Goal: Task Accomplishment & Management: Complete application form

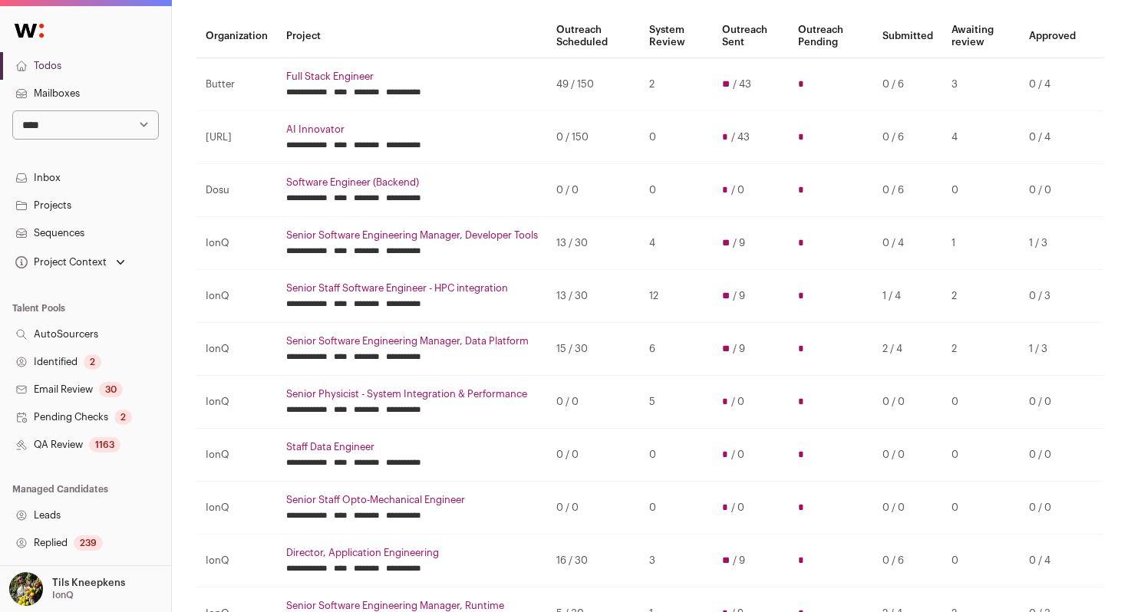
scroll to position [139, 0]
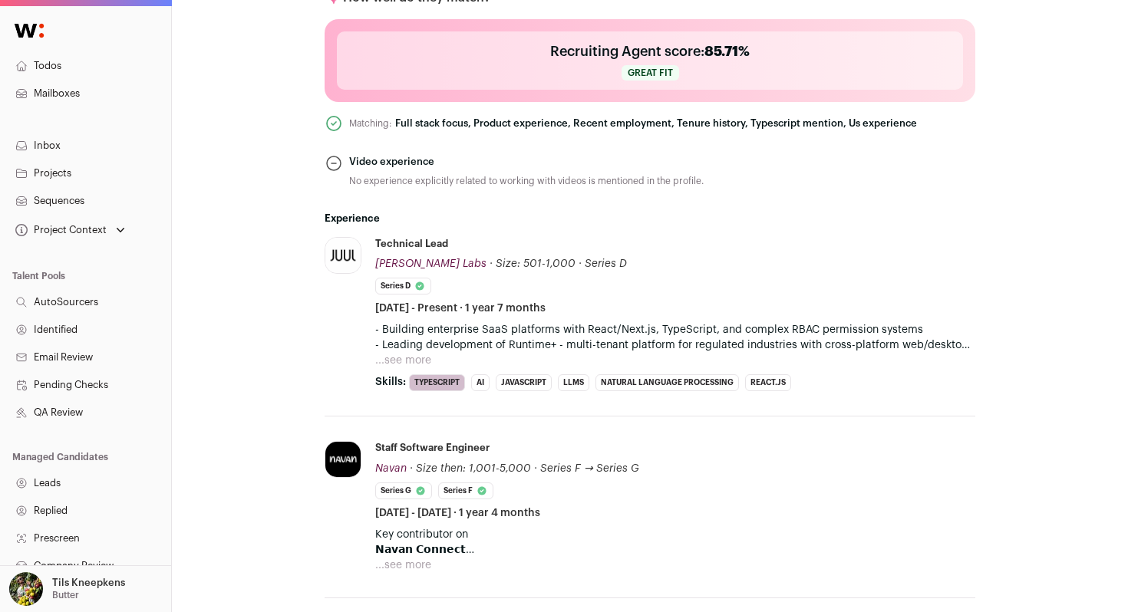
scroll to position [661, 0]
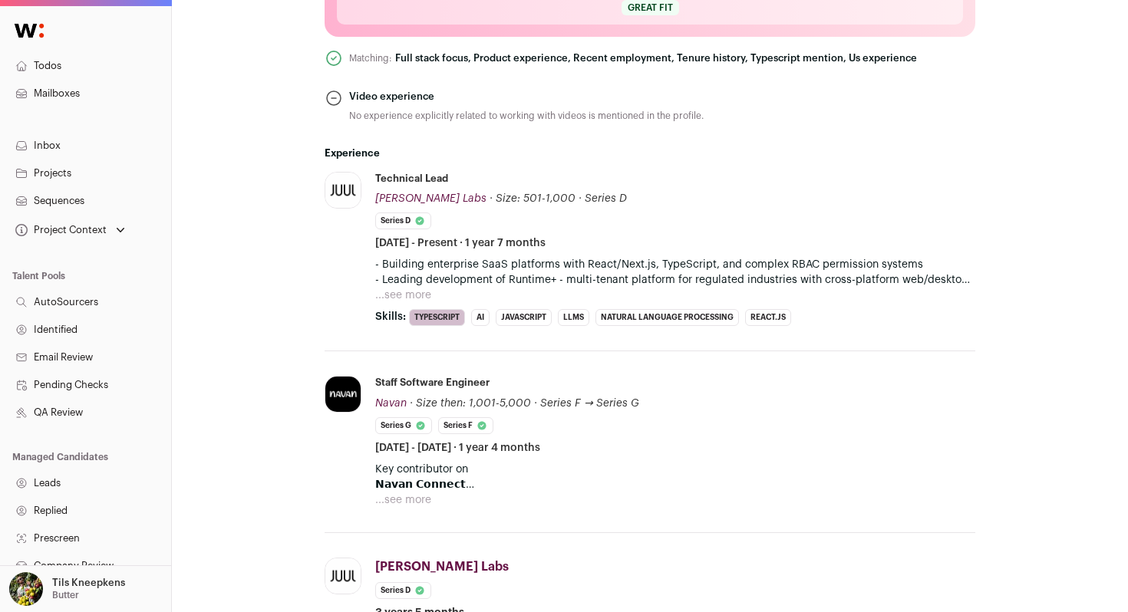
click at [400, 293] on button "...see more" at bounding box center [403, 295] width 56 height 15
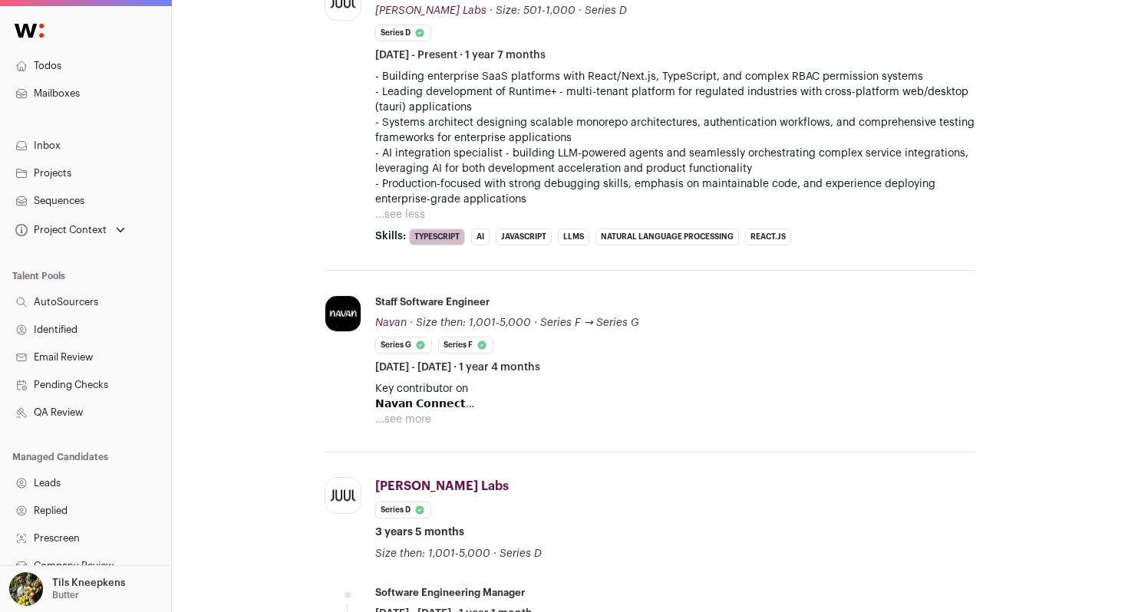
scroll to position [852, 0]
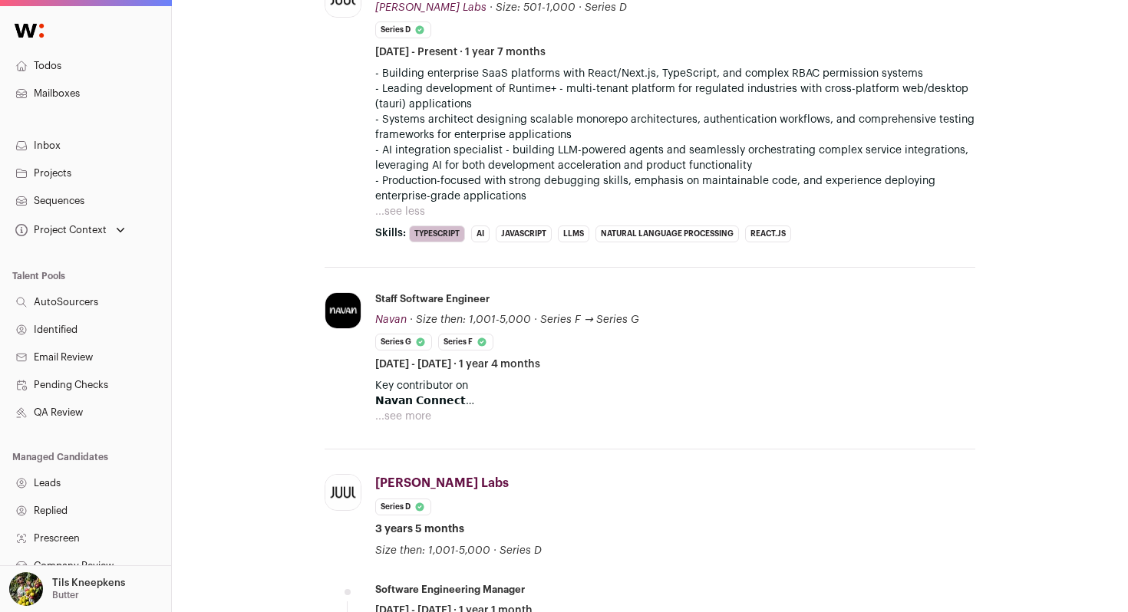
click at [421, 419] on button "...see more" at bounding box center [403, 416] width 56 height 15
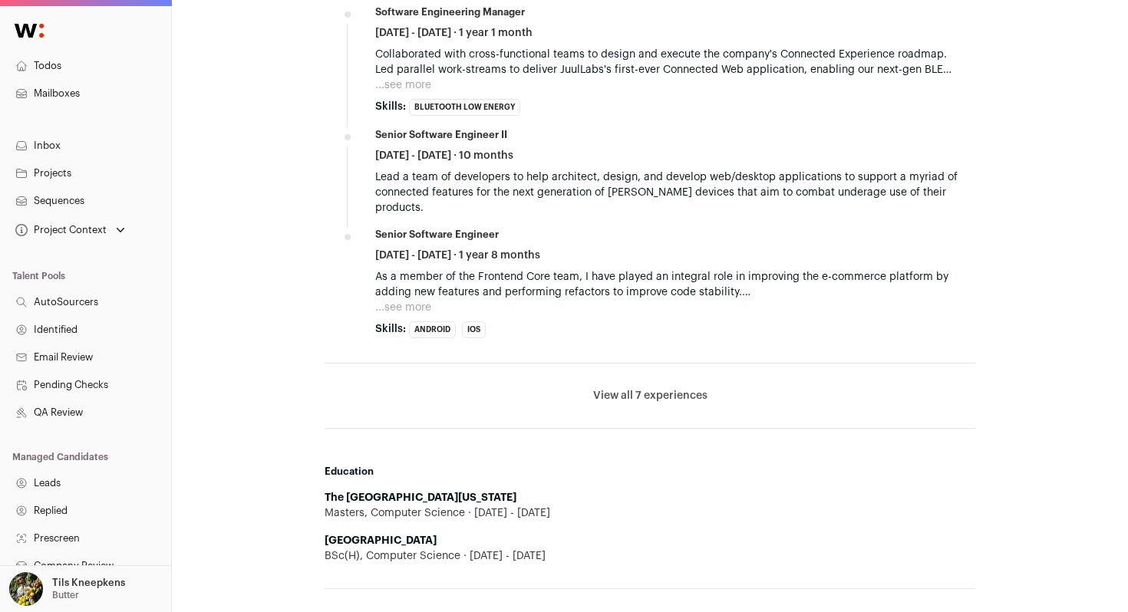
scroll to position [1569, 0]
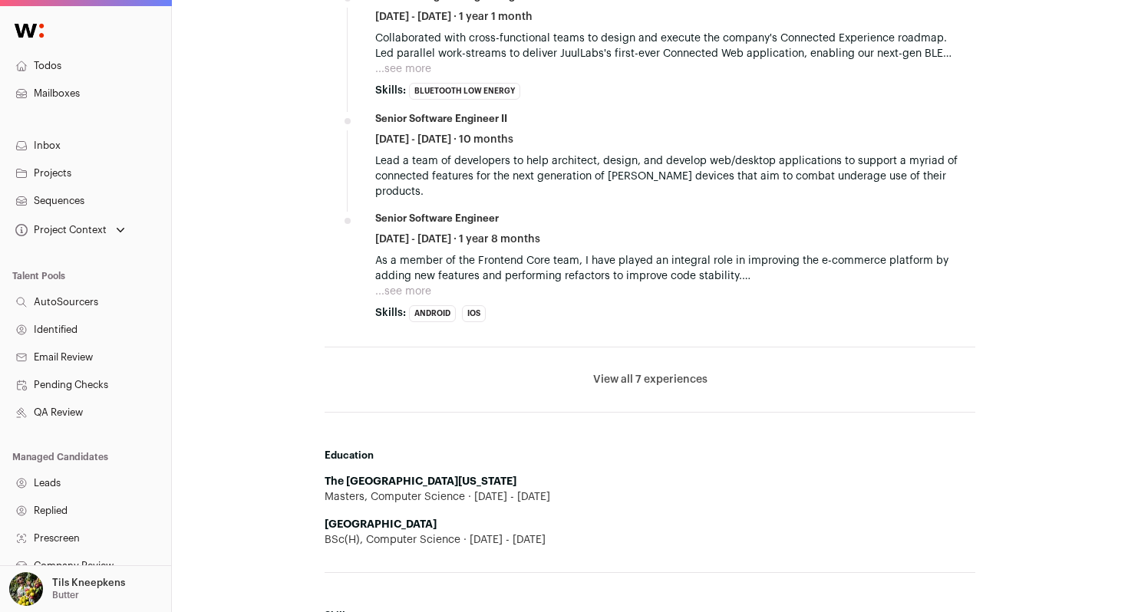
click at [590, 365] on li "View all 7 experiences View less" at bounding box center [650, 380] width 651 height 65
click at [605, 372] on button "View all 7 experiences" at bounding box center [650, 379] width 114 height 15
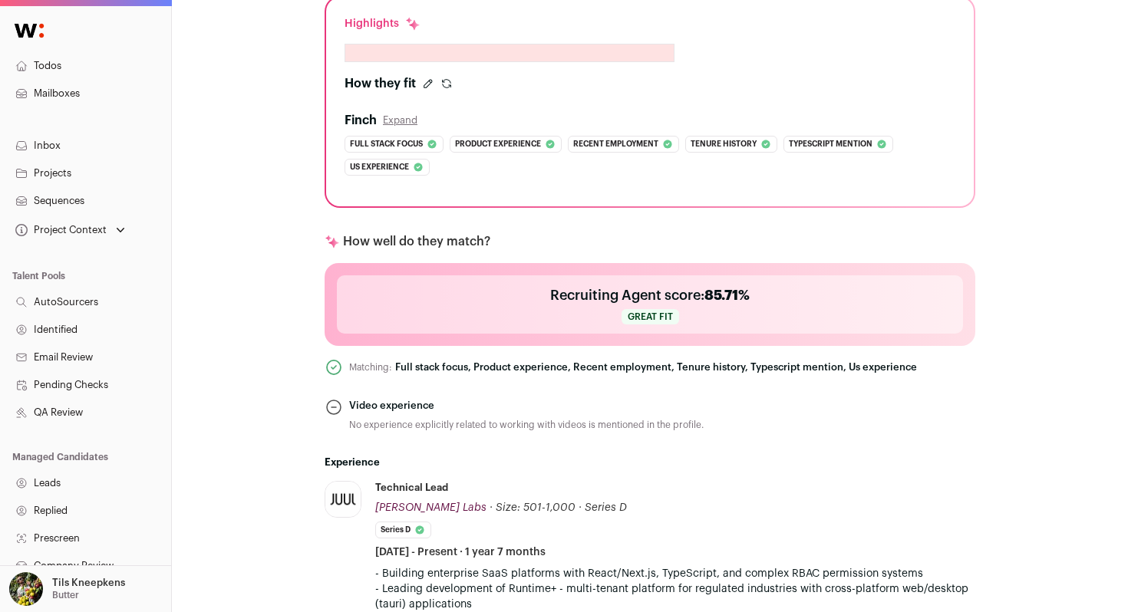
scroll to position [0, 0]
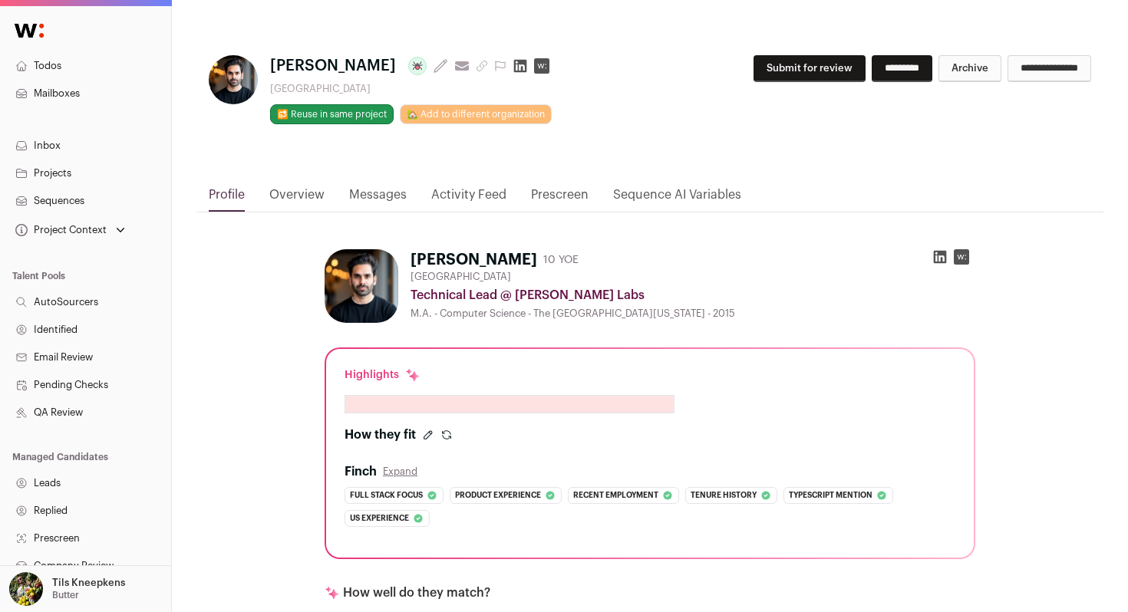
click at [939, 256] on icon at bounding box center [939, 256] width 15 height 15
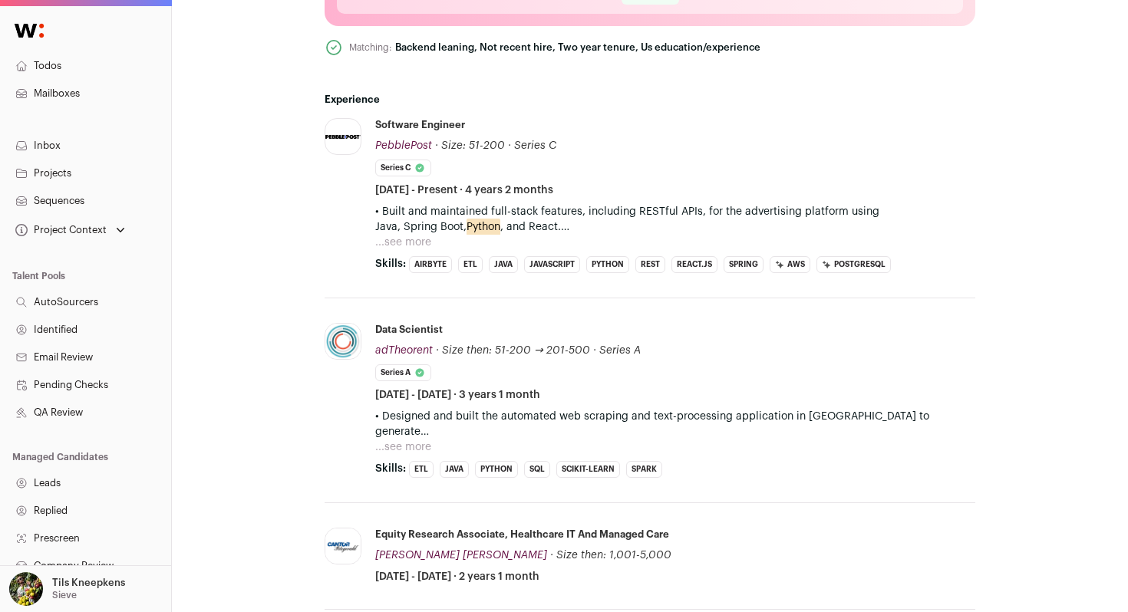
scroll to position [744, 0]
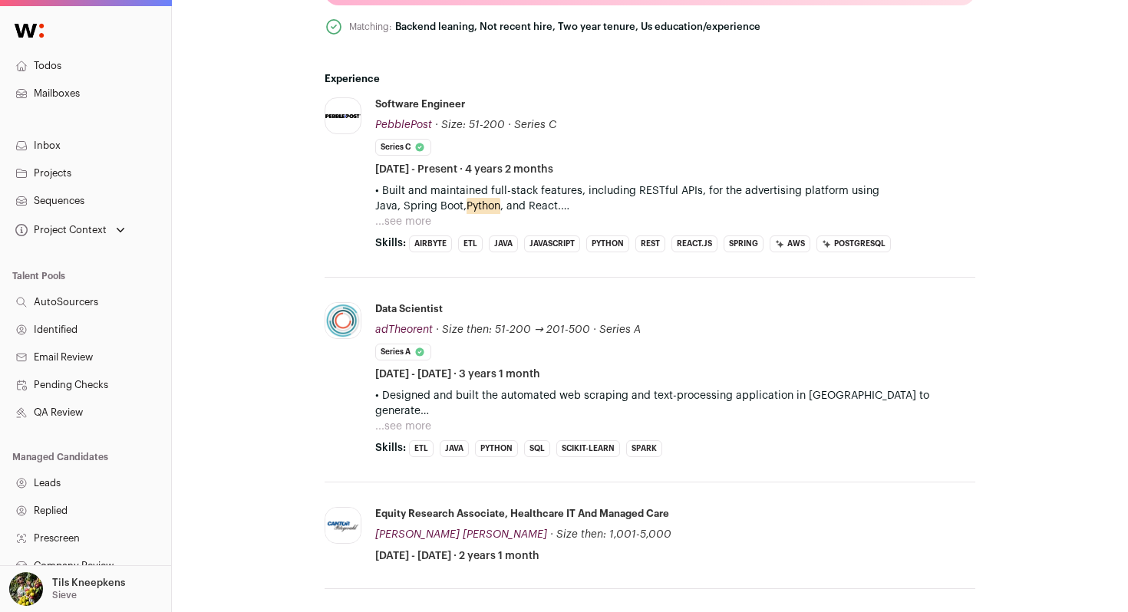
click at [420, 219] on button "...see more" at bounding box center [403, 221] width 56 height 15
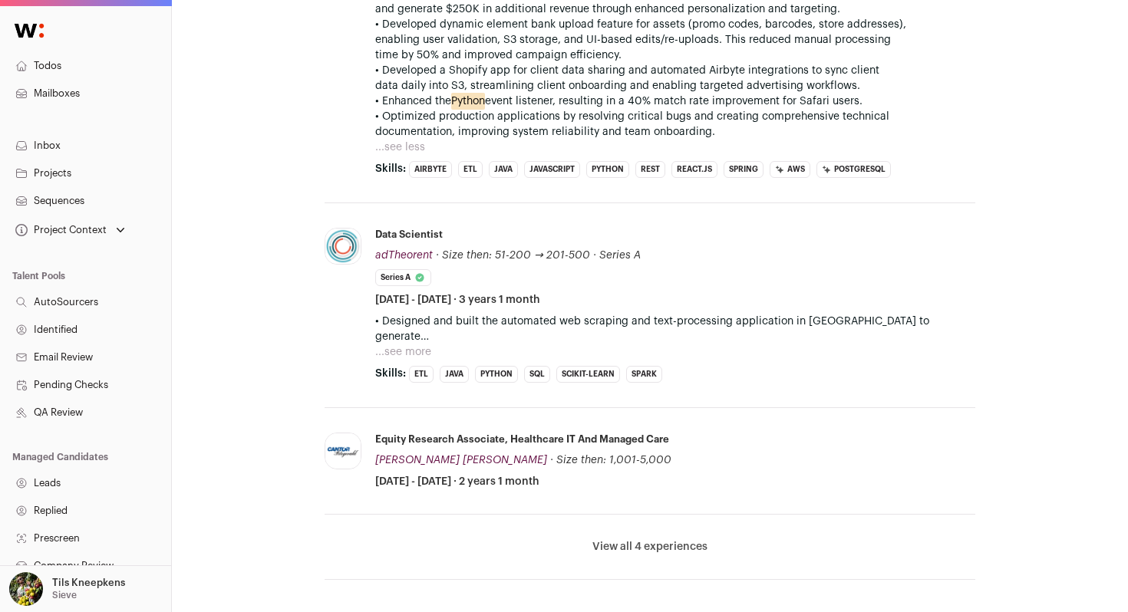
scroll to position [1010, 0]
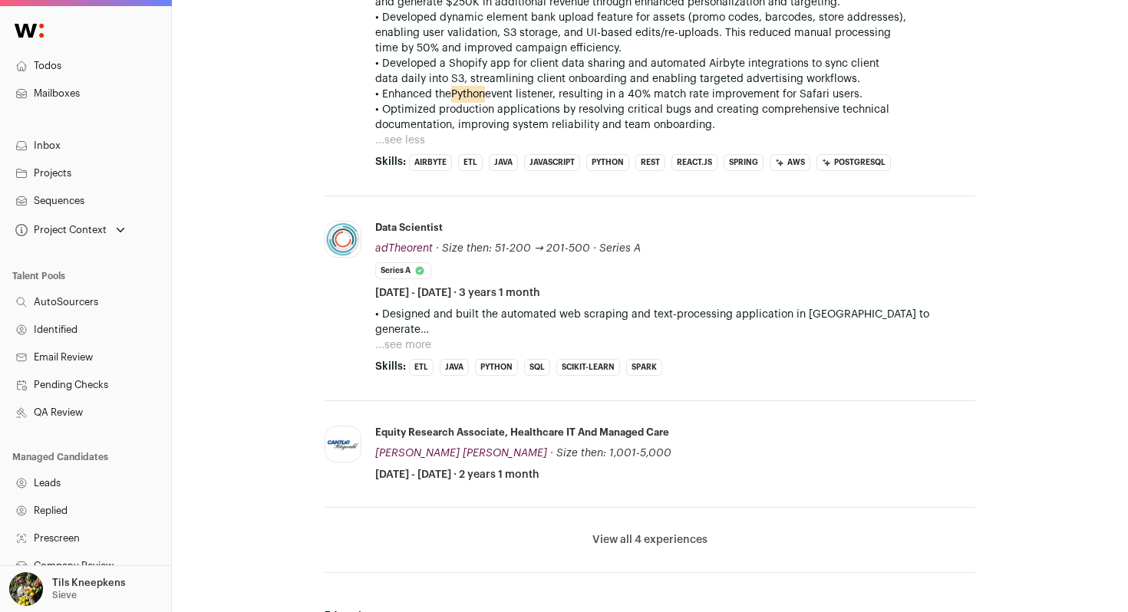
click at [398, 348] on button "...see more" at bounding box center [403, 345] width 56 height 15
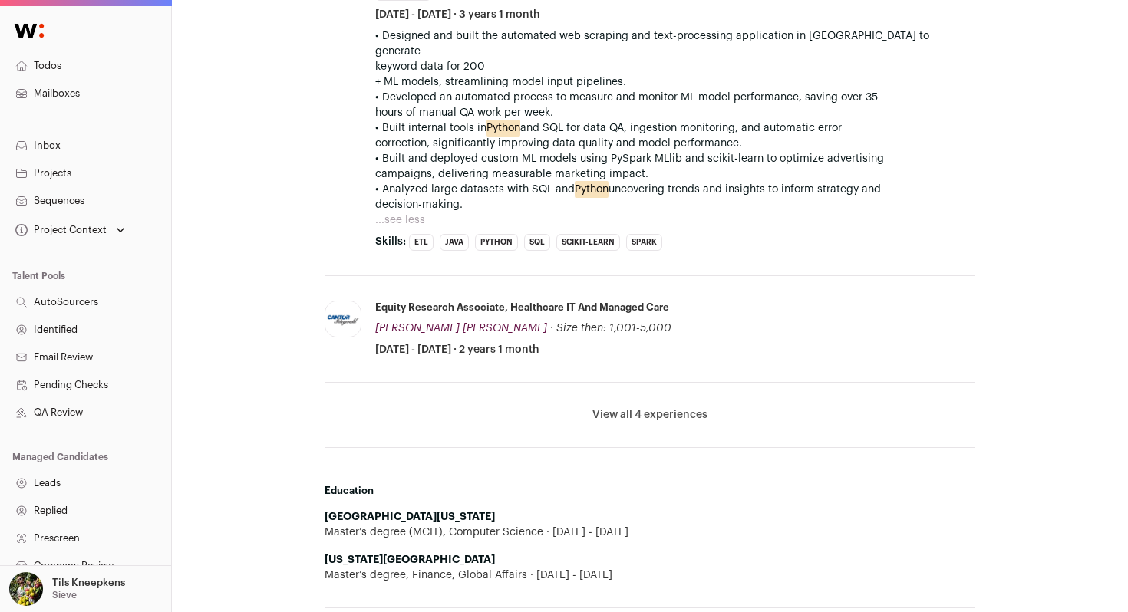
scroll to position [1299, 0]
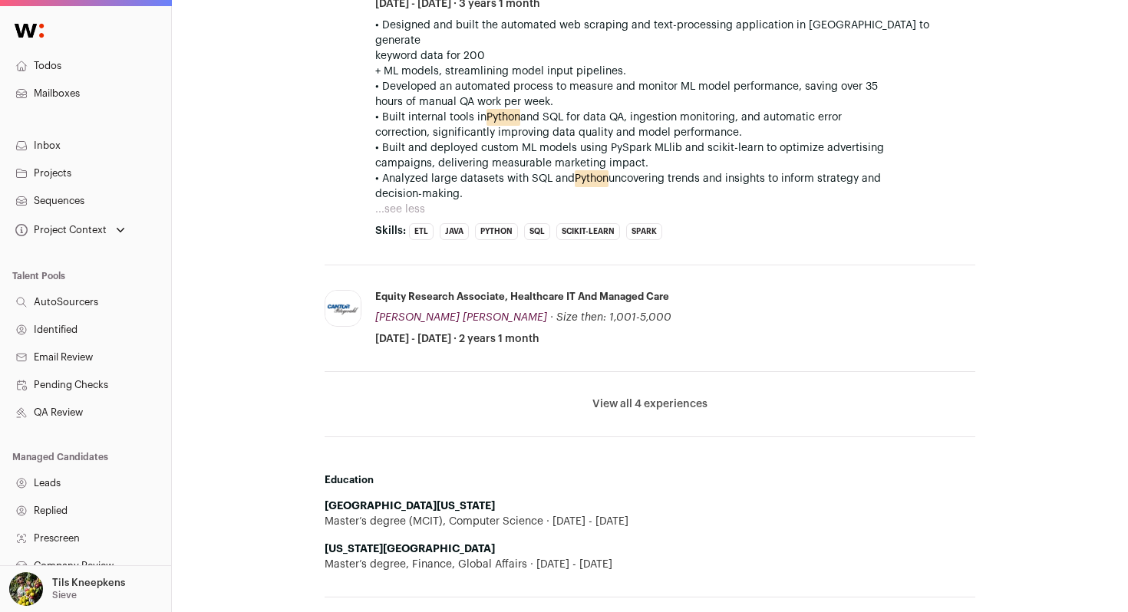
click at [638, 397] on button "View all 4 experiences" at bounding box center [649, 404] width 115 height 15
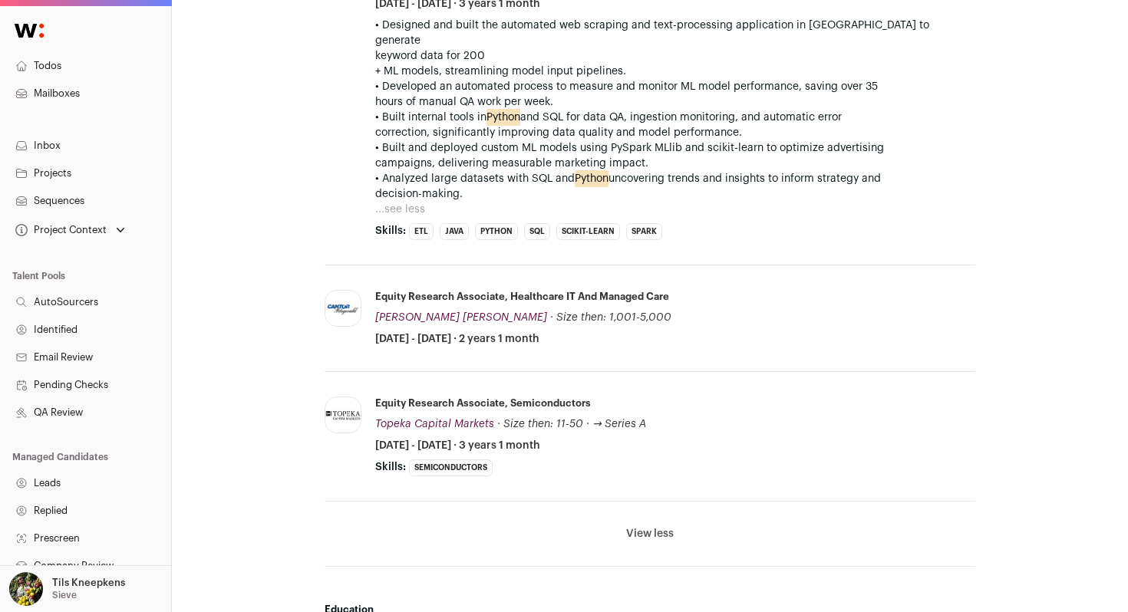
scroll to position [0, 0]
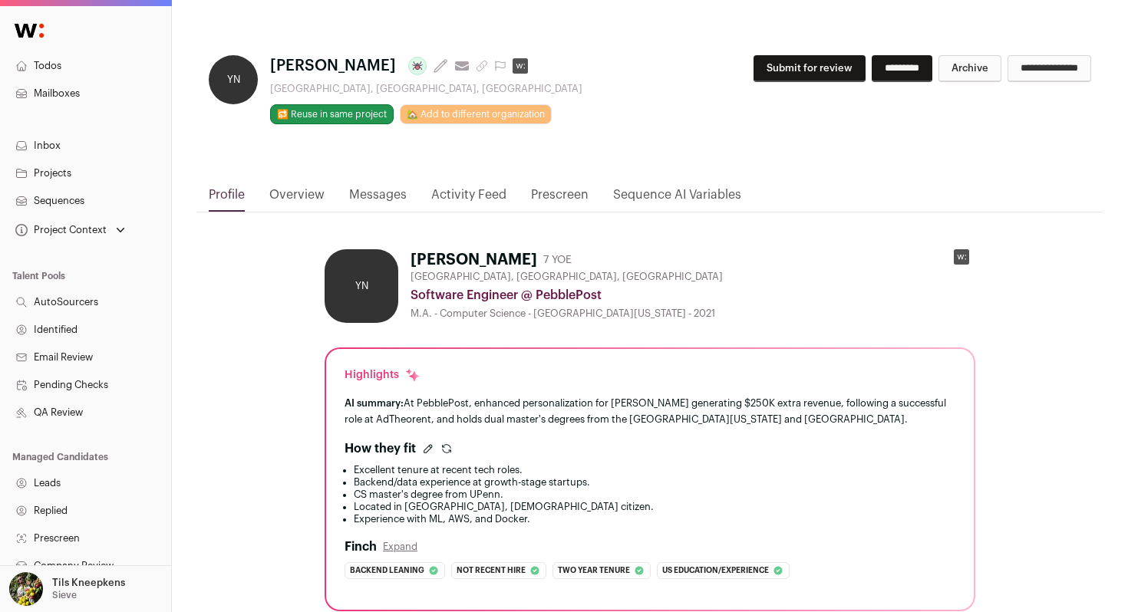
click at [961, 259] on rect at bounding box center [961, 256] width 15 height 15
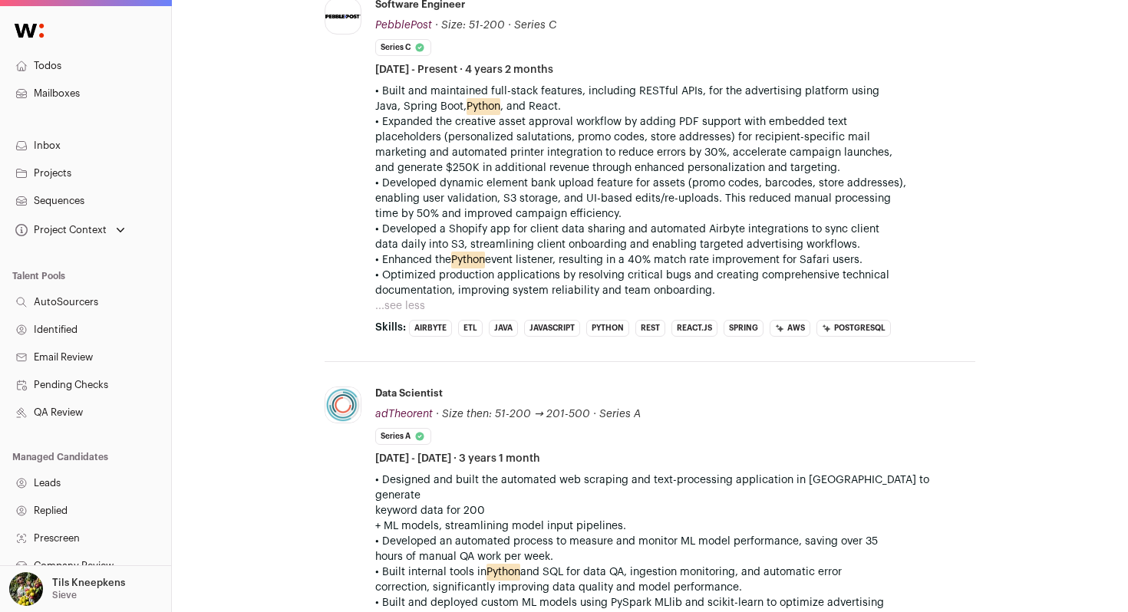
scroll to position [846, 0]
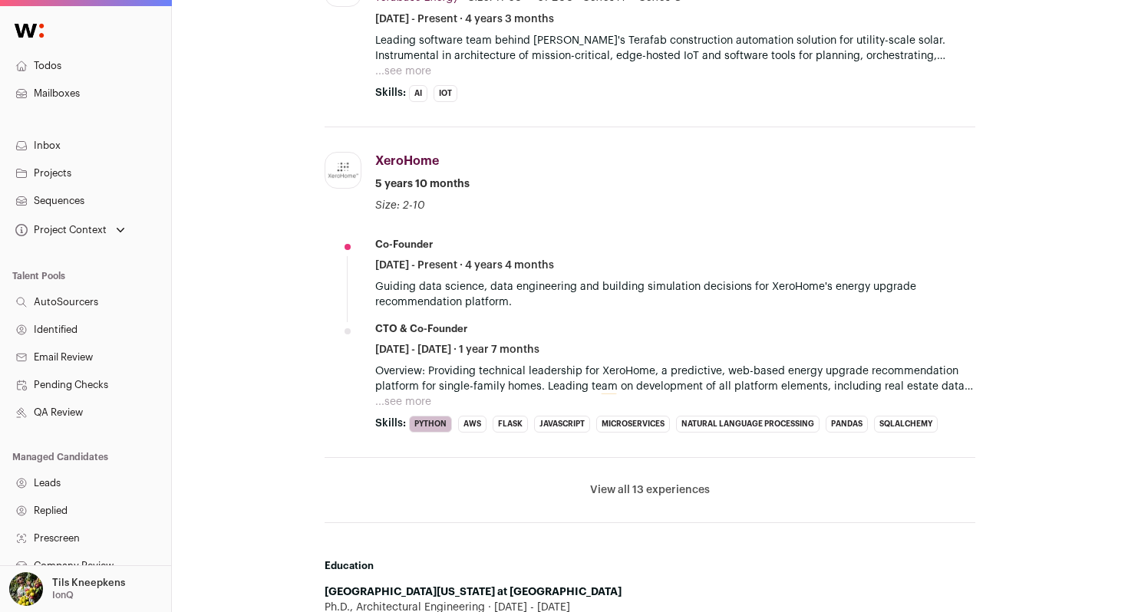
scroll to position [968, 0]
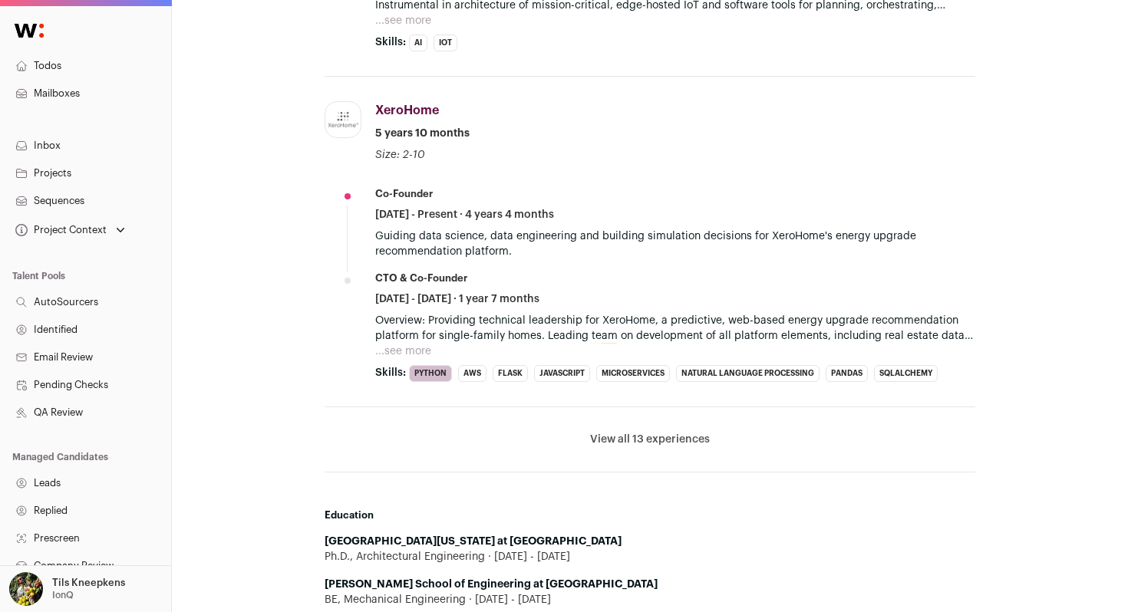
click at [639, 432] on button "View all 13 experiences" at bounding box center [650, 439] width 120 height 15
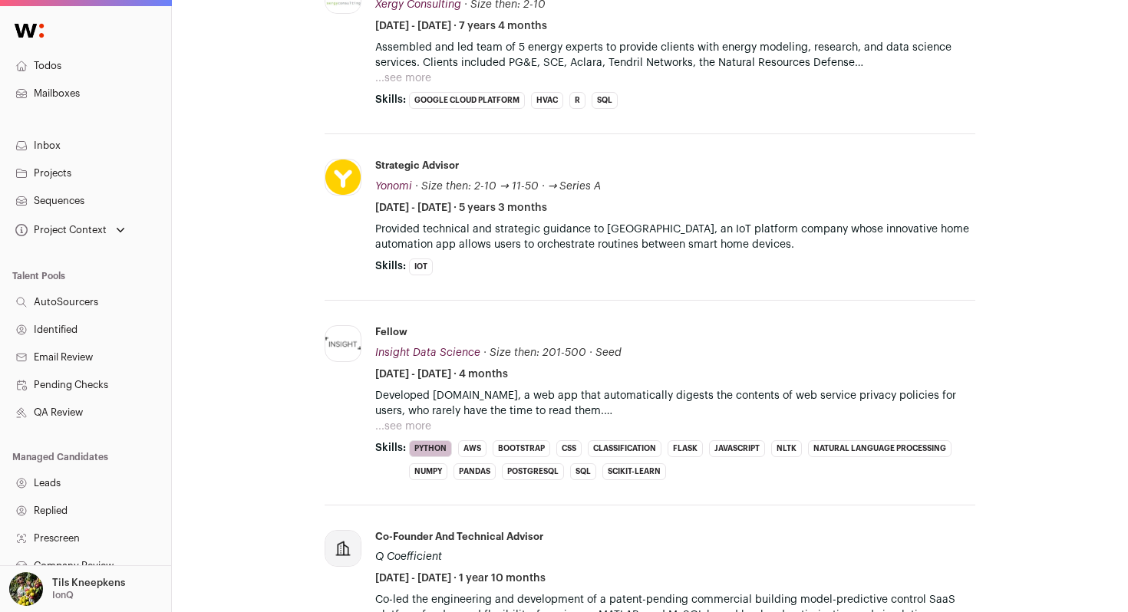
scroll to position [1460, 0]
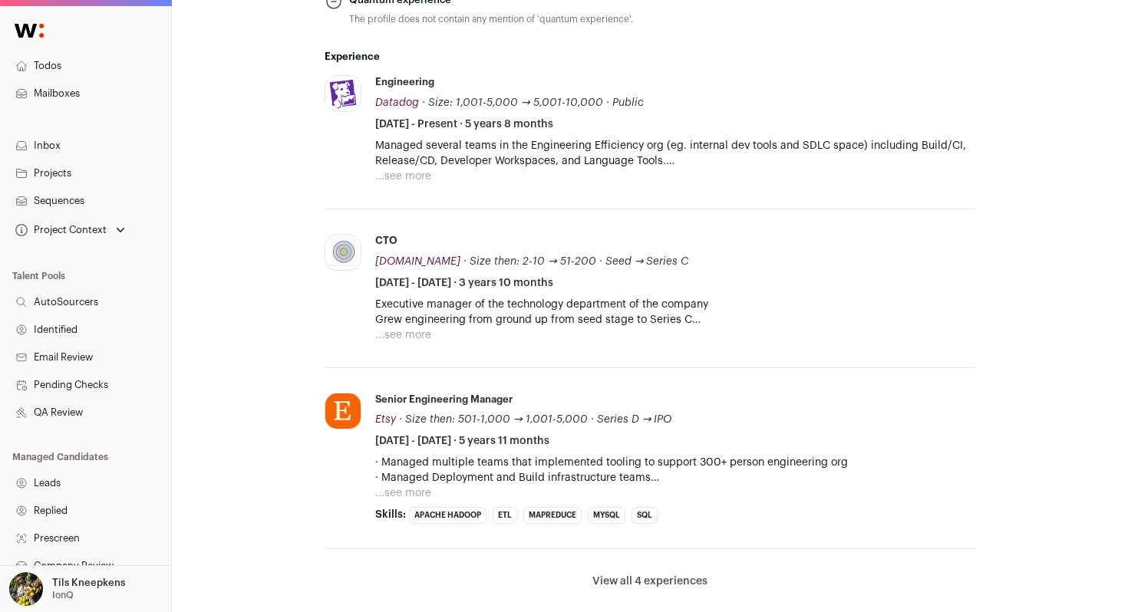
scroll to position [807, 0]
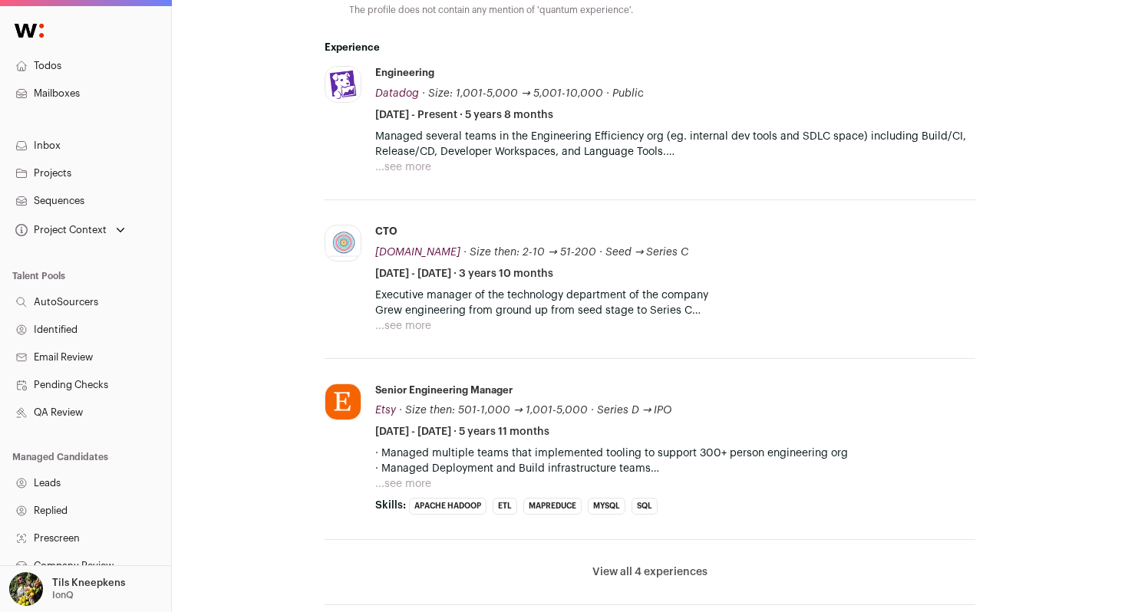
click at [402, 162] on button "...see more" at bounding box center [403, 167] width 56 height 15
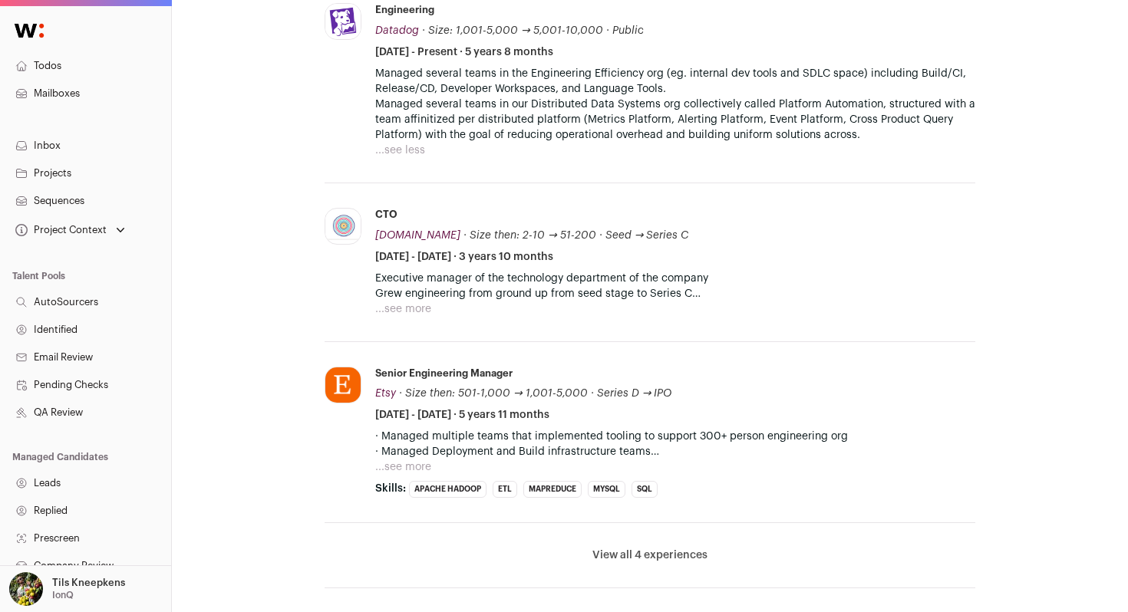
scroll to position [894, 0]
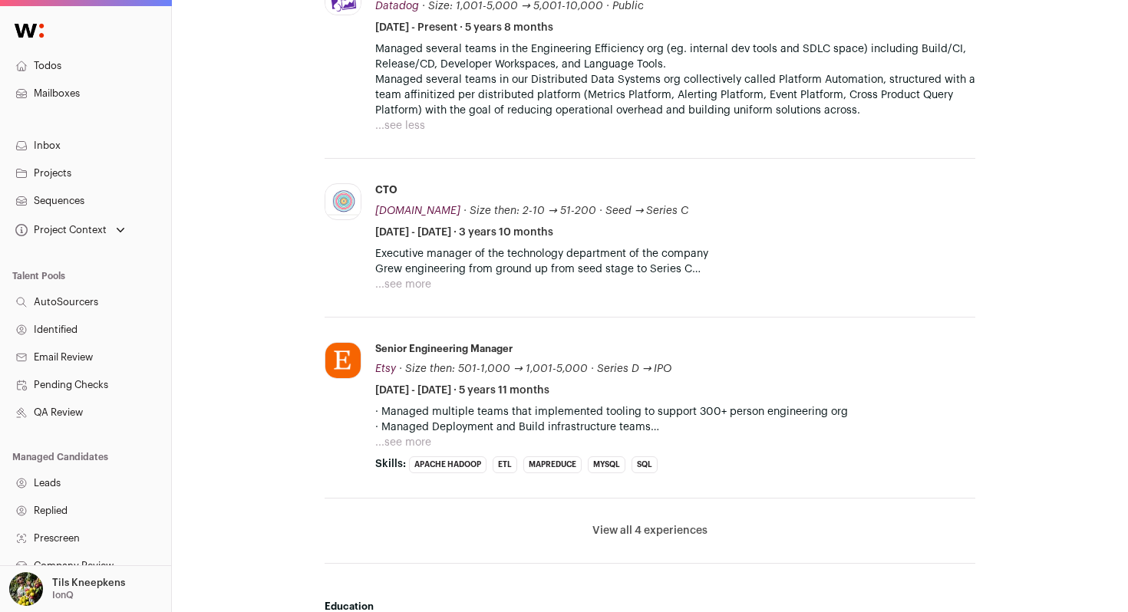
click at [403, 286] on button "...see more" at bounding box center [403, 284] width 56 height 15
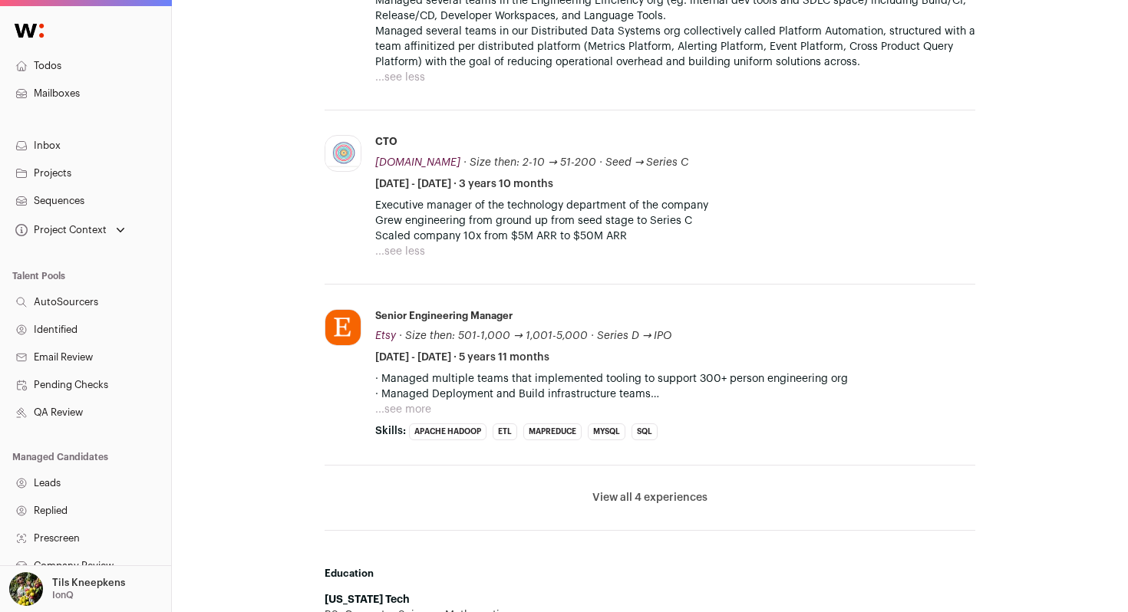
scroll to position [959, 0]
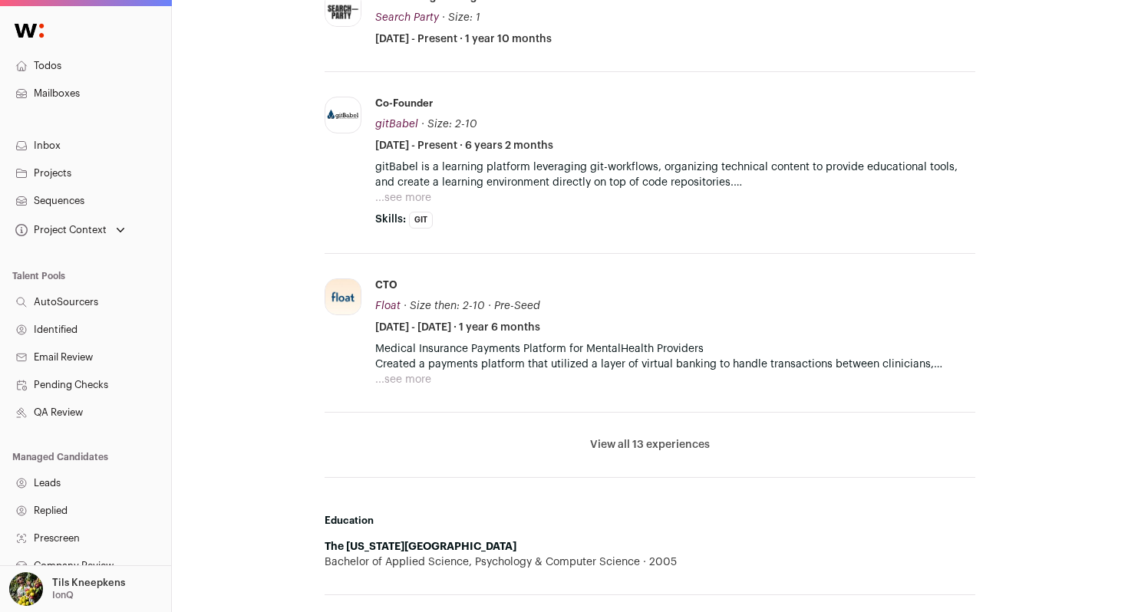
scroll to position [870, 0]
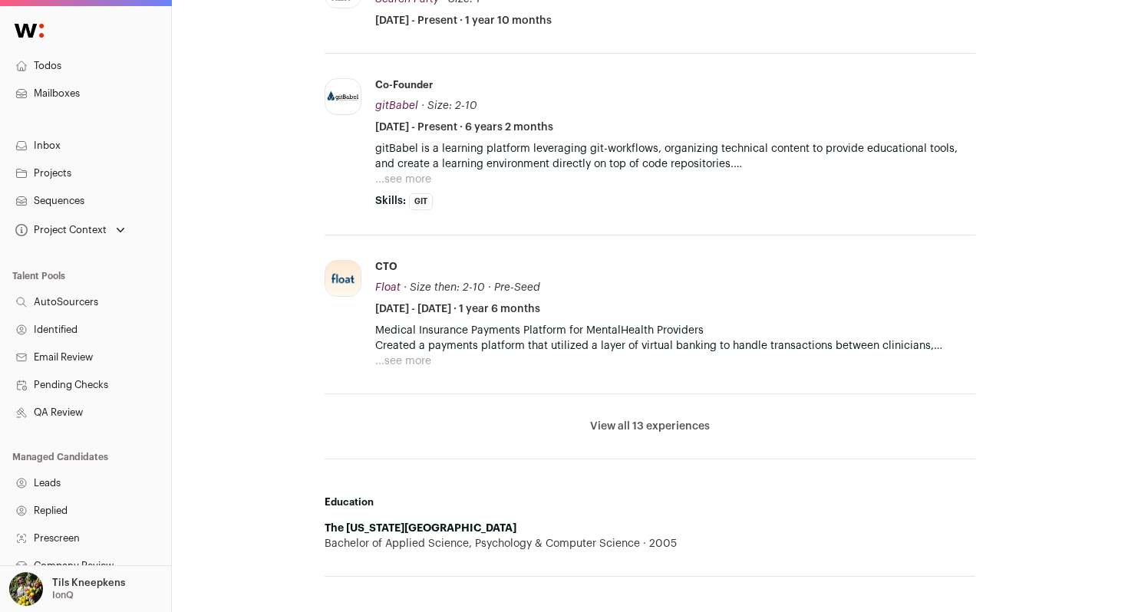
click at [651, 434] on button "View all 13 experiences" at bounding box center [650, 426] width 120 height 15
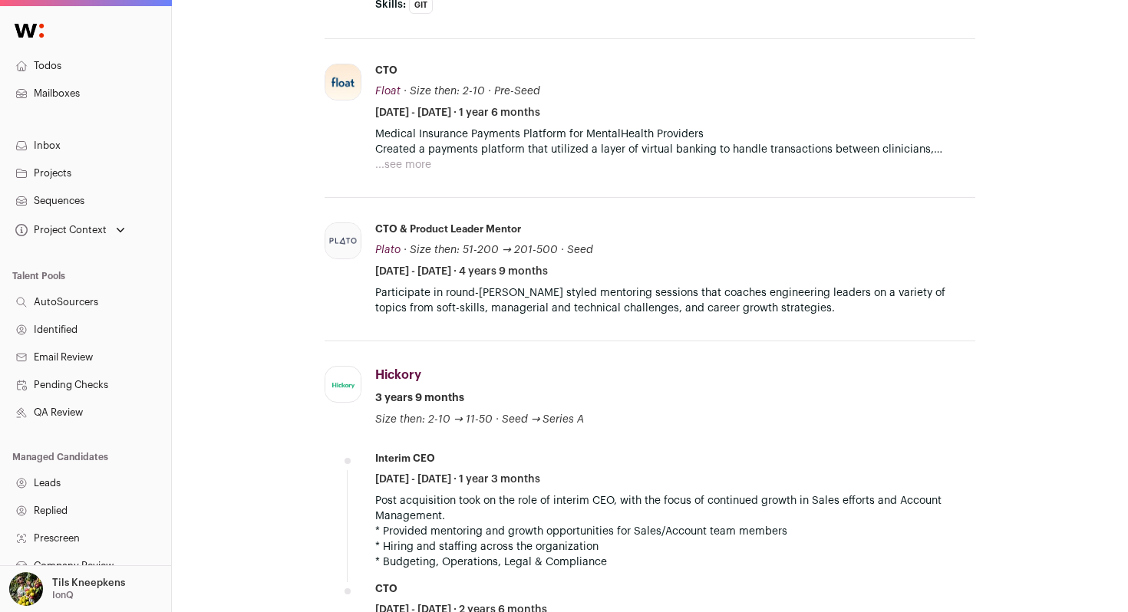
scroll to position [1129, 0]
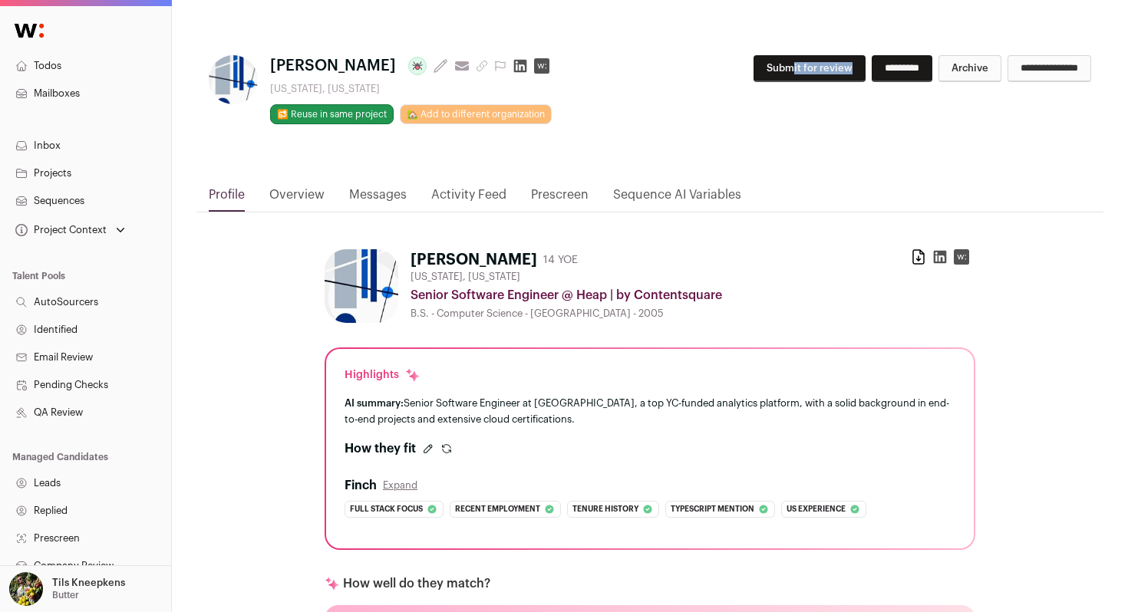
drag, startPoint x: 0, startPoint y: 0, endPoint x: 699, endPoint y: 132, distance: 711.5
click at [517, 69] on icon at bounding box center [520, 66] width 13 height 13
click at [754, 64] on button "Submit for review" at bounding box center [810, 68] width 112 height 27
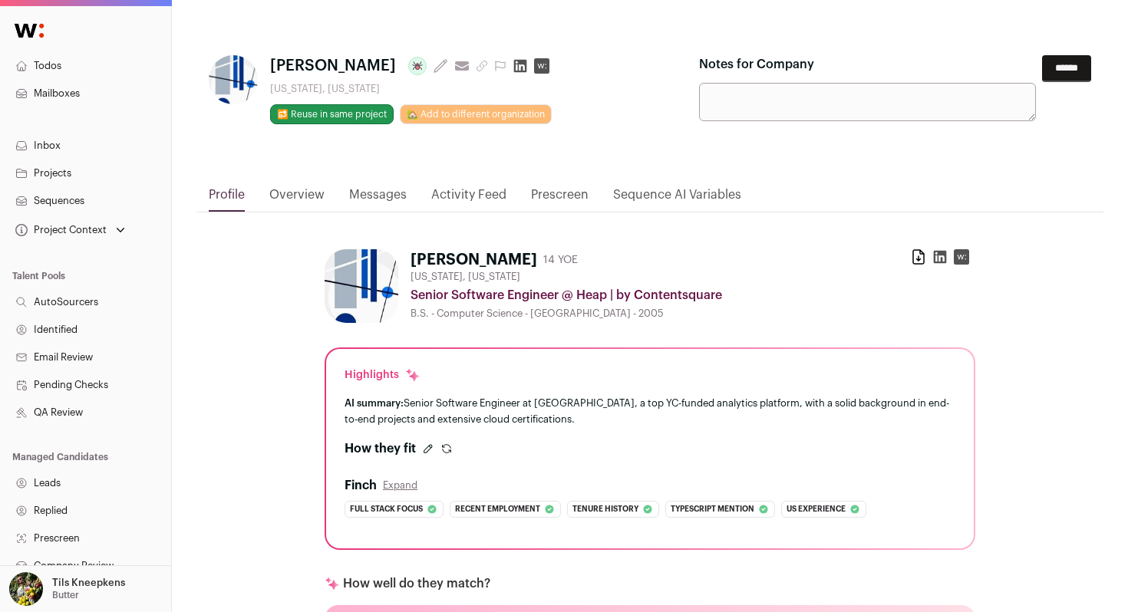
click at [742, 93] on textarea "Notes for Company" at bounding box center [867, 102] width 337 height 38
paste textarea "**********"
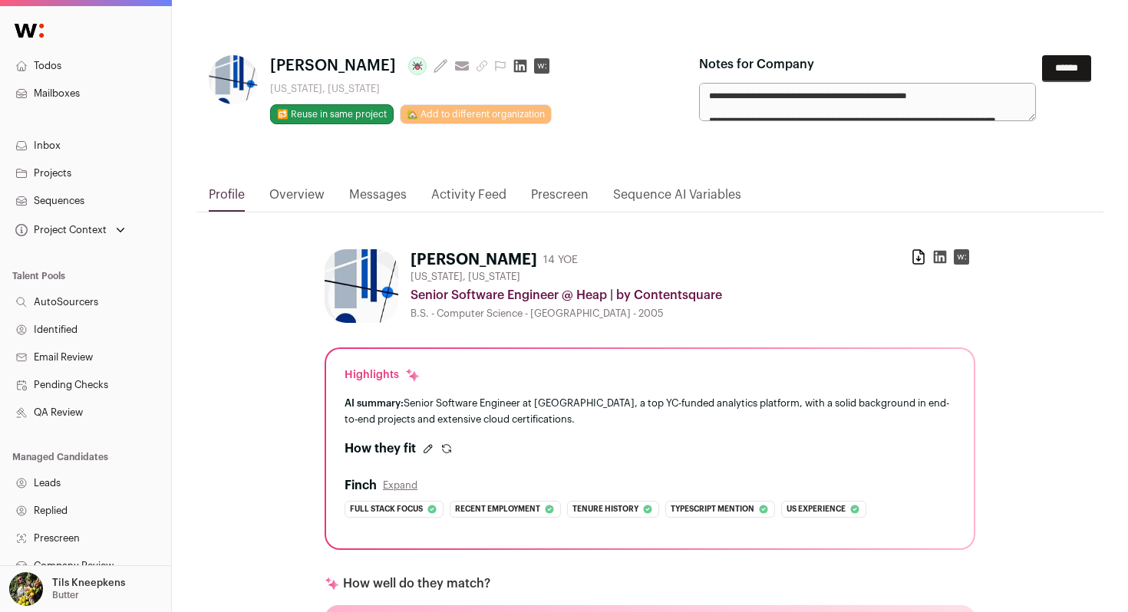
scroll to position [16, 0]
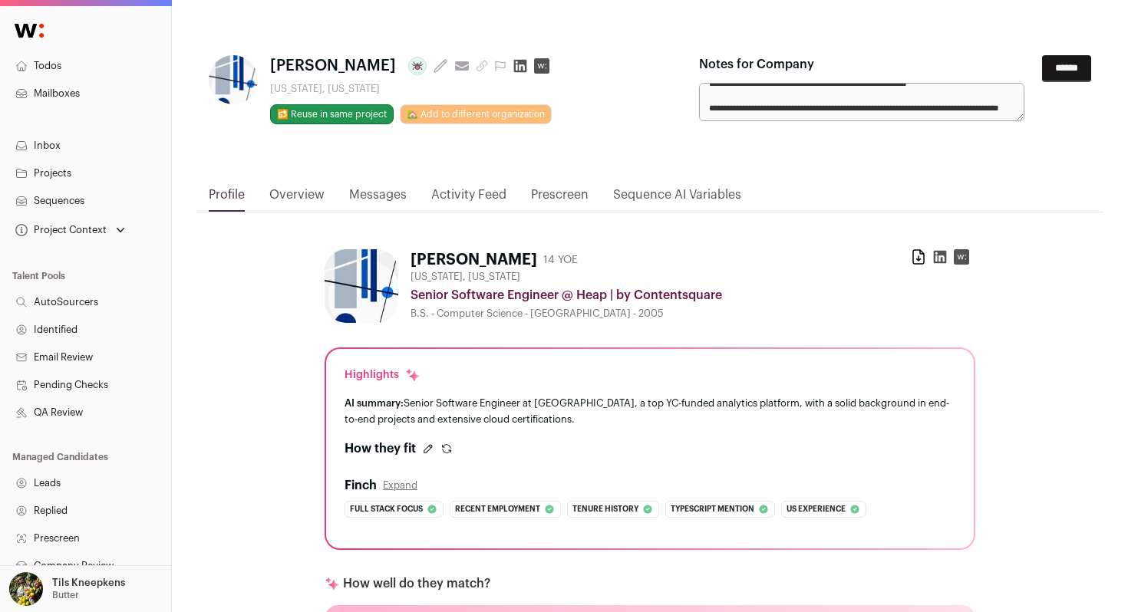
click at [708, 105] on textarea "**********" at bounding box center [861, 102] width 325 height 38
type textarea "**********"
click at [1067, 71] on input "******" at bounding box center [1066, 68] width 49 height 27
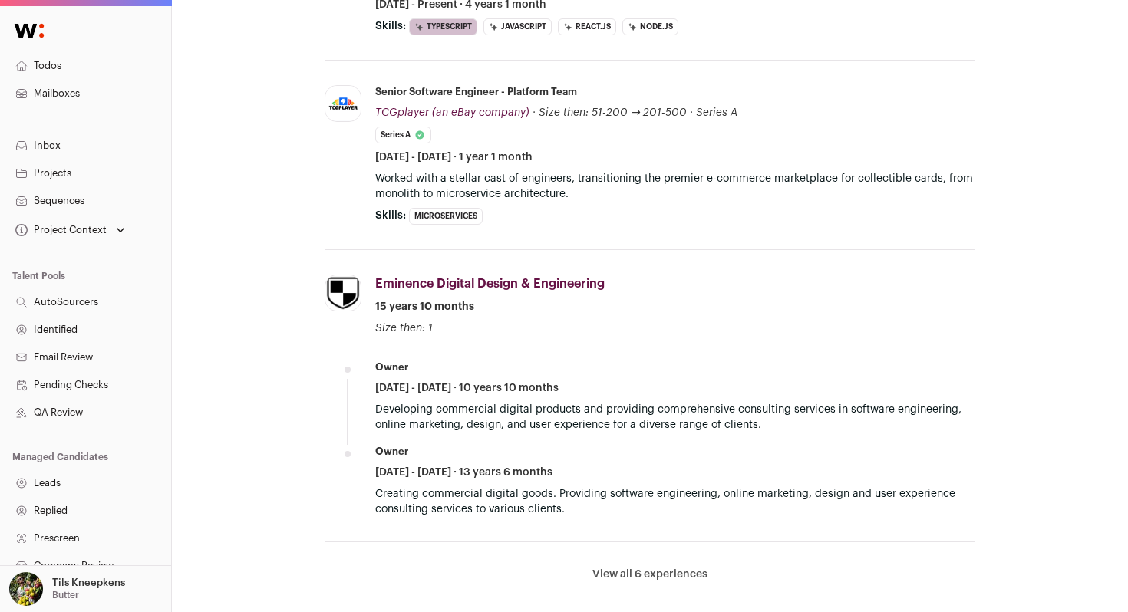
scroll to position [1105, 0]
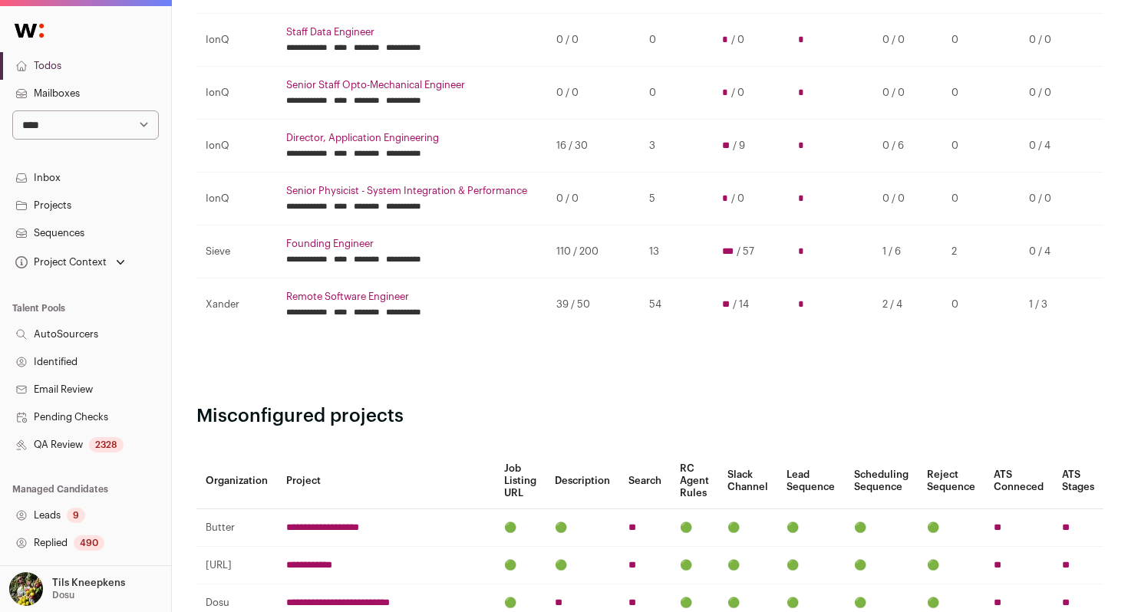
scroll to position [606, 0]
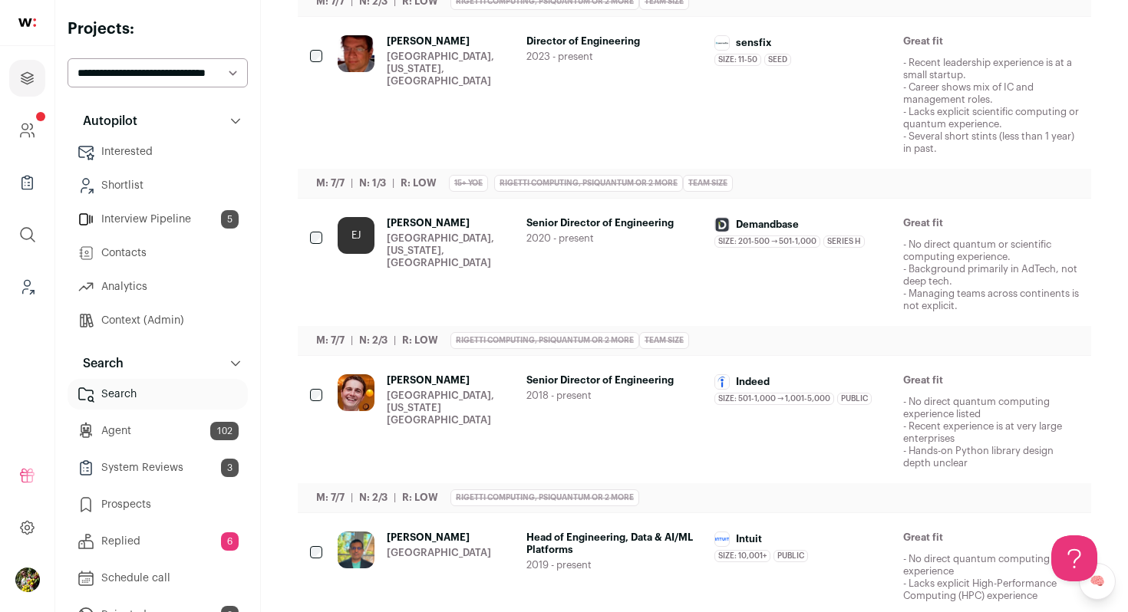
scroll to position [1137, 0]
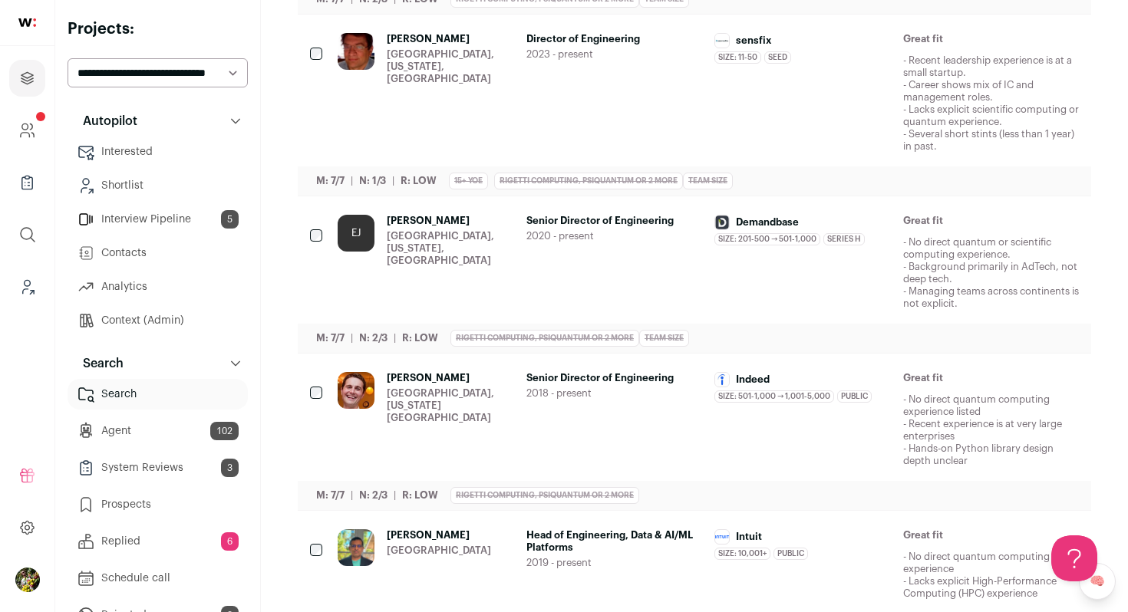
click at [576, 239] on span "2020 - present" at bounding box center [614, 236] width 177 height 12
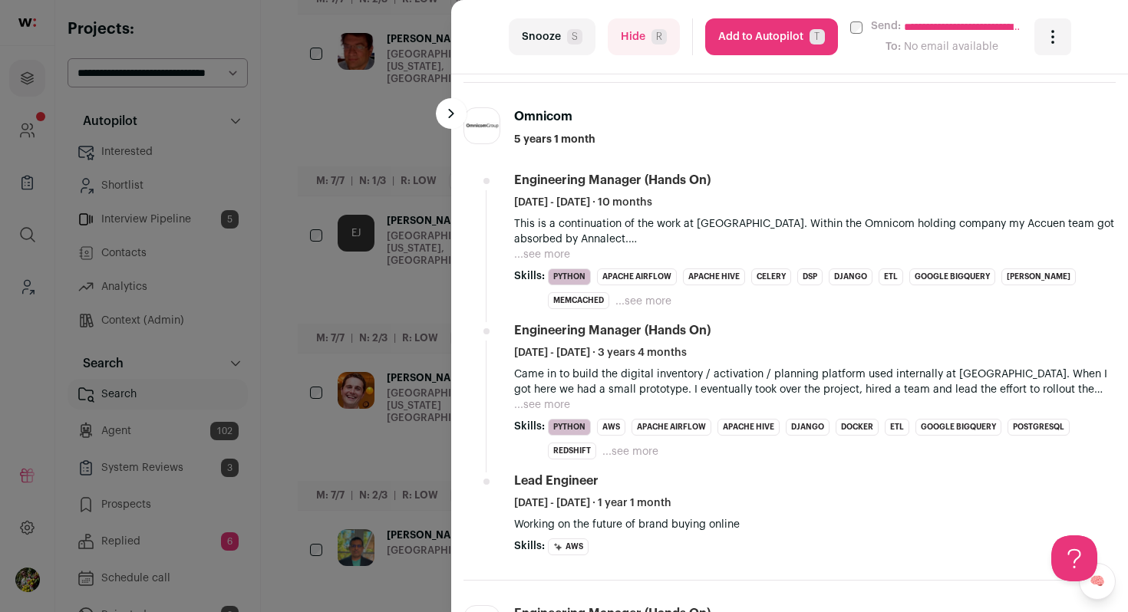
scroll to position [925, 0]
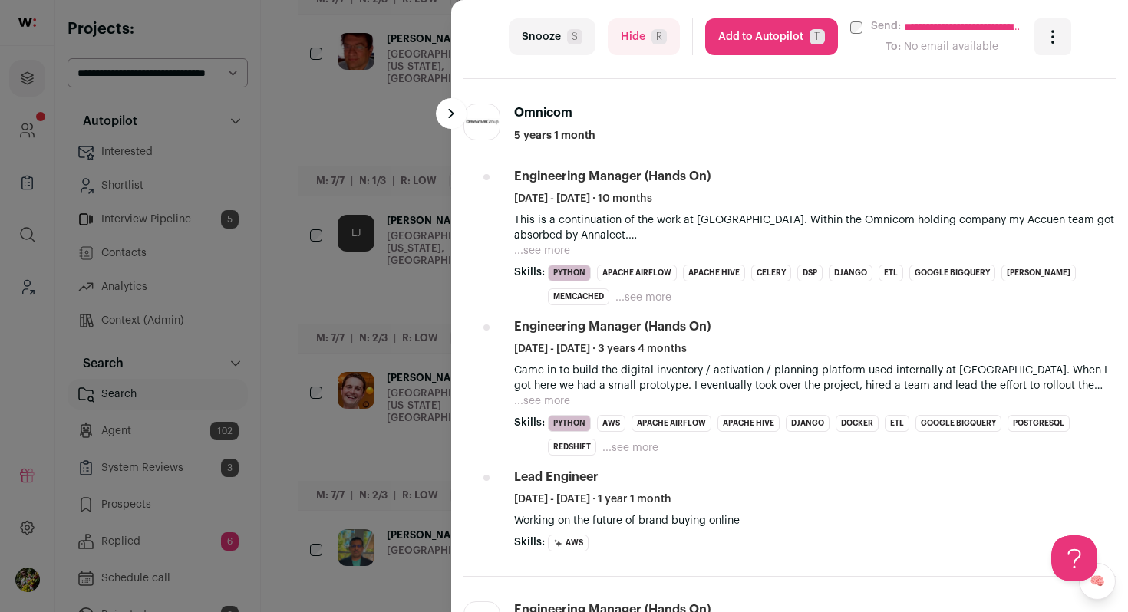
click at [787, 28] on button "Add to Autopilot T" at bounding box center [771, 36] width 133 height 37
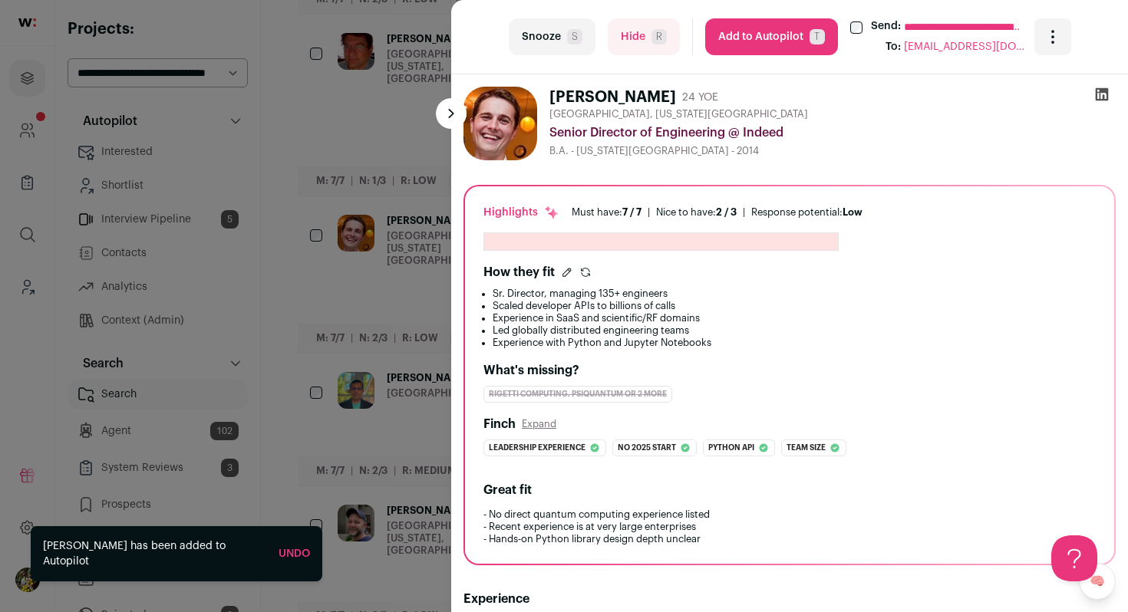
click at [394, 160] on div "**********" at bounding box center [564, 306] width 1128 height 612
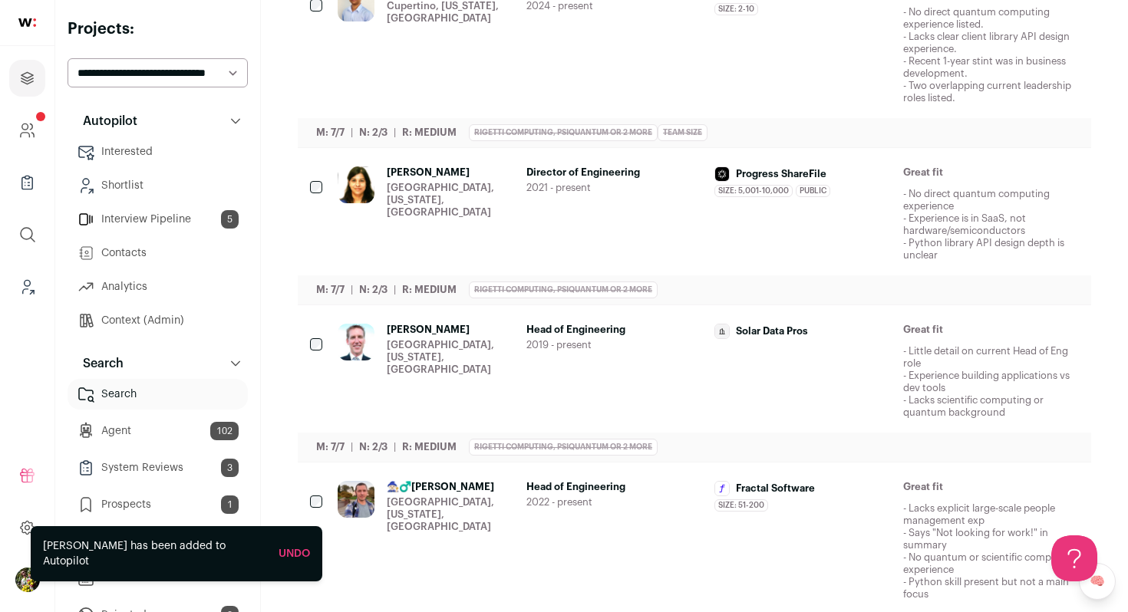
scroll to position [0, 0]
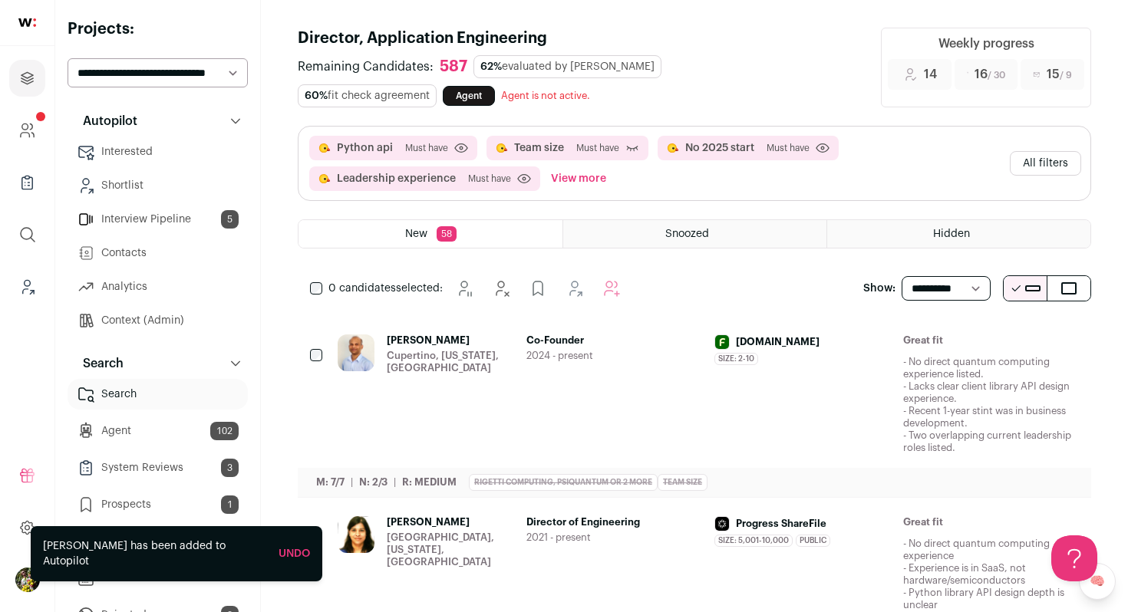
click at [1057, 162] on button "All filters" at bounding box center [1045, 163] width 71 height 25
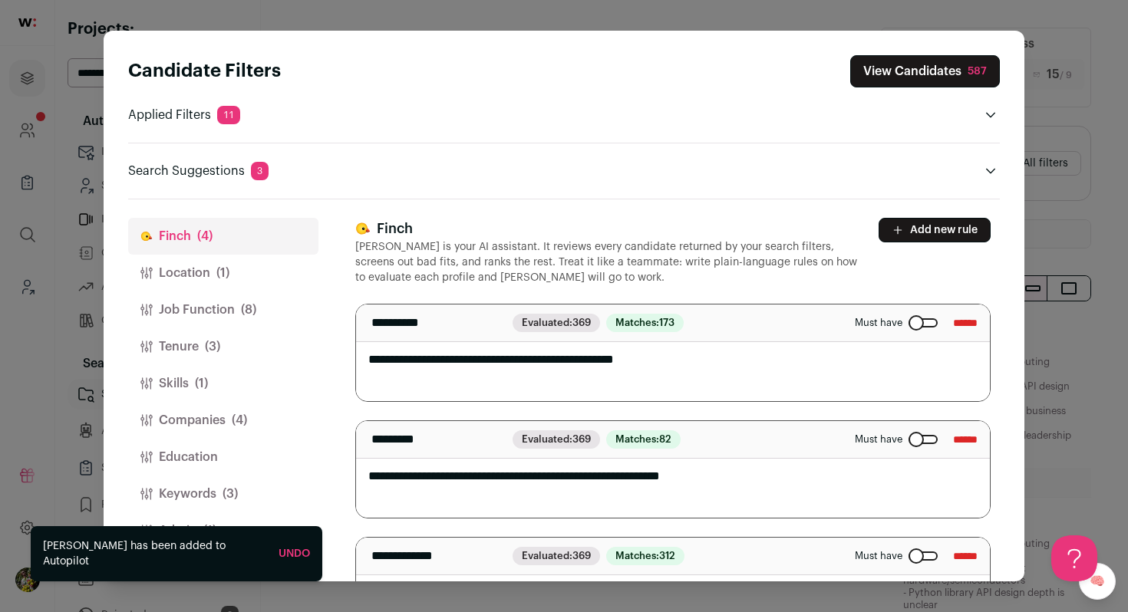
click at [216, 530] on button "Admin (1)" at bounding box center [223, 531] width 190 height 37
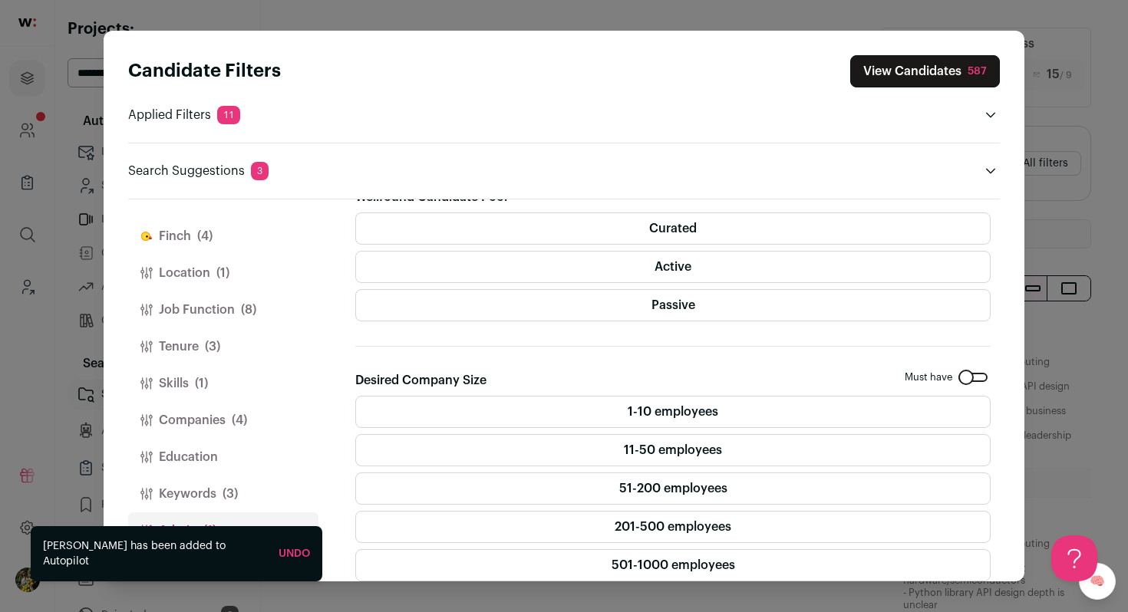
scroll to position [278, 0]
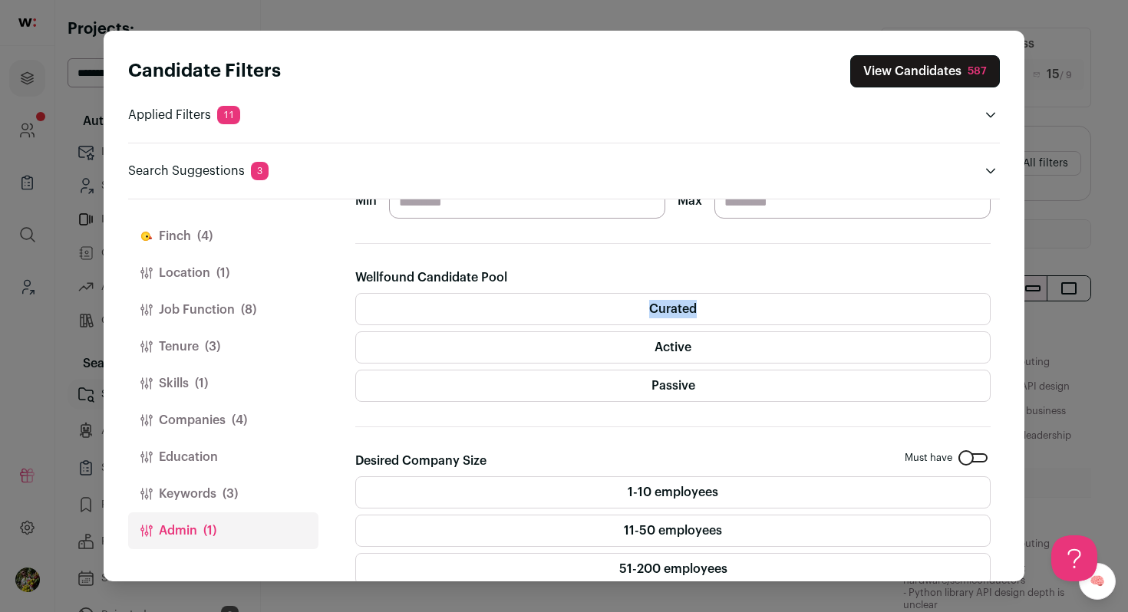
click at [602, 318] on label "Curated" at bounding box center [672, 309] width 635 height 32
click at [592, 316] on div at bounding box center [592, 316] width 0 height 0
click at [585, 349] on label "Active" at bounding box center [672, 348] width 635 height 32
click at [578, 312] on label "Curated" at bounding box center [672, 309] width 635 height 32
click at [741, 391] on label "Passive" at bounding box center [672, 386] width 635 height 32
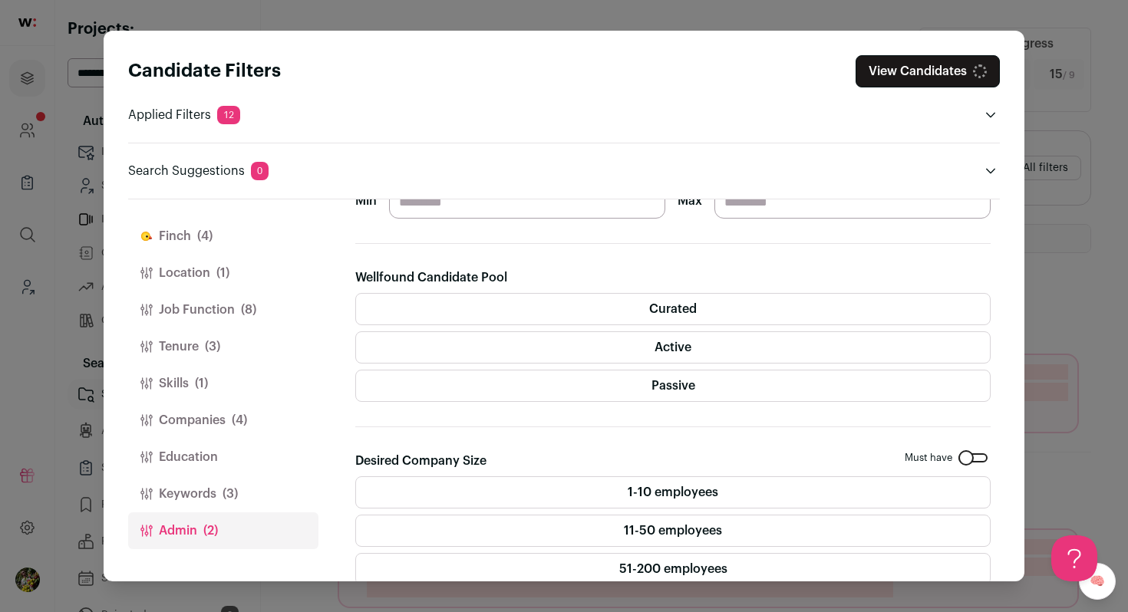
click at [939, 78] on button "View Candidates" at bounding box center [928, 71] width 144 height 32
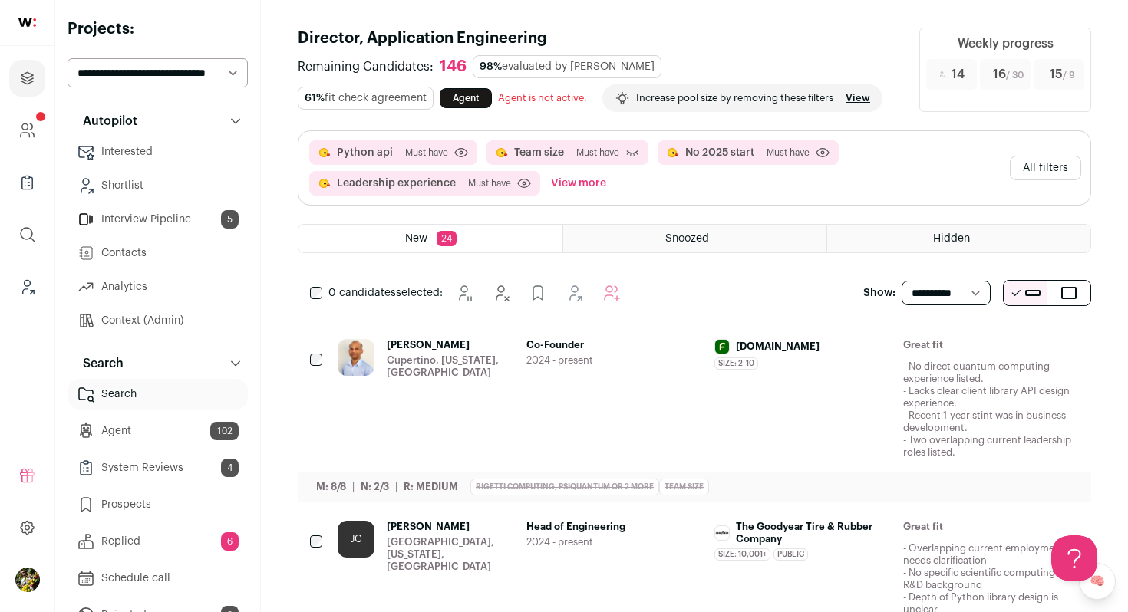
scroll to position [0, 0]
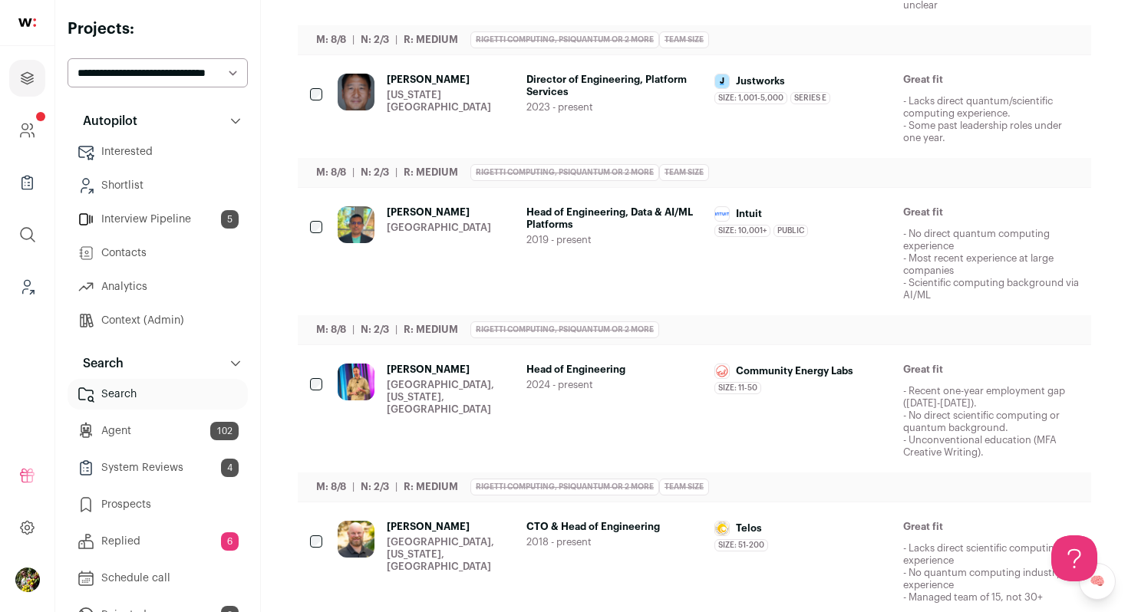
scroll to position [610, 0]
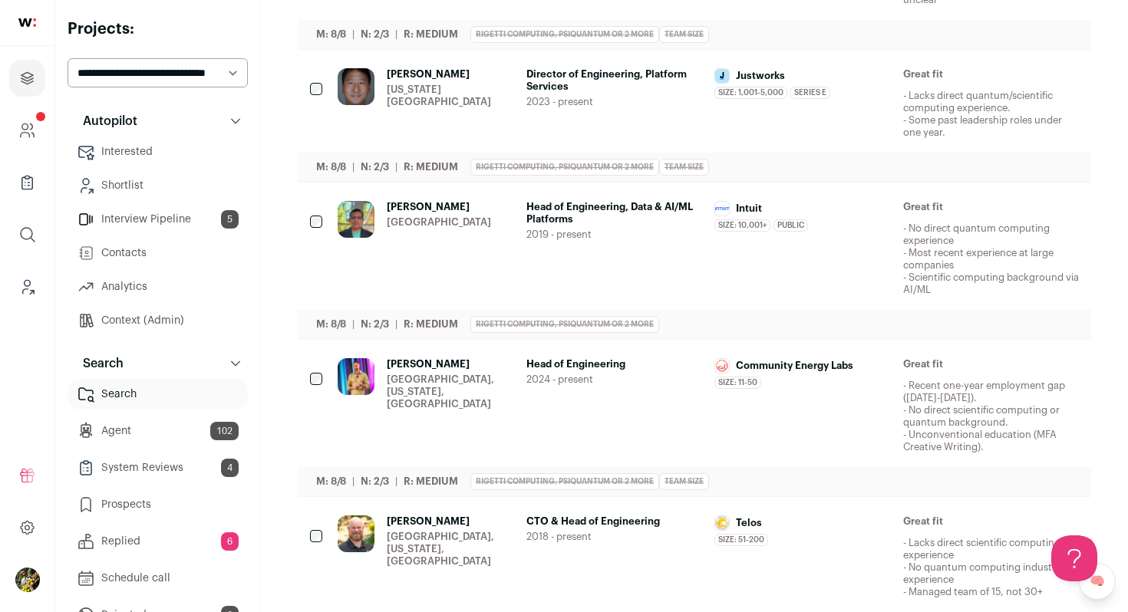
click at [488, 102] on div "[US_STATE][GEOGRAPHIC_DATA]" at bounding box center [450, 96] width 127 height 25
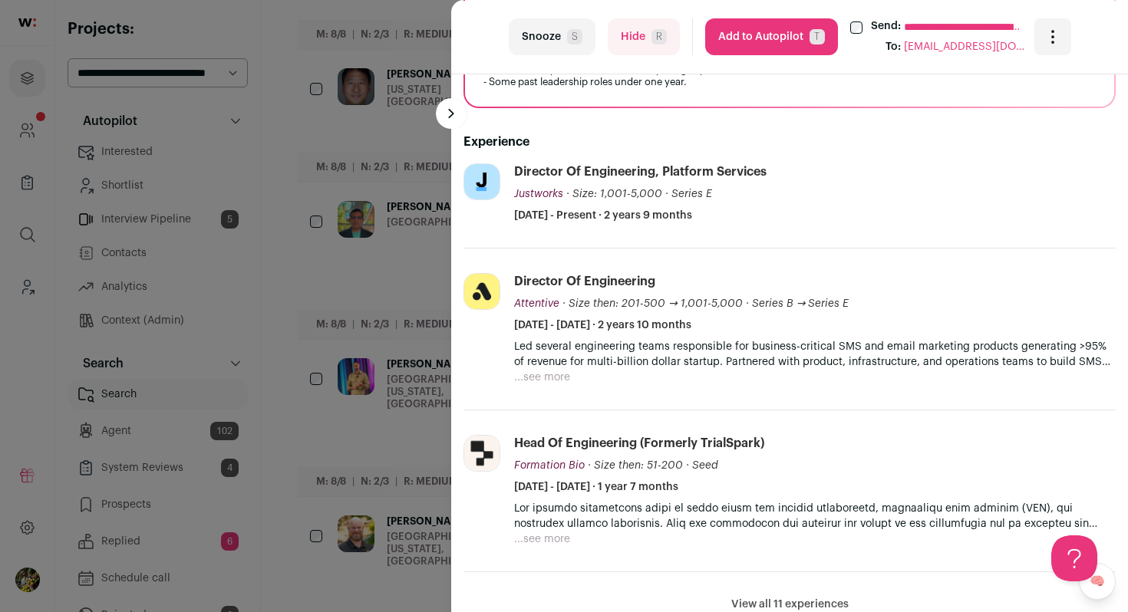
scroll to position [460, 0]
click at [542, 377] on button "...see more" at bounding box center [542, 376] width 56 height 15
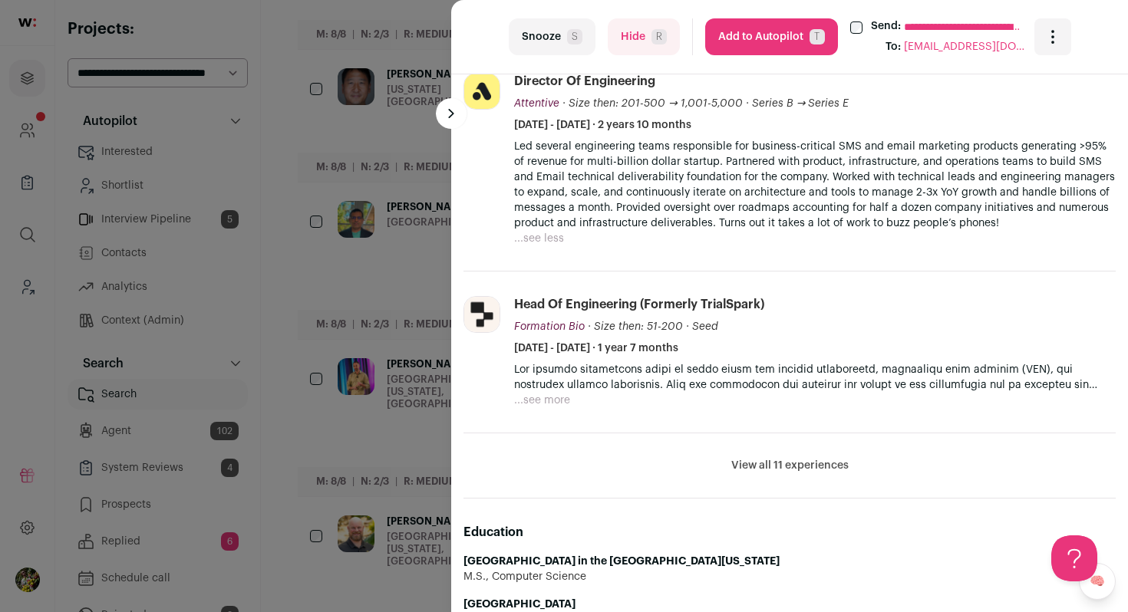
scroll to position [666, 0]
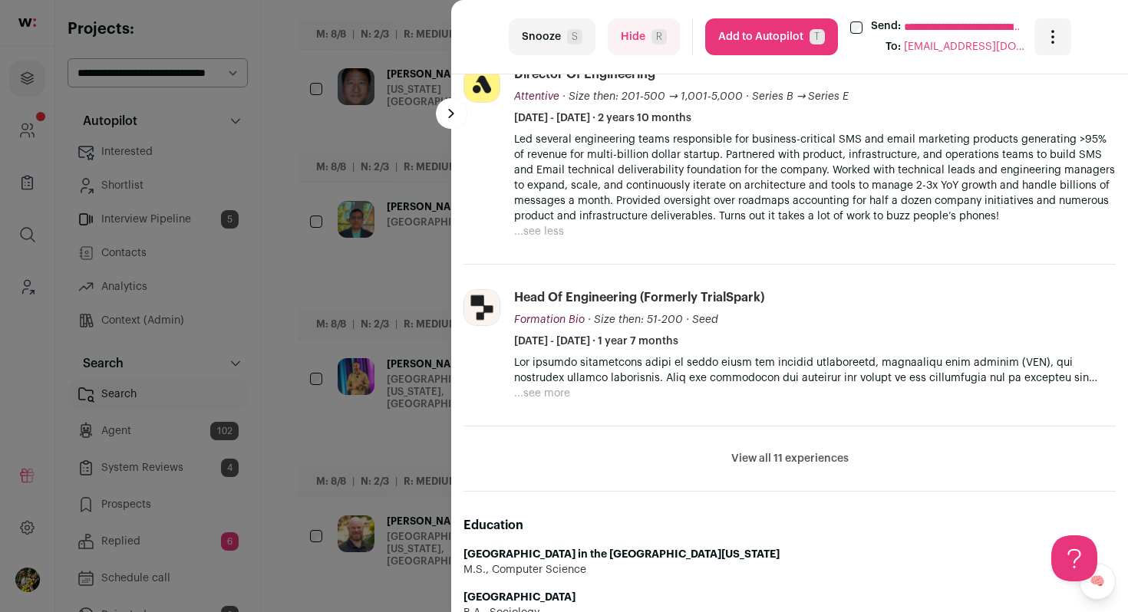
click at [543, 394] on button "...see more" at bounding box center [542, 393] width 56 height 15
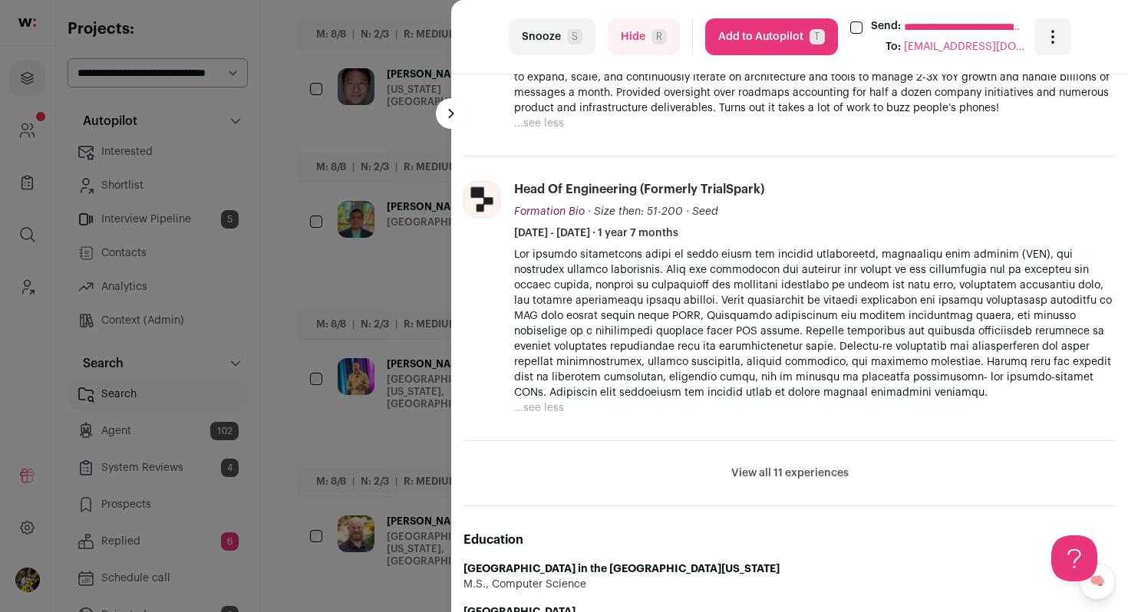
scroll to position [783, 0]
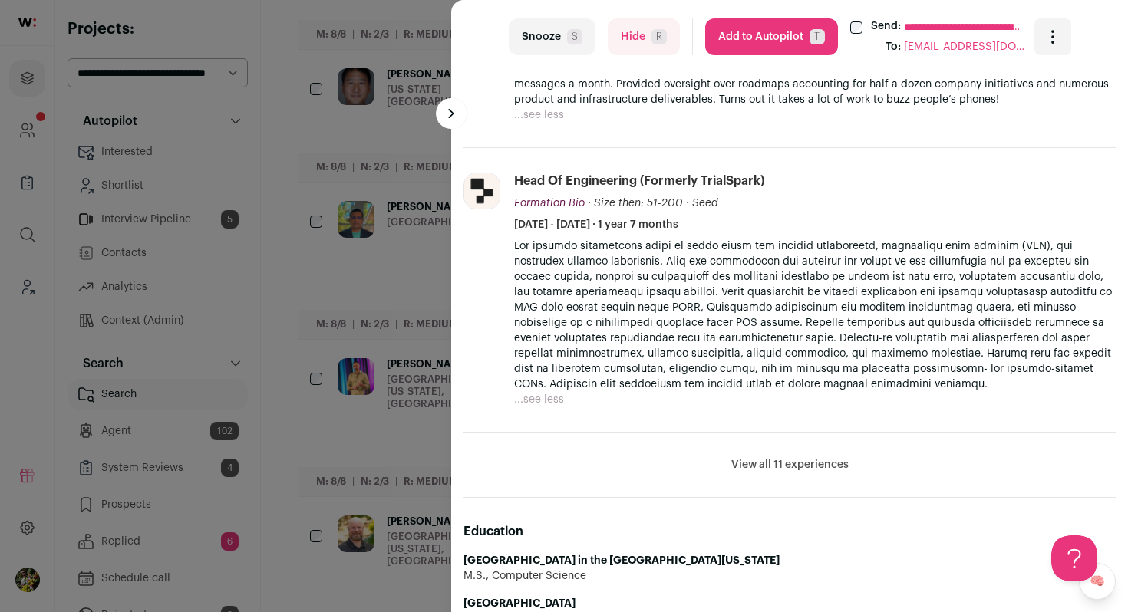
click at [768, 463] on button "View all 11 experiences" at bounding box center [789, 464] width 117 height 15
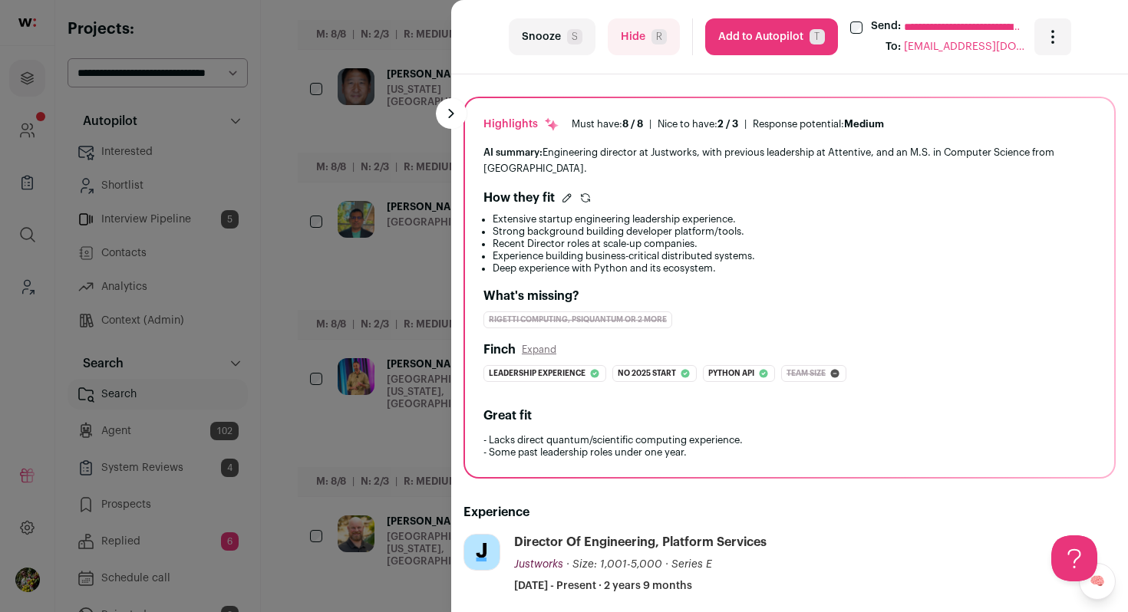
scroll to position [0, 0]
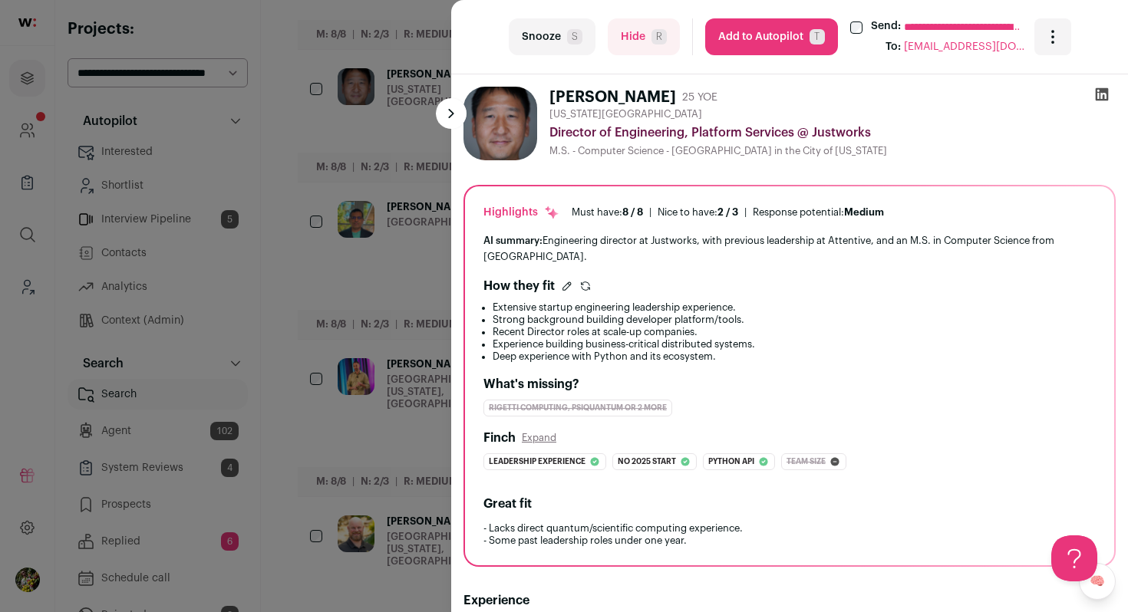
click at [807, 35] on button "Add to Autopilot T" at bounding box center [771, 36] width 133 height 37
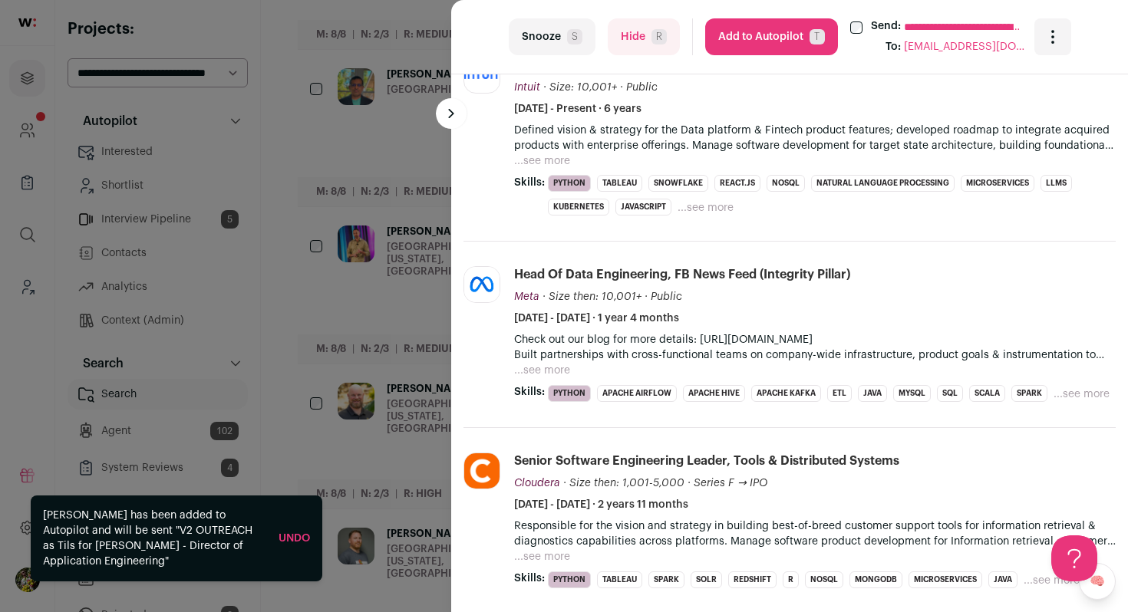
scroll to position [553, 0]
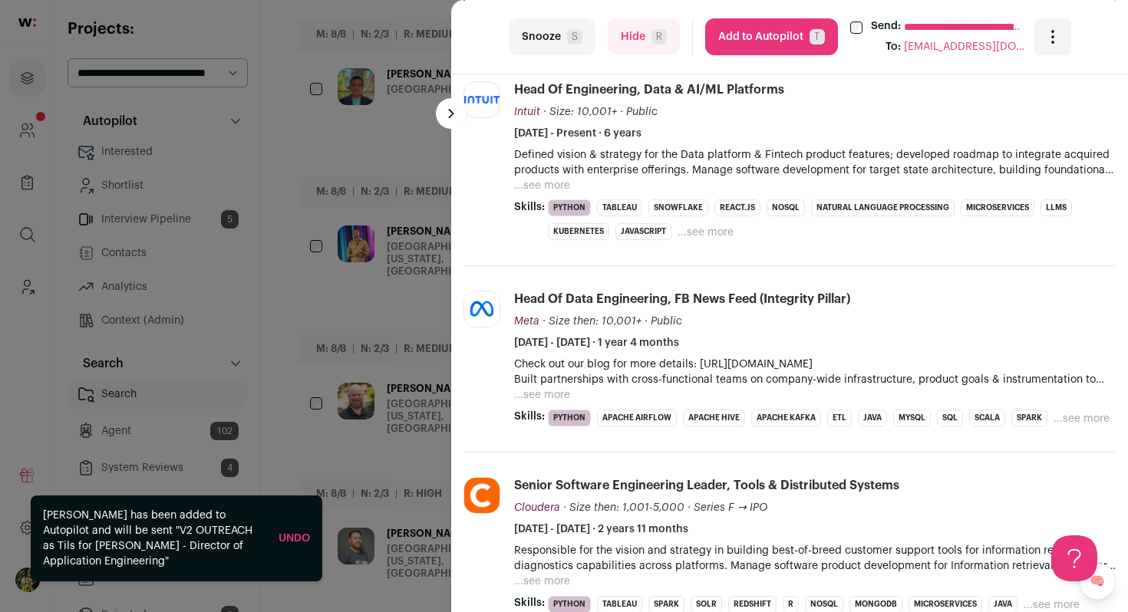
click at [553, 183] on button "...see more" at bounding box center [542, 185] width 56 height 15
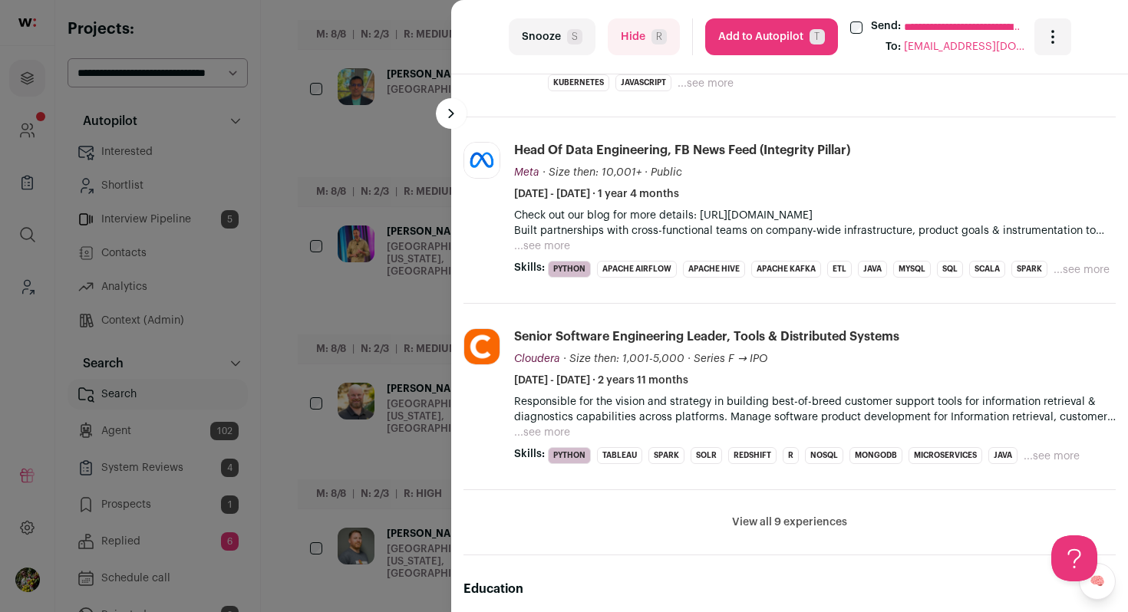
scroll to position [983, 0]
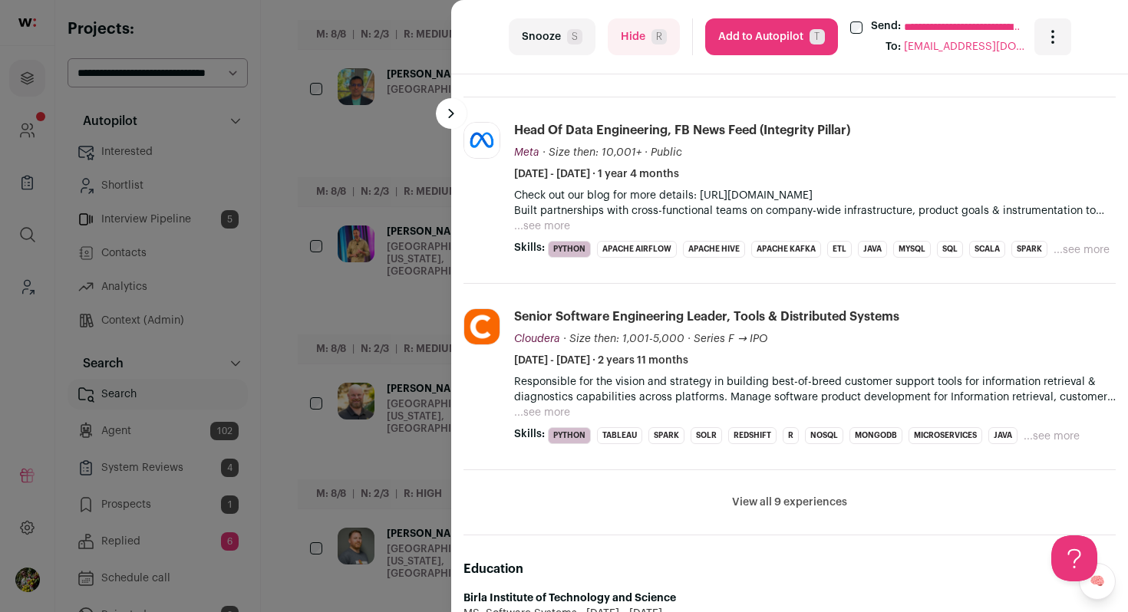
click at [557, 234] on button "...see more" at bounding box center [542, 226] width 56 height 15
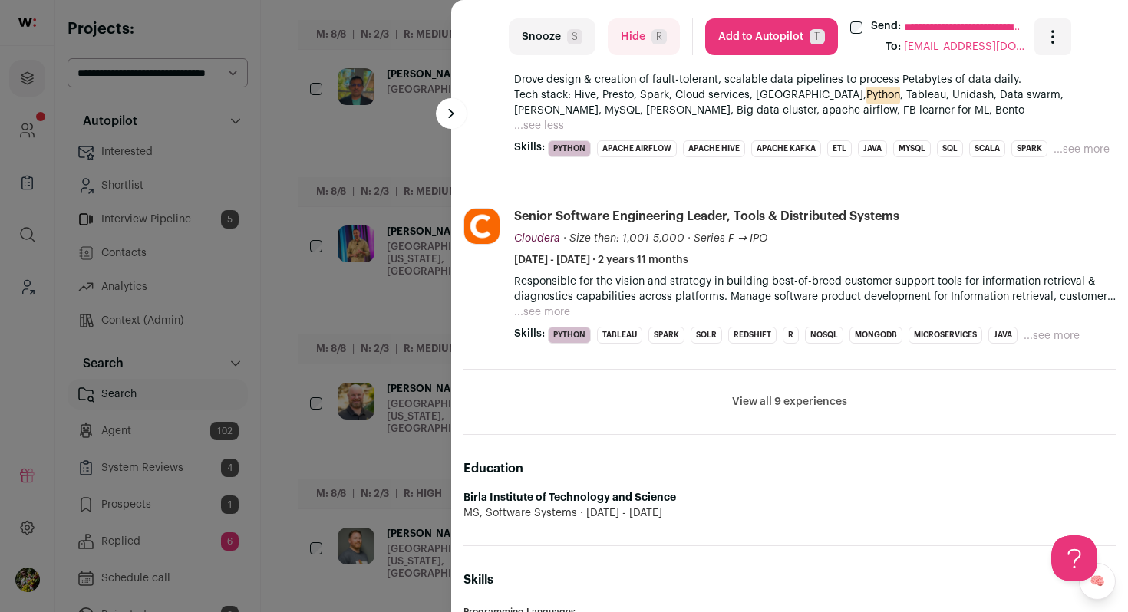
scroll to position [1463, 0]
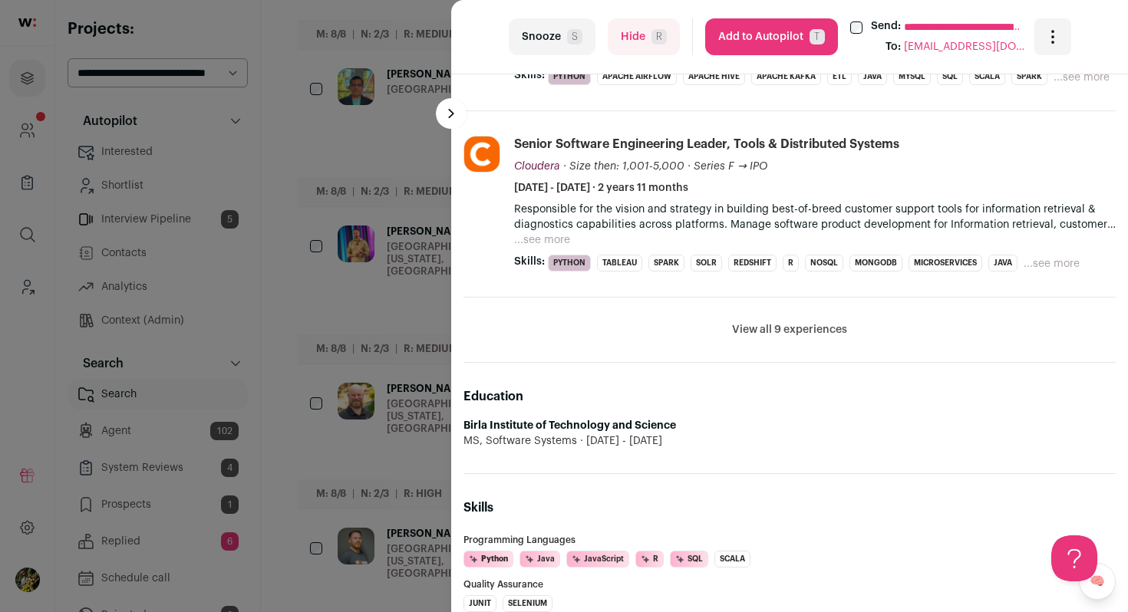
click at [795, 338] on button "View all 9 experiences" at bounding box center [789, 329] width 115 height 15
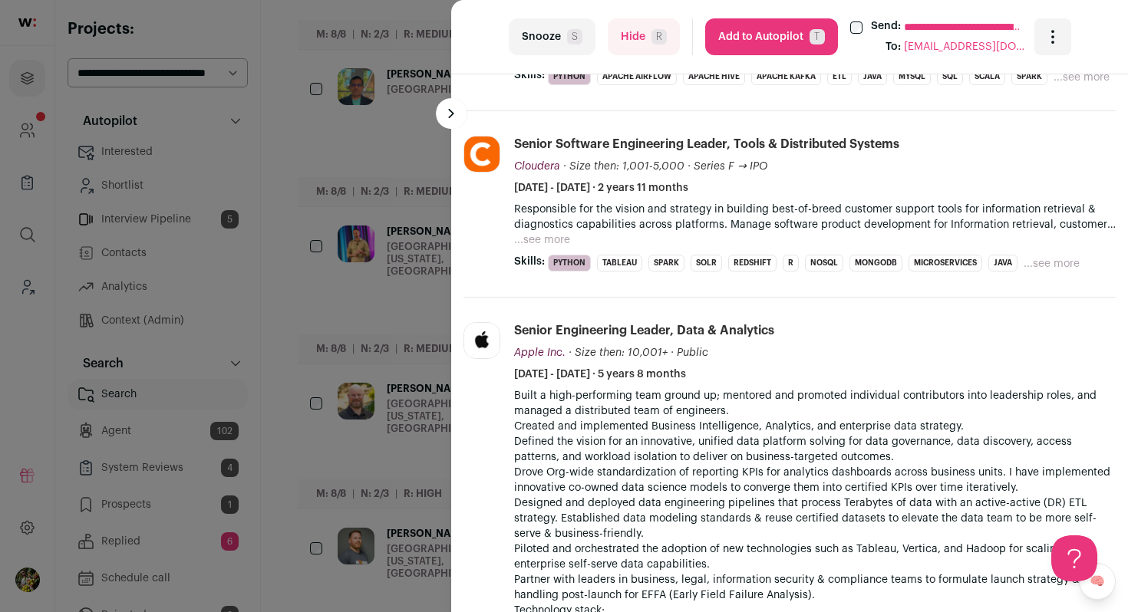
scroll to position [1489, 0]
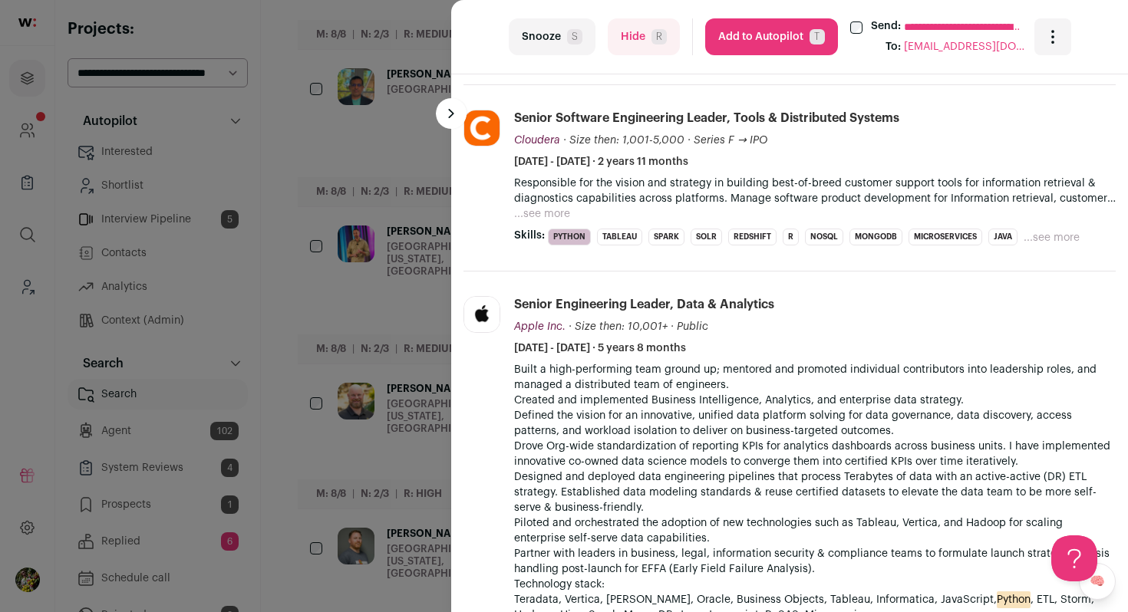
click at [558, 222] on button "...see more" at bounding box center [542, 213] width 56 height 15
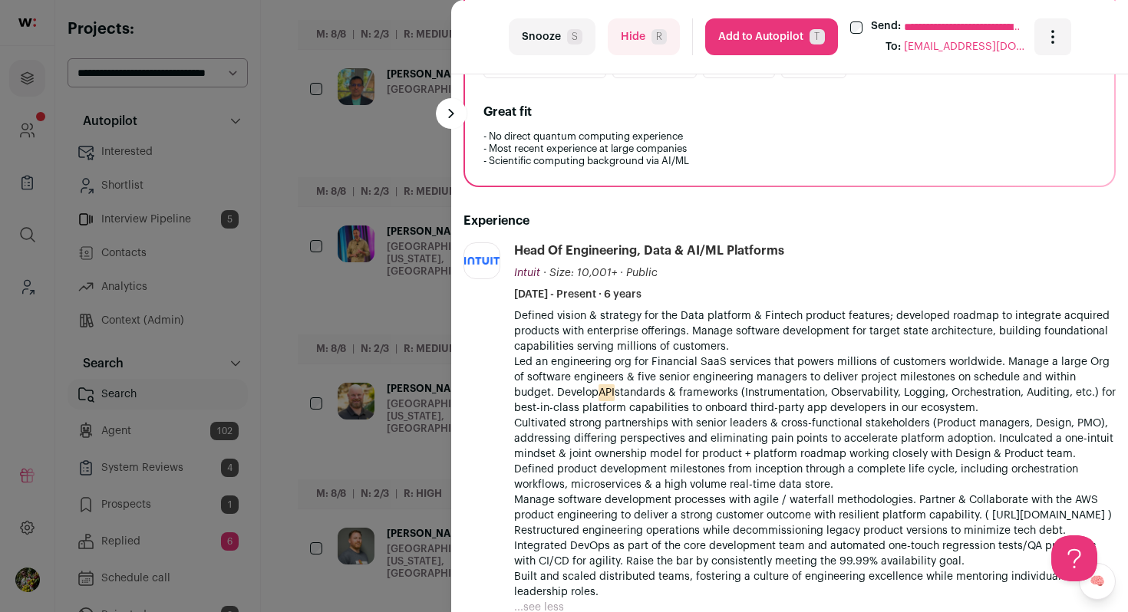
scroll to position [0, 0]
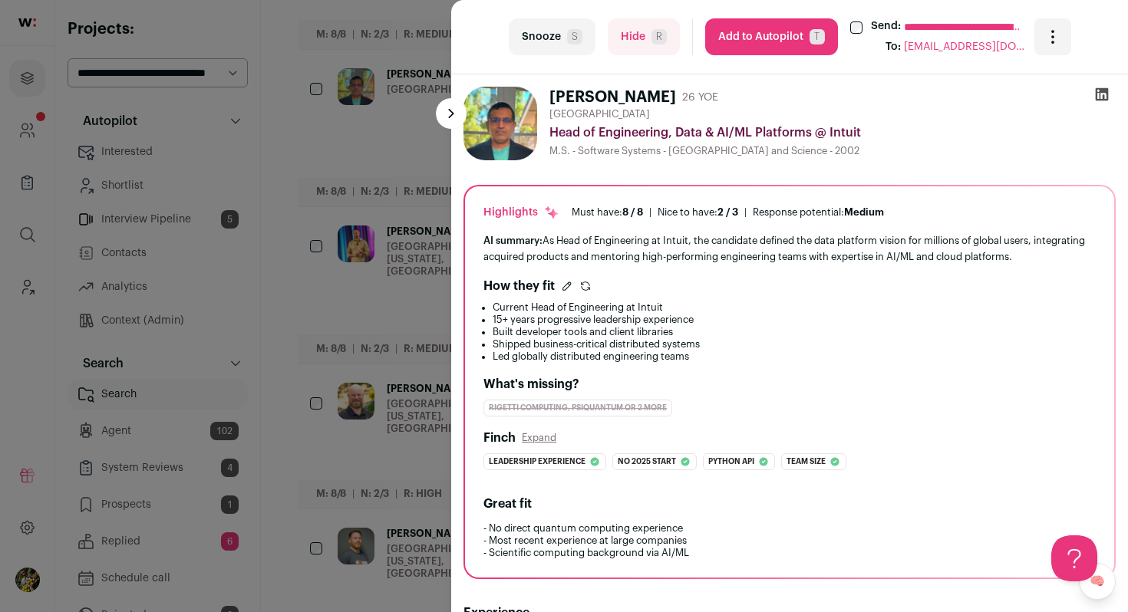
click at [784, 34] on button "Add to Autopilot T" at bounding box center [771, 36] width 133 height 37
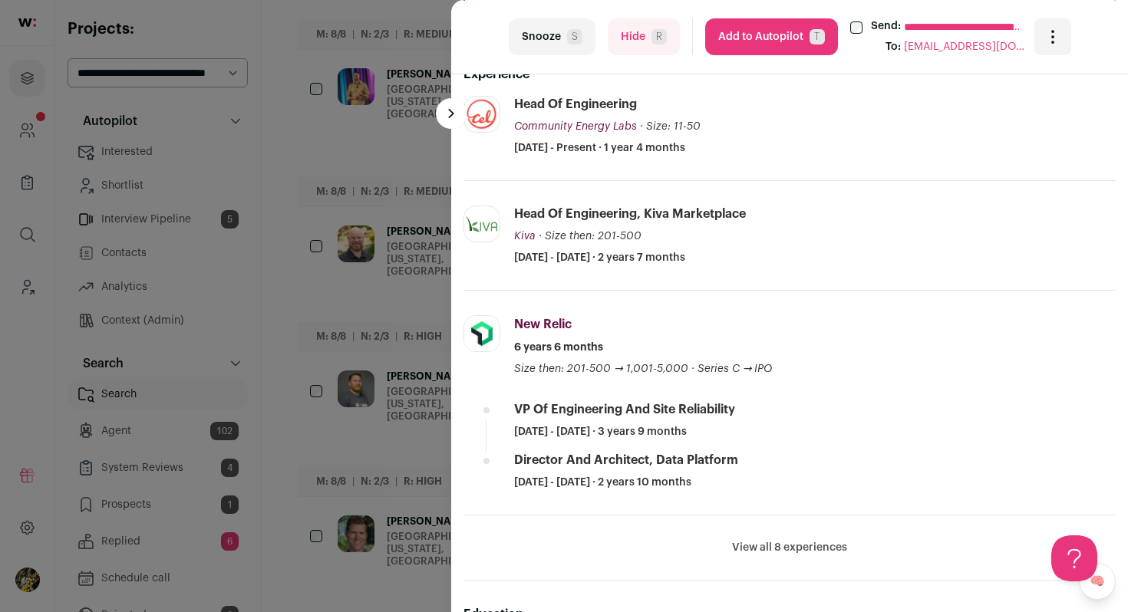
scroll to position [536, 0]
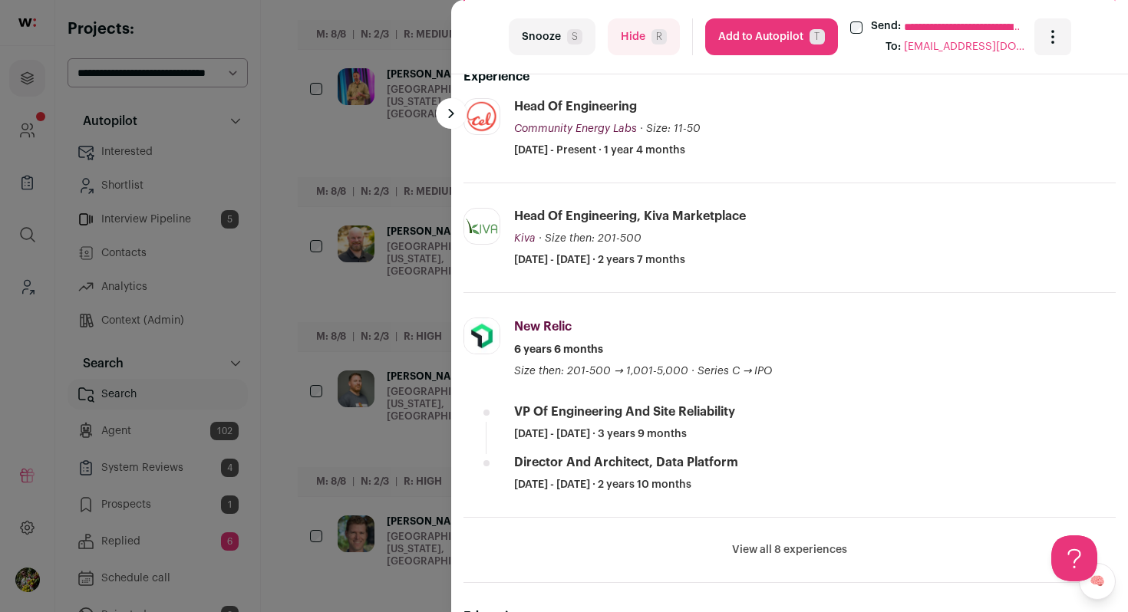
click at [780, 552] on button "View all 8 experiences" at bounding box center [789, 550] width 115 height 15
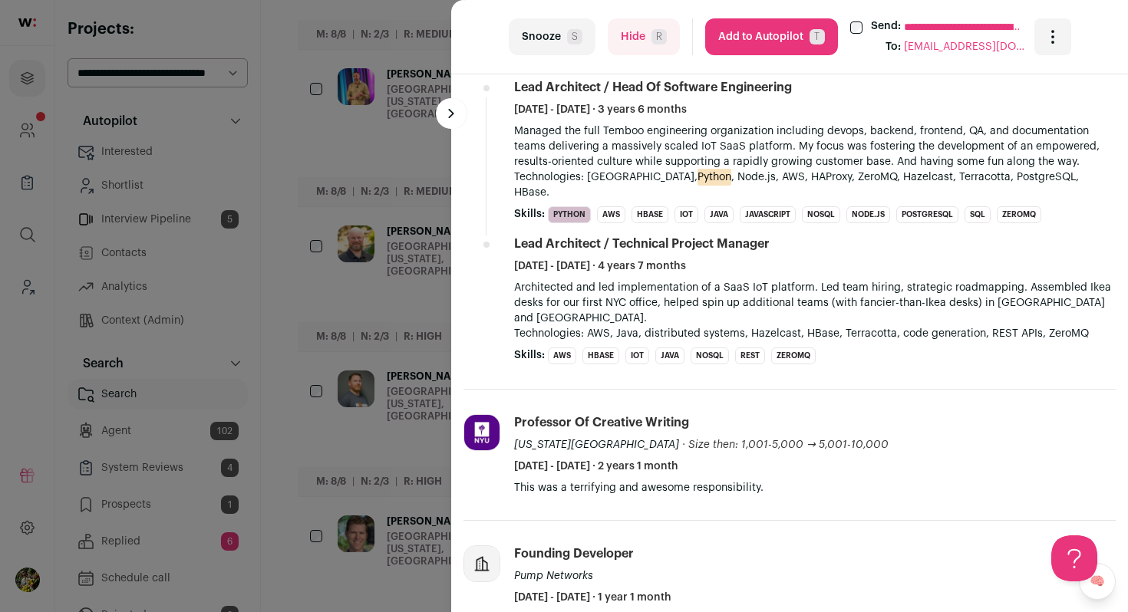
scroll to position [1091, 0]
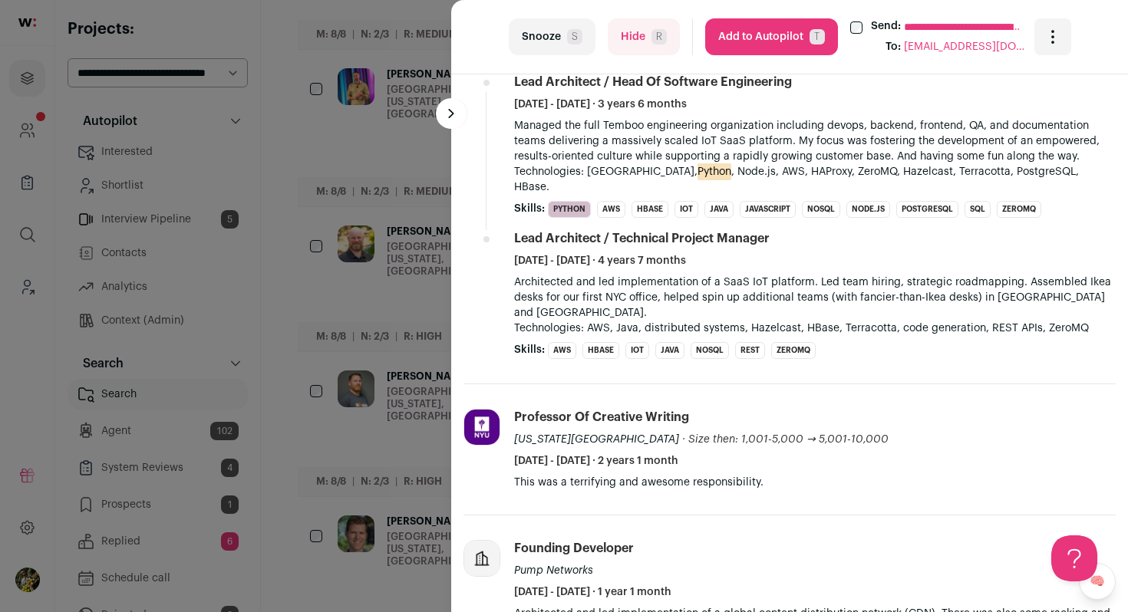
click at [637, 51] on button "Hide R" at bounding box center [644, 36] width 72 height 37
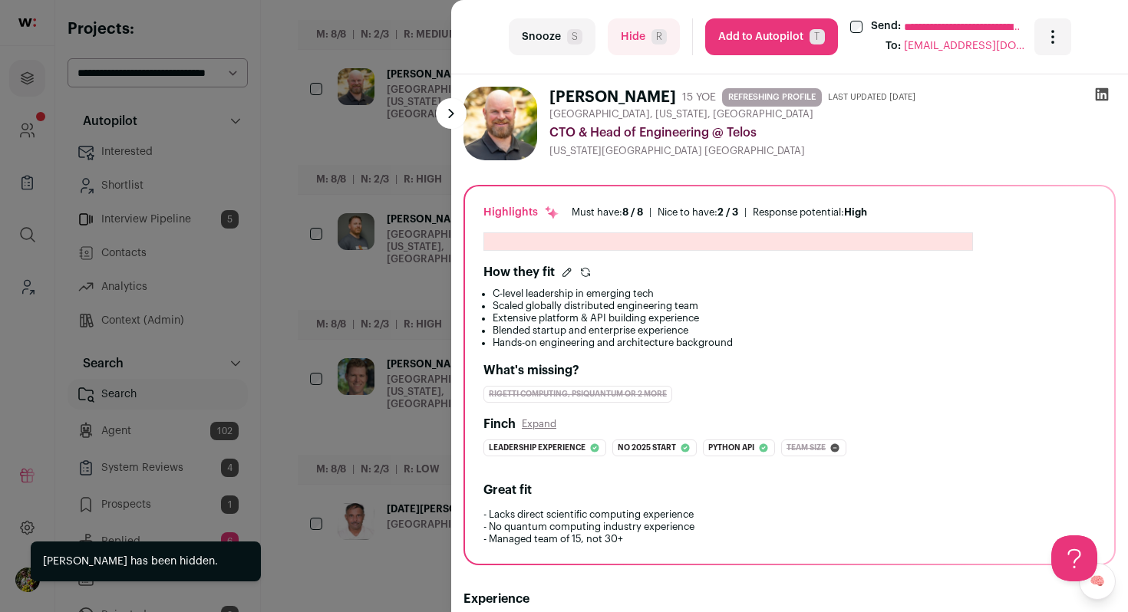
click at [414, 168] on div "**********" at bounding box center [564, 306] width 1128 height 612
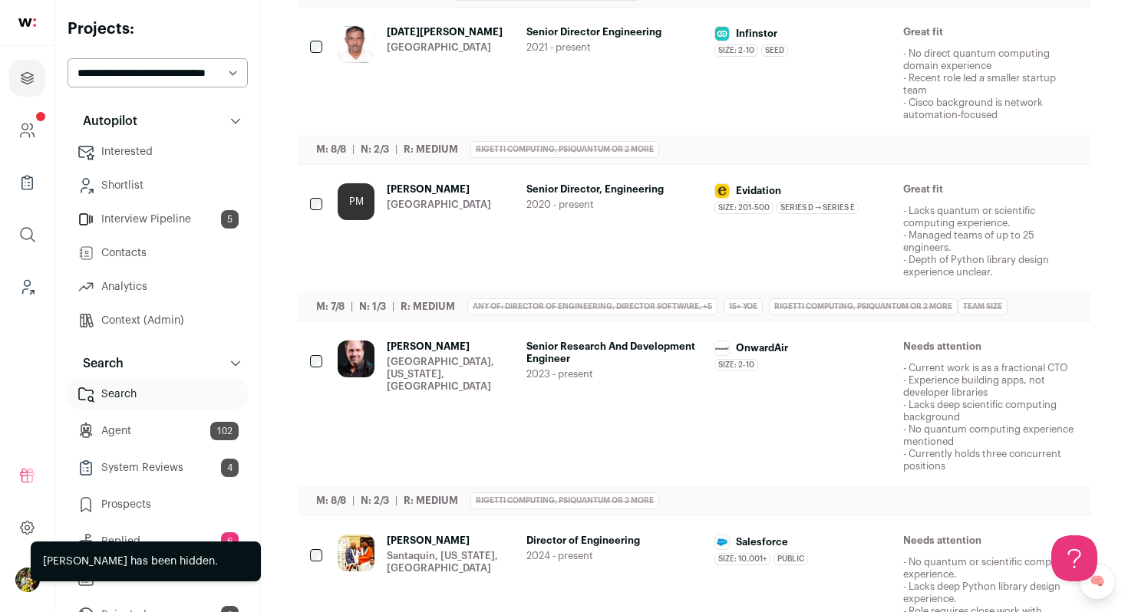
scroll to position [1078, 0]
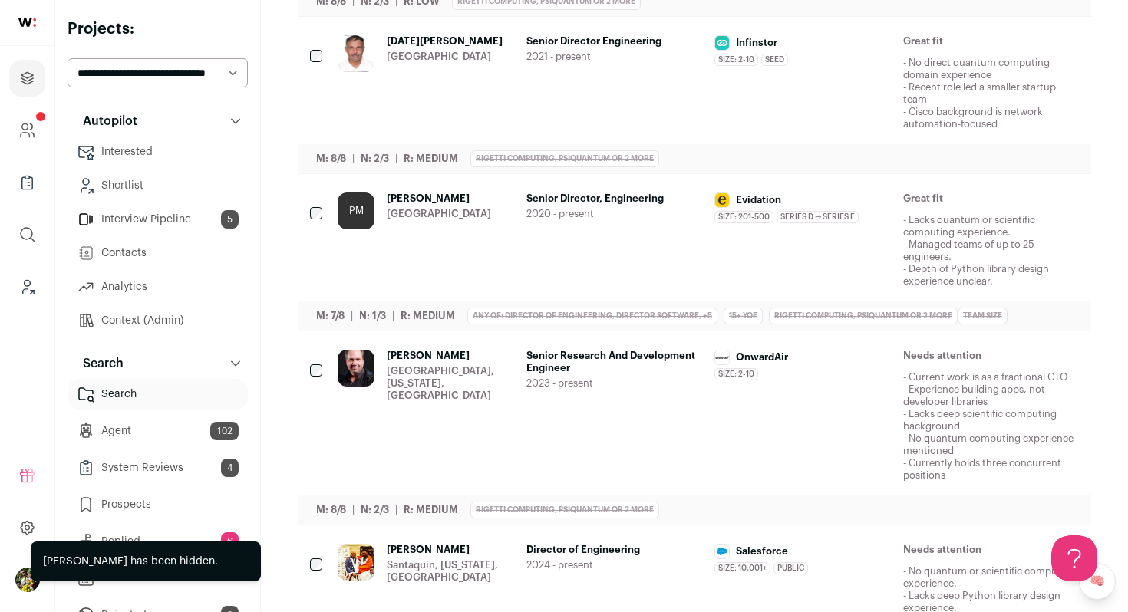
click at [465, 70] on div "Raja Rajendran United States" at bounding box center [426, 82] width 177 height 95
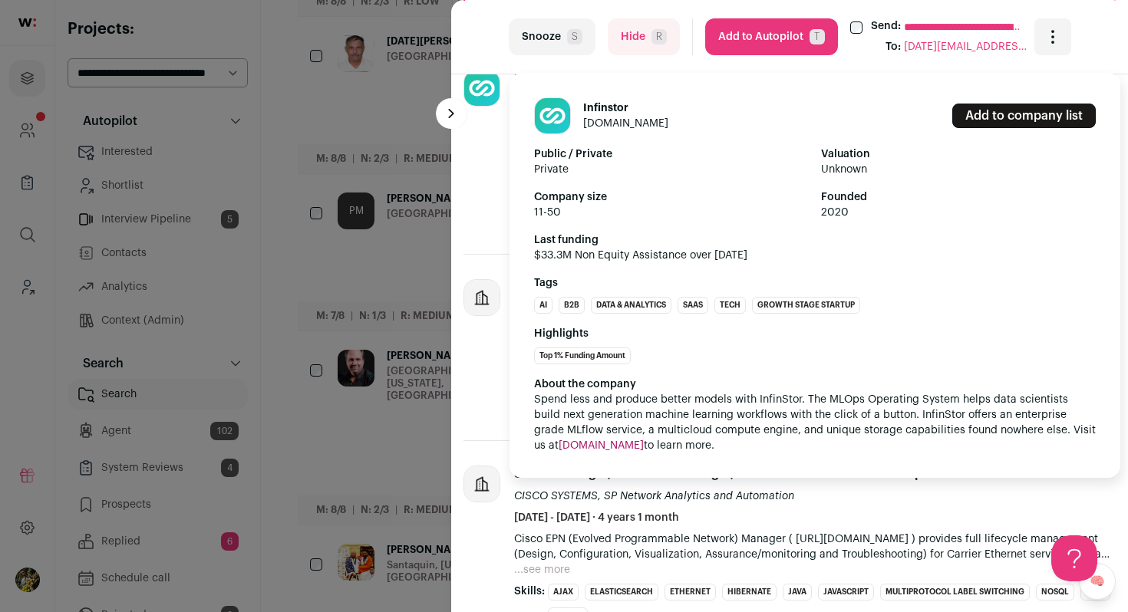
scroll to position [575, 0]
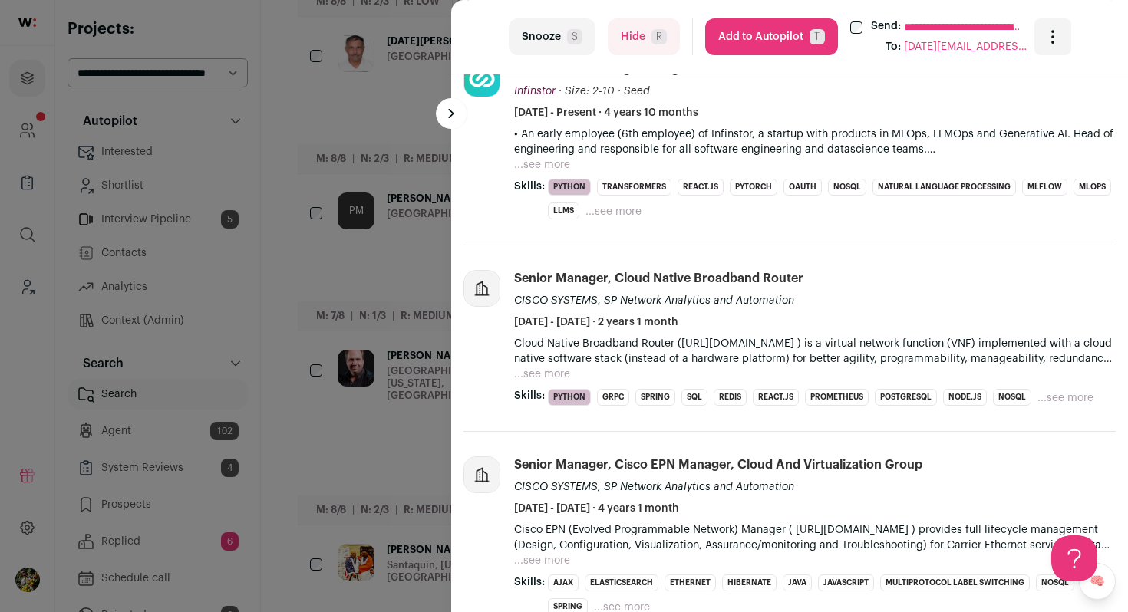
click at [625, 48] on button "Hide R" at bounding box center [644, 36] width 72 height 37
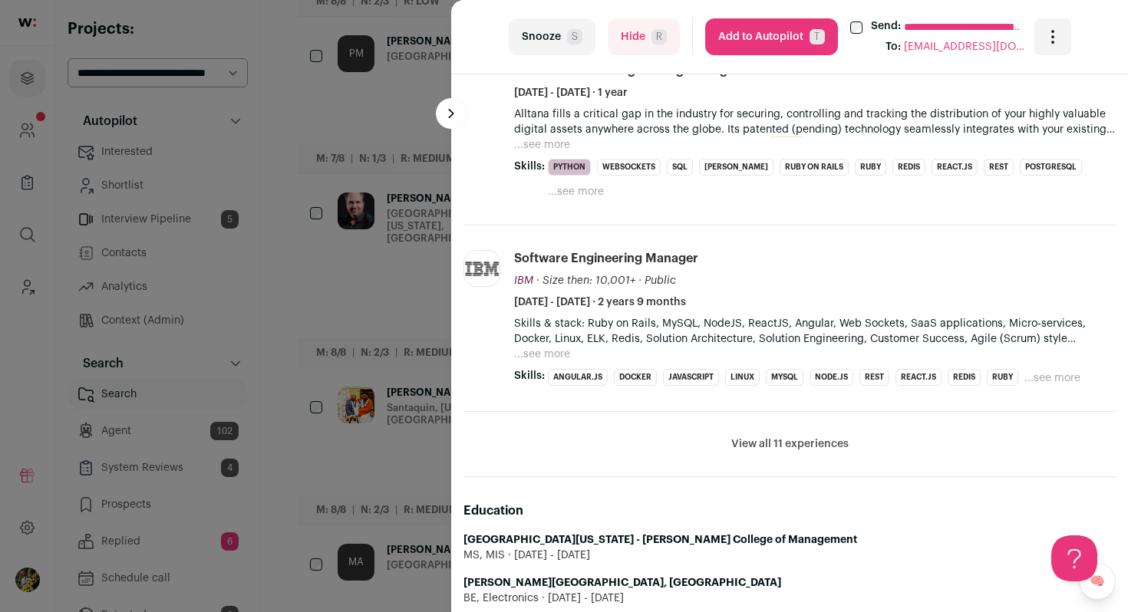
scroll to position [1268, 0]
click at [777, 436] on button "View all 11 experiences" at bounding box center [789, 443] width 117 height 15
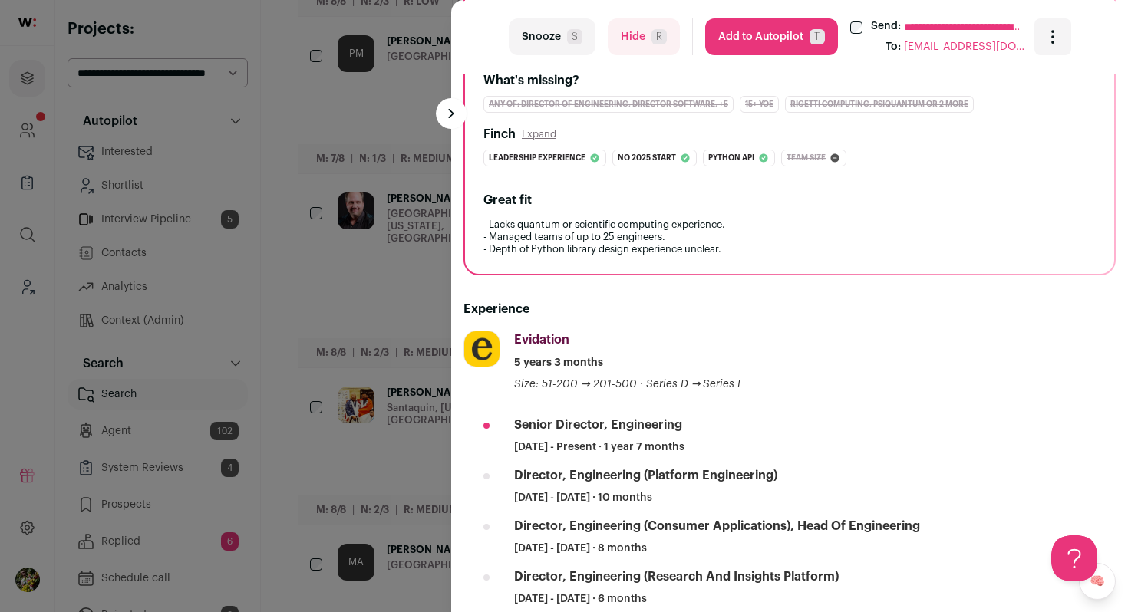
scroll to position [0, 0]
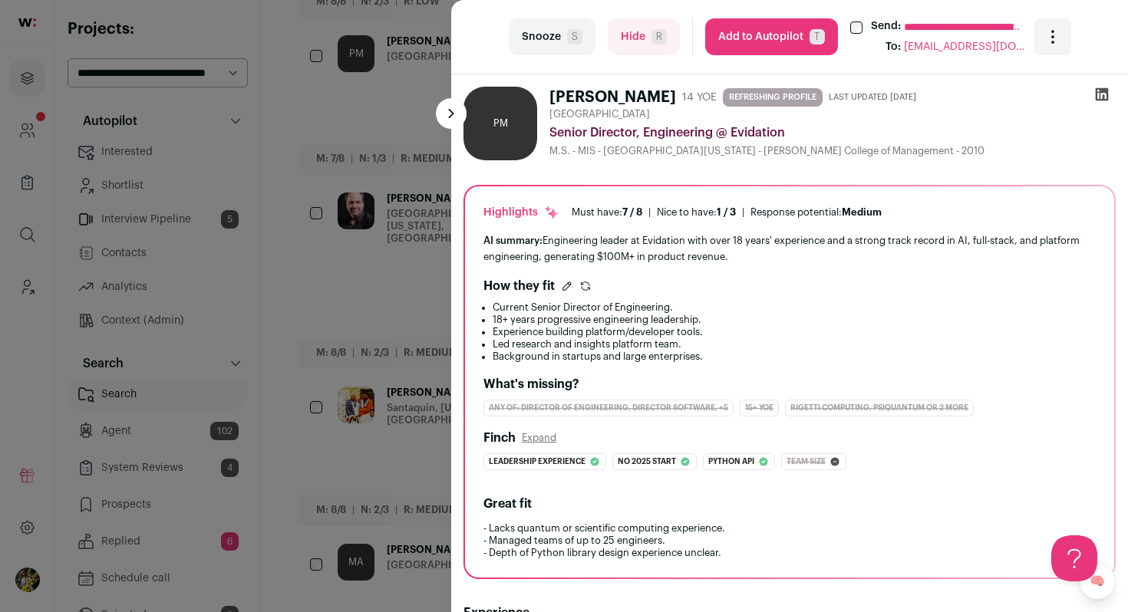
click at [655, 47] on button "Hide R" at bounding box center [644, 36] width 72 height 37
click at [355, 247] on div "**********" at bounding box center [564, 306] width 1128 height 612
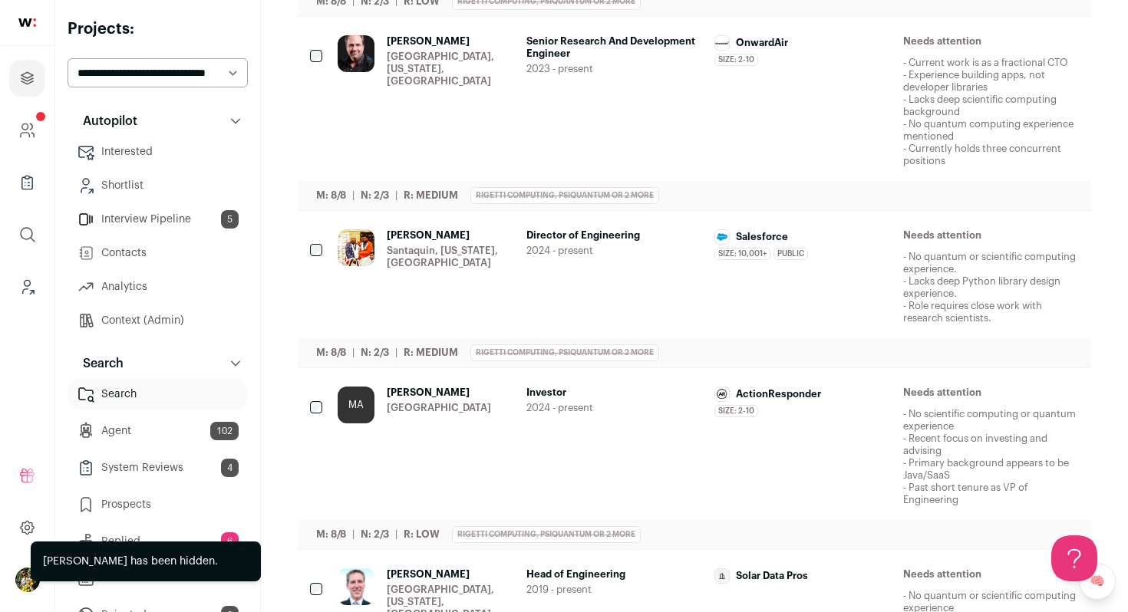
click at [355, 247] on img at bounding box center [356, 247] width 37 height 37
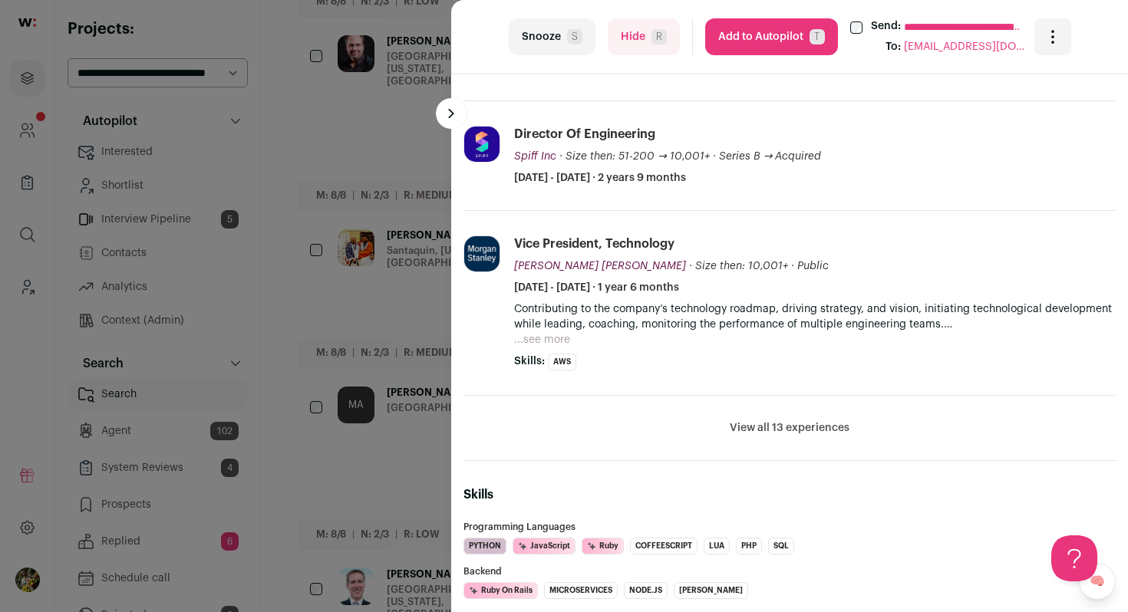
scroll to position [730, 0]
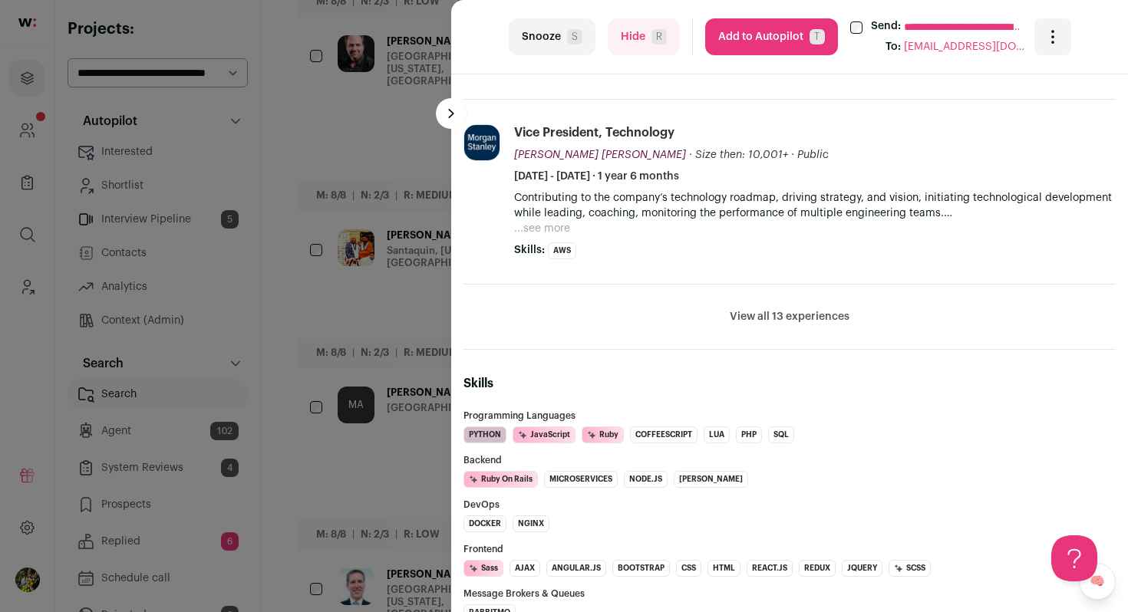
click at [743, 321] on button "View all 13 experiences" at bounding box center [790, 316] width 120 height 15
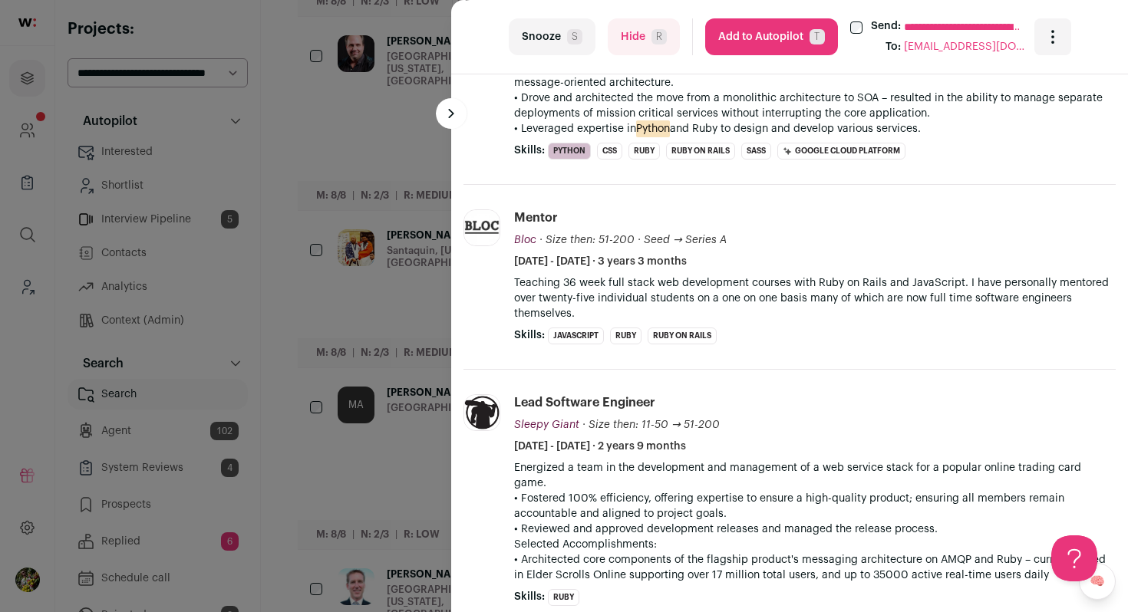
scroll to position [1736, 0]
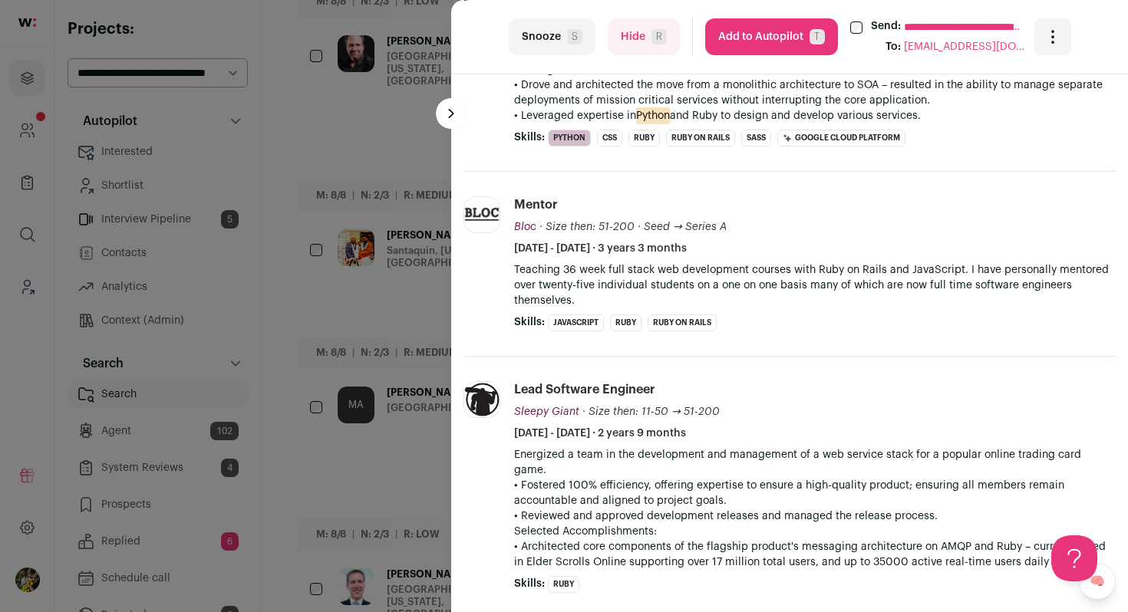
click at [804, 41] on button "Add to Autopilot T" at bounding box center [771, 36] width 133 height 37
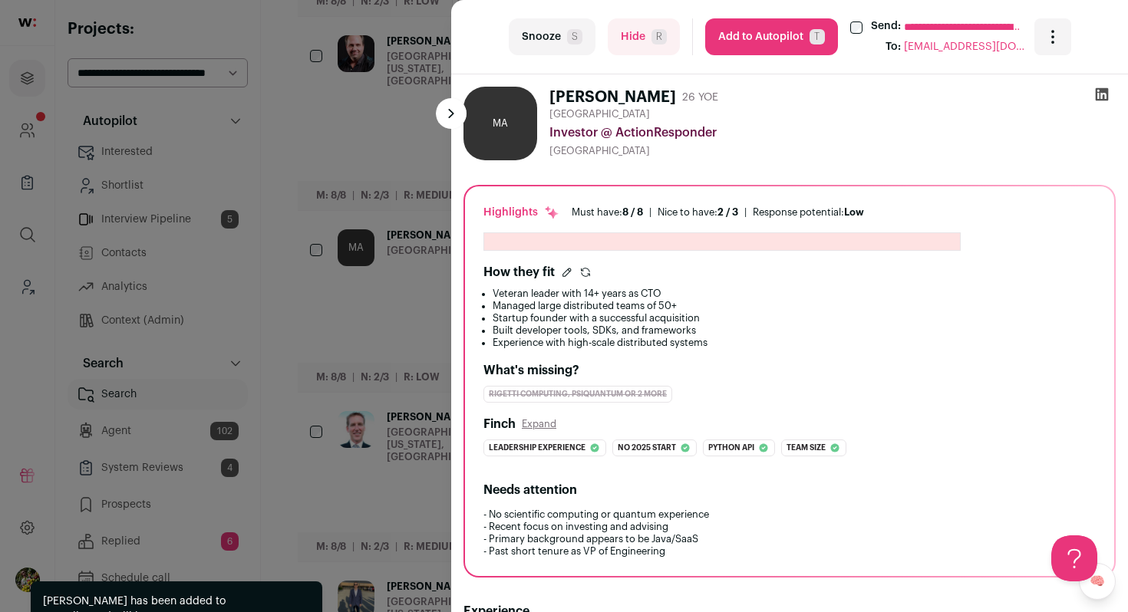
click at [424, 276] on div "**********" at bounding box center [564, 306] width 1128 height 612
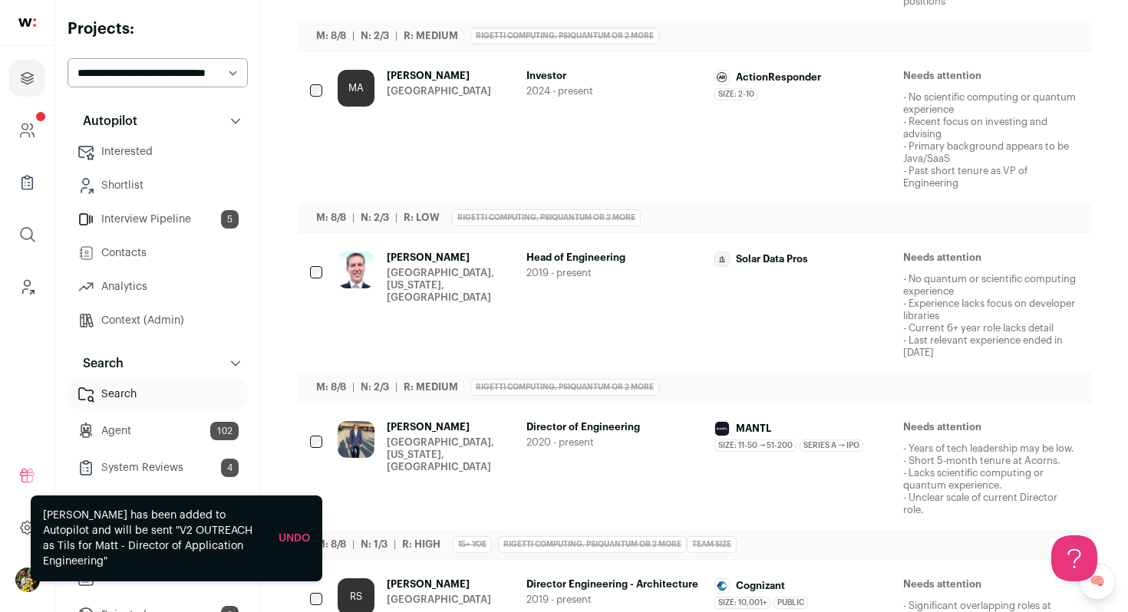
scroll to position [1419, 0]
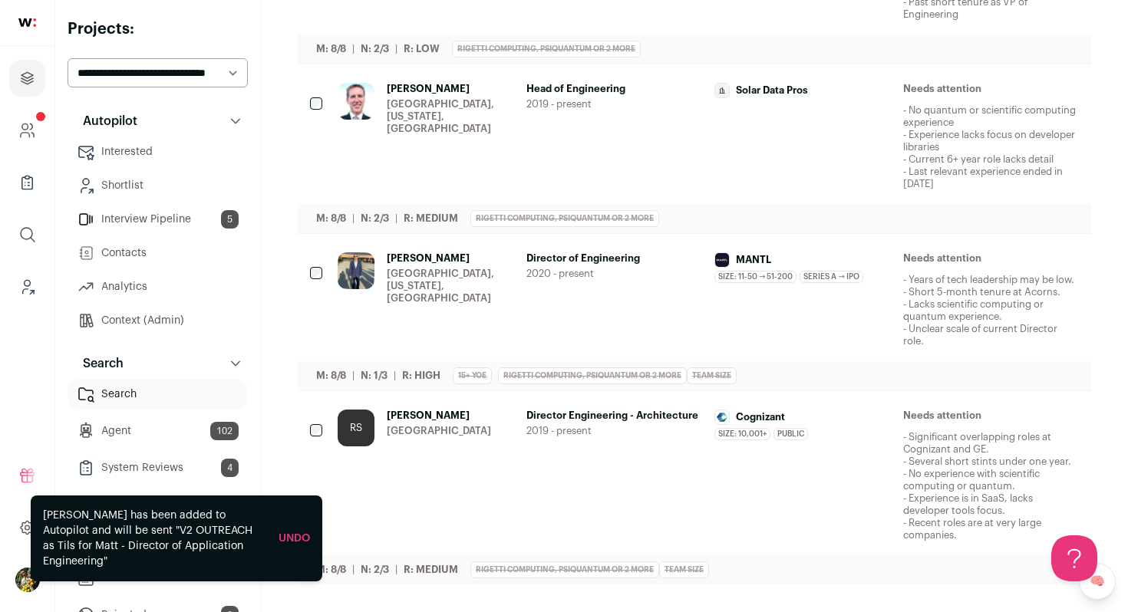
click at [424, 276] on div "Charleston County, South Carolina, United States" at bounding box center [450, 286] width 127 height 37
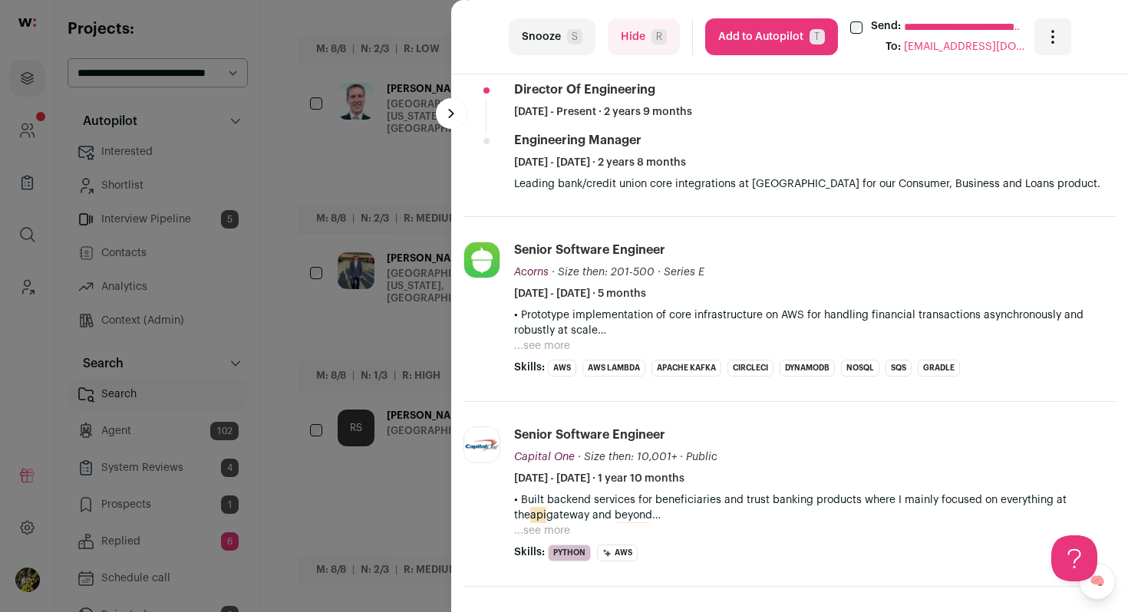
scroll to position [648, 0]
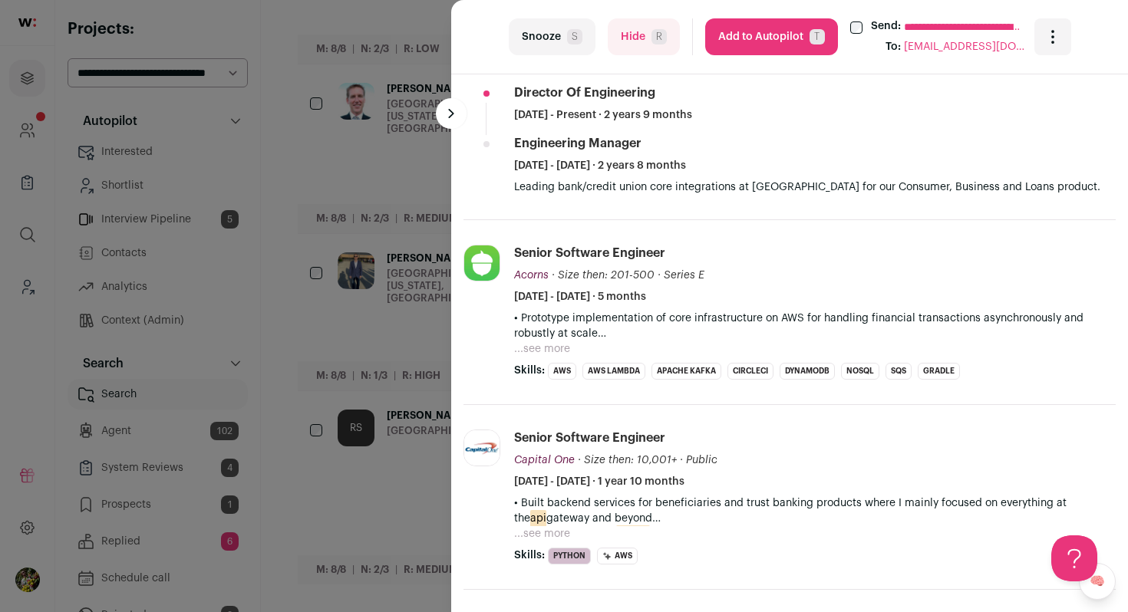
click at [388, 375] on div "**********" at bounding box center [564, 306] width 1128 height 612
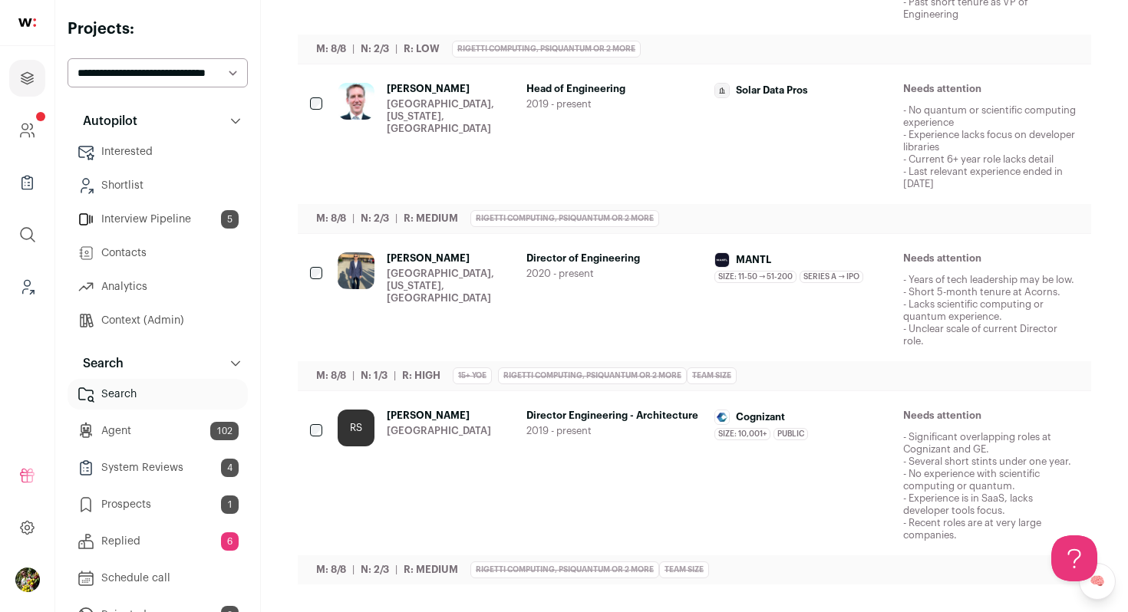
click at [941, 424] on icon "Hide" at bounding box center [941, 417] width 18 height 18
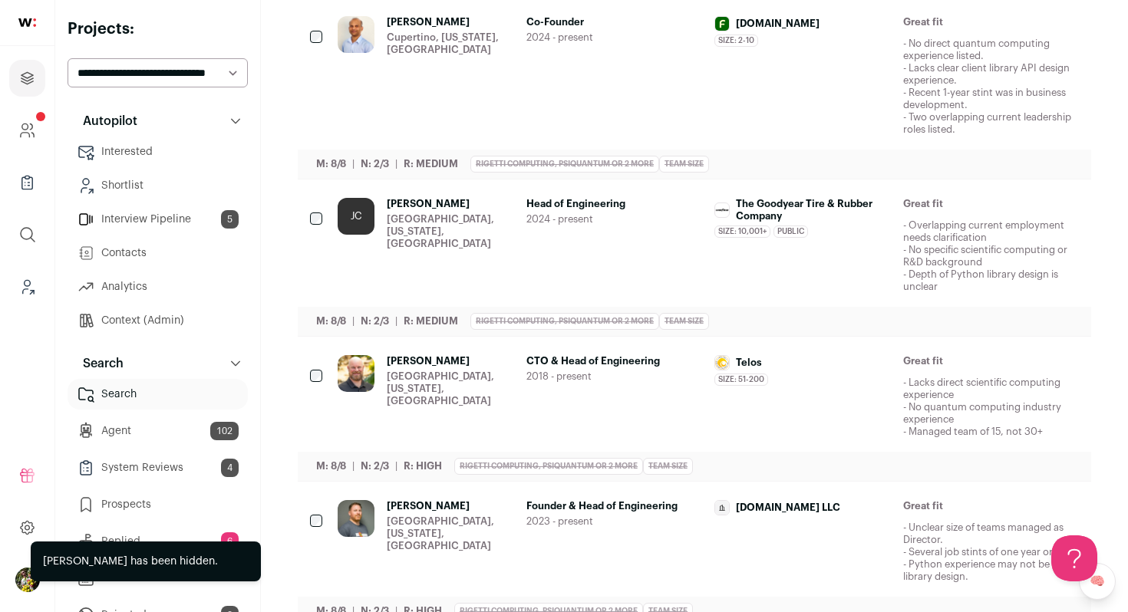
scroll to position [0, 0]
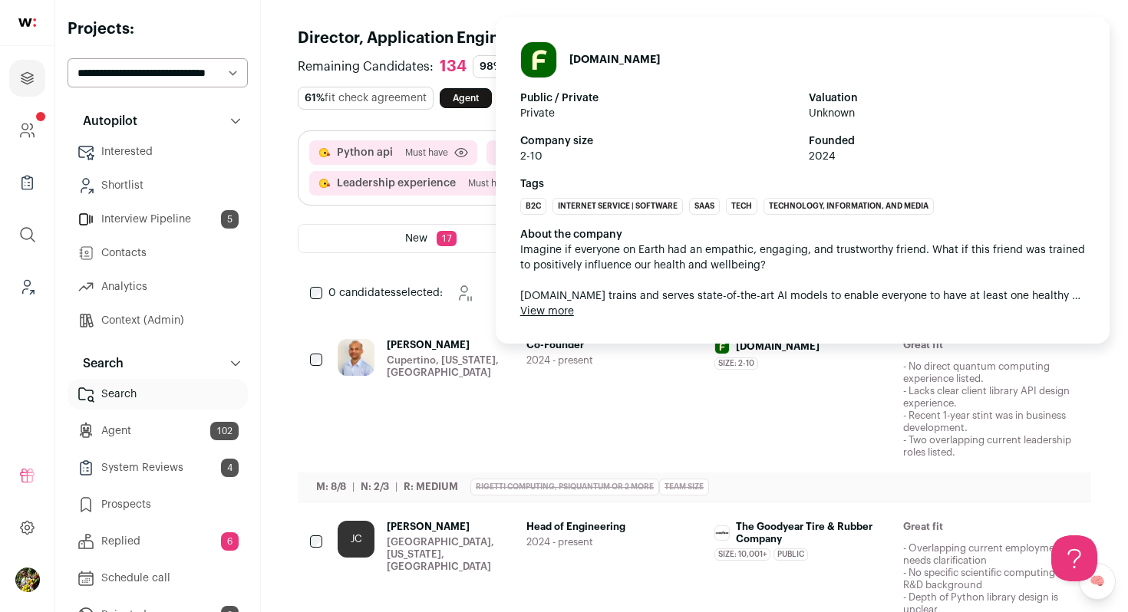
click at [843, 359] on div "Size: 2-10 Friendi.fi's size has been 2-10 employees during Deepak's time there" at bounding box center [802, 364] width 177 height 12
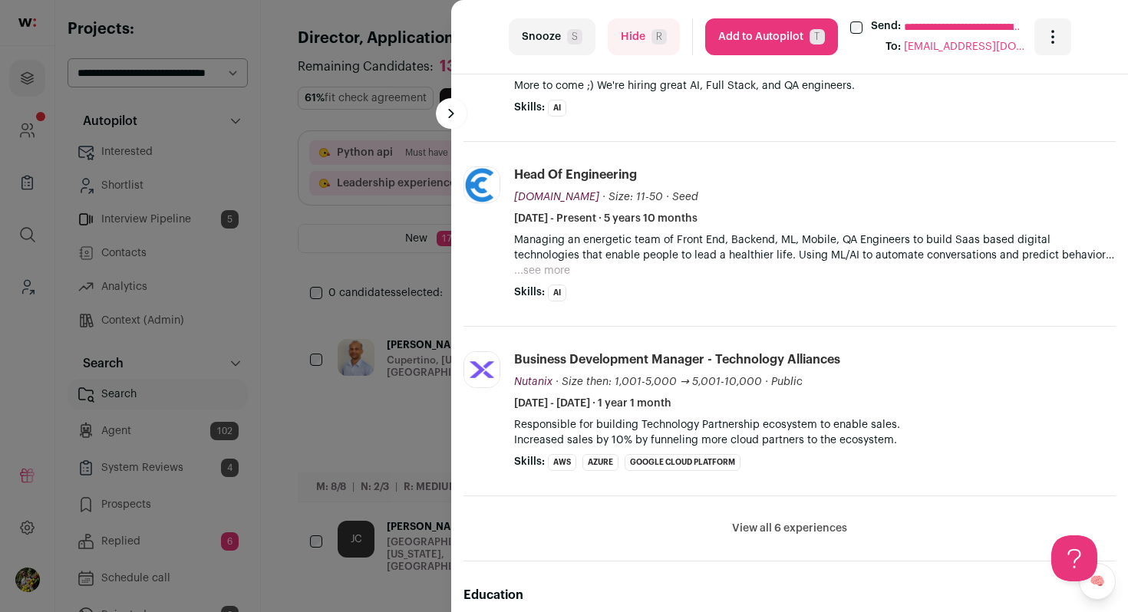
scroll to position [643, 0]
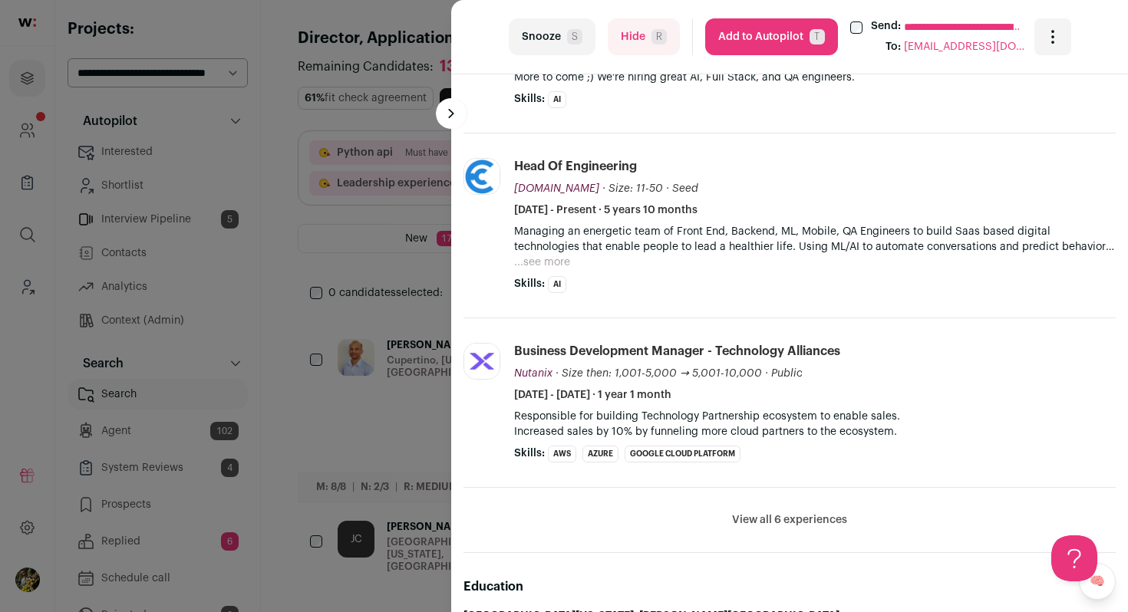
click at [661, 52] on button "Hide R" at bounding box center [644, 36] width 72 height 37
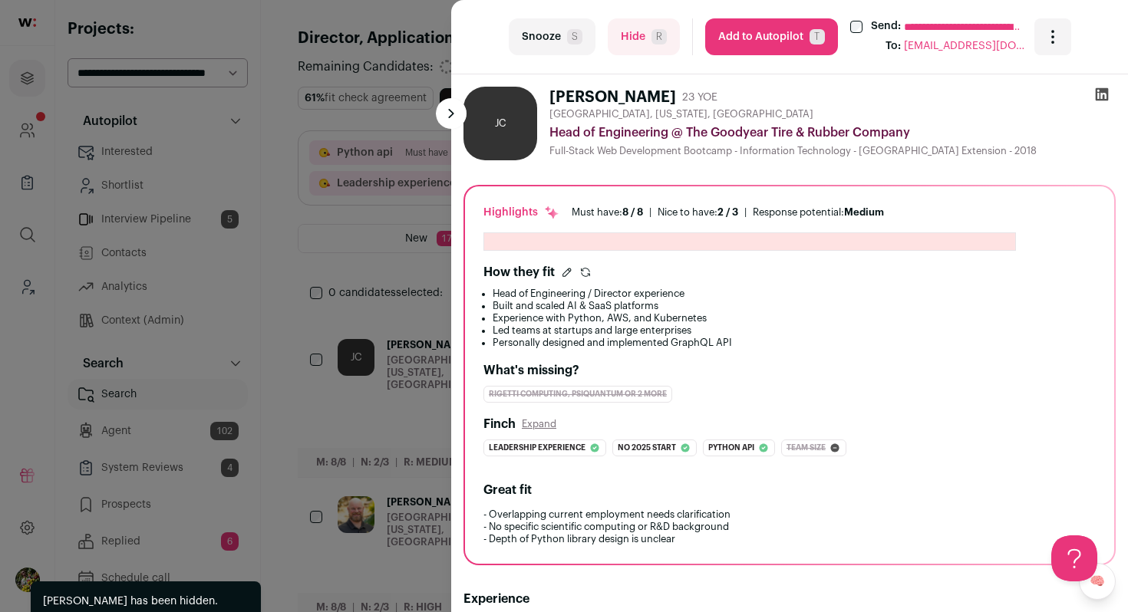
click at [375, 147] on div "**********" at bounding box center [564, 306] width 1128 height 612
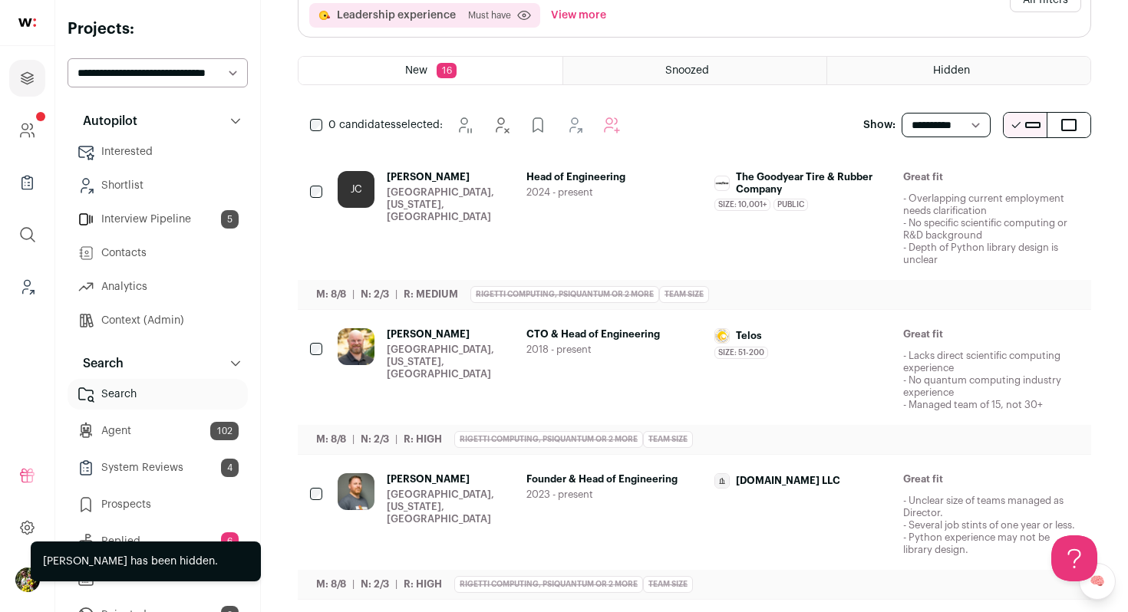
scroll to position [170, 0]
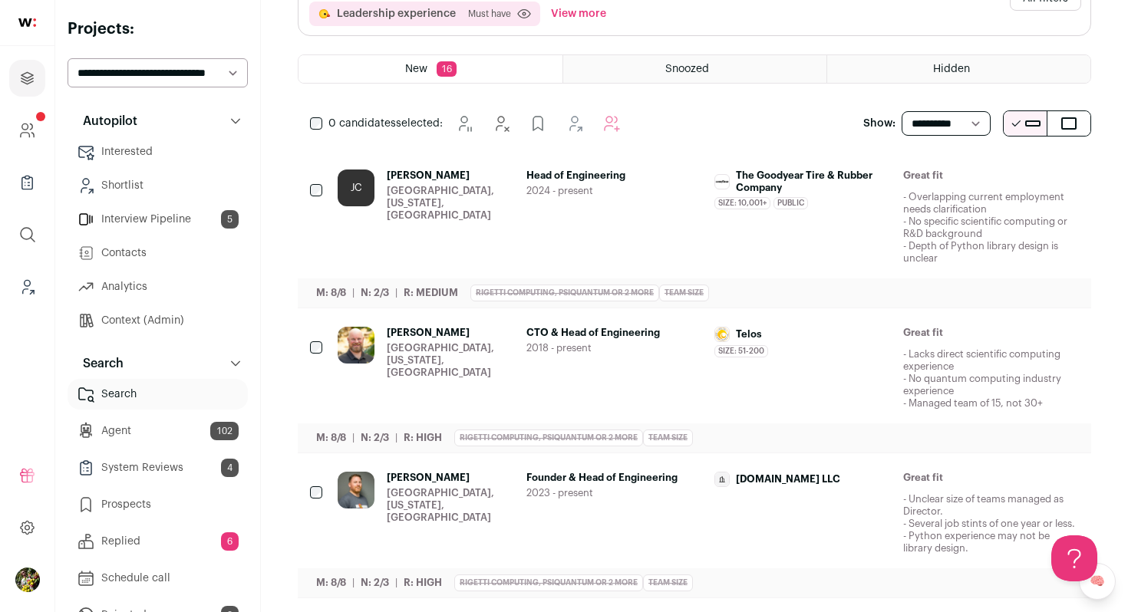
click at [940, 184] on icon "Hide" at bounding box center [941, 176] width 18 height 18
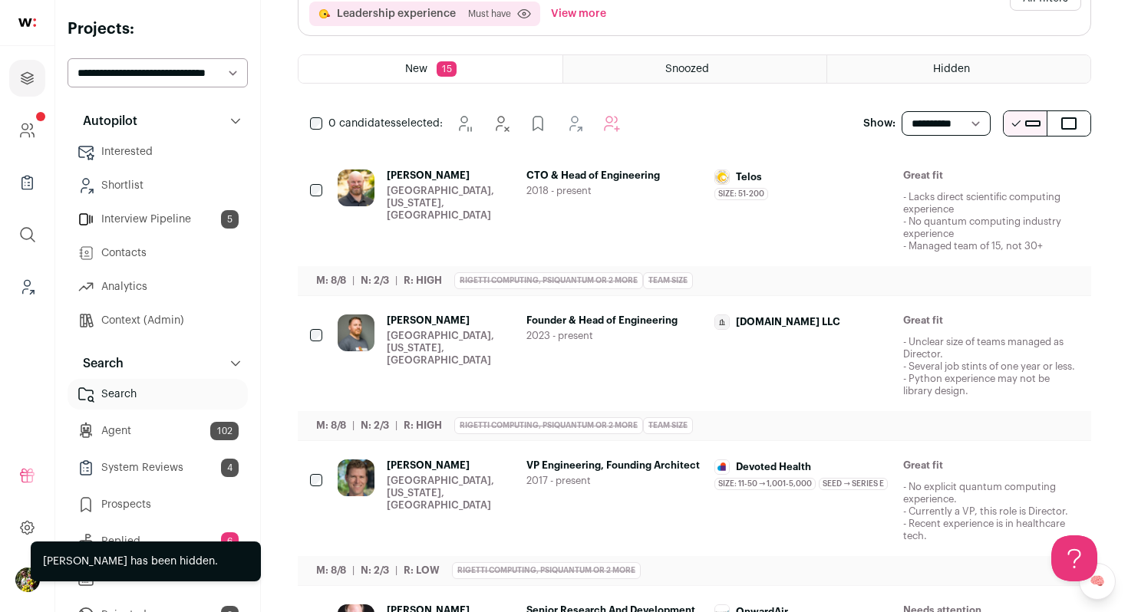
click at [949, 324] on icon "Hide" at bounding box center [941, 321] width 18 height 18
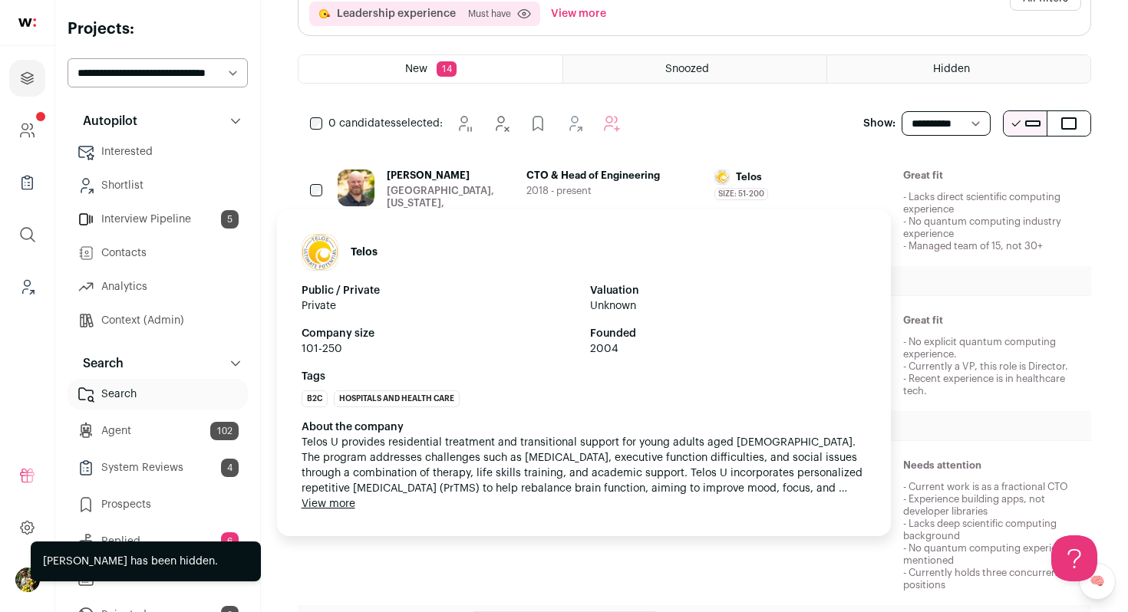
click at [839, 192] on div "Size: 51-200 Telos's size has been 51-200 employees during Jesse's time there" at bounding box center [802, 194] width 177 height 12
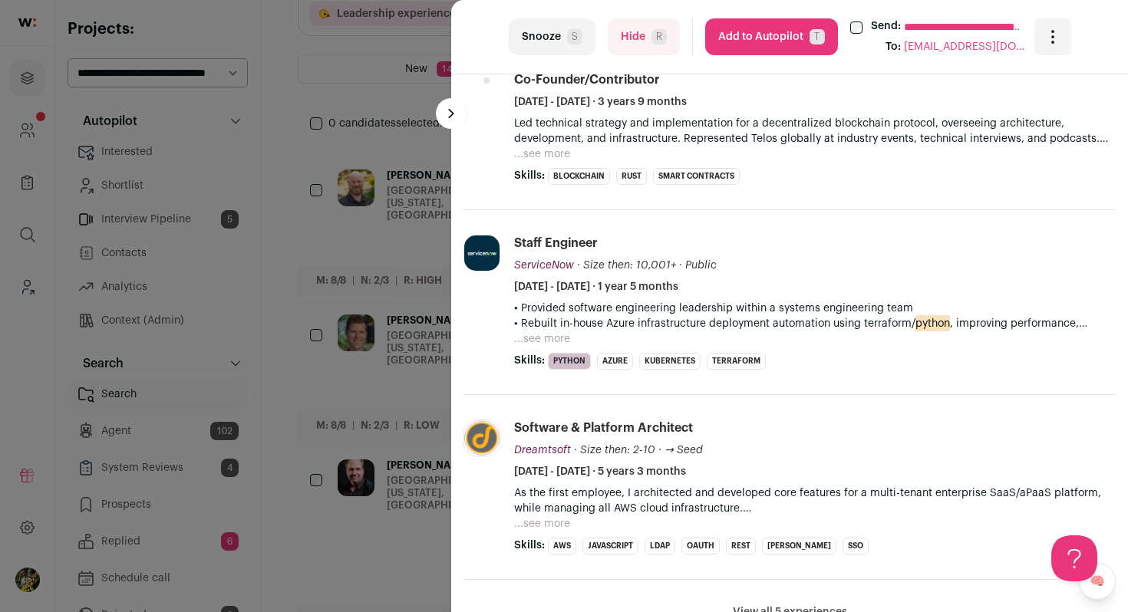
scroll to position [784, 0]
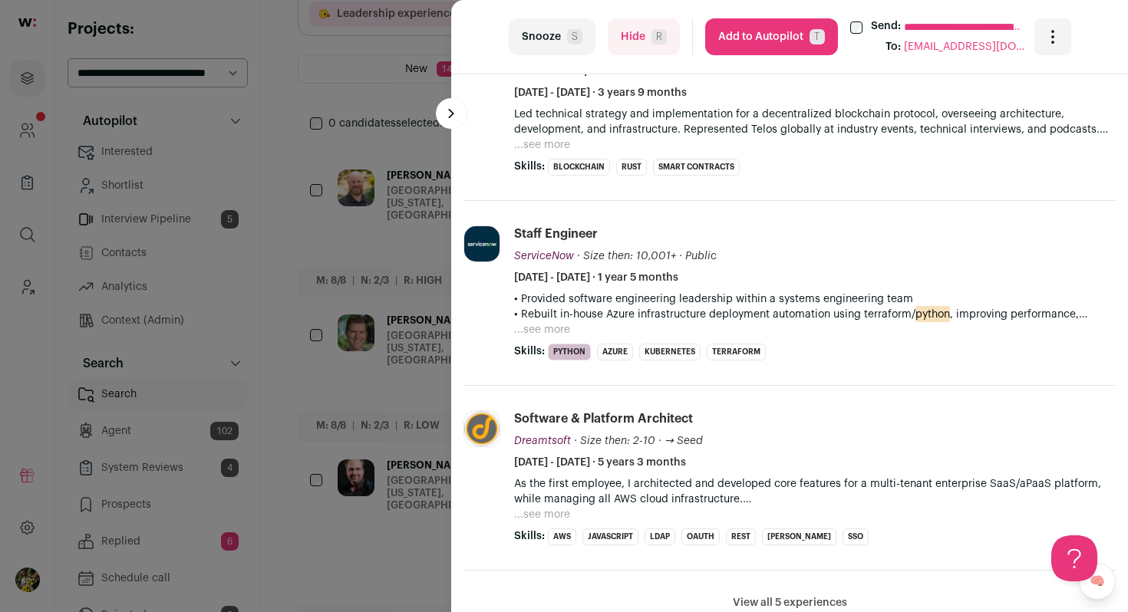
click at [522, 146] on button "...see more" at bounding box center [542, 144] width 56 height 15
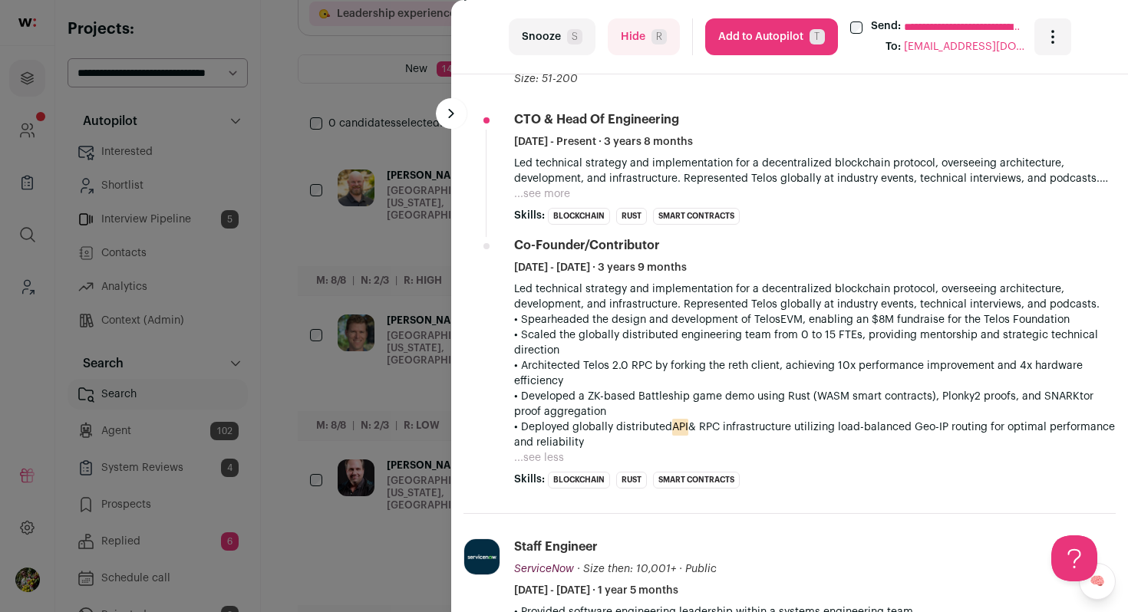
scroll to position [607, 0]
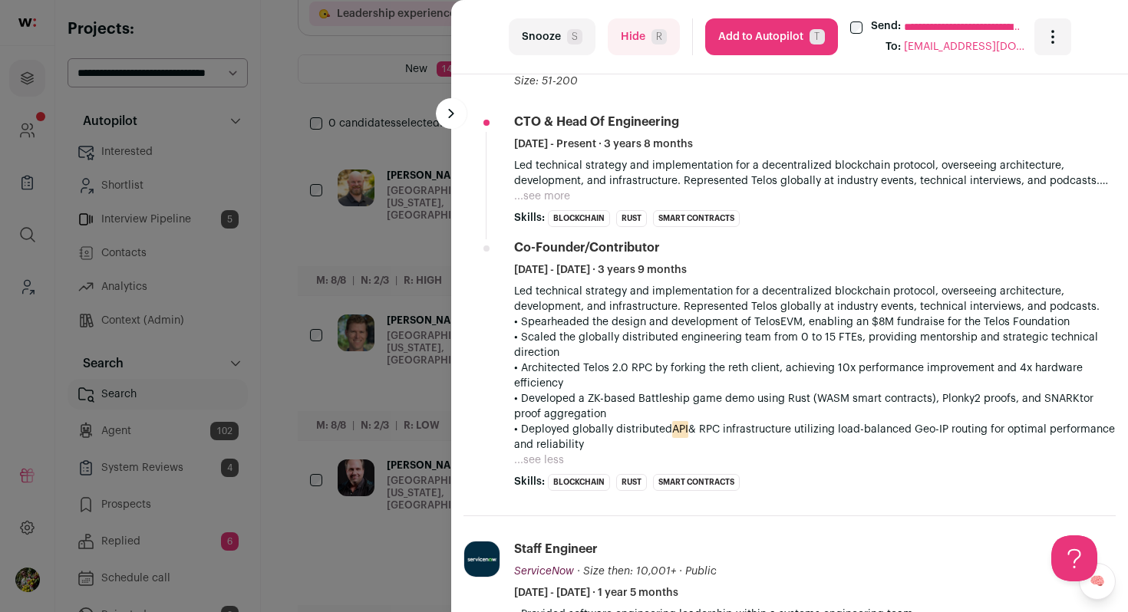
click at [559, 197] on button "...see more" at bounding box center [542, 196] width 56 height 15
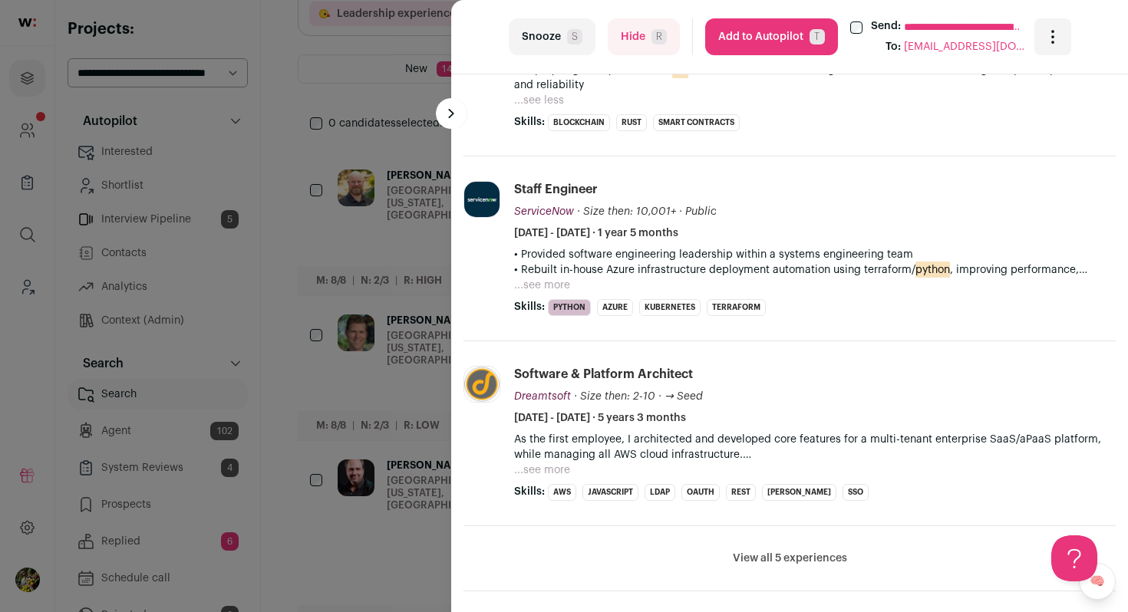
scroll to position [1110, 0]
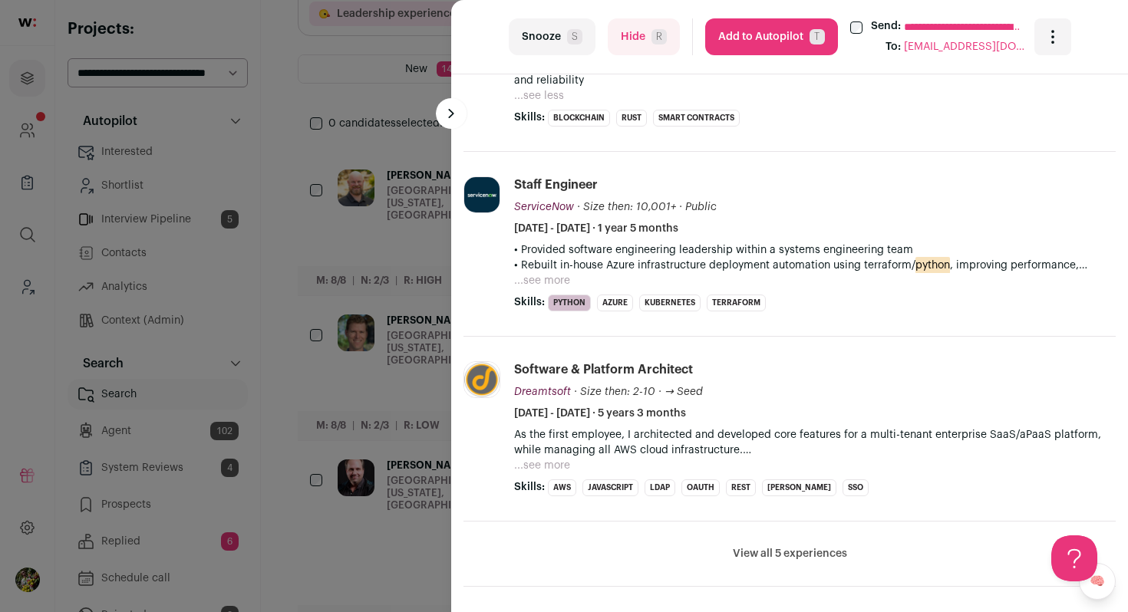
click at [616, 38] on button "Hide R" at bounding box center [644, 36] width 72 height 37
click at [396, 150] on div "**********" at bounding box center [564, 306] width 1128 height 612
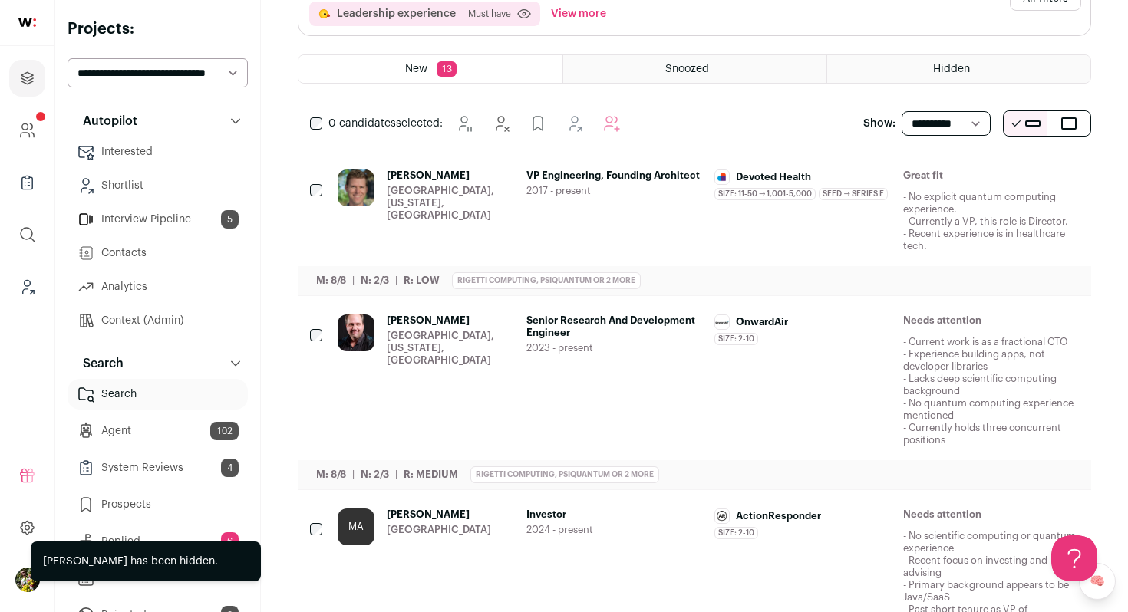
scroll to position [0, 0]
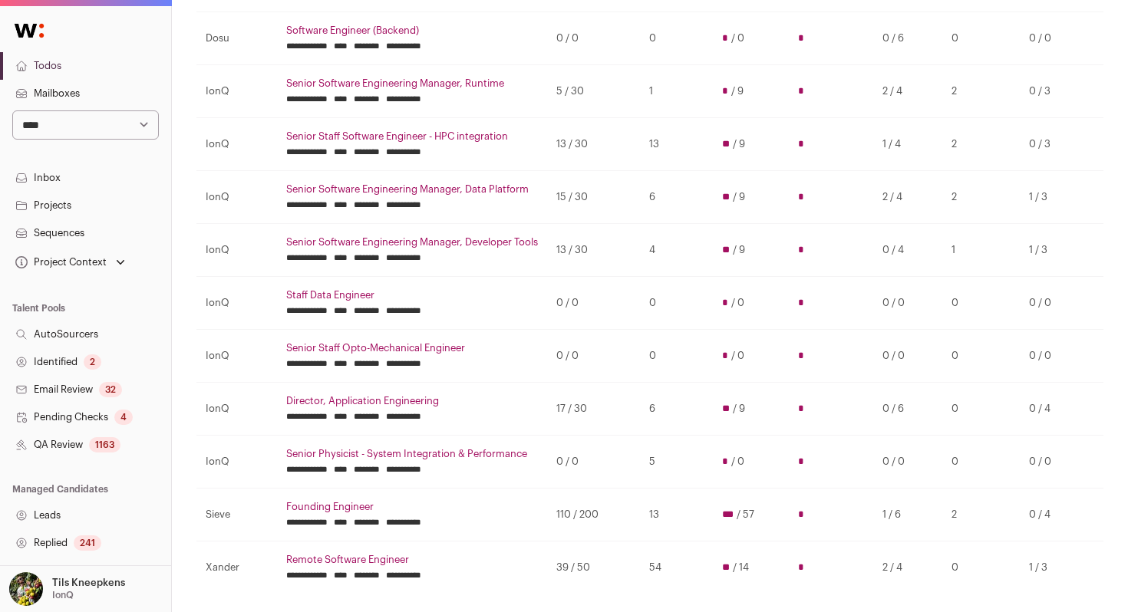
scroll to position [286, 0]
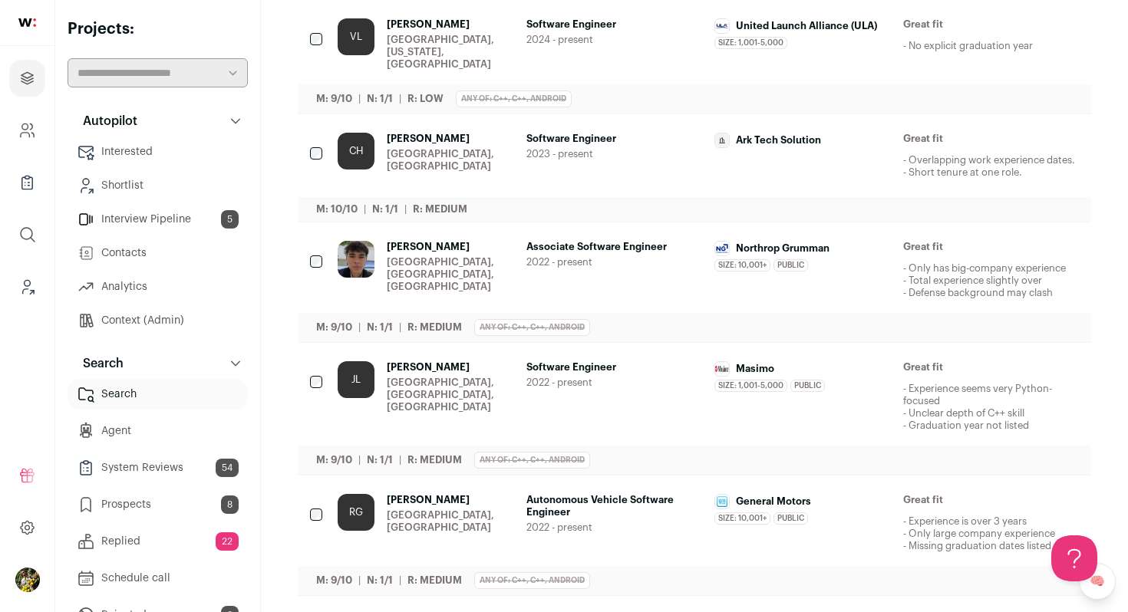
scroll to position [483, 0]
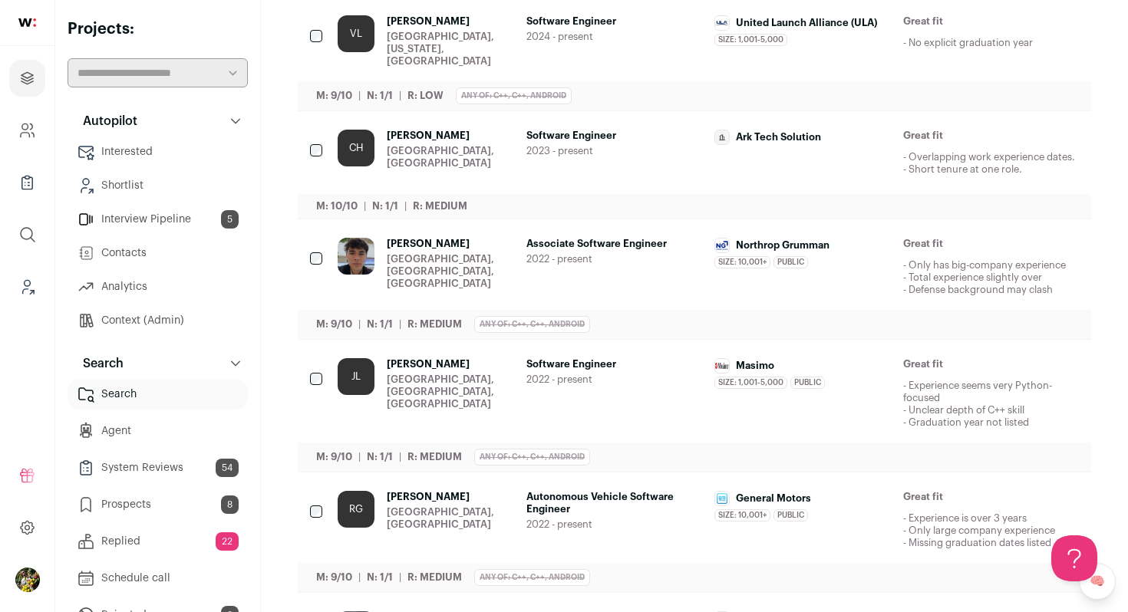
click at [511, 133] on div "CH [PERSON_NAME] [GEOGRAPHIC_DATA], [GEOGRAPHIC_DATA]" at bounding box center [426, 153] width 177 height 46
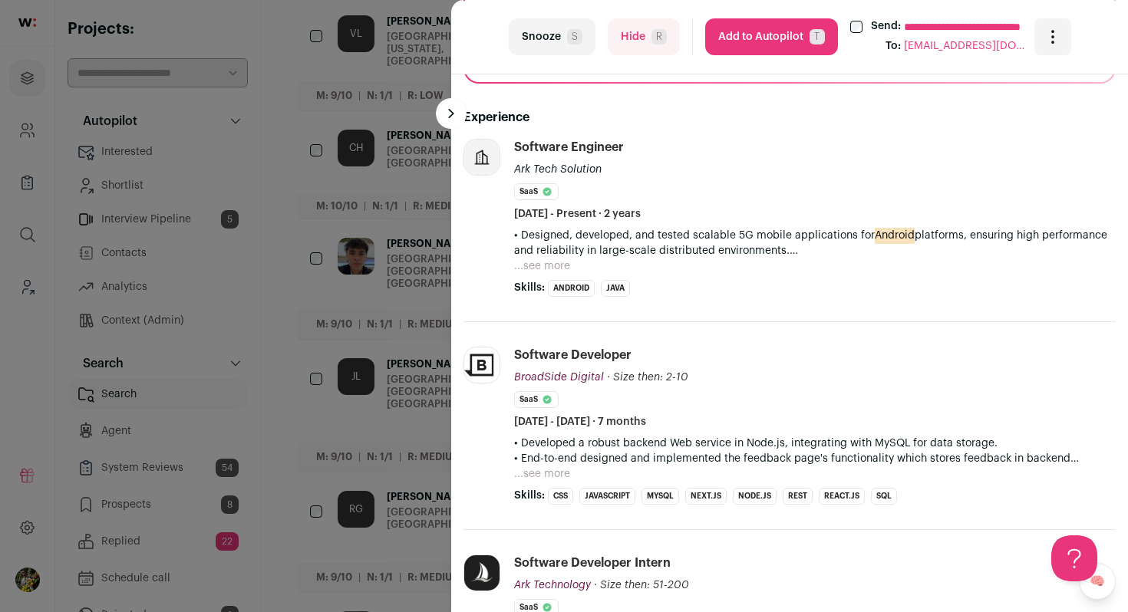
scroll to position [435, 0]
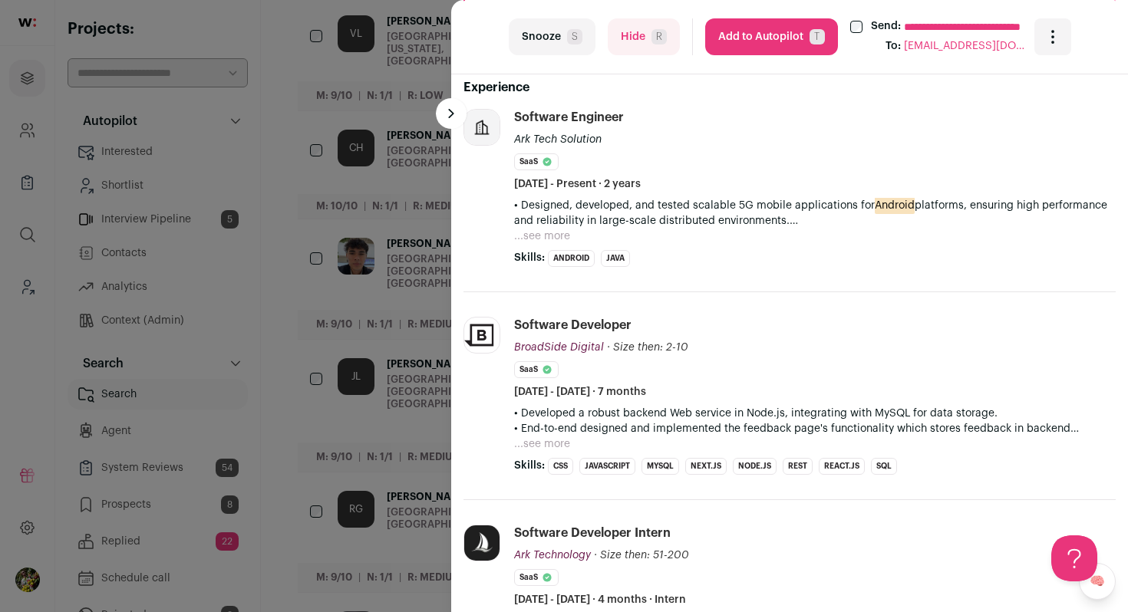
click at [532, 239] on button "...see more" at bounding box center [542, 236] width 56 height 15
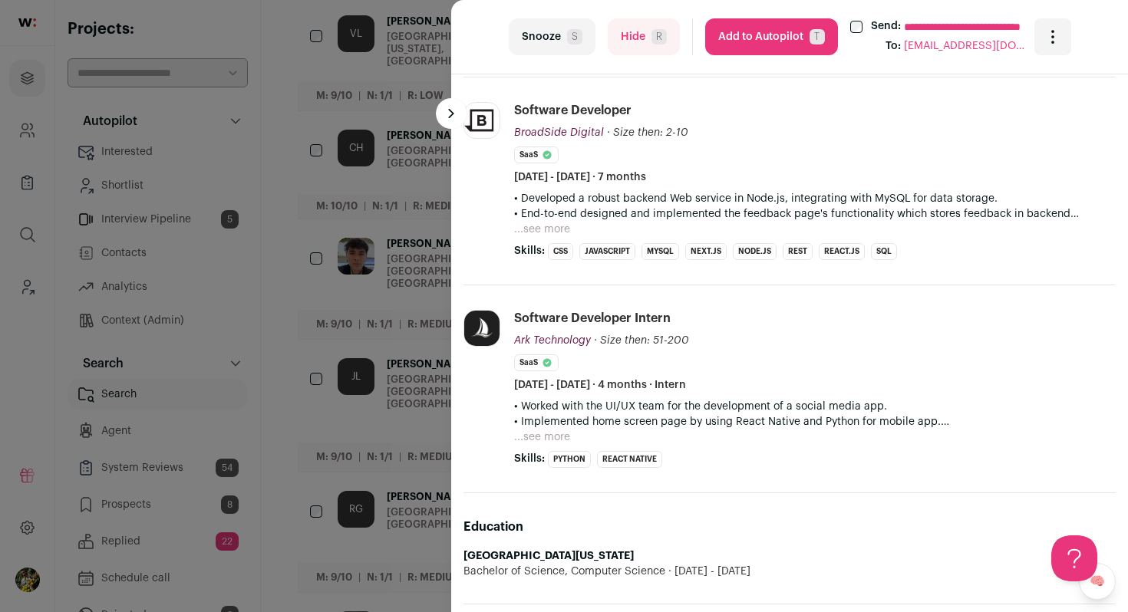
scroll to position [837, 0]
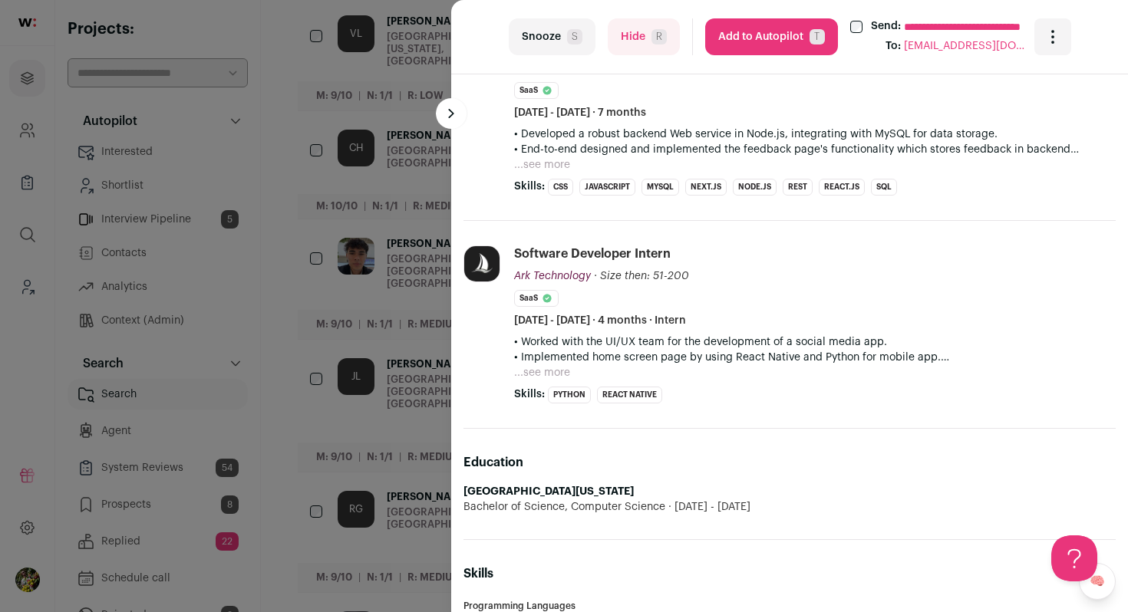
click at [402, 262] on div "**********" at bounding box center [564, 306] width 1128 height 612
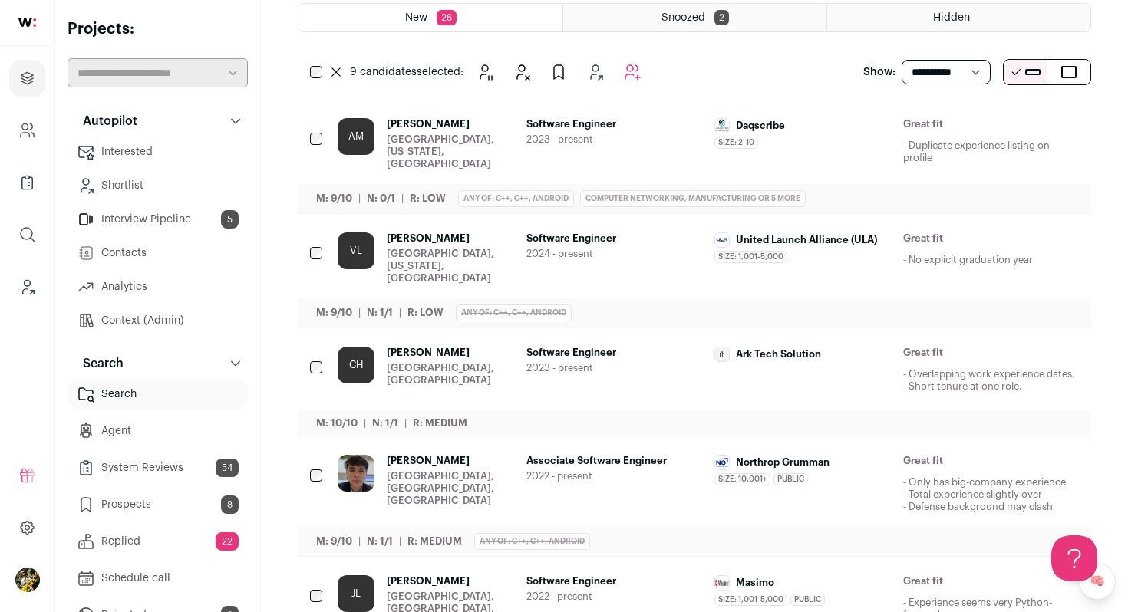
scroll to position [263, 0]
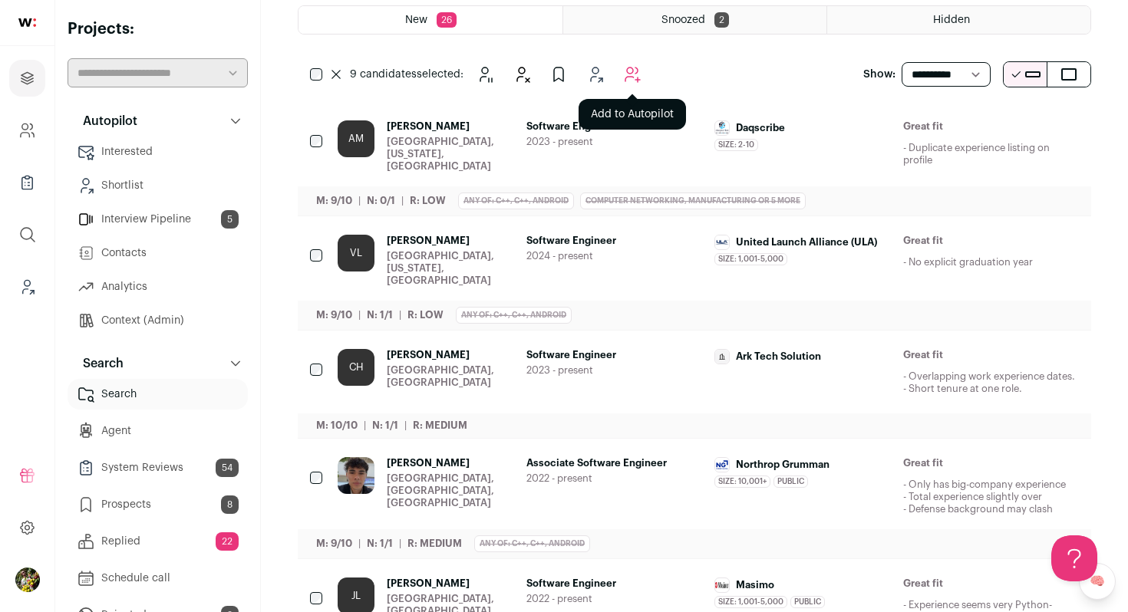
click at [638, 70] on icon "Add to Autopilot" at bounding box center [632, 75] width 15 height 15
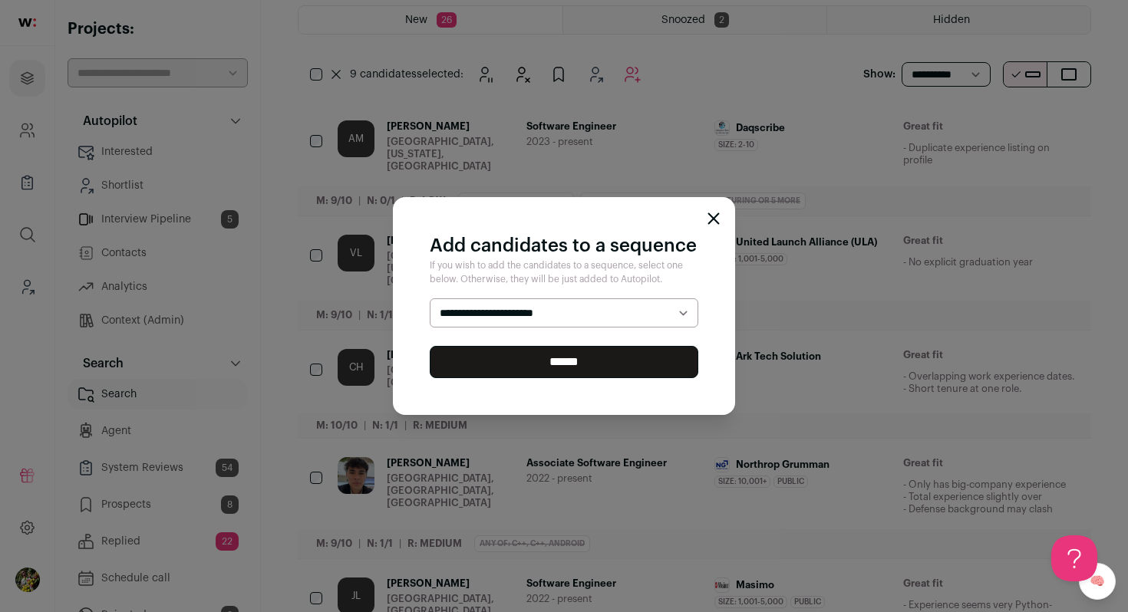
select select "*****"
click at [430, 299] on select "**********" at bounding box center [564, 313] width 269 height 29
click at [624, 359] on input "******" at bounding box center [564, 362] width 269 height 32
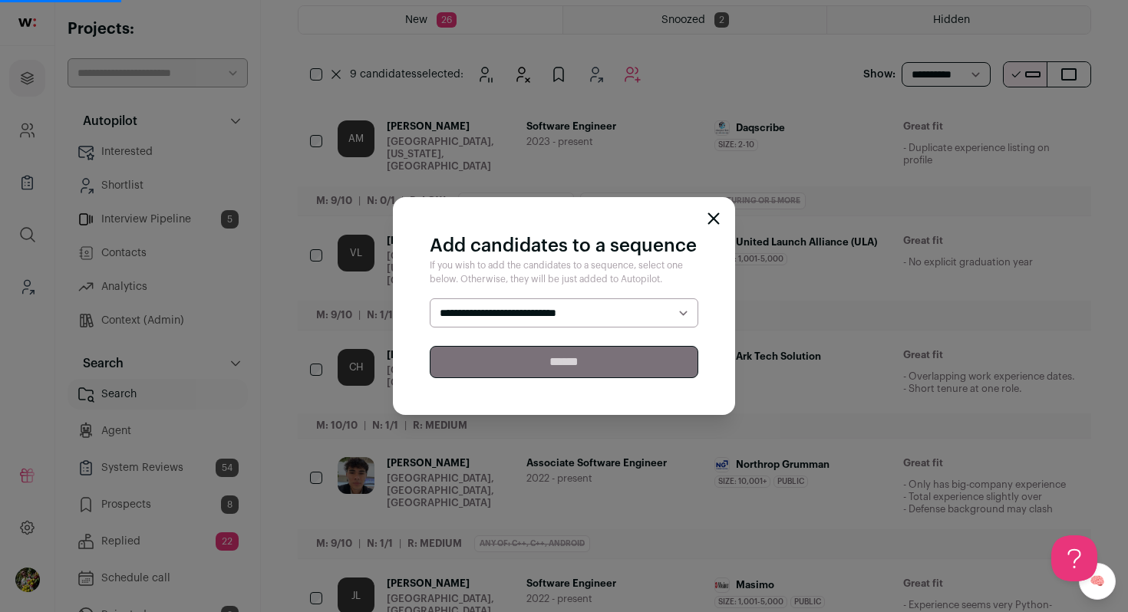
scroll to position [0, 0]
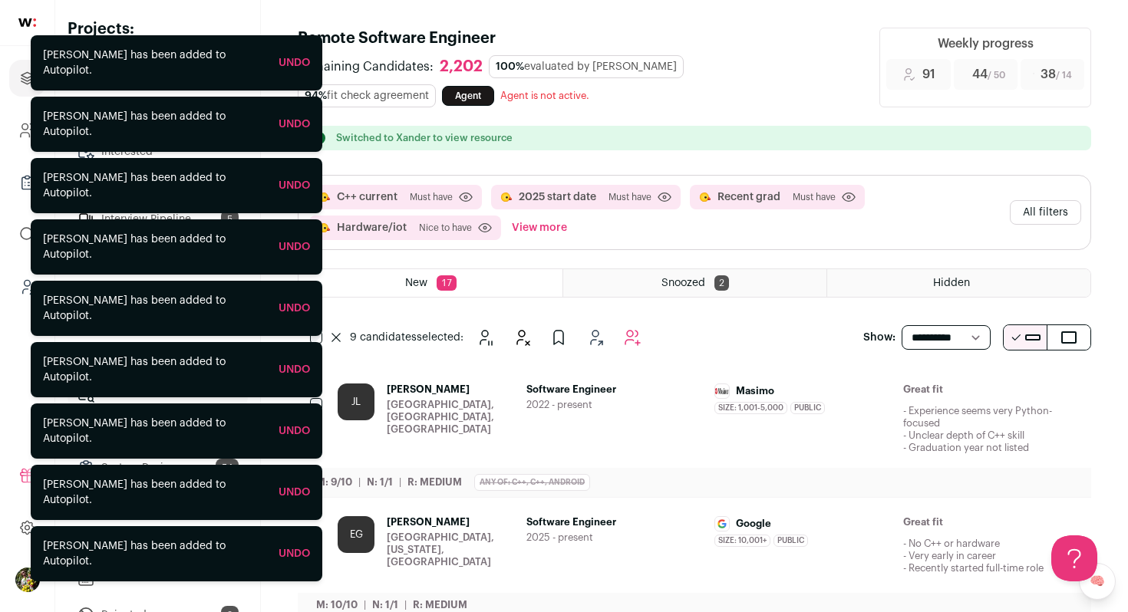
click at [625, 411] on span "2022 - present" at bounding box center [614, 405] width 177 height 12
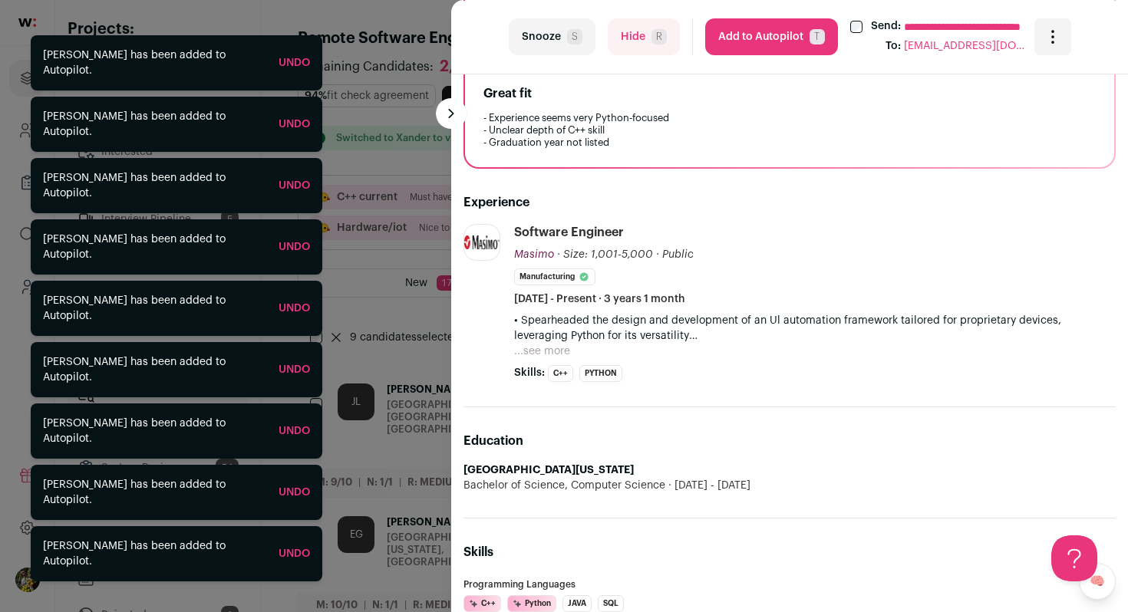
scroll to position [349, 0]
click at [559, 351] on button "...see more" at bounding box center [542, 351] width 56 height 15
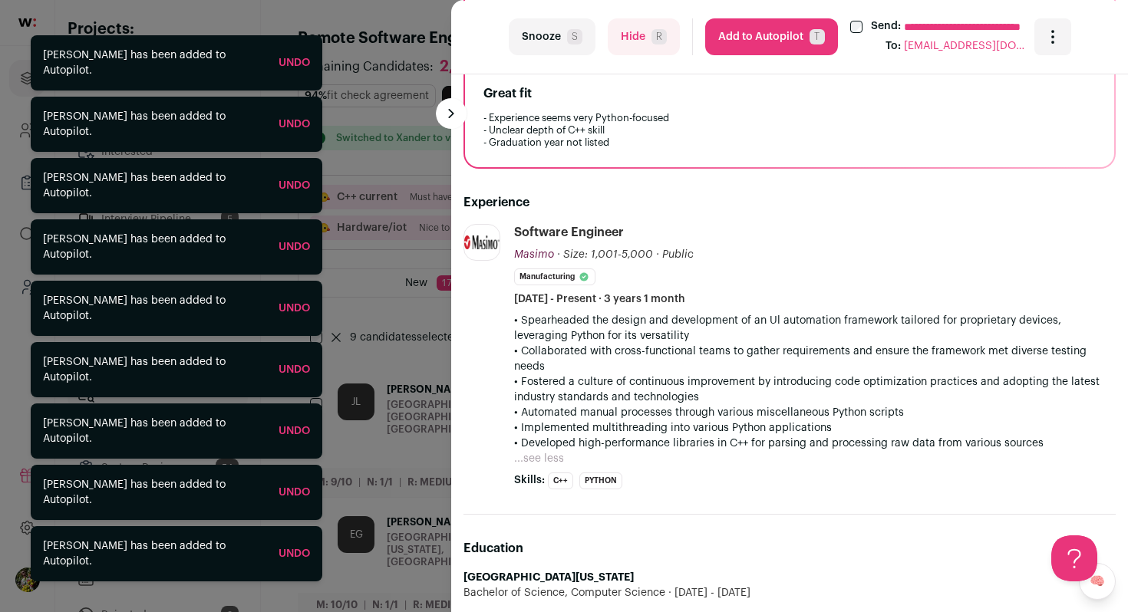
click at [636, 45] on button "Hide R" at bounding box center [644, 36] width 72 height 37
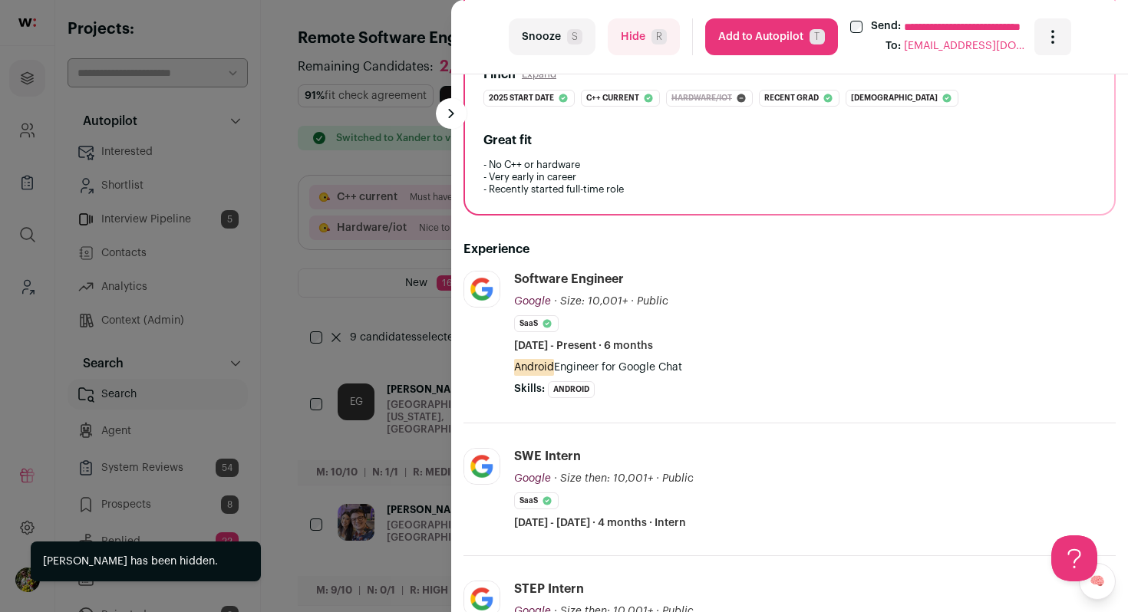
scroll to position [253, 0]
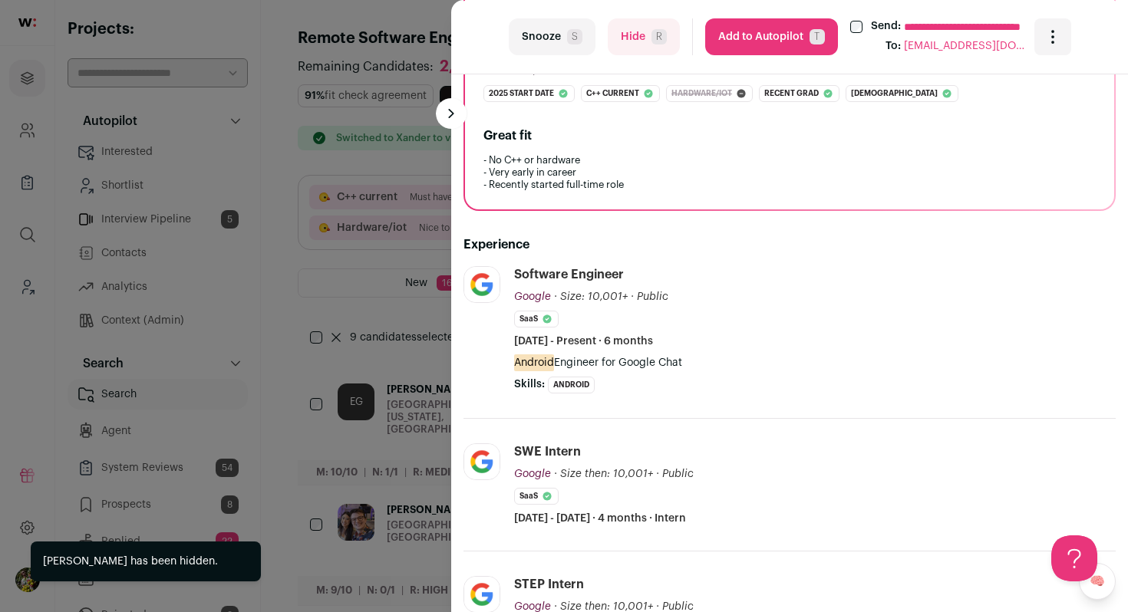
click at [813, 32] on span "T" at bounding box center [817, 36] width 15 height 15
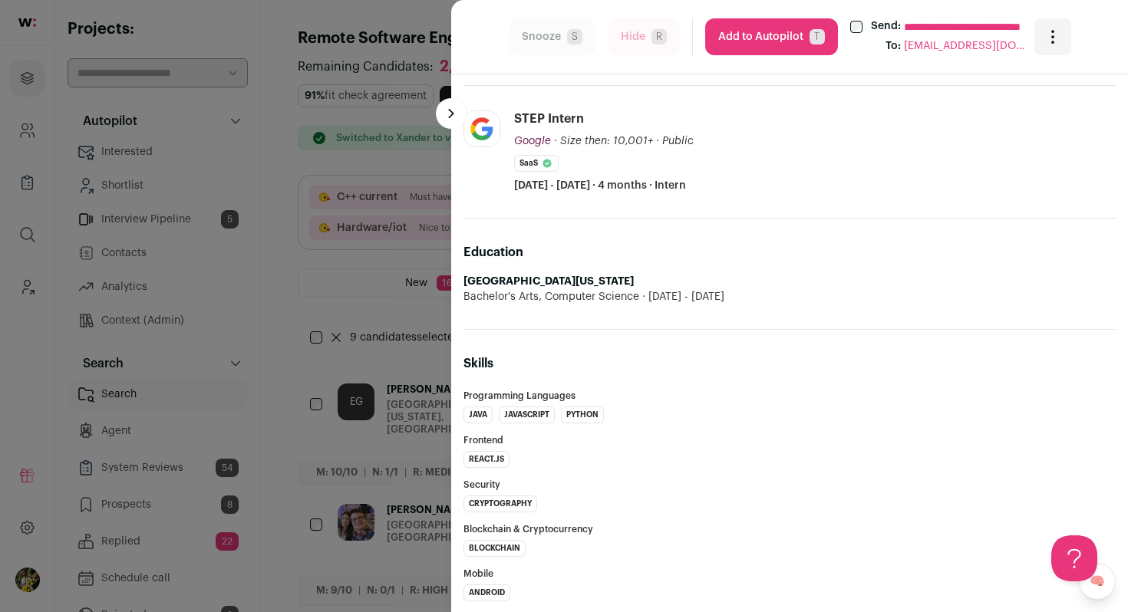
scroll to position [720, 0]
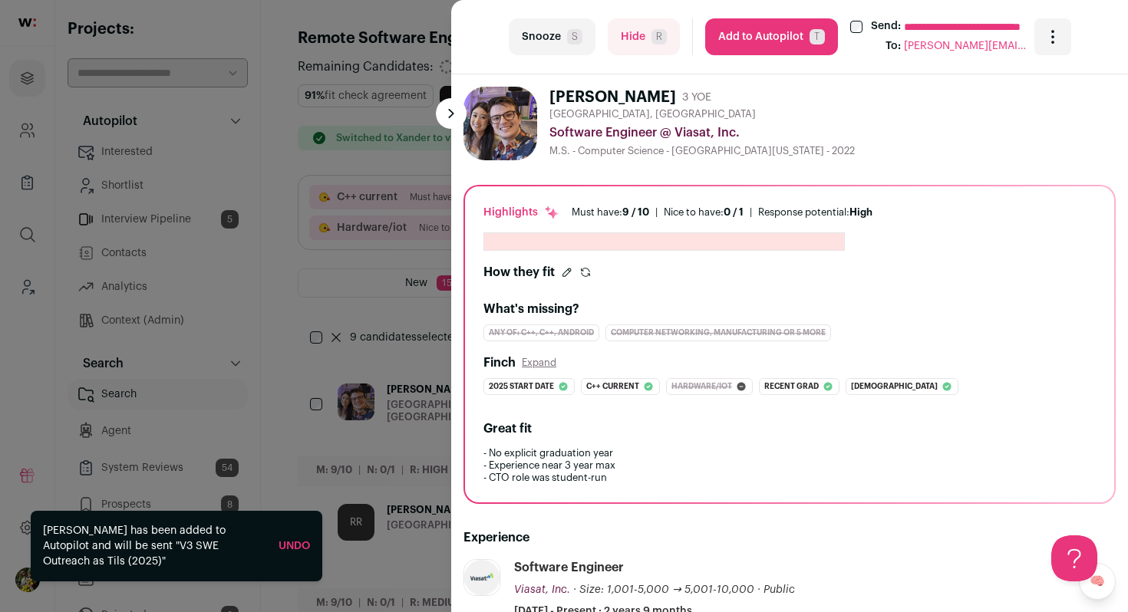
click at [391, 262] on div "**********" at bounding box center [564, 306] width 1128 height 612
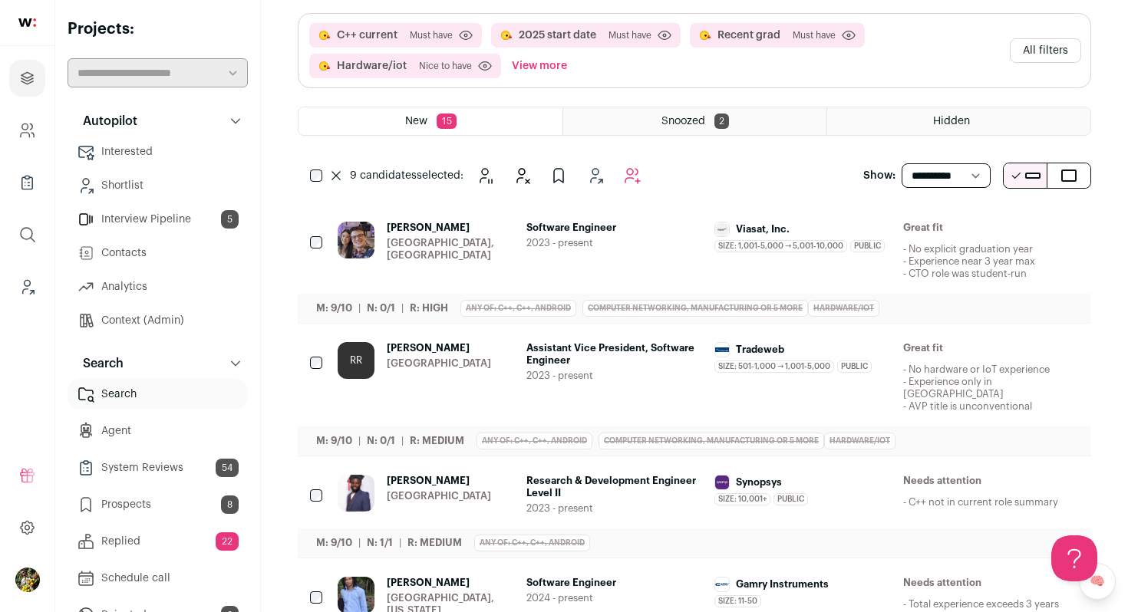
scroll to position [178, 0]
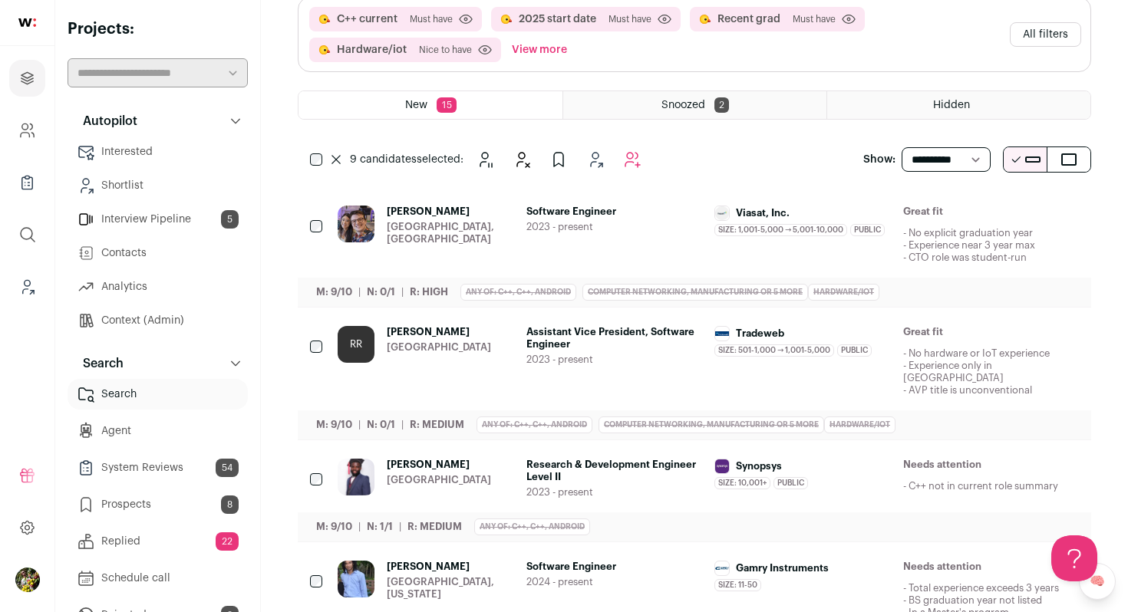
click at [451, 243] on div "Philippe Cutillas Orange County, CA" at bounding box center [450, 235] width 127 height 58
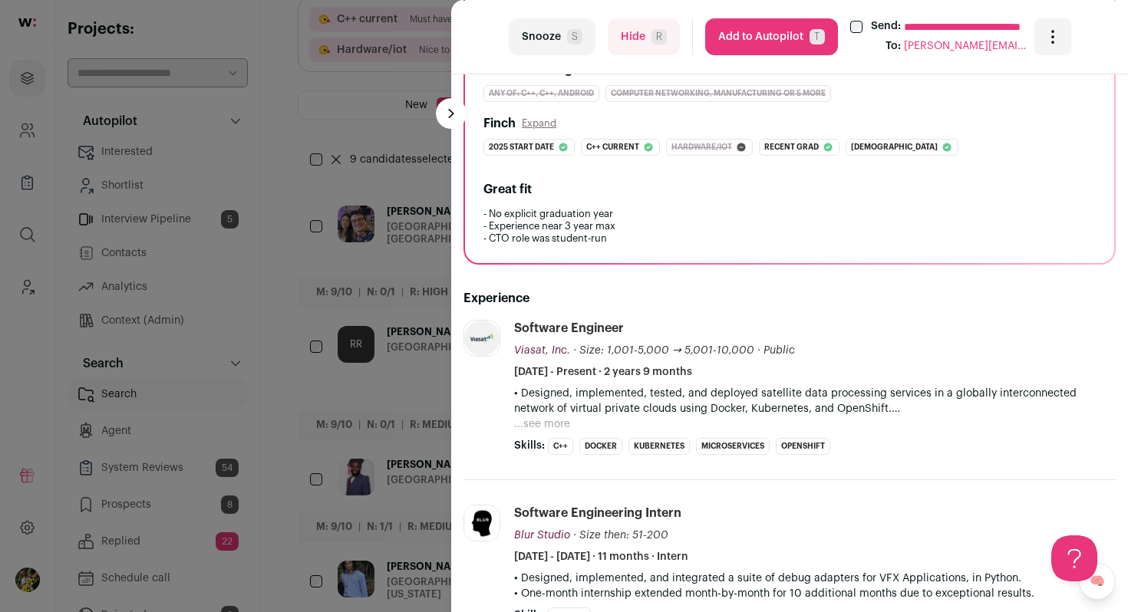
scroll to position [375, 0]
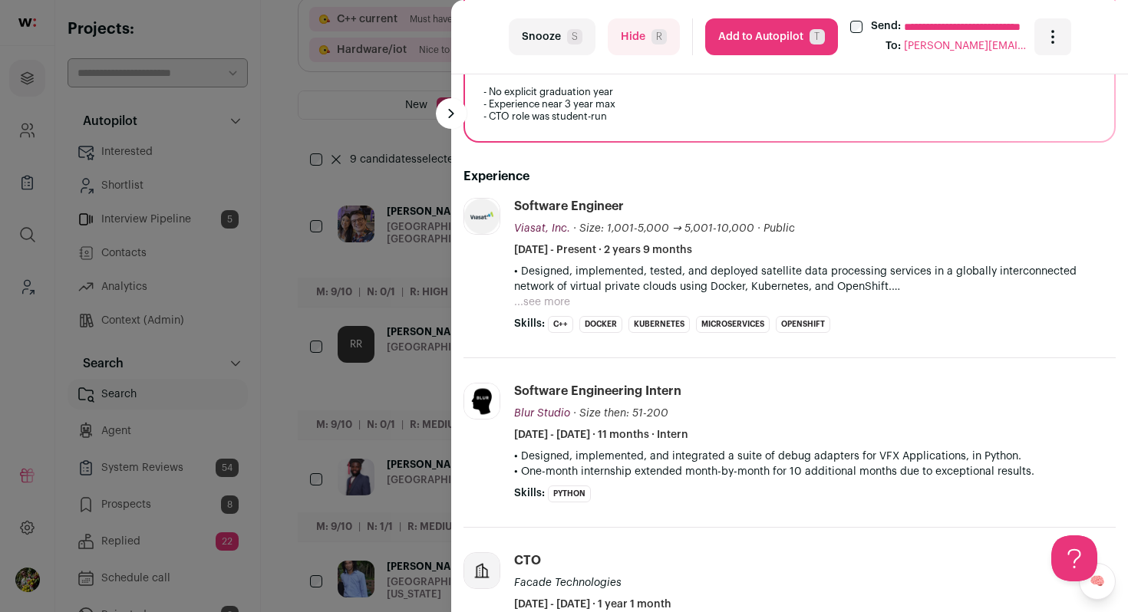
click at [551, 310] on li "Software Engineer Viasat, Inc. Viasat, Inc. viasat.com Add to company list Publ…" at bounding box center [815, 265] width 602 height 135
click at [553, 304] on button "...see more" at bounding box center [542, 302] width 56 height 15
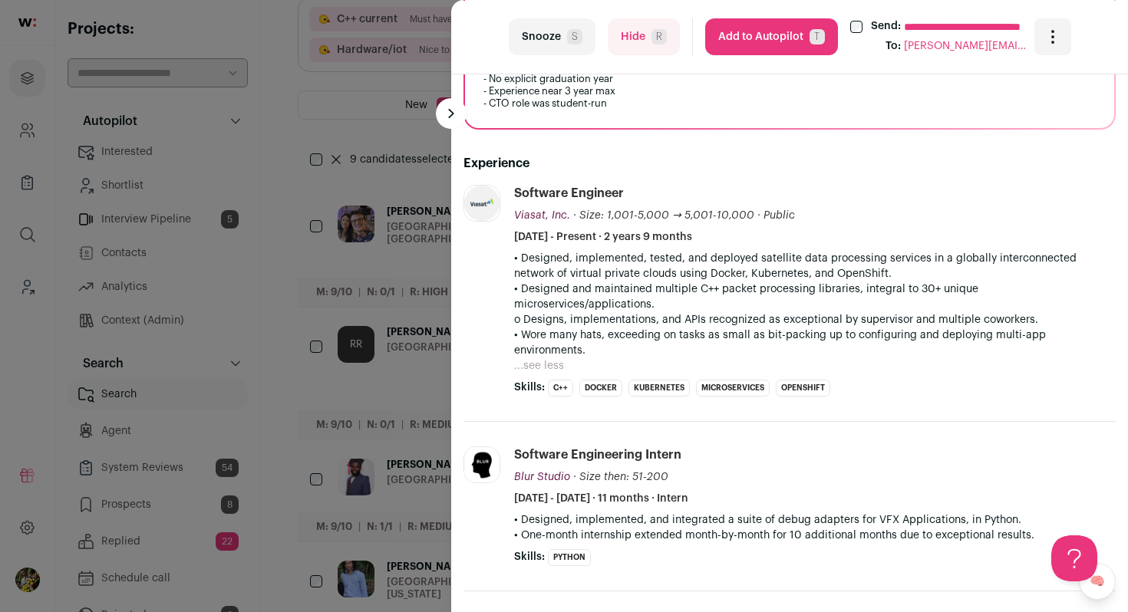
scroll to position [389, 0]
click at [645, 38] on button "Hide R" at bounding box center [644, 36] width 72 height 37
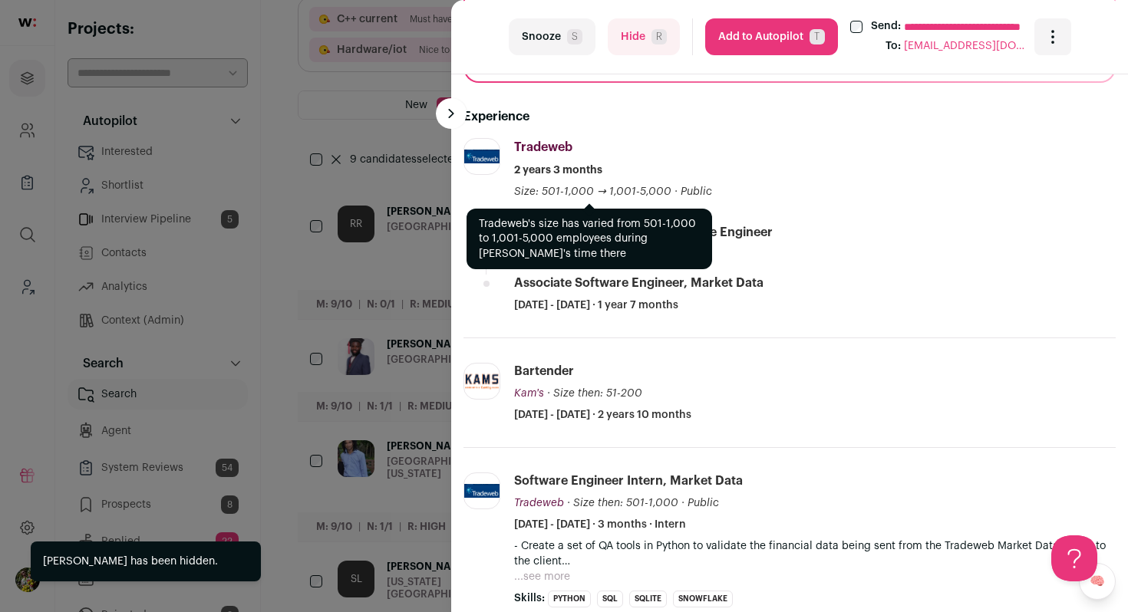
scroll to position [425, 0]
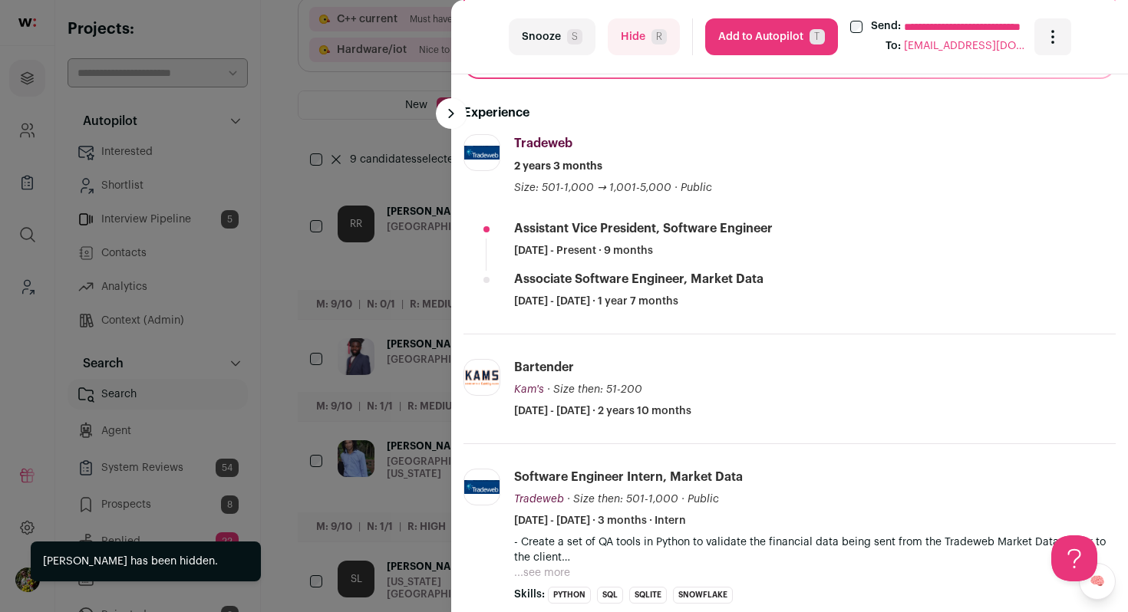
click at [652, 35] on span "R" at bounding box center [659, 36] width 15 height 15
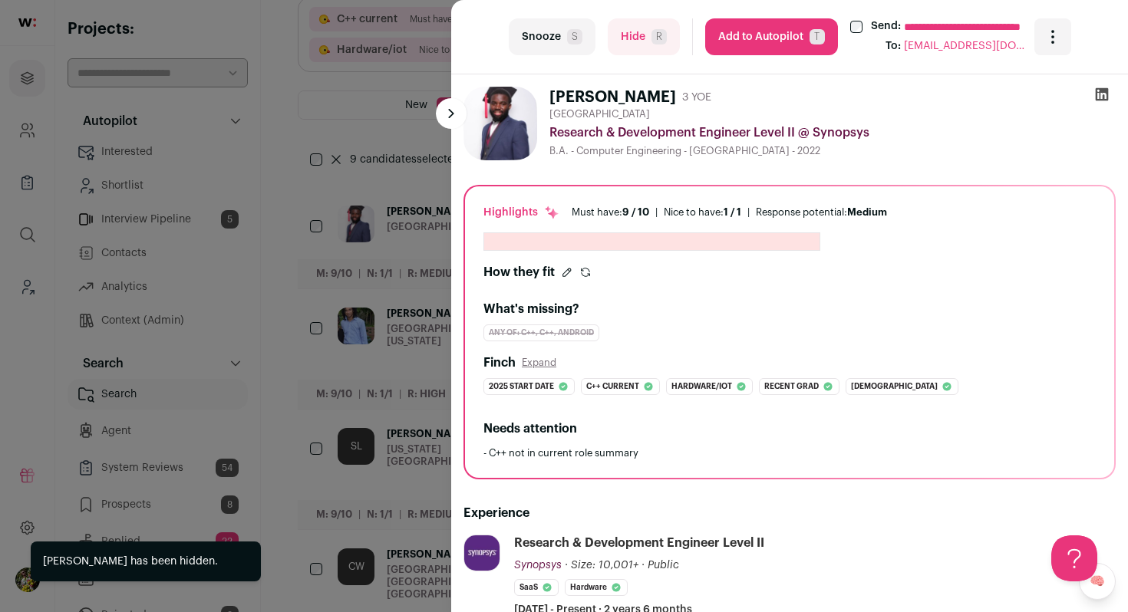
click at [371, 222] on div "**********" at bounding box center [564, 306] width 1128 height 612
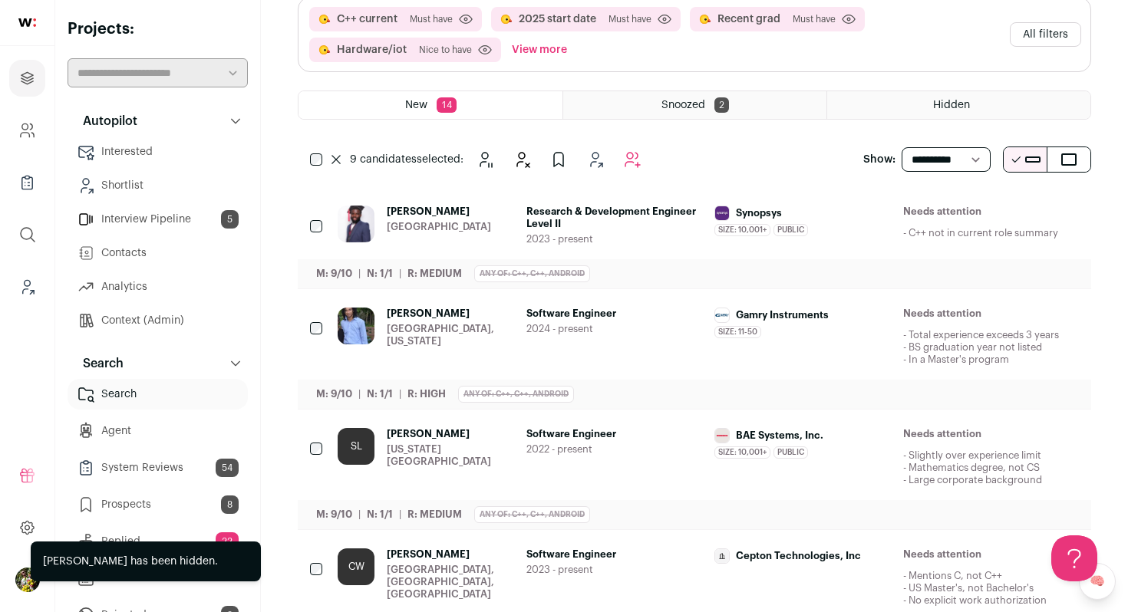
click at [1040, 42] on button "All filters" at bounding box center [1045, 34] width 71 height 25
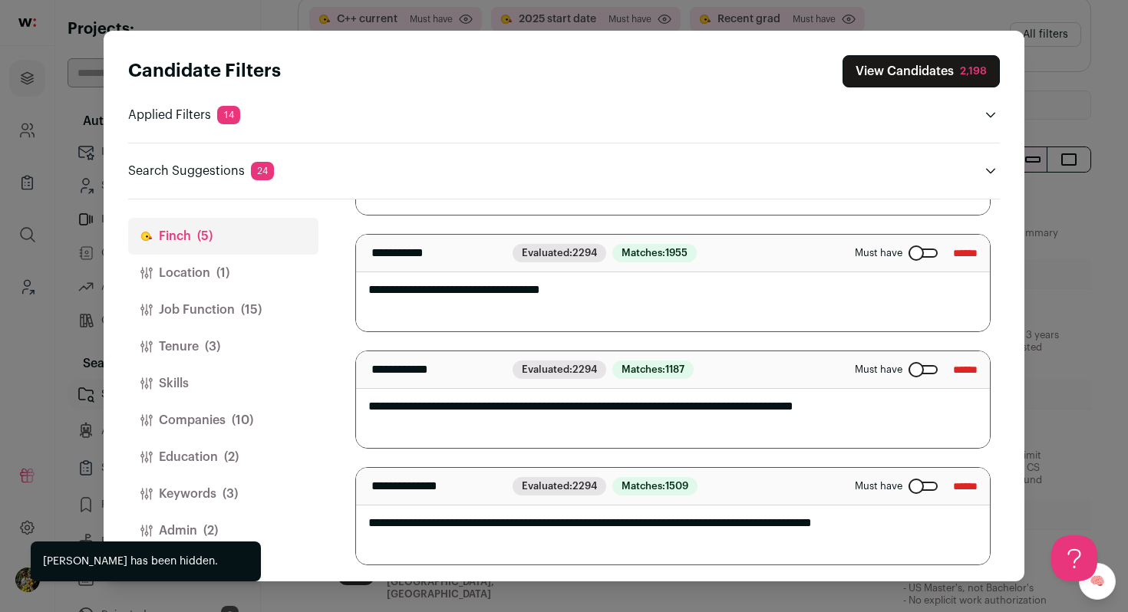
scroll to position [305, 0]
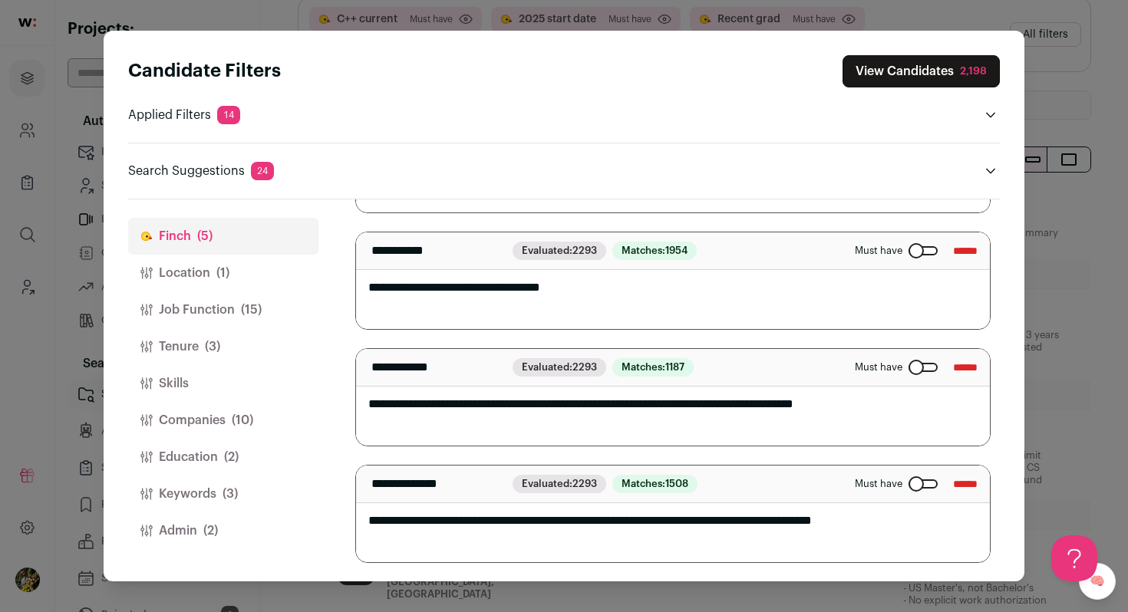
click at [913, 369] on div "Close modal via background" at bounding box center [923, 367] width 29 height 9
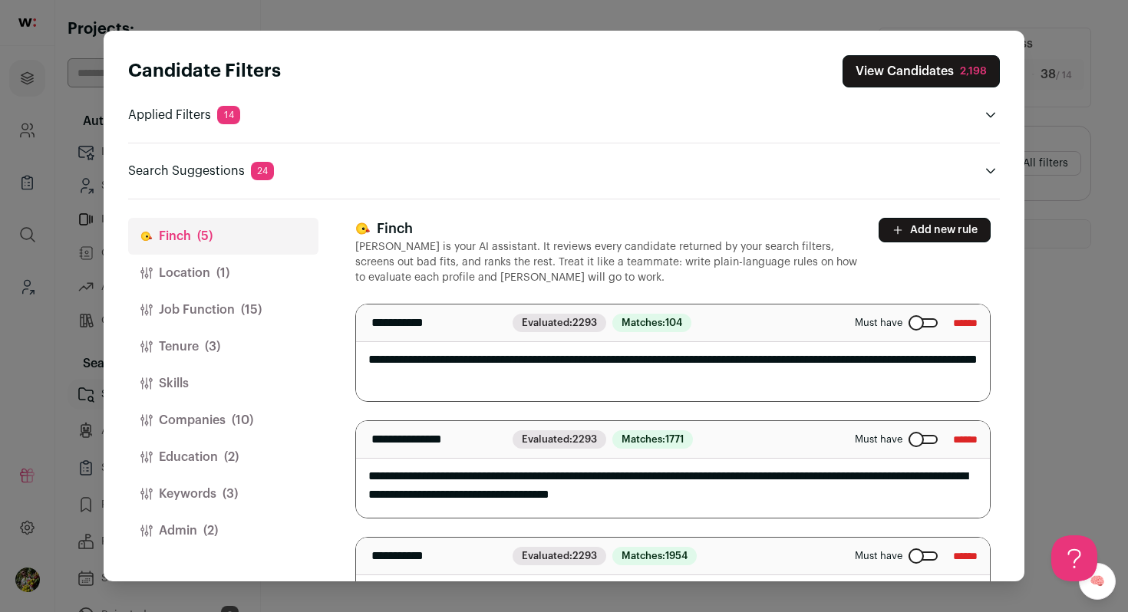
scroll to position [0, 0]
click at [846, 72] on button "View Candidates 2,198" at bounding box center [921, 71] width 157 height 32
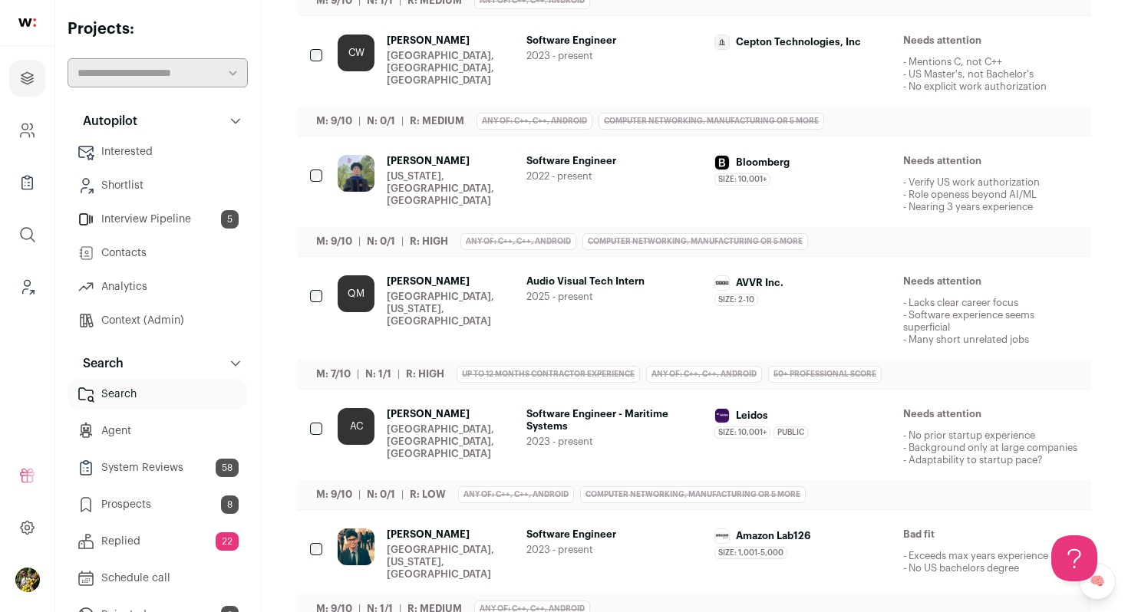
scroll to position [677, 0]
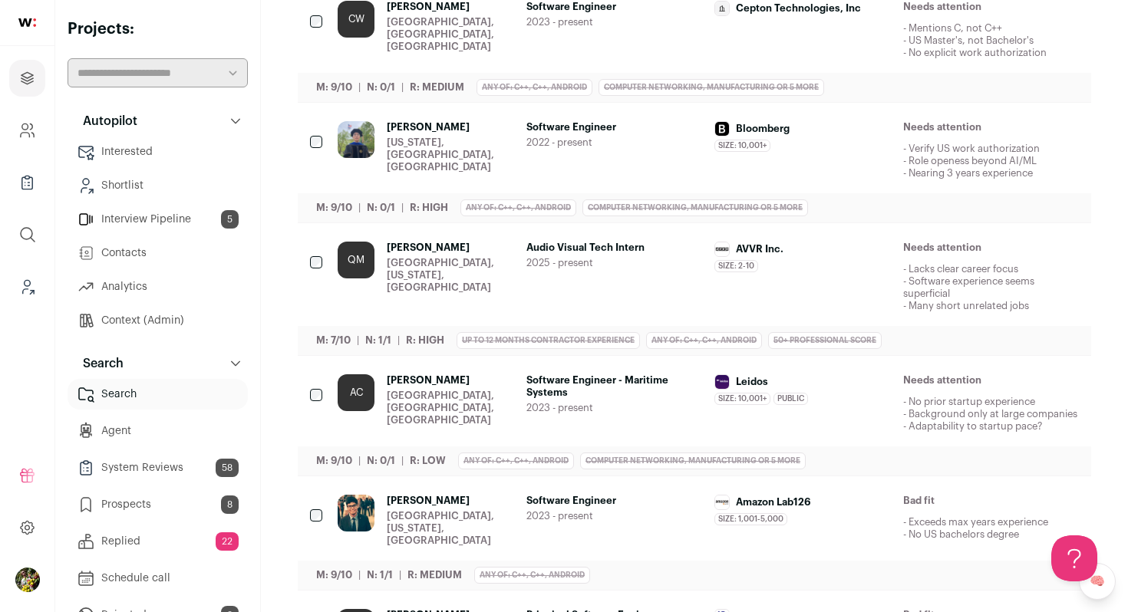
click at [937, 252] on icon "Hide" at bounding box center [943, 249] width 12 height 15
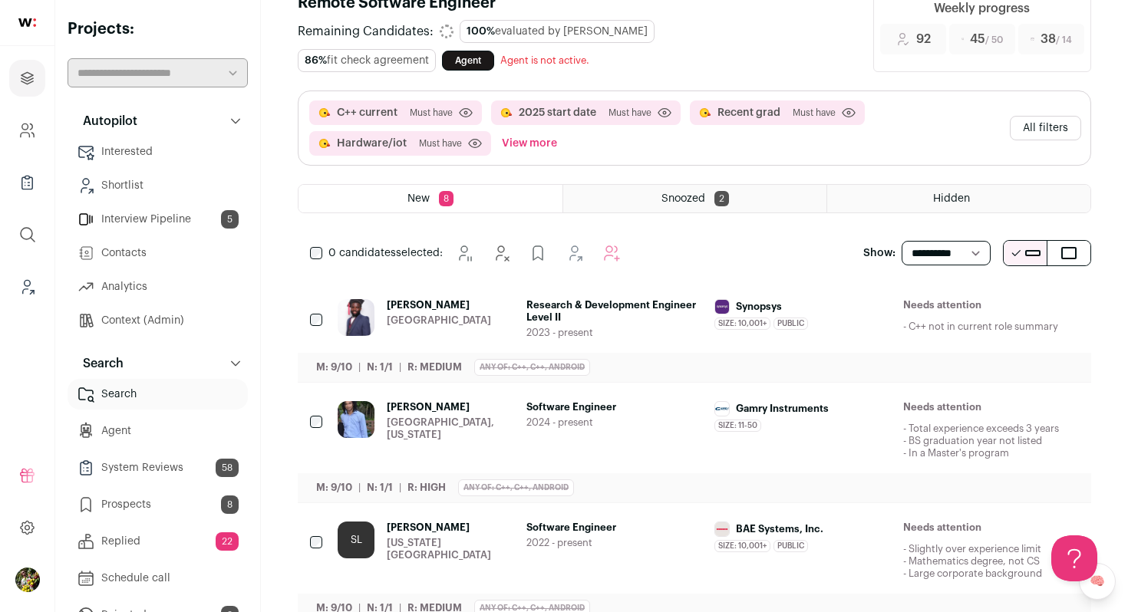
scroll to position [0, 0]
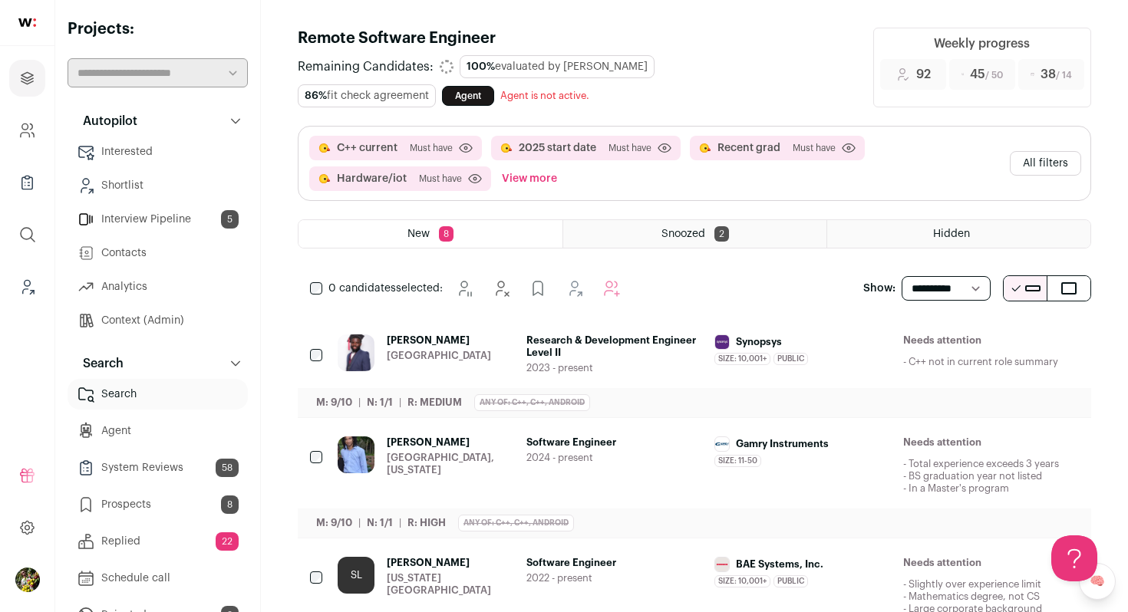
click at [1032, 167] on button "All filters" at bounding box center [1045, 163] width 71 height 25
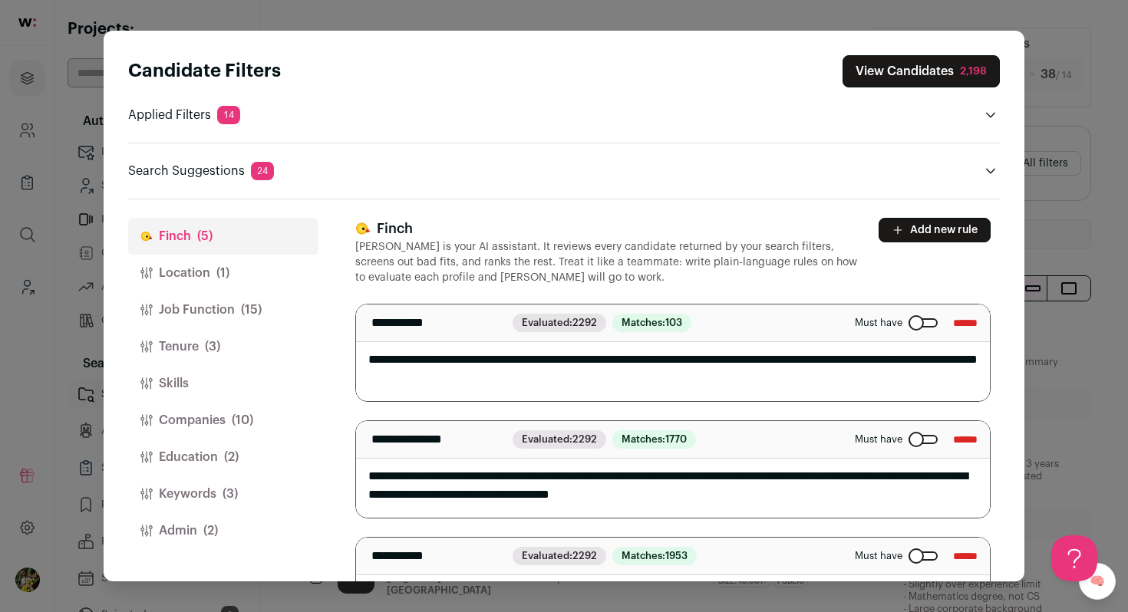
click at [444, 12] on div "Candidate Filters View Candidates 2,198 Applied Filters 14 C++ current, 2025 st…" at bounding box center [564, 306] width 1128 height 612
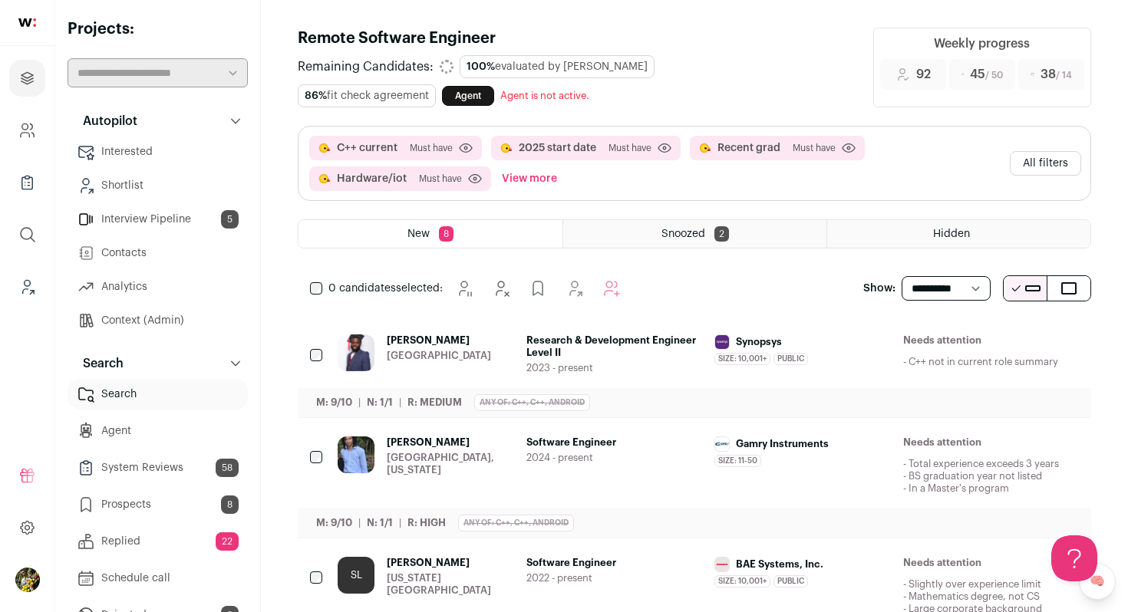
click at [510, 180] on button "View more" at bounding box center [529, 179] width 61 height 25
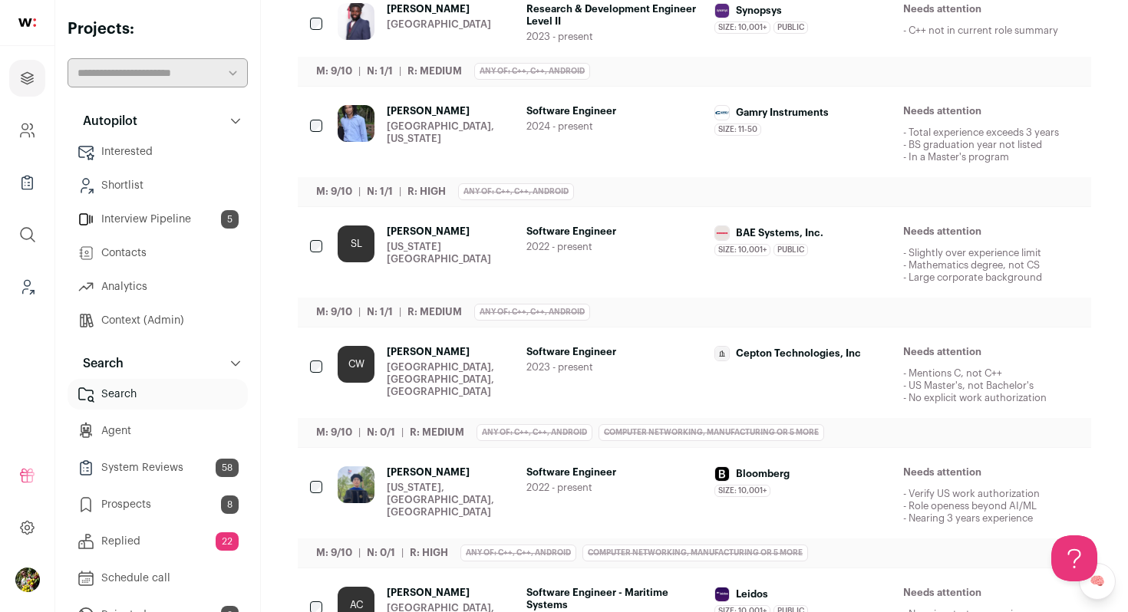
scroll to position [364, 0]
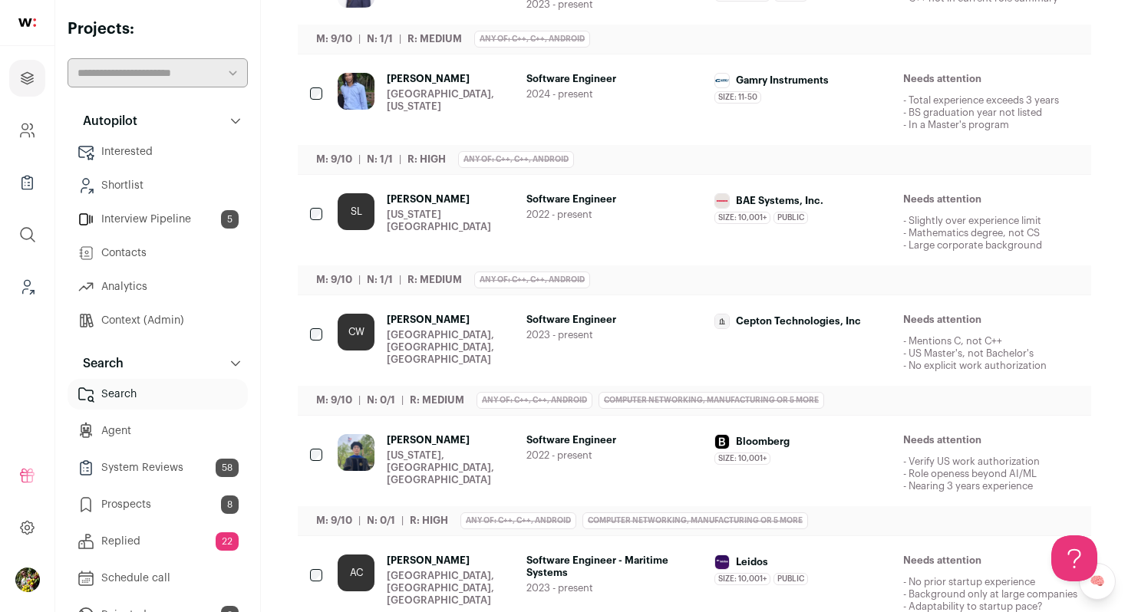
click at [464, 88] on div "[PERSON_NAME] [GEOGRAPHIC_DATA], [US_STATE]" at bounding box center [426, 102] width 177 height 58
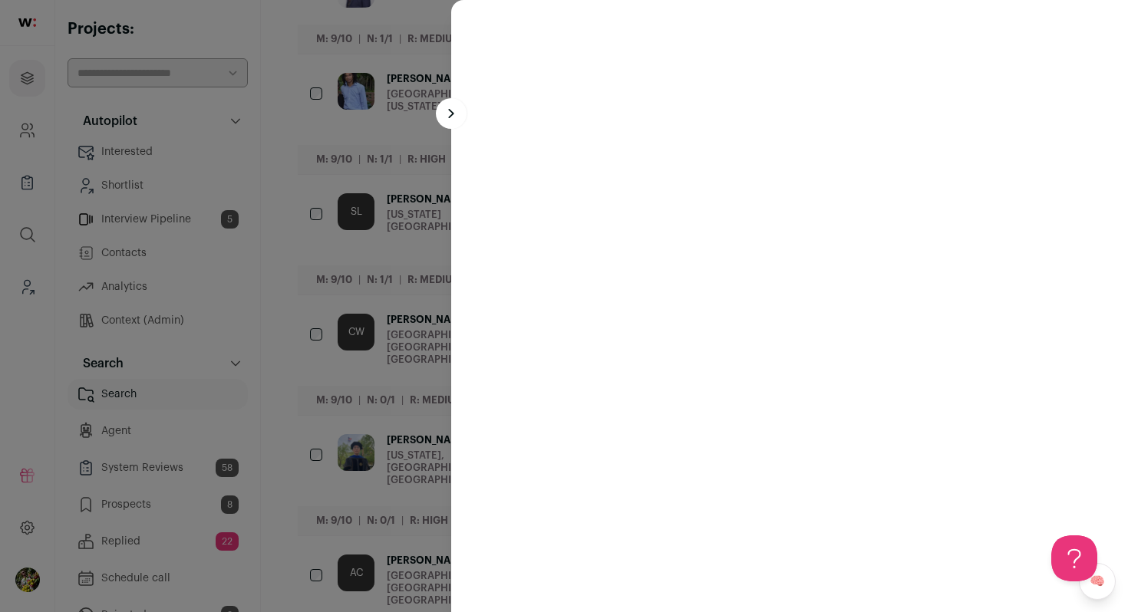
click at [518, 114] on turbo-frame at bounding box center [789, 306] width 677 height 612
click at [392, 116] on div at bounding box center [564, 306] width 1128 height 612
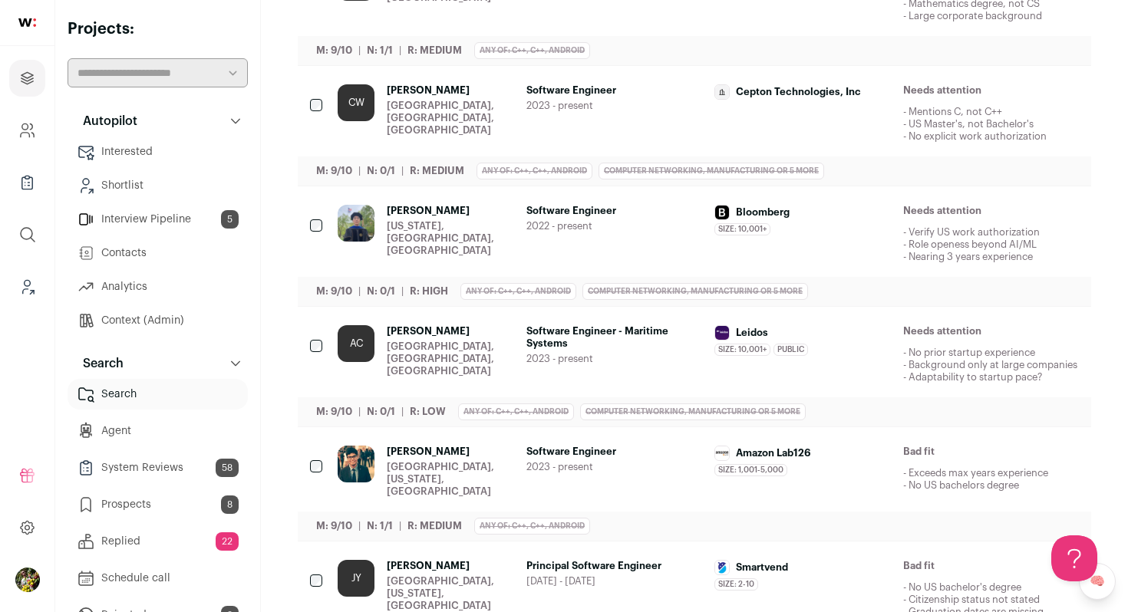
scroll to position [592, 0]
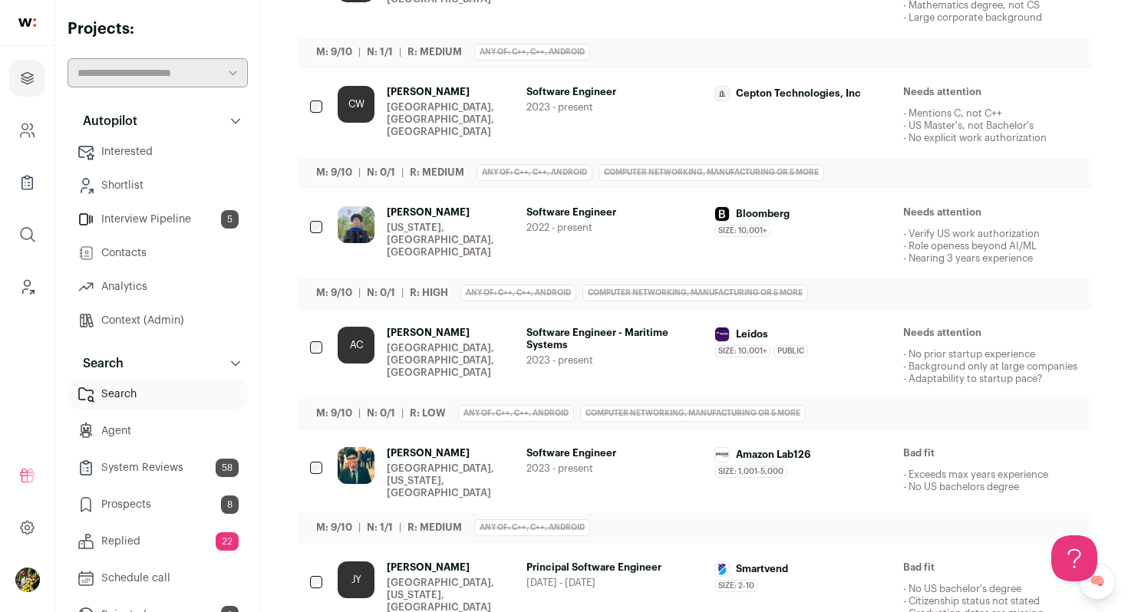
click at [518, 473] on div "[PERSON_NAME] [GEOGRAPHIC_DATA], [US_STATE], [GEOGRAPHIC_DATA] Software Enginee…" at bounding box center [708, 473] width 741 height 52
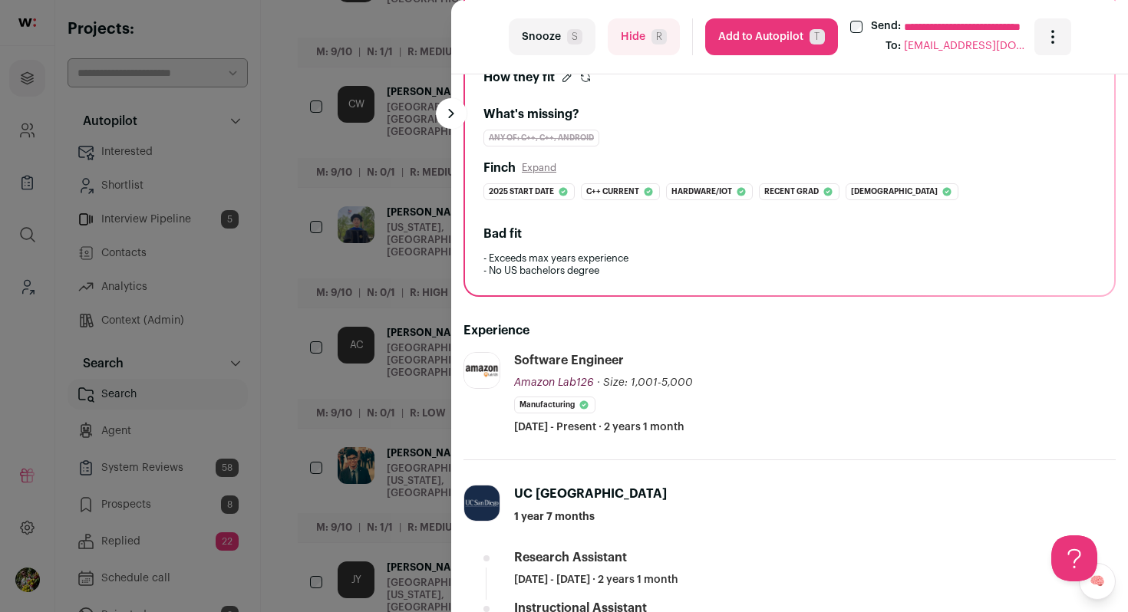
scroll to position [239, 0]
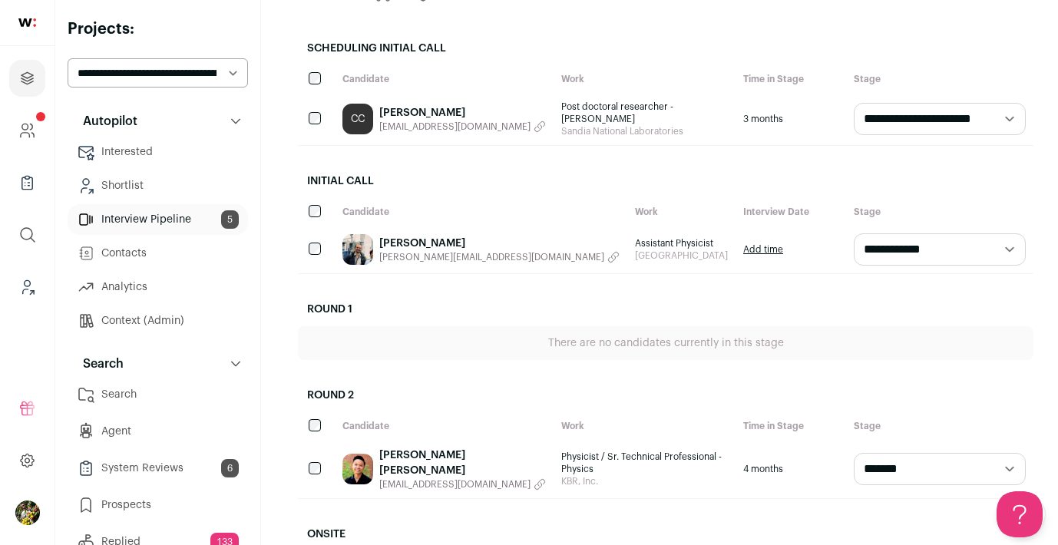
click at [752, 39] on h2 "Scheduling Initial Call" at bounding box center [665, 48] width 735 height 34
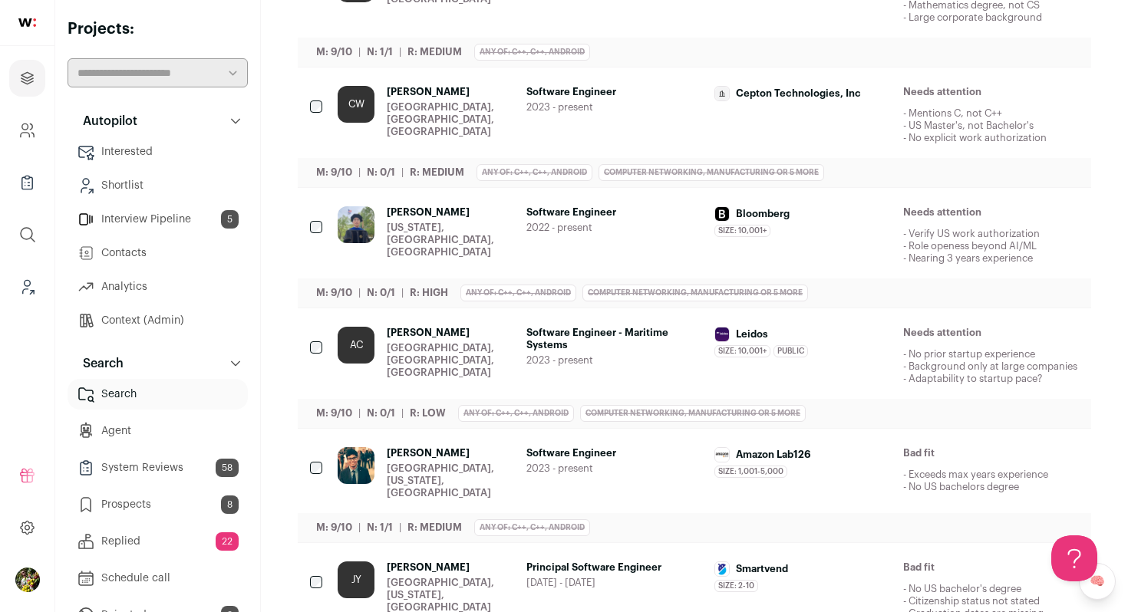
click at [671, 338] on span "Software Engineer - Maritime Systems" at bounding box center [614, 339] width 177 height 25
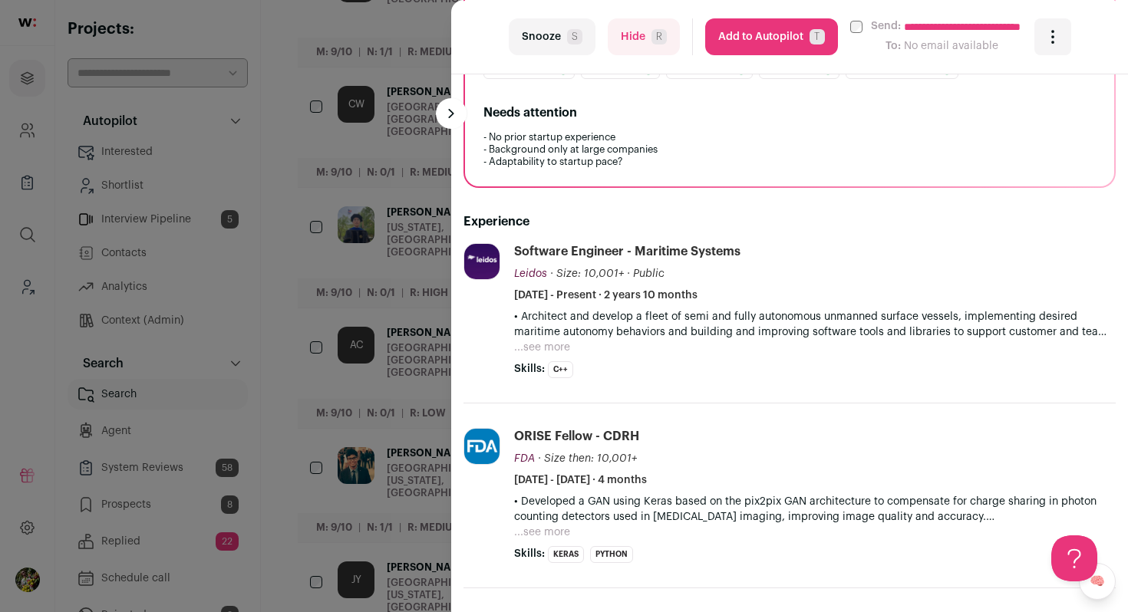
scroll to position [355, 0]
click at [549, 351] on button "...see more" at bounding box center [542, 346] width 56 height 15
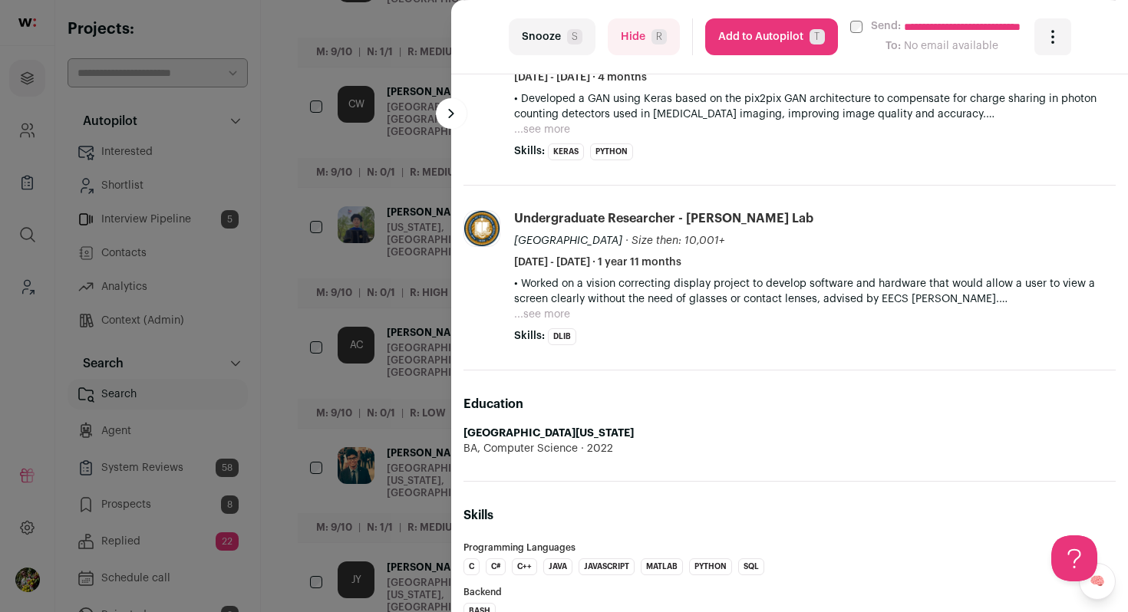
scroll to position [1288, 0]
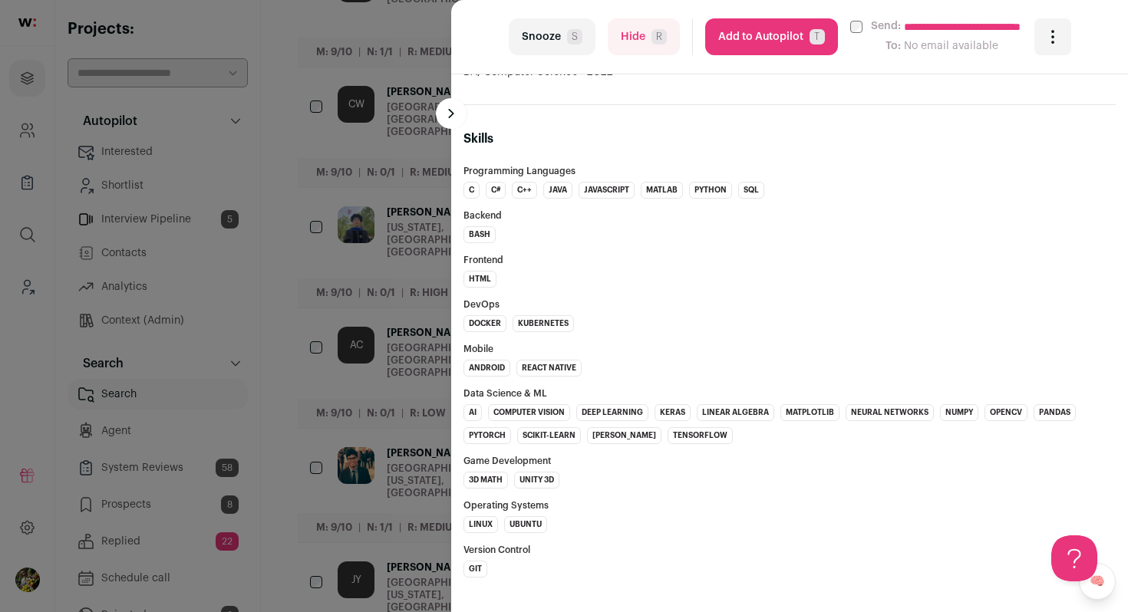
click at [783, 45] on button "Add to Autopilot T" at bounding box center [771, 36] width 133 height 37
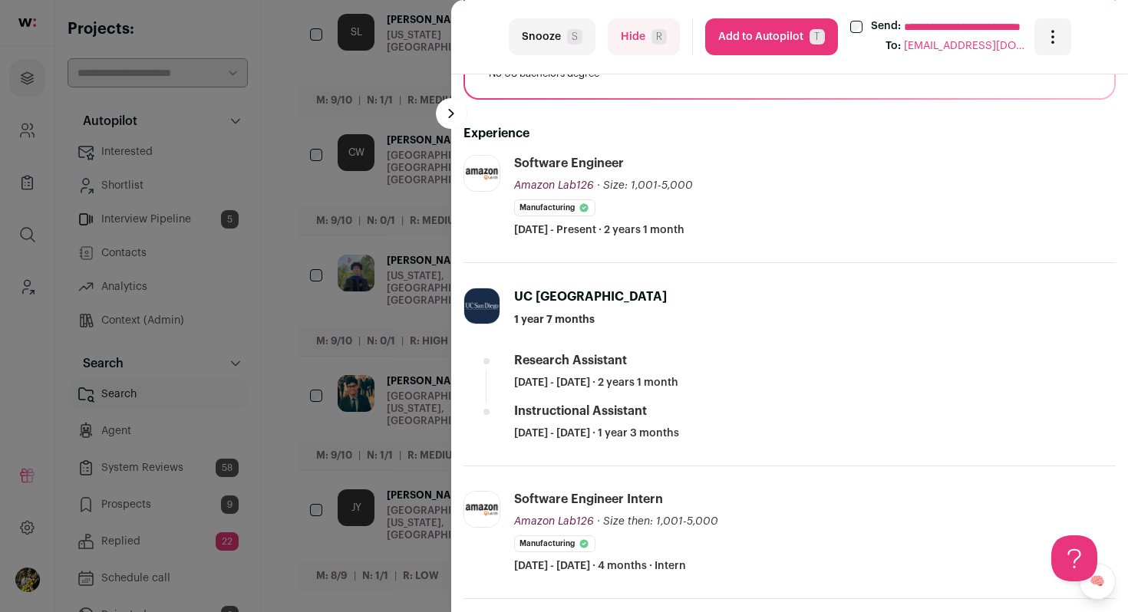
scroll to position [0, 0]
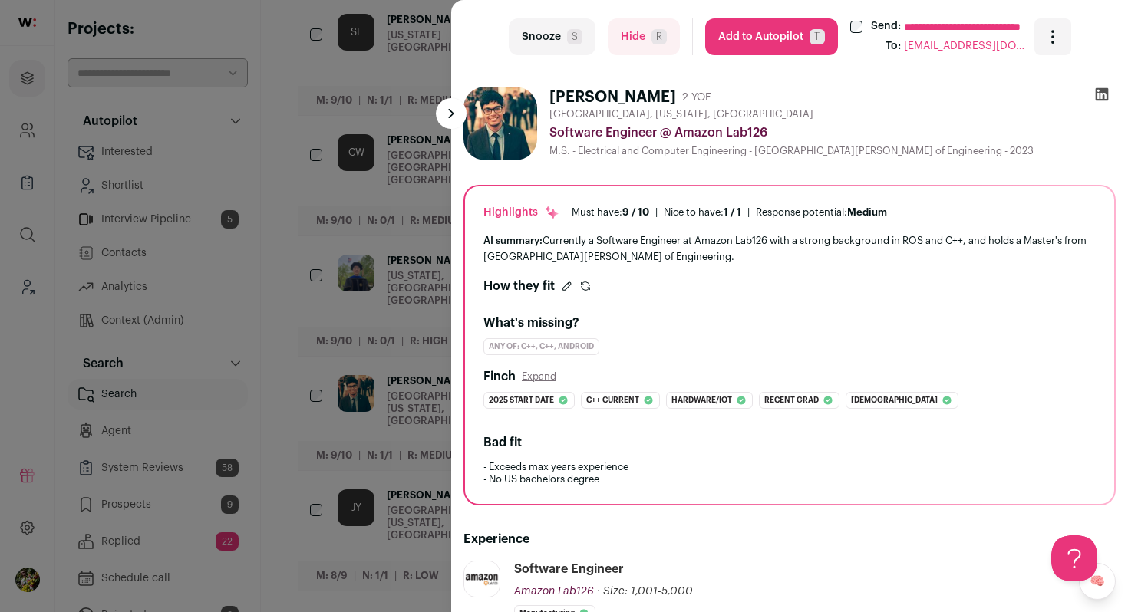
click at [408, 224] on div "**********" at bounding box center [564, 306] width 1128 height 612
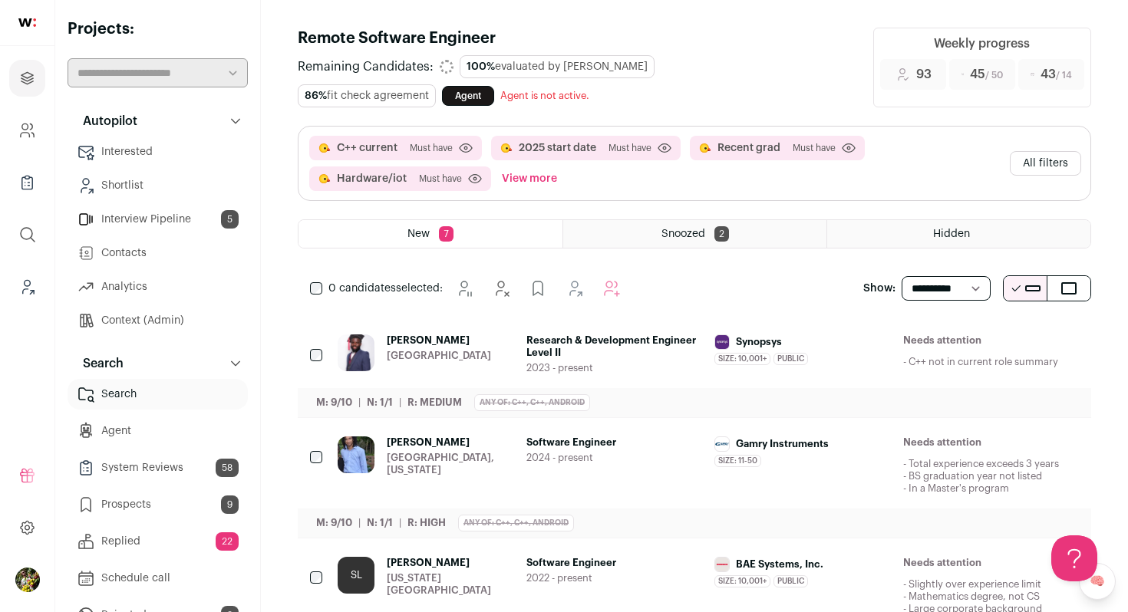
click at [1036, 156] on button "All filters" at bounding box center [1045, 163] width 71 height 25
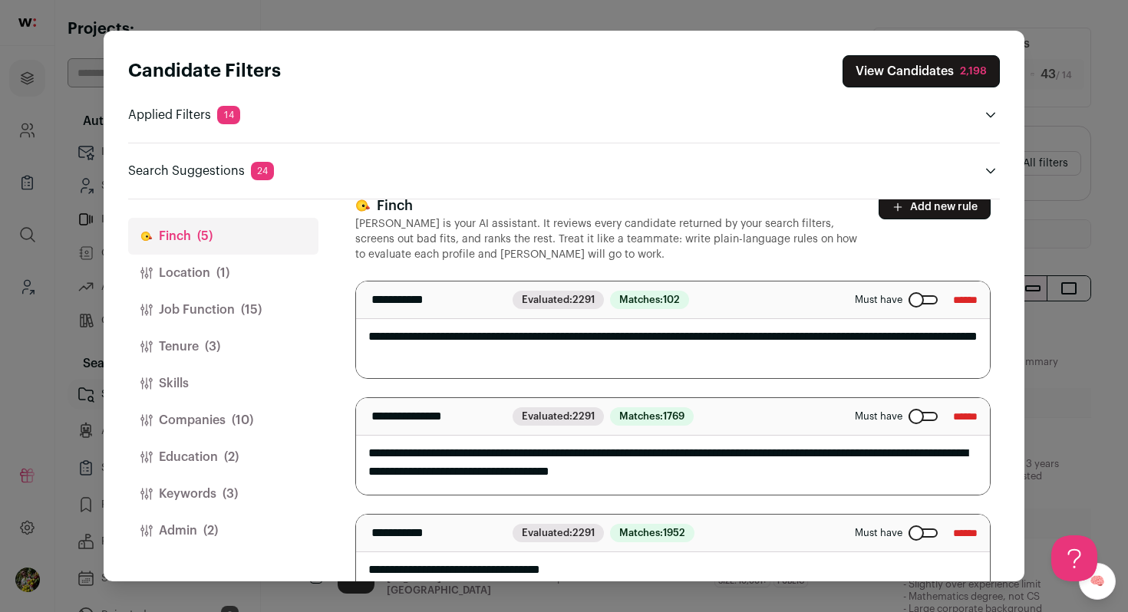
scroll to position [34, 0]
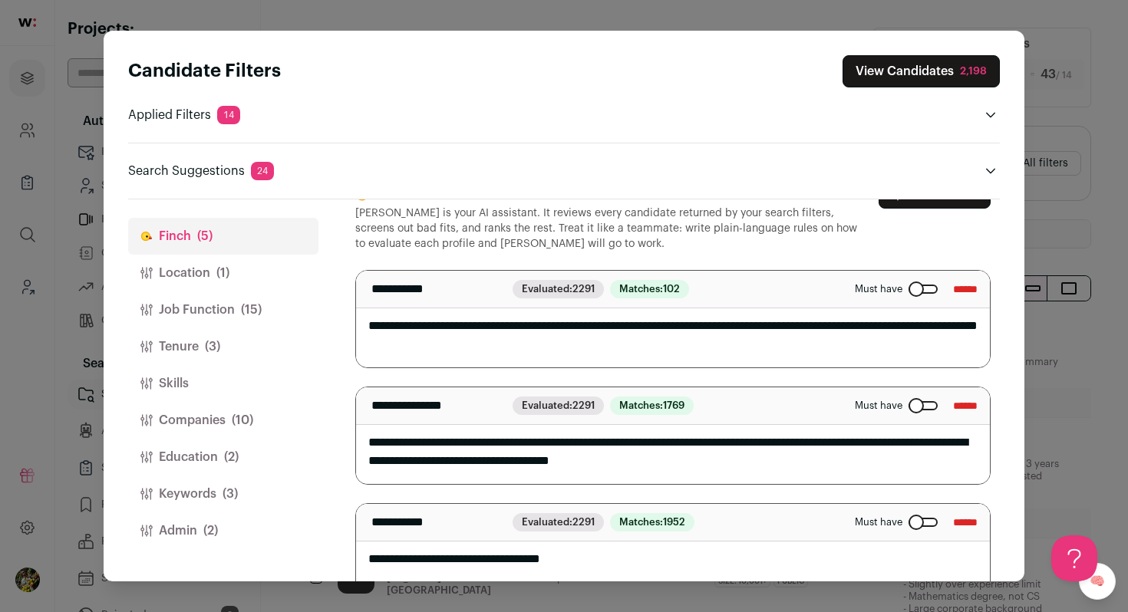
click at [605, 325] on textarea "**********" at bounding box center [673, 319] width 634 height 97
click at [1051, 84] on div "Candidate Filters View Candidates 2,198 Applied Filters 14 C++ current, 2025 st…" at bounding box center [564, 306] width 1128 height 612
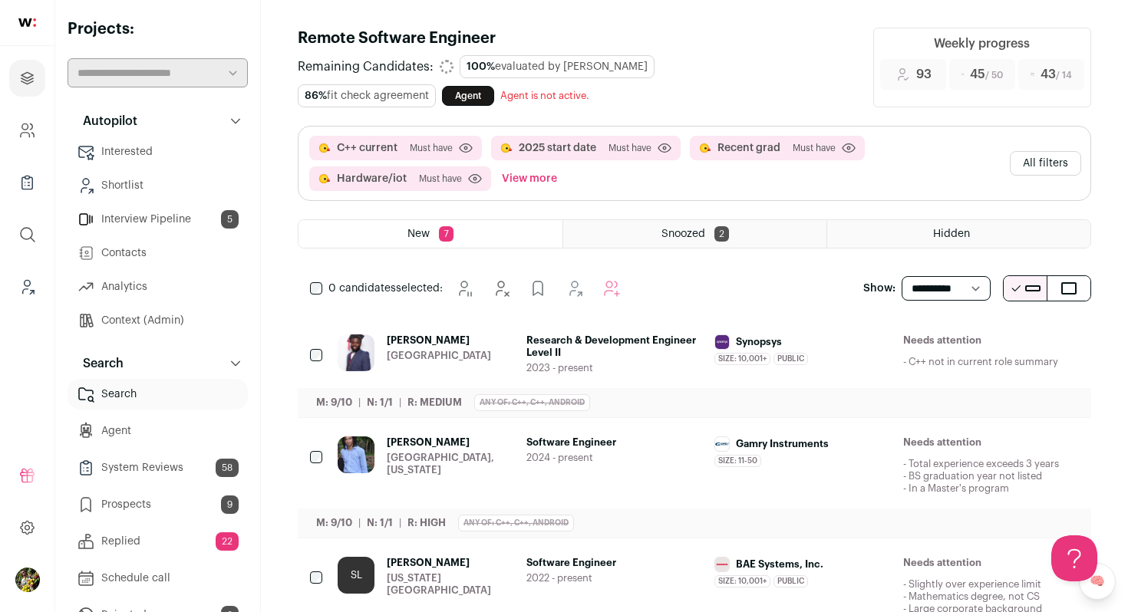
click at [631, 345] on span "Research & Development Engineer Level II" at bounding box center [614, 347] width 177 height 25
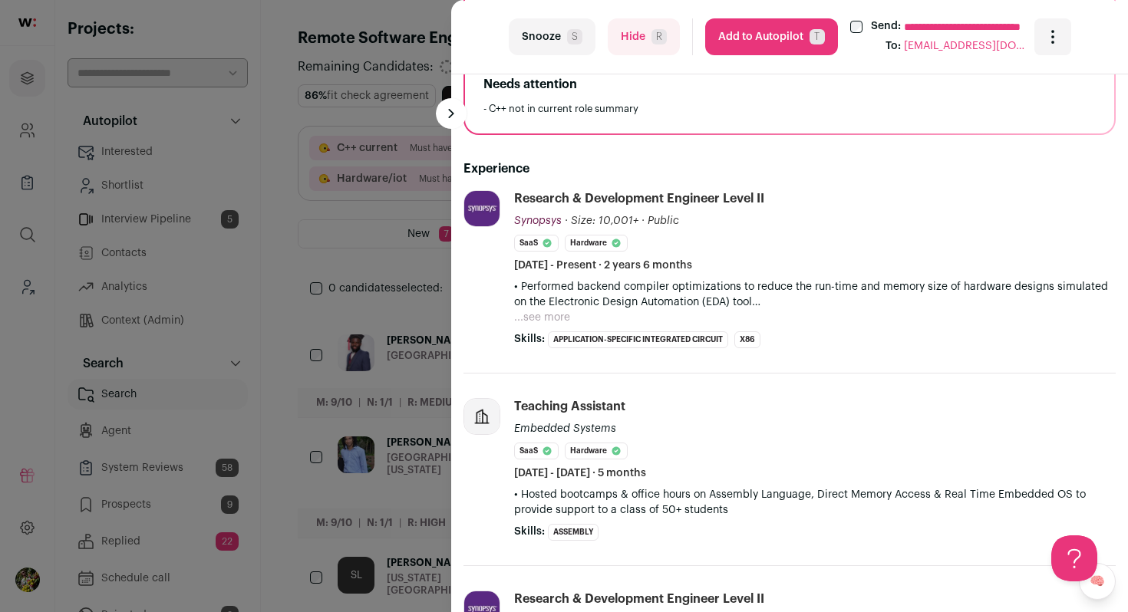
scroll to position [373, 0]
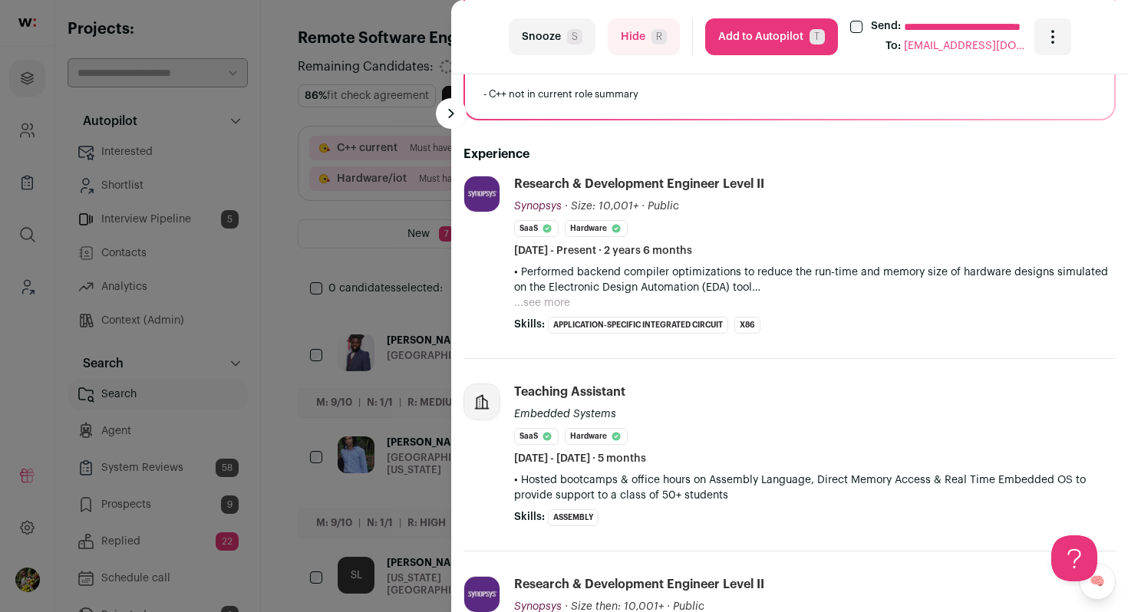
click at [550, 302] on button "...see more" at bounding box center [542, 302] width 56 height 15
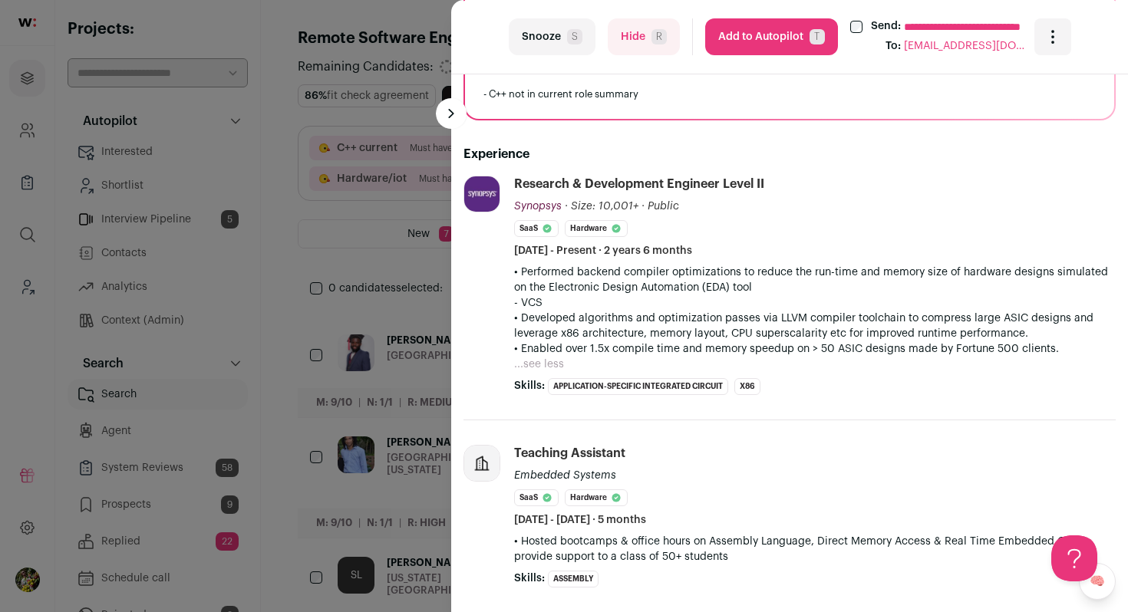
click at [659, 49] on button "Hide R" at bounding box center [644, 36] width 72 height 37
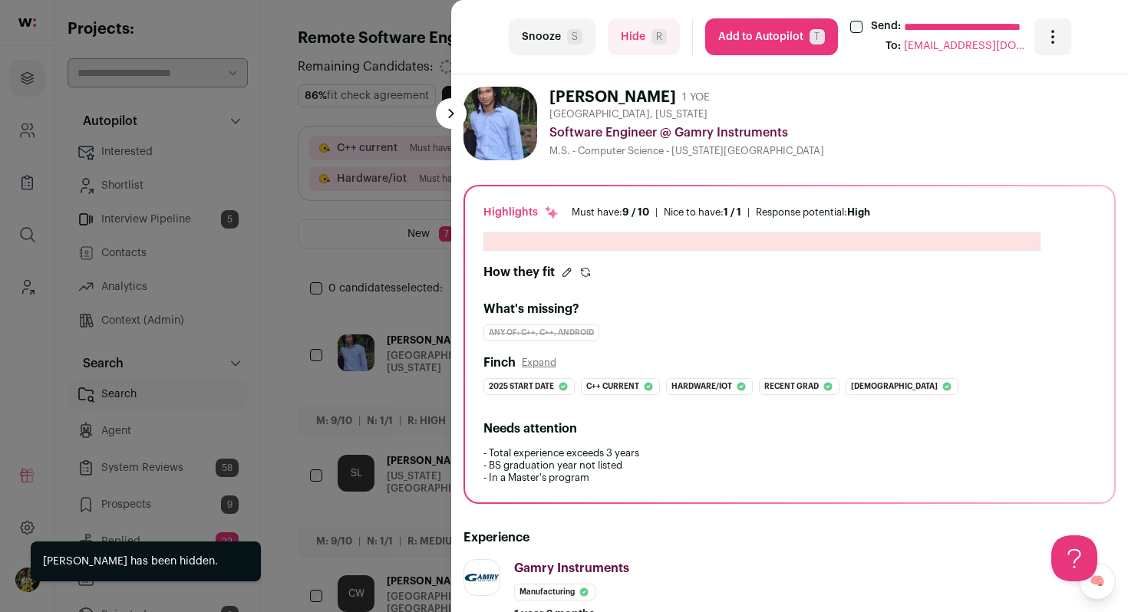
click at [423, 259] on div "**********" at bounding box center [564, 306] width 1128 height 612
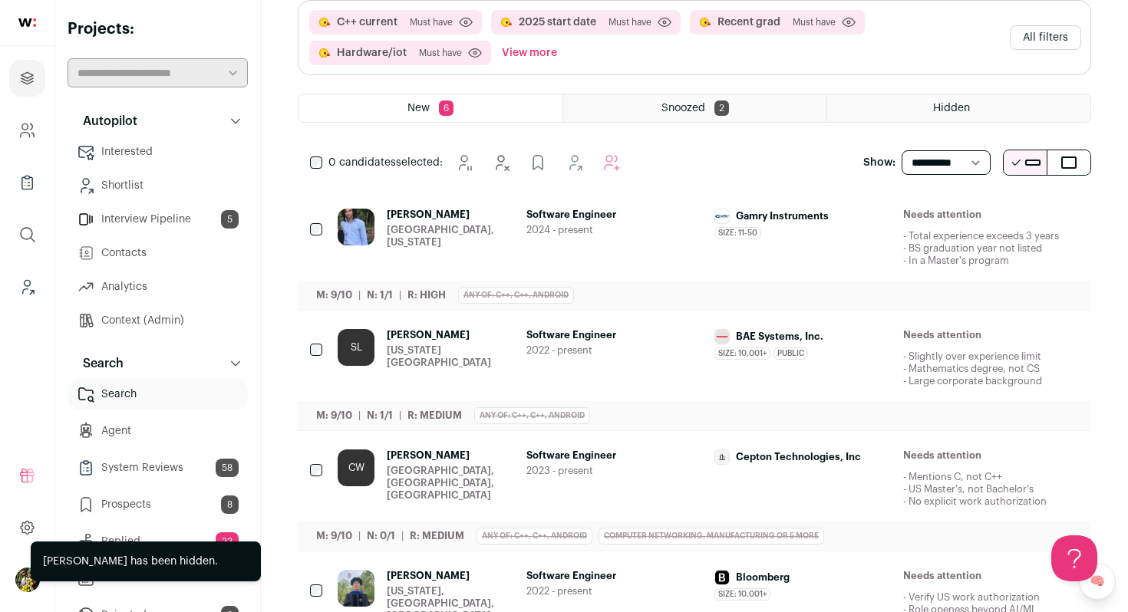
scroll to position [129, 0]
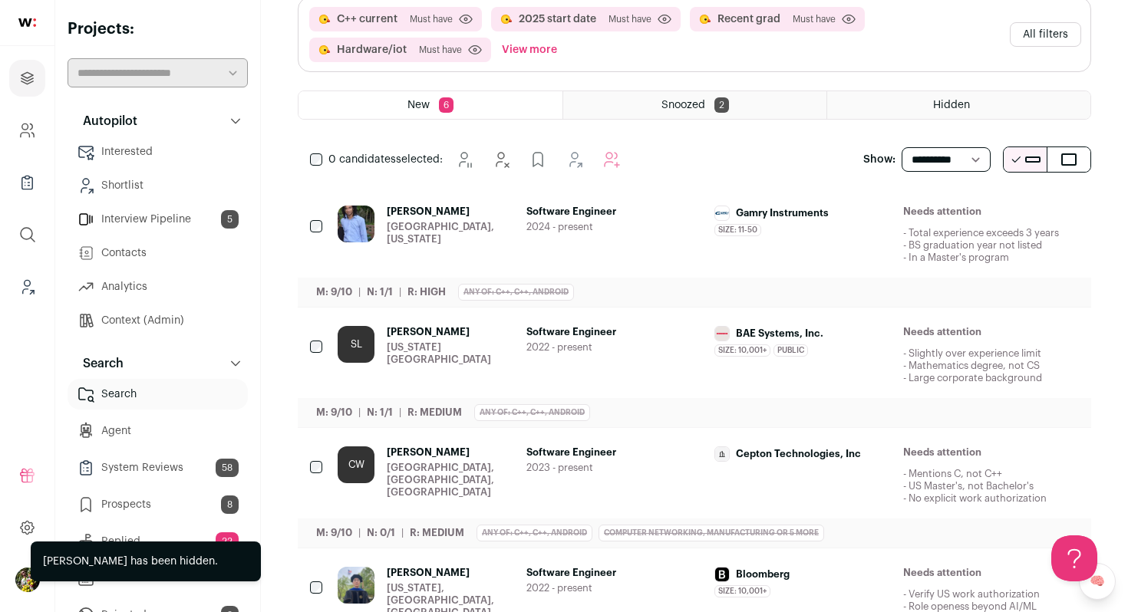
click at [442, 223] on div "Atlanta, Georgia" at bounding box center [450, 233] width 127 height 25
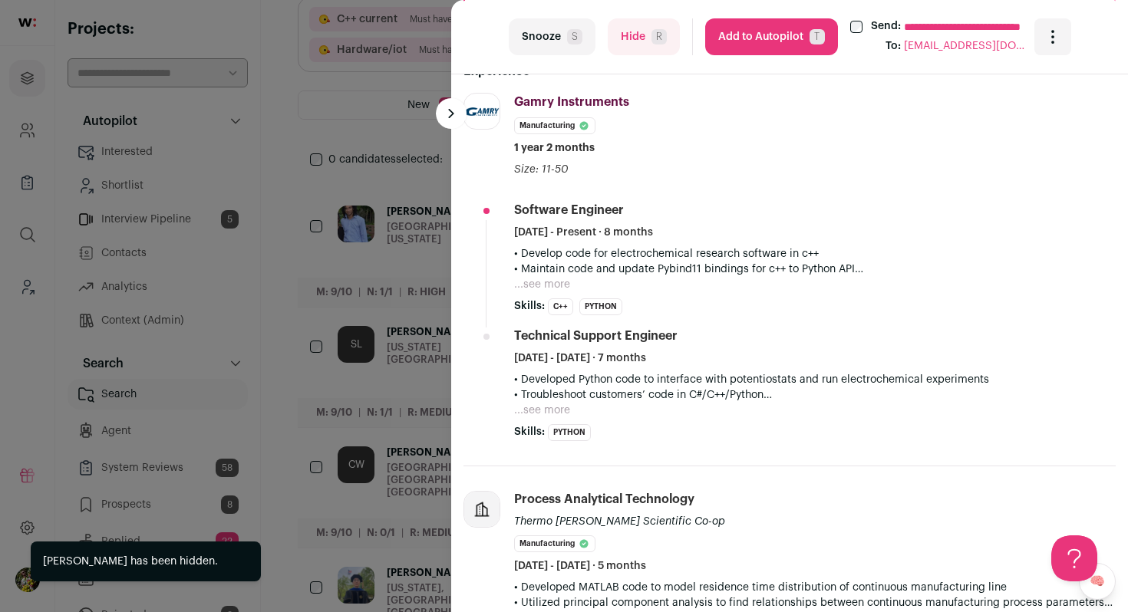
scroll to position [494, 0]
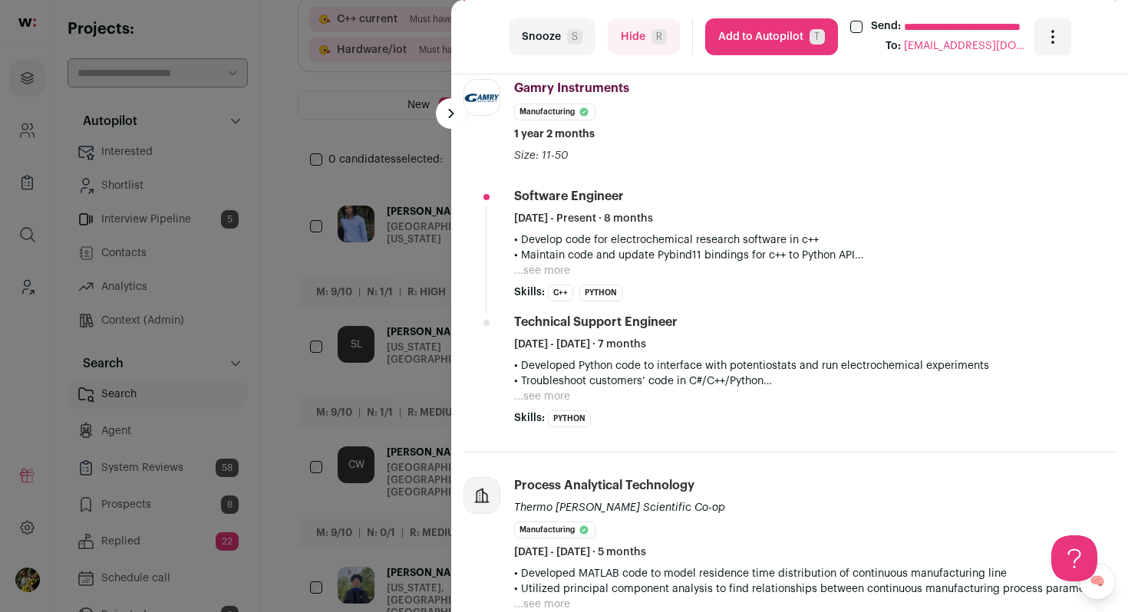
click at [556, 269] on button "...see more" at bounding box center [542, 270] width 56 height 15
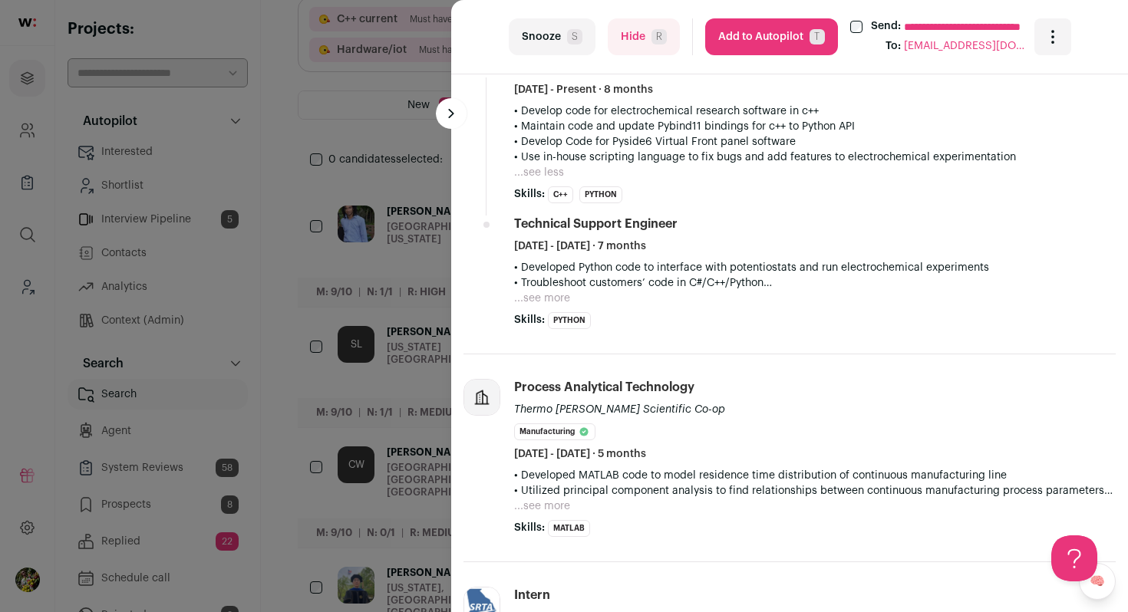
scroll to position [624, 0]
click at [554, 296] on button "...see more" at bounding box center [542, 297] width 56 height 15
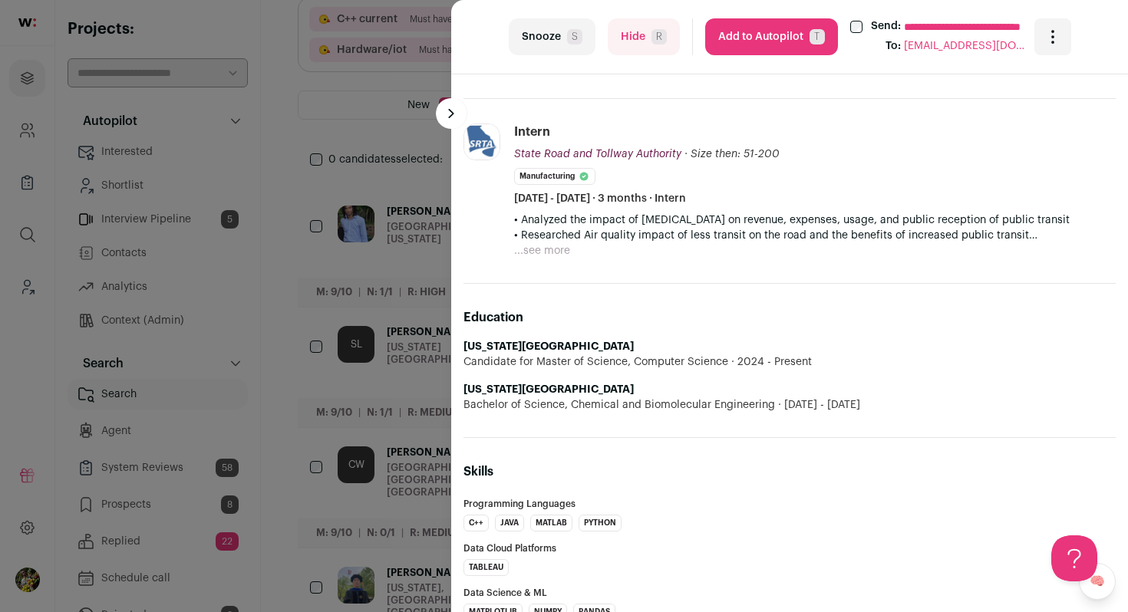
scroll to position [1183, 0]
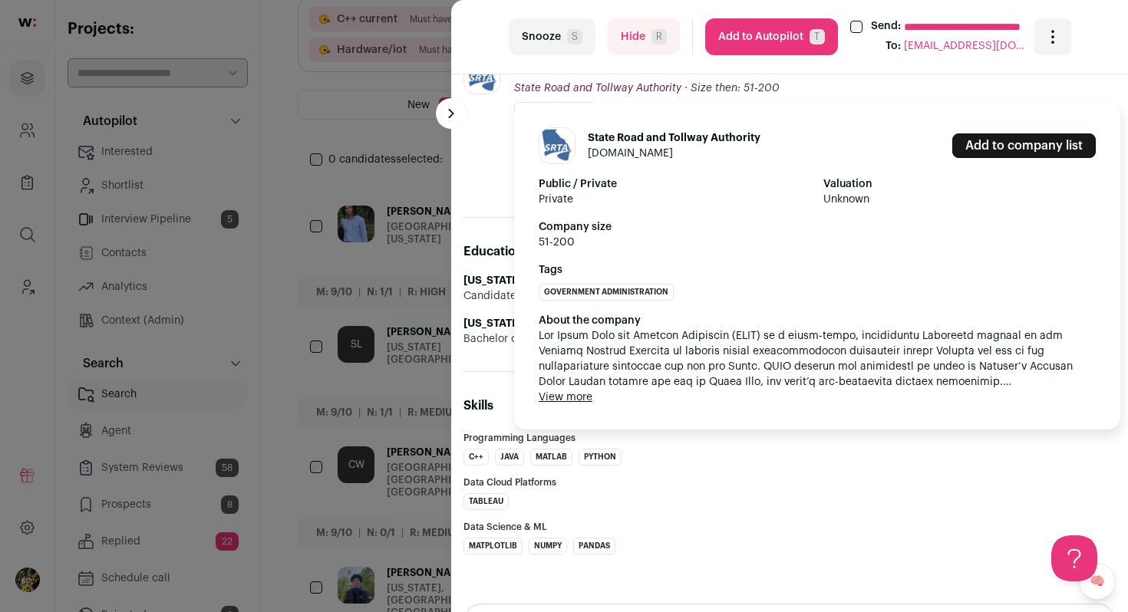
drag, startPoint x: 633, startPoint y: 47, endPoint x: 607, endPoint y: 163, distance: 118.8
click at [608, 162] on turbo-frame "**********" at bounding box center [789, 306] width 677 height 612
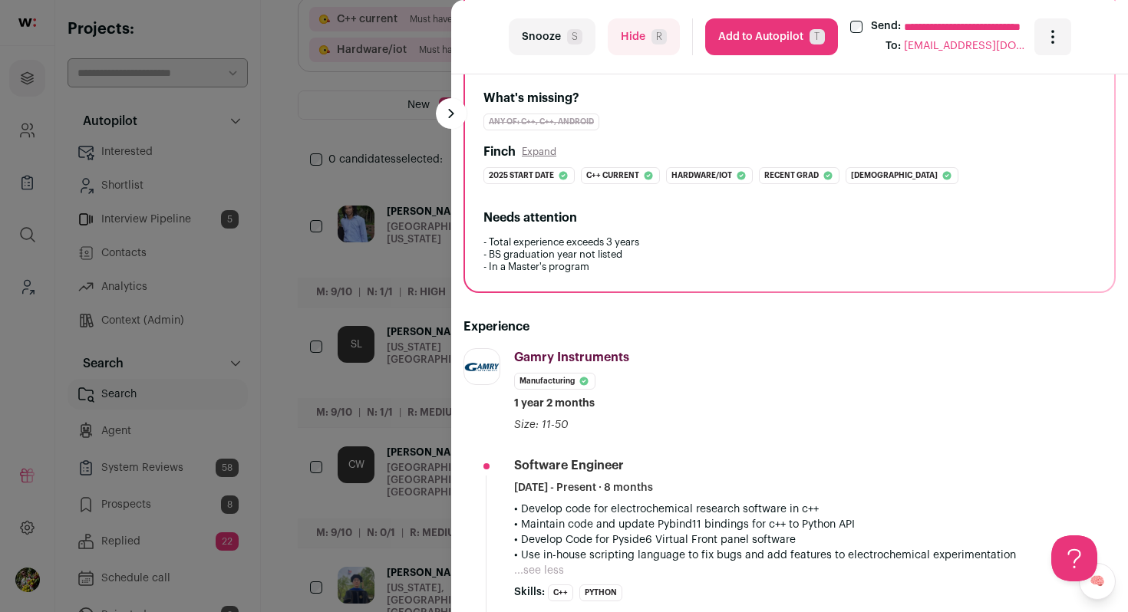
scroll to position [173, 0]
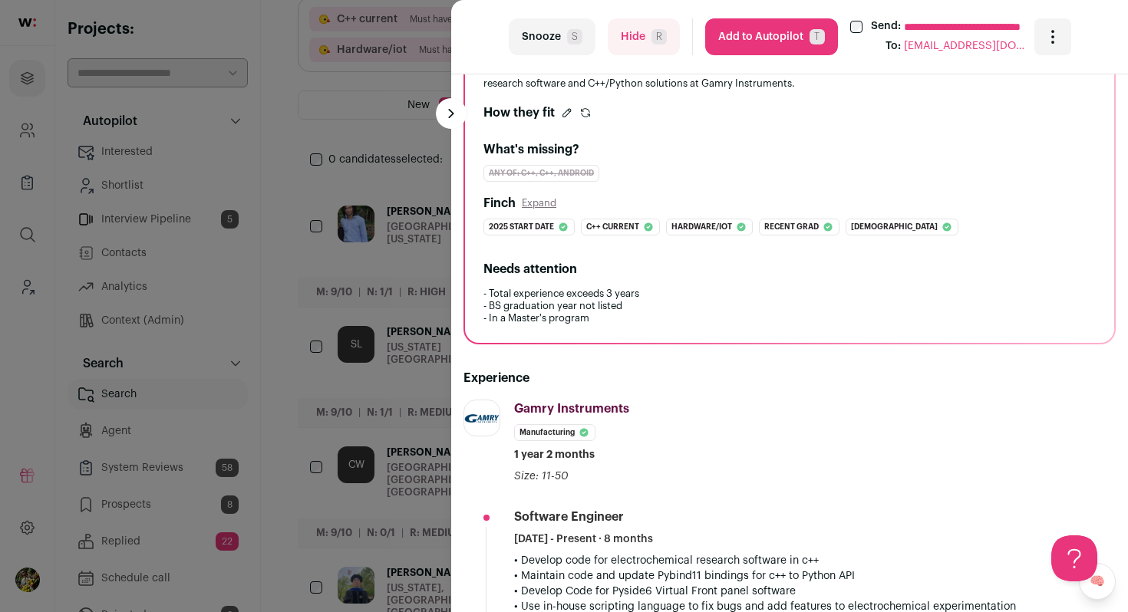
click at [639, 40] on button "Hide R" at bounding box center [644, 36] width 72 height 37
click at [383, 244] on div "**********" at bounding box center [564, 306] width 1128 height 612
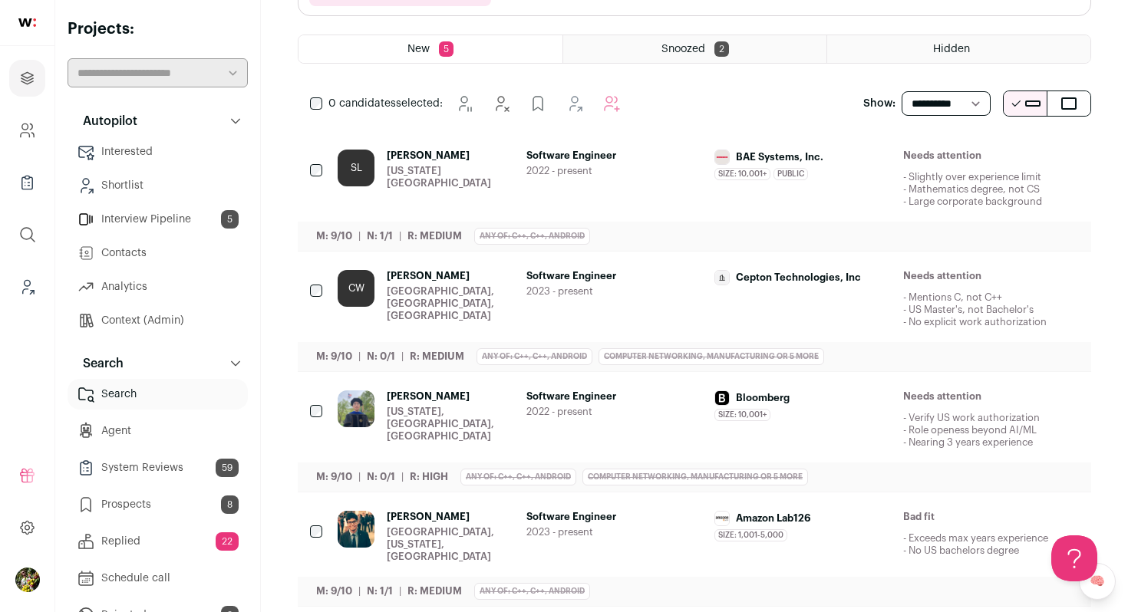
scroll to position [200, 0]
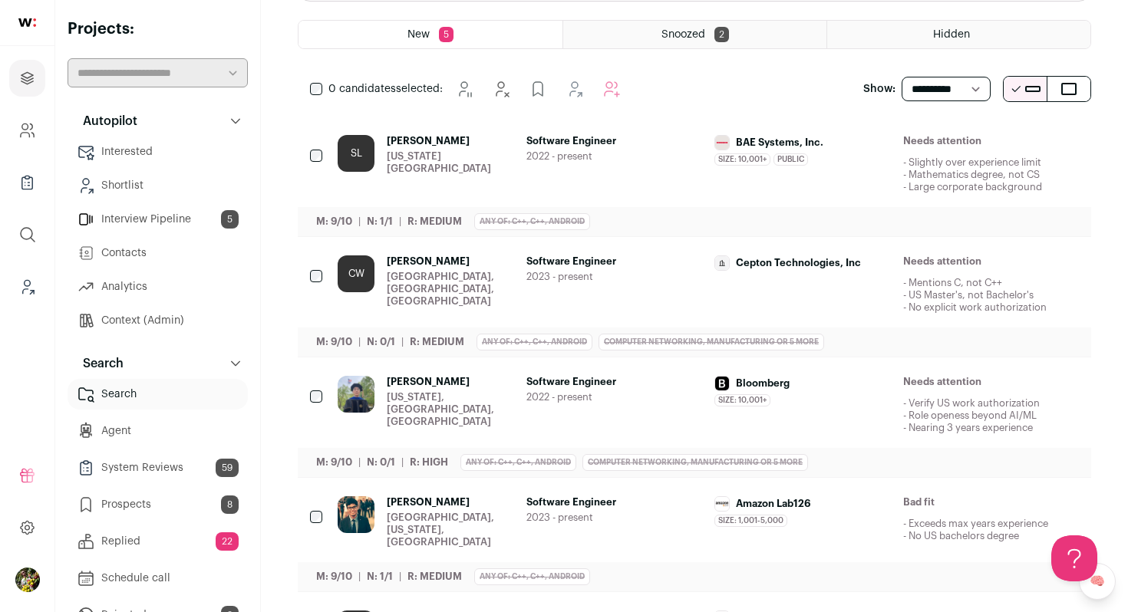
click at [461, 150] on div "[US_STATE][GEOGRAPHIC_DATA]" at bounding box center [450, 162] width 127 height 25
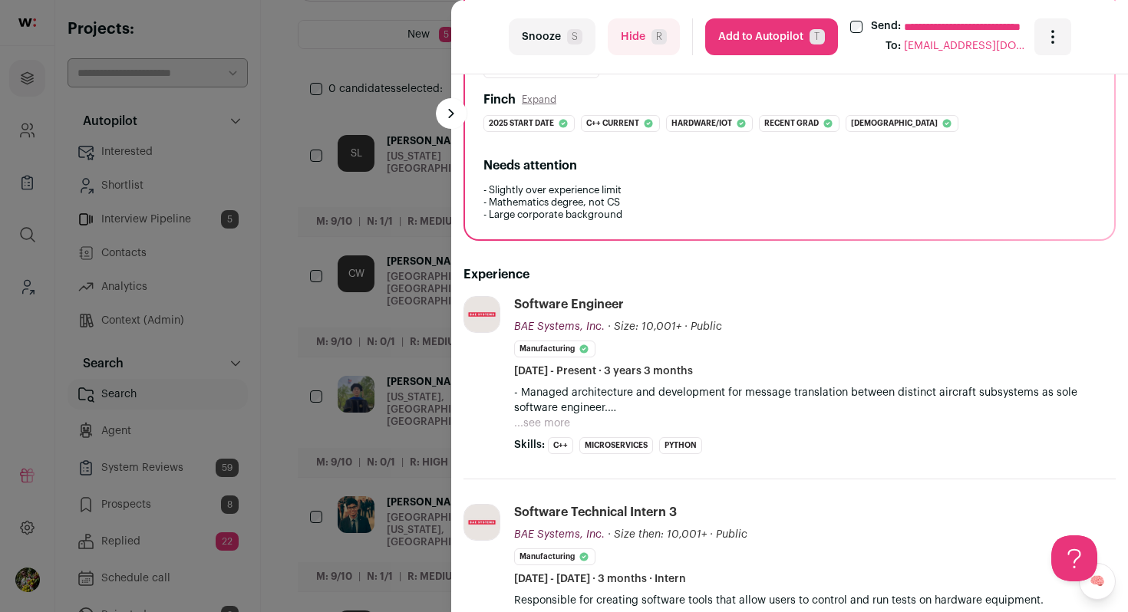
scroll to position [299, 0]
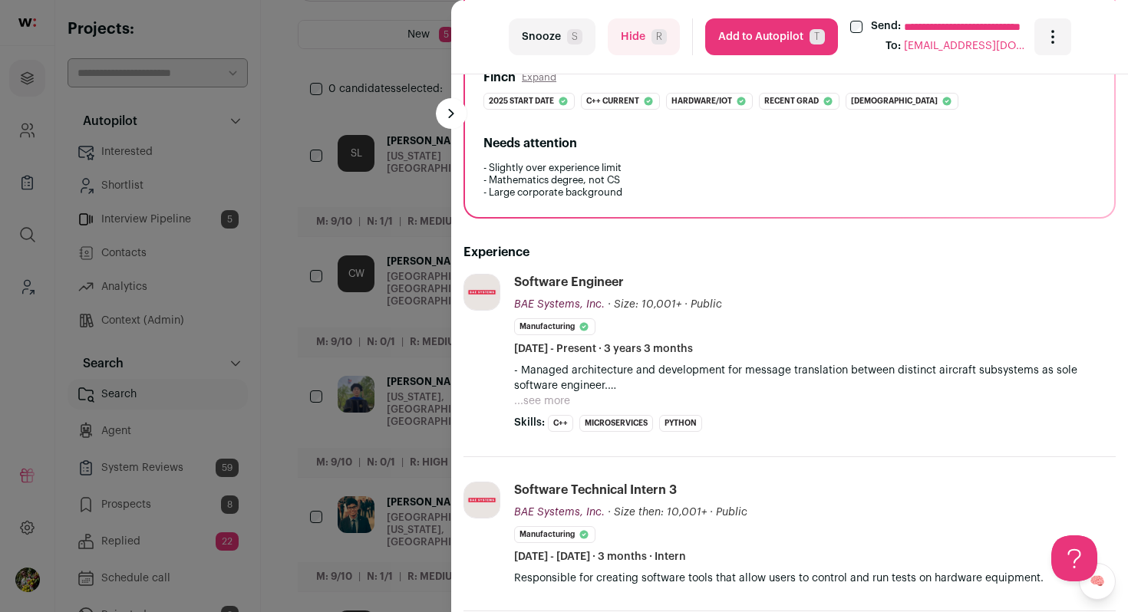
click at [558, 396] on button "...see more" at bounding box center [542, 401] width 56 height 15
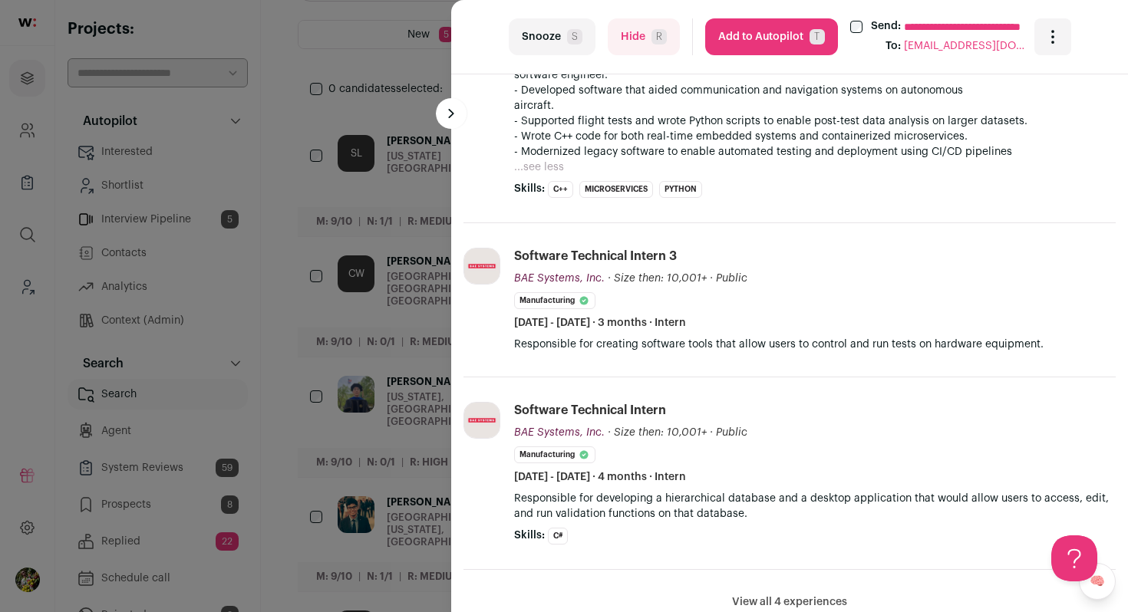
scroll to position [636, 0]
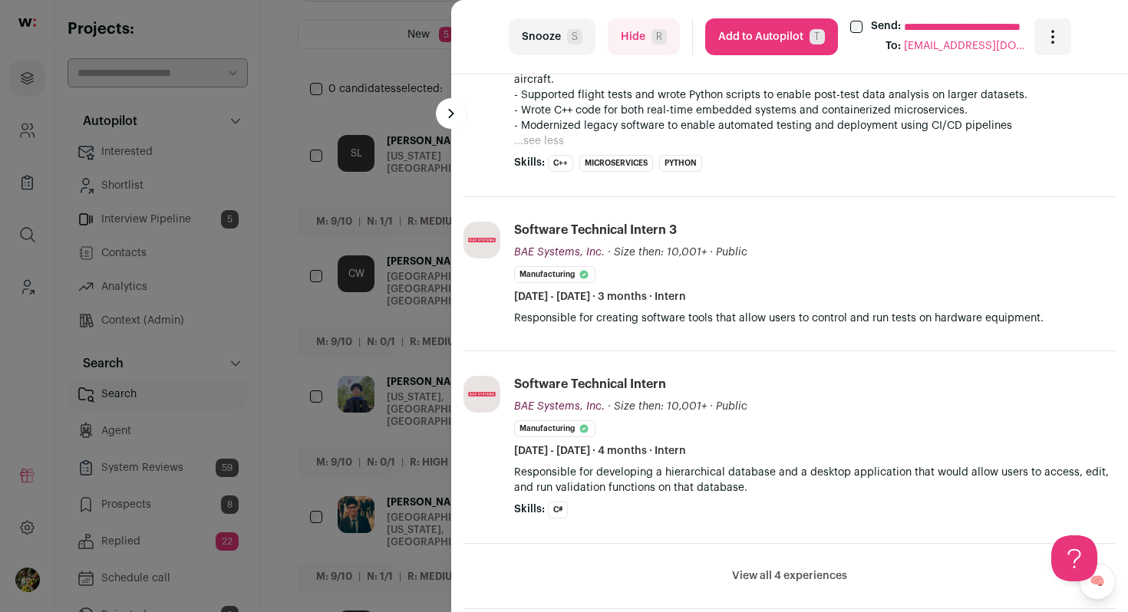
click at [807, 45] on button "Add to Autopilot T" at bounding box center [771, 36] width 133 height 37
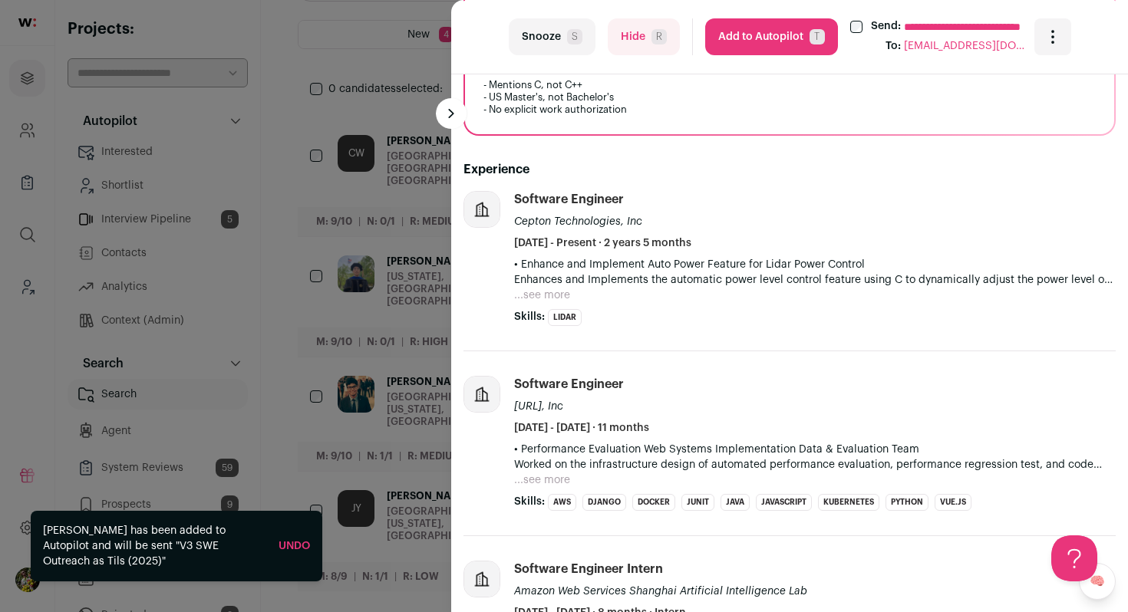
scroll to position [379, 0]
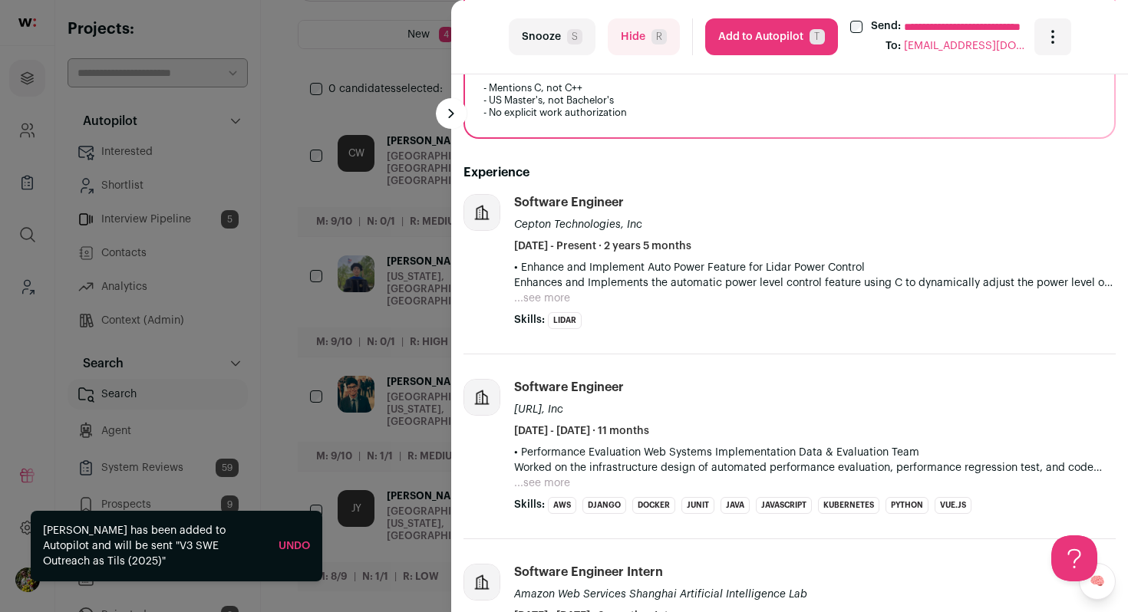
click at [612, 48] on button "Hide R" at bounding box center [644, 36] width 72 height 37
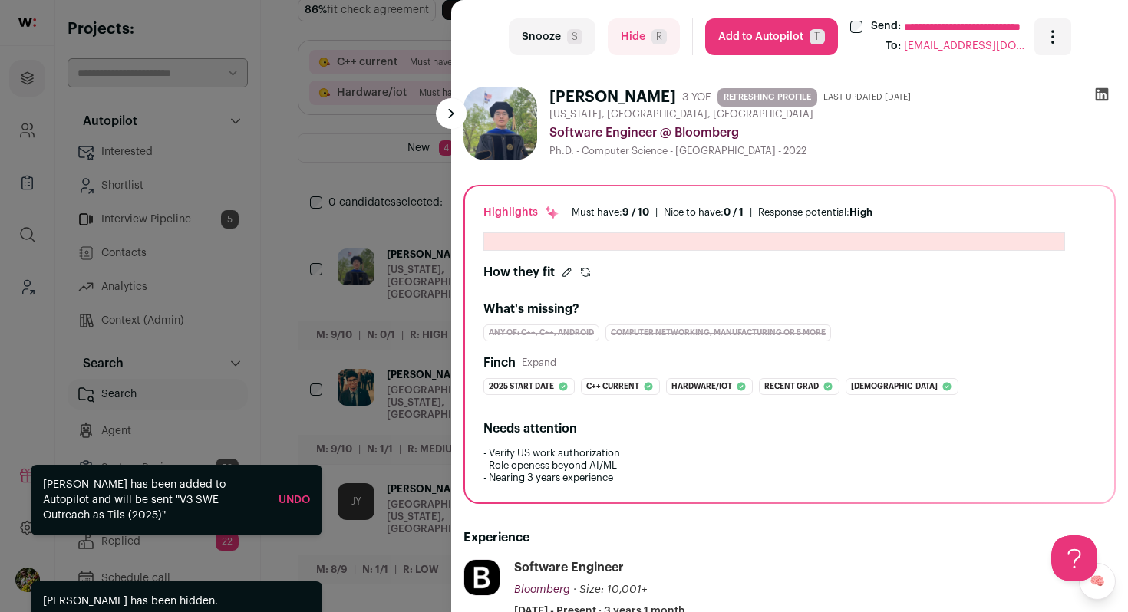
scroll to position [80, 0]
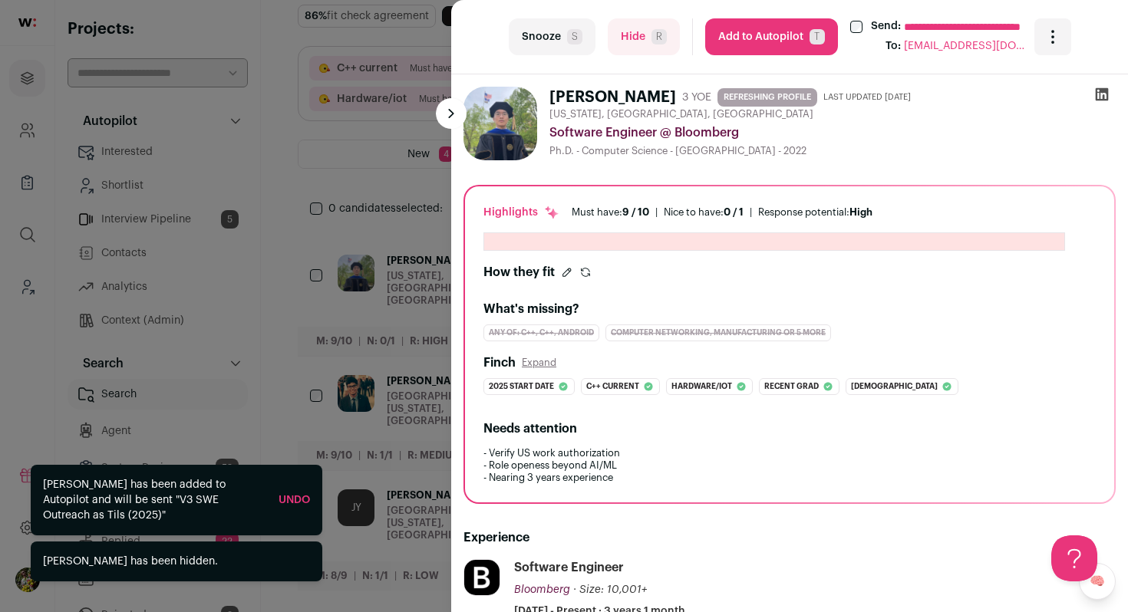
click at [390, 234] on div "**********" at bounding box center [564, 306] width 1128 height 612
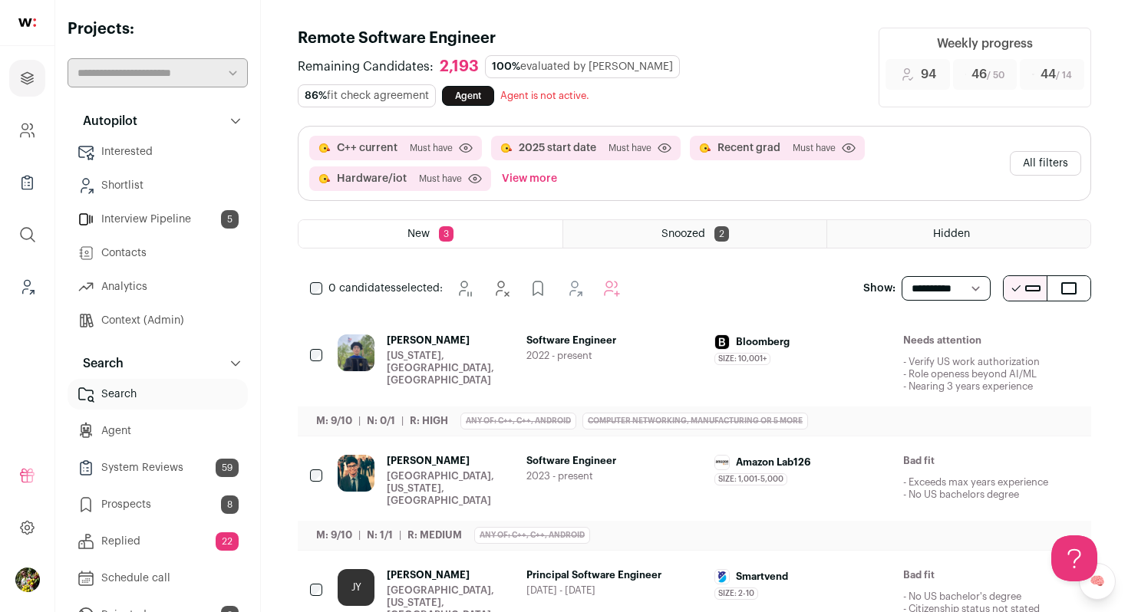
scroll to position [0, 0]
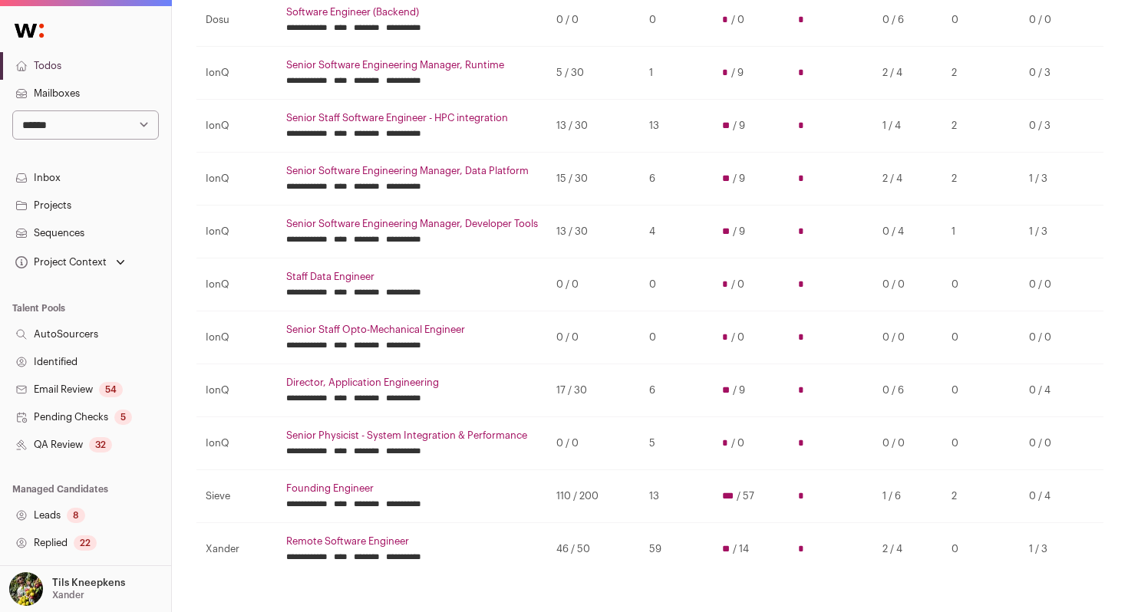
scroll to position [305, 0]
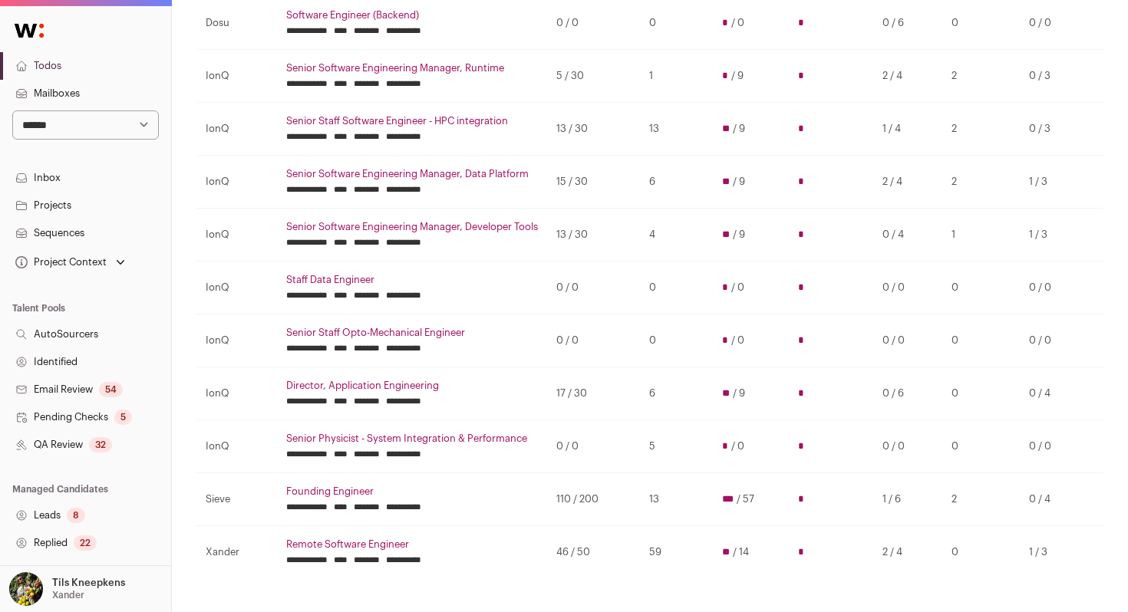
click at [408, 384] on link "Director, Application Engineering" at bounding box center [412, 386] width 252 height 12
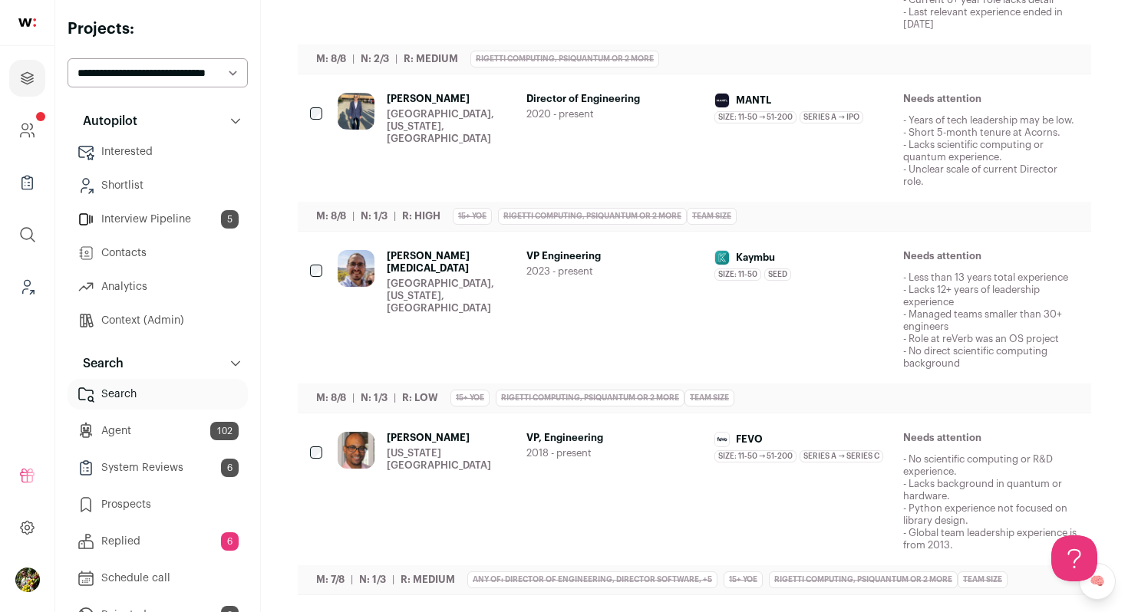
scroll to position [981, 0]
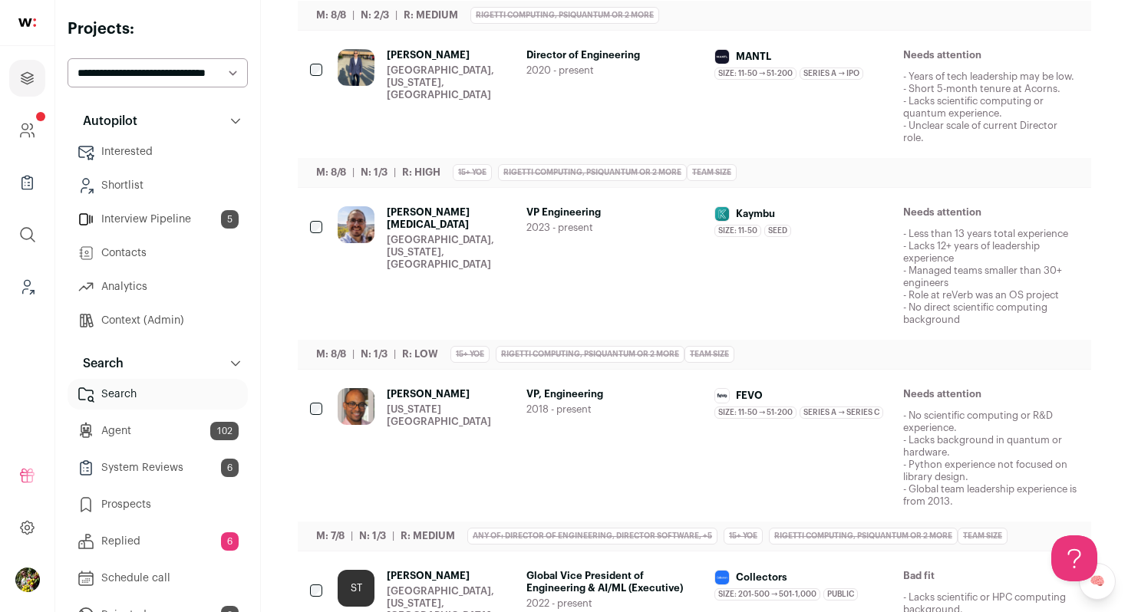
click at [492, 71] on div "[GEOGRAPHIC_DATA], [US_STATE], [GEOGRAPHIC_DATA]" at bounding box center [450, 82] width 127 height 37
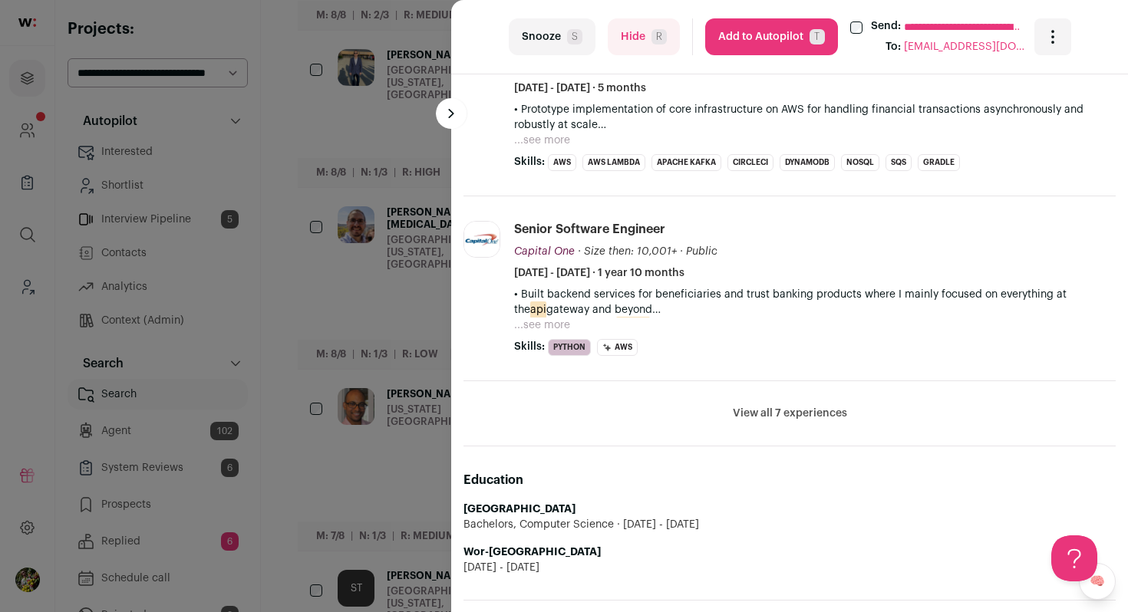
scroll to position [962, 0]
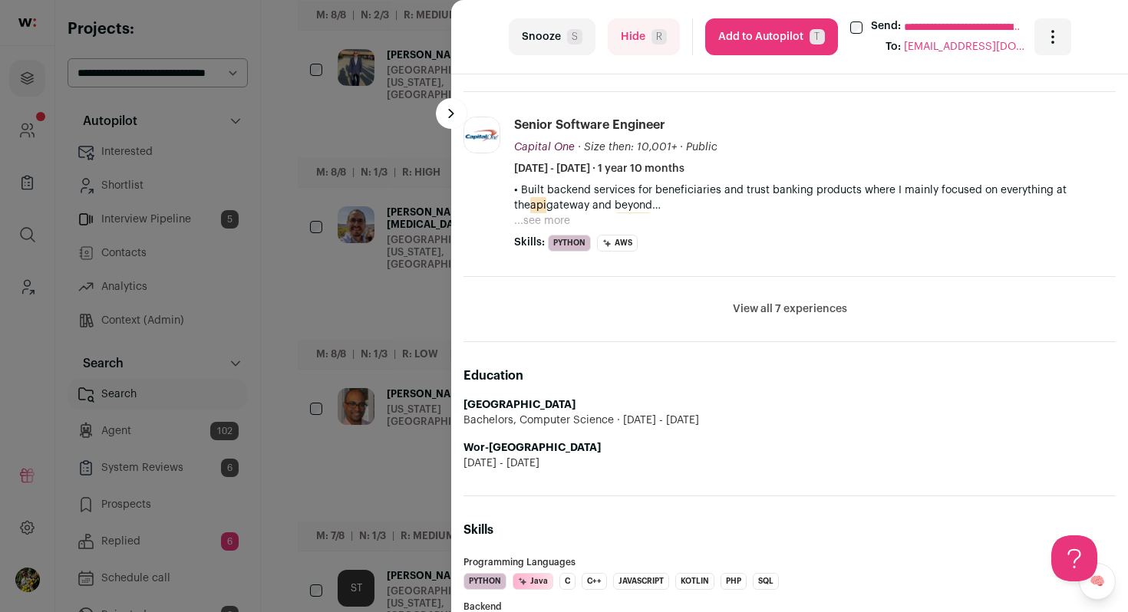
click at [778, 307] on button "View all 7 experiences" at bounding box center [790, 309] width 114 height 15
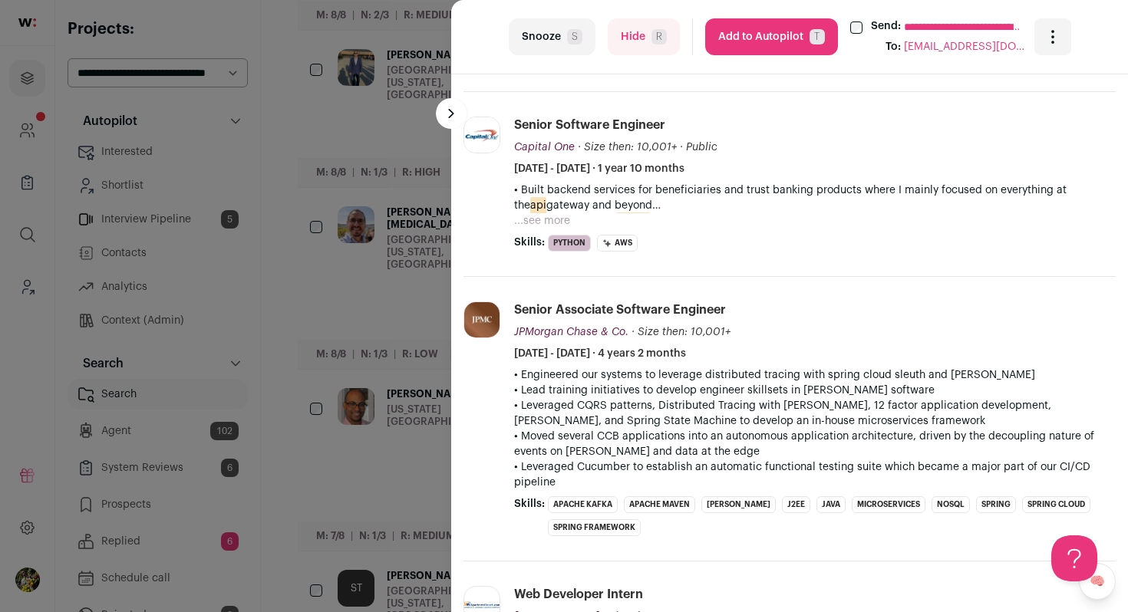
click at [656, 35] on span "R" at bounding box center [659, 36] width 15 height 15
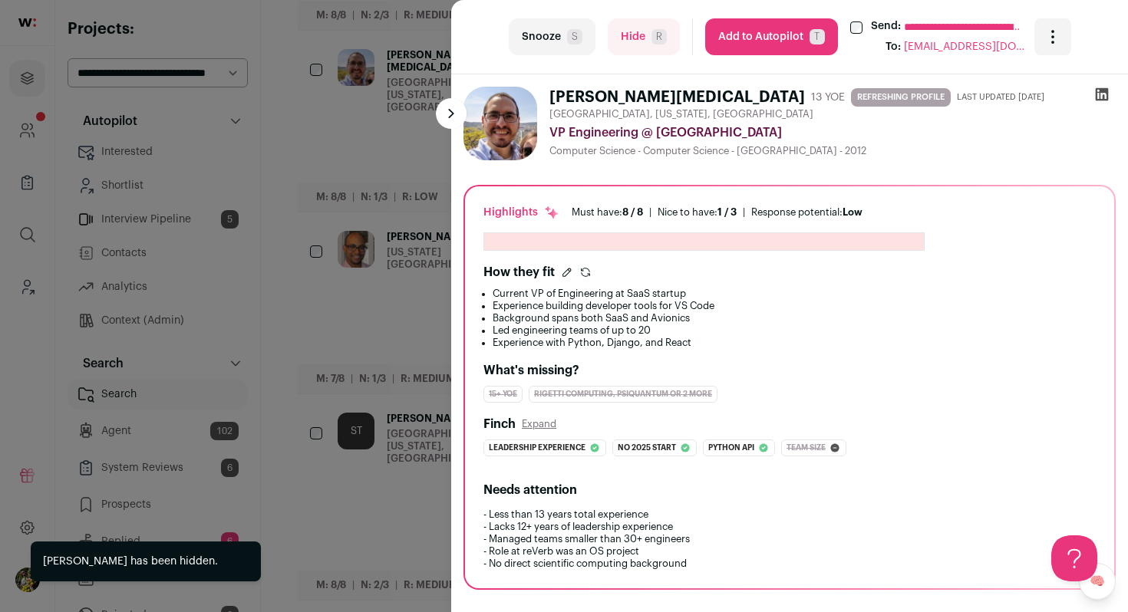
click at [375, 171] on div "**********" at bounding box center [564, 306] width 1128 height 612
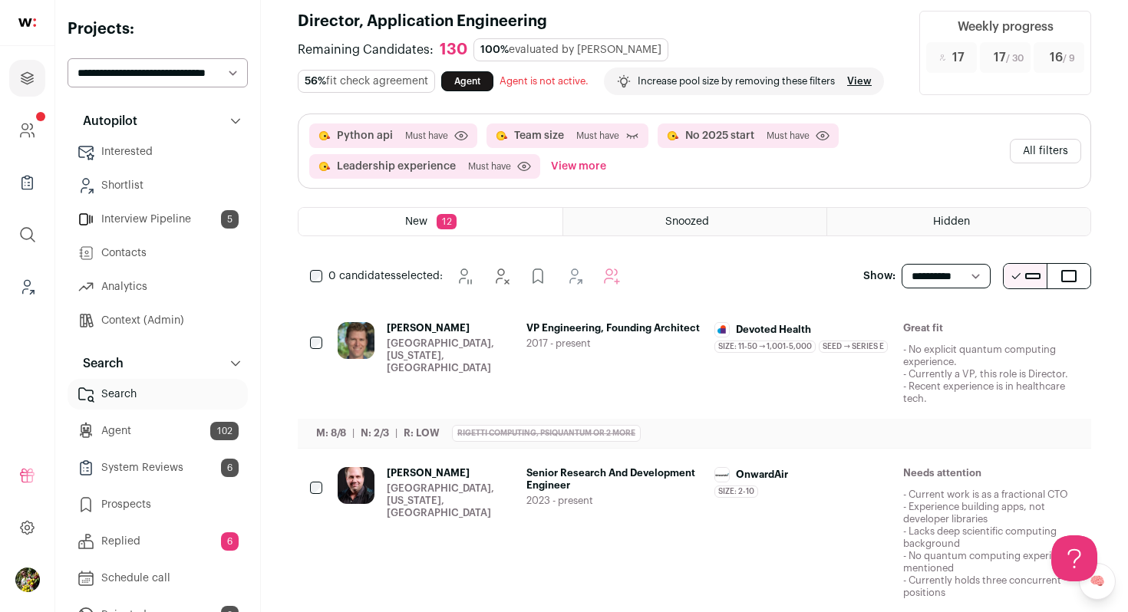
scroll to position [0, 0]
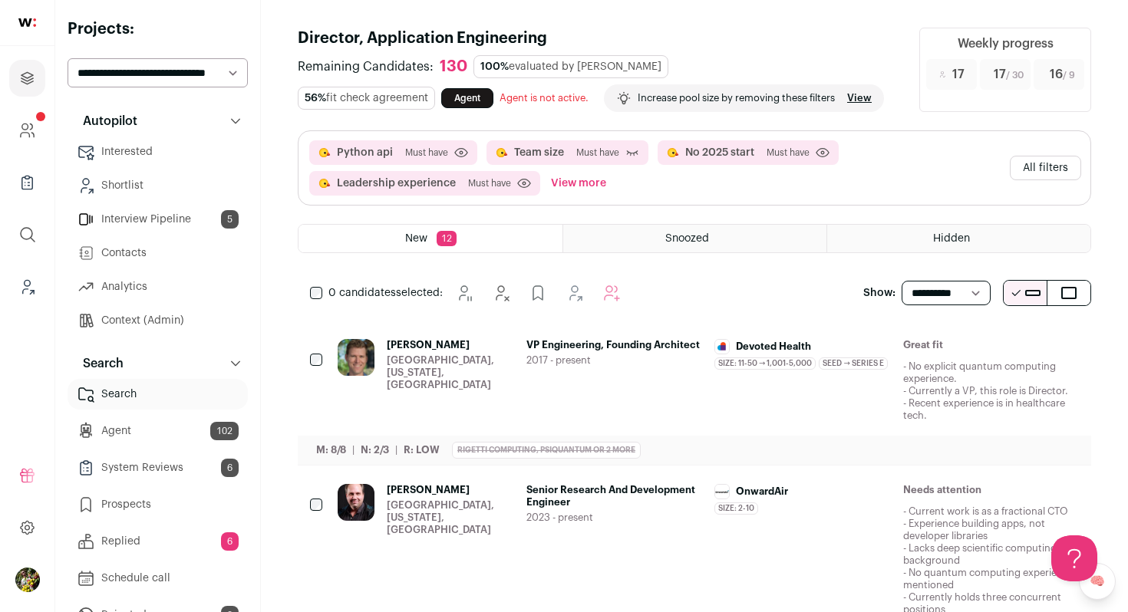
click at [1053, 172] on button "All filters" at bounding box center [1045, 168] width 71 height 25
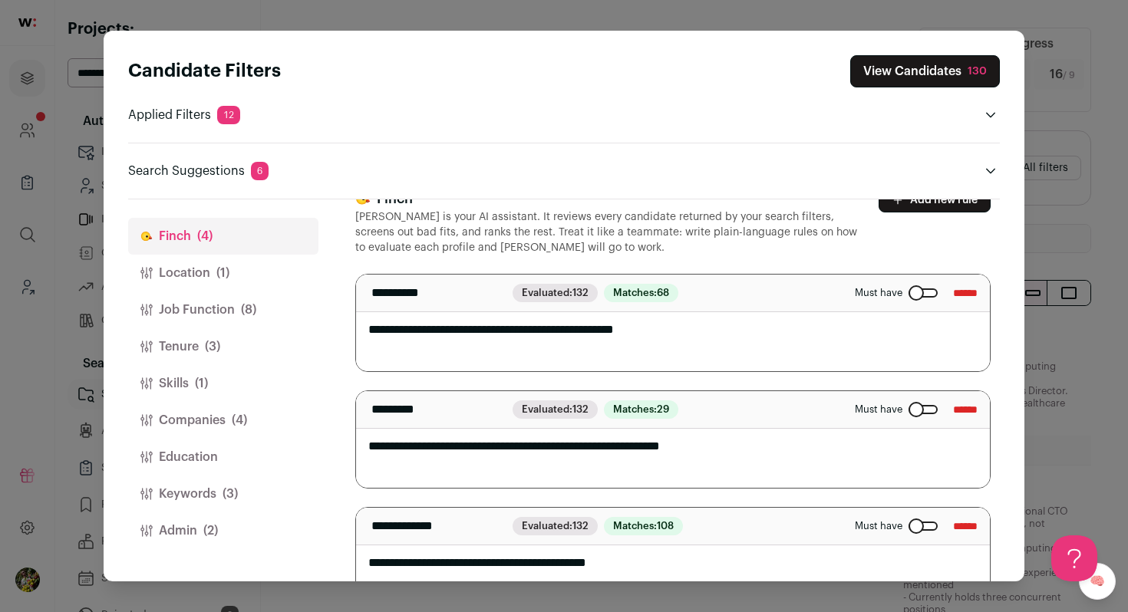
scroll to position [75, 0]
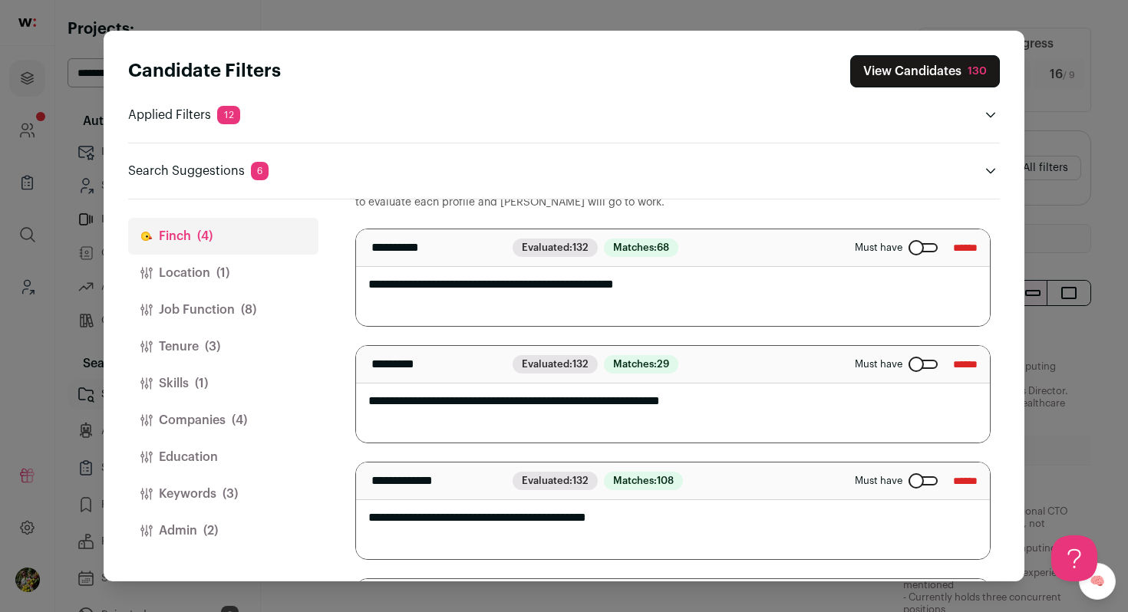
click at [225, 421] on button "Companies (4)" at bounding box center [223, 420] width 190 height 37
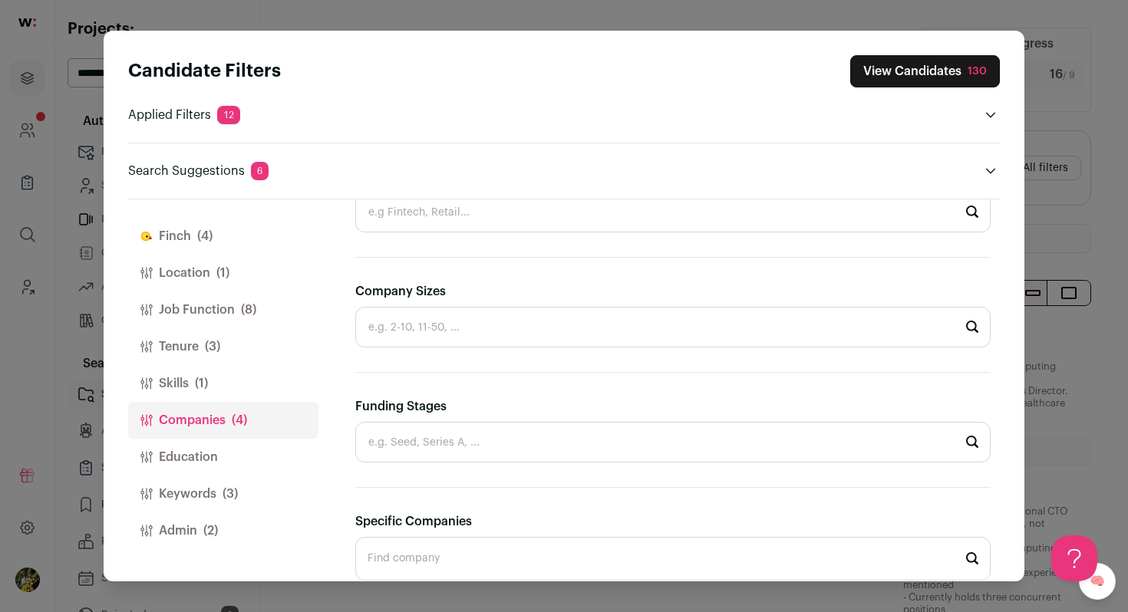
scroll to position [402, 0]
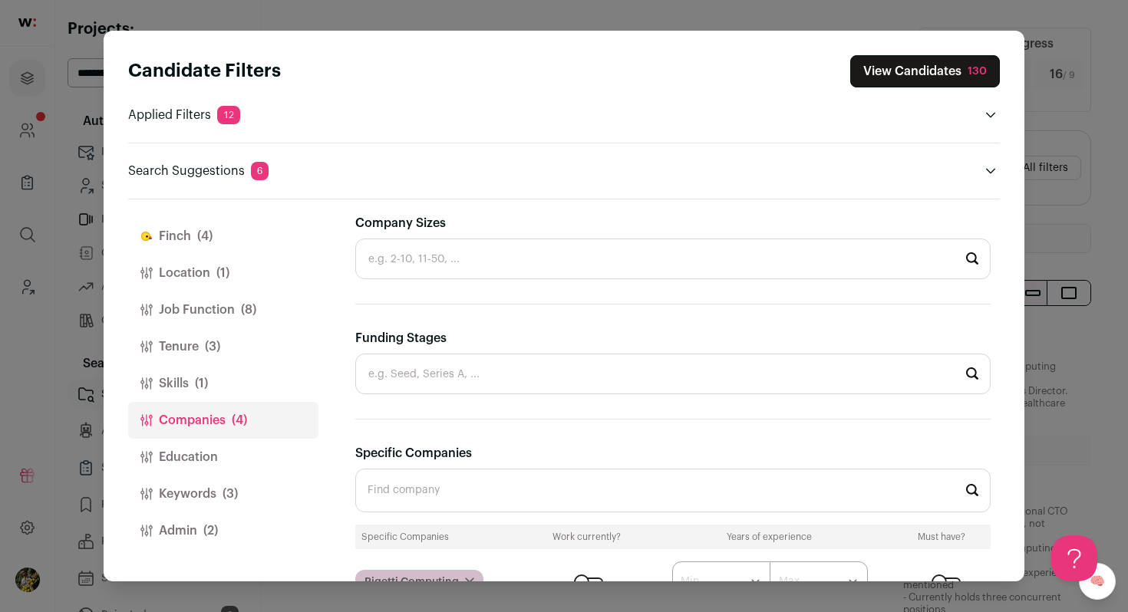
click at [417, 387] on input "Funding Stages" at bounding box center [672, 374] width 635 height 41
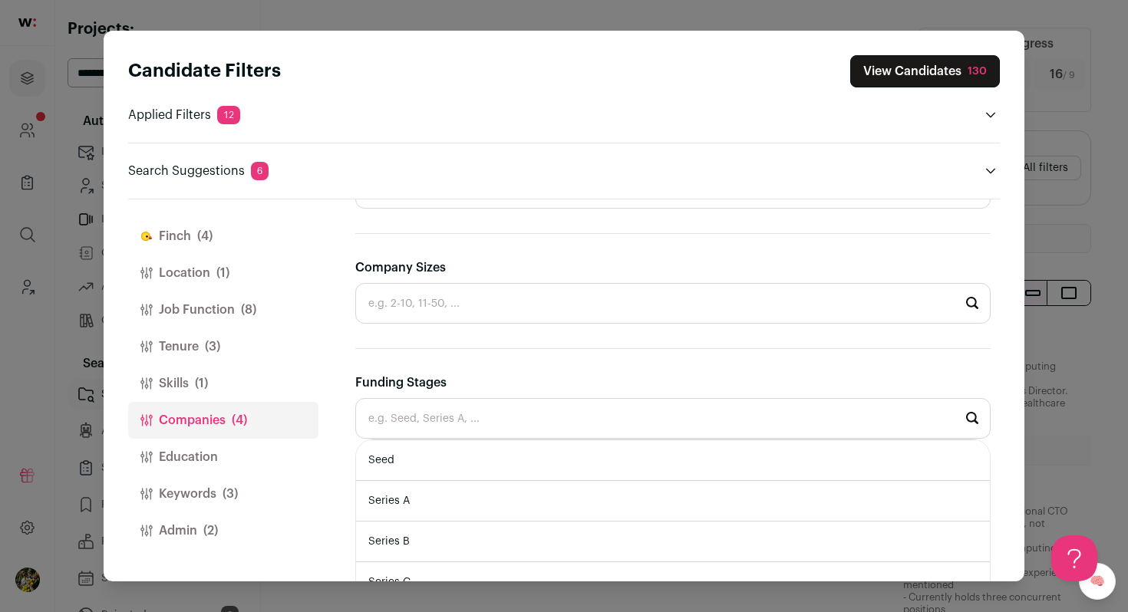
scroll to position [70, 0]
click at [444, 476] on li "Series A" at bounding box center [673, 471] width 634 height 41
type input "Series A"
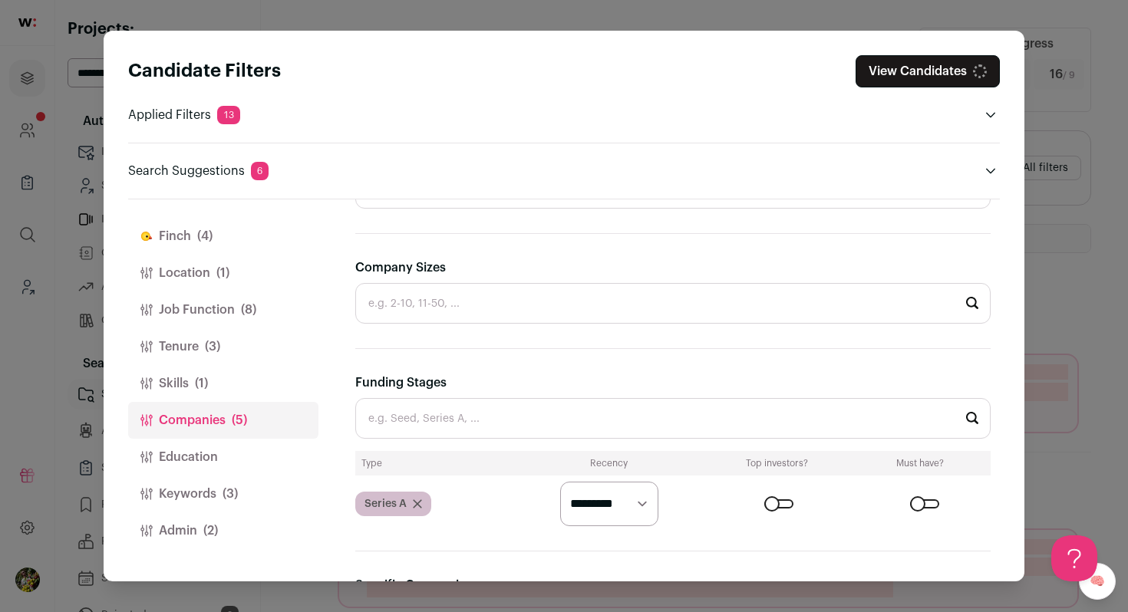
click at [468, 433] on input "Funding Stages" at bounding box center [672, 418] width 635 height 41
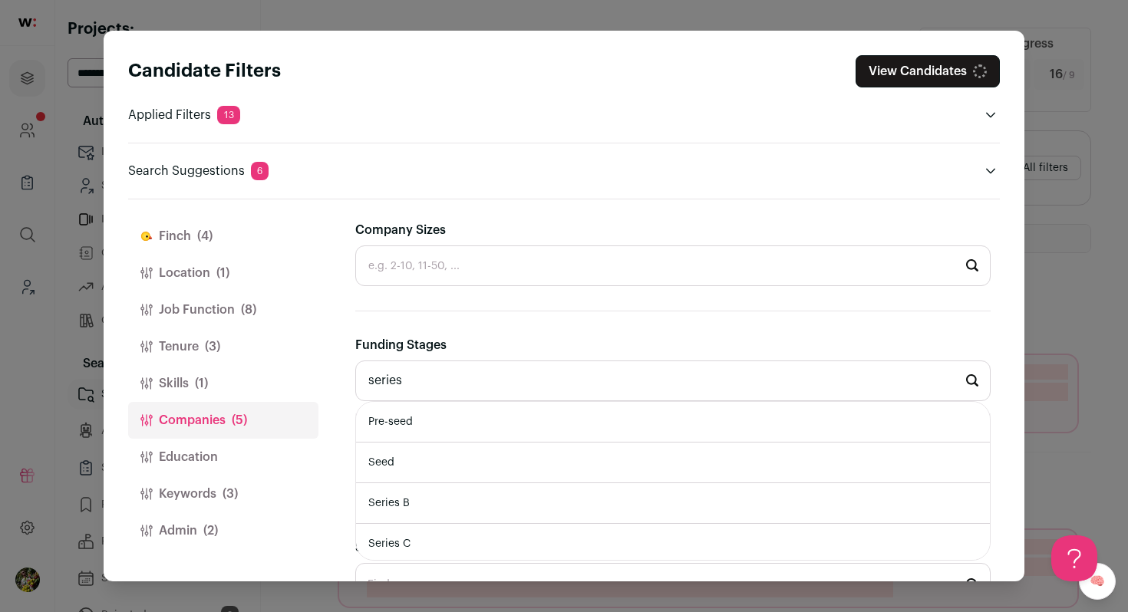
scroll to position [398, 0]
click at [444, 510] on li "Series B" at bounding box center [673, 501] width 634 height 41
type input "Series B"
click at [443, 506] on li "Series C" at bounding box center [673, 501] width 634 height 41
type input "Series C"
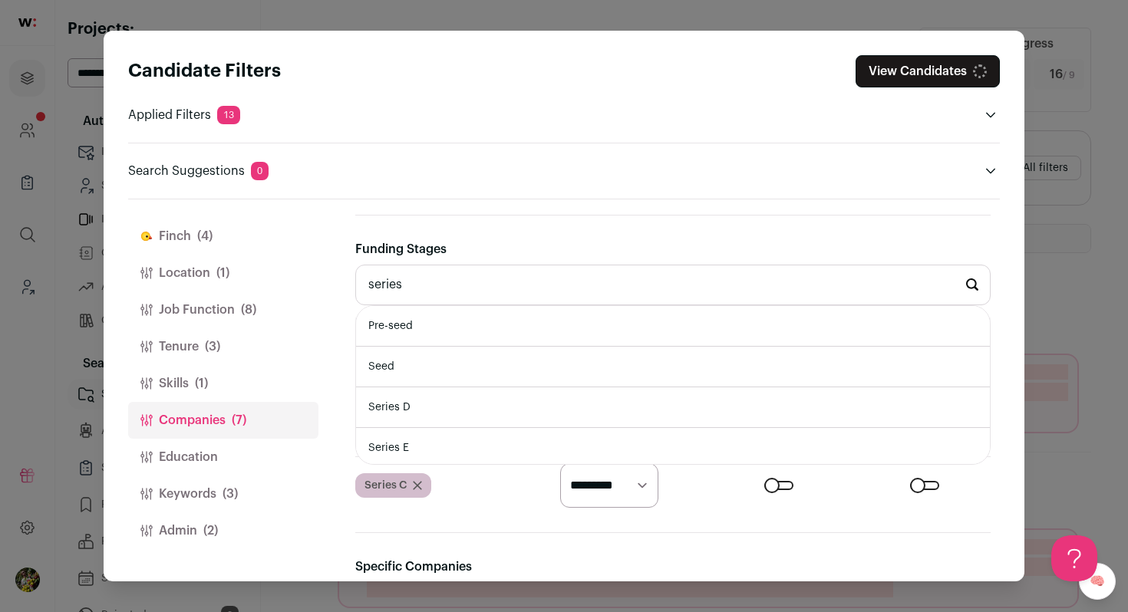
scroll to position [492, 0]
click at [453, 409] on li "Series D" at bounding box center [673, 407] width 634 height 41
type input "Series D"
click at [434, 408] on li "Series E" at bounding box center [673, 407] width 634 height 41
type input "Series E"
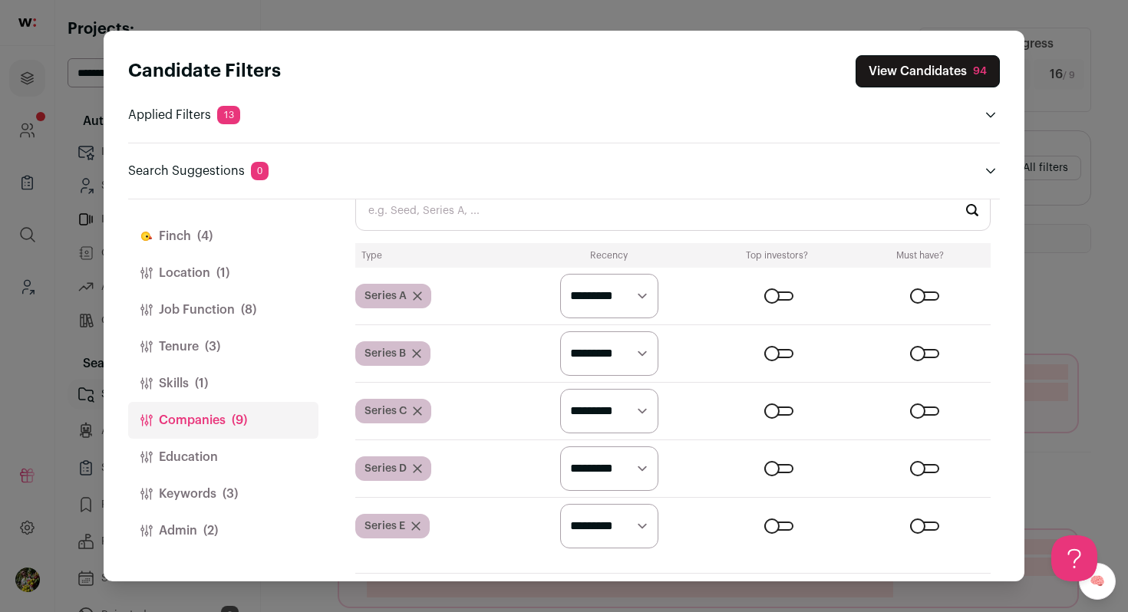
scroll to position [600, 0]
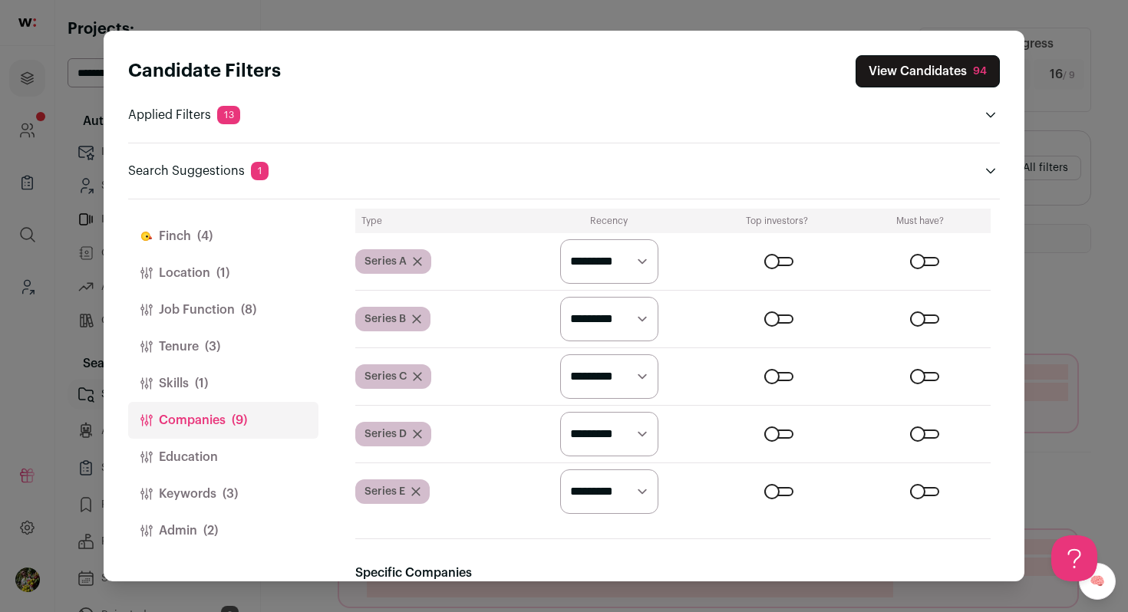
click at [603, 271] on select "********* ******* ******" at bounding box center [609, 261] width 98 height 45
click at [786, 264] on div "Close modal via background" at bounding box center [778, 261] width 29 height 9
click at [787, 318] on div "Close modal via background" at bounding box center [778, 319] width 29 height 9
click at [783, 373] on div "Close modal via background" at bounding box center [778, 376] width 29 height 9
click at [790, 435] on div "Close modal via background" at bounding box center [778, 434] width 29 height 9
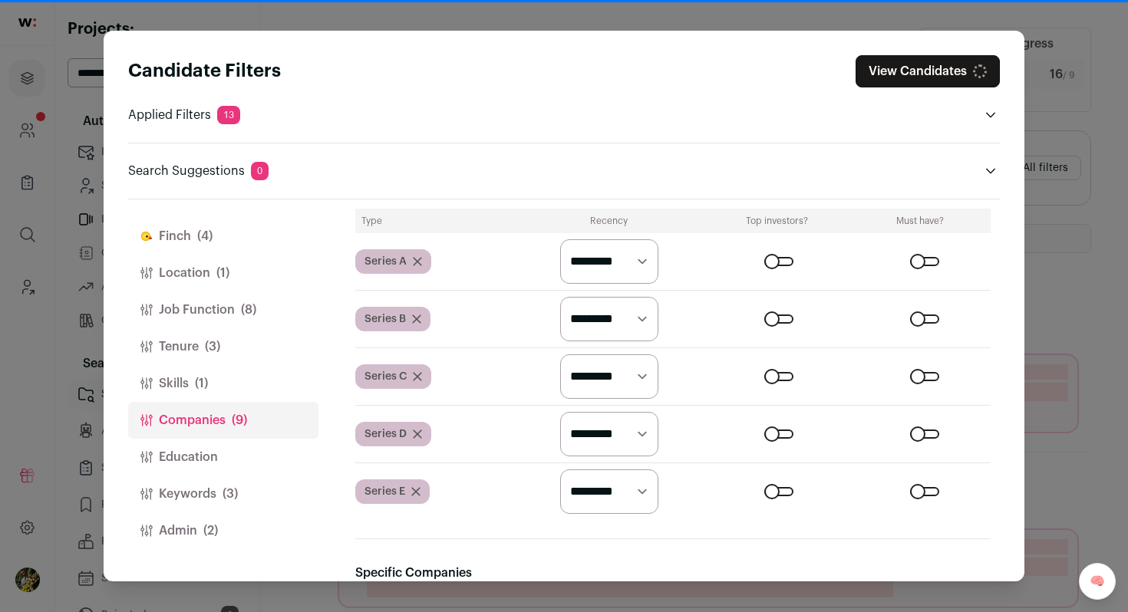
click at [785, 494] on div "Close modal via background" at bounding box center [778, 491] width 29 height 9
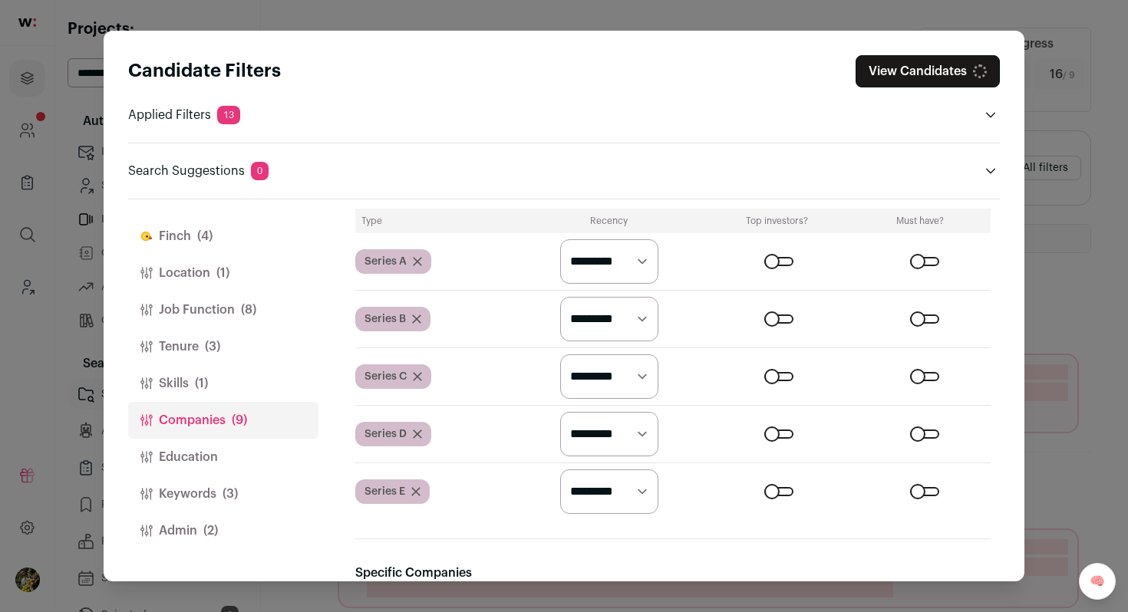
click at [625, 267] on select "********* ******* ******" at bounding box center [609, 261] width 98 height 45
select select "******"
click at [560, 239] on select "********* ******* ******" at bounding box center [609, 261] width 98 height 45
click at [612, 315] on select "********* ******* ******" at bounding box center [609, 319] width 98 height 45
click at [615, 330] on select "********* ******* ******" at bounding box center [609, 319] width 98 height 45
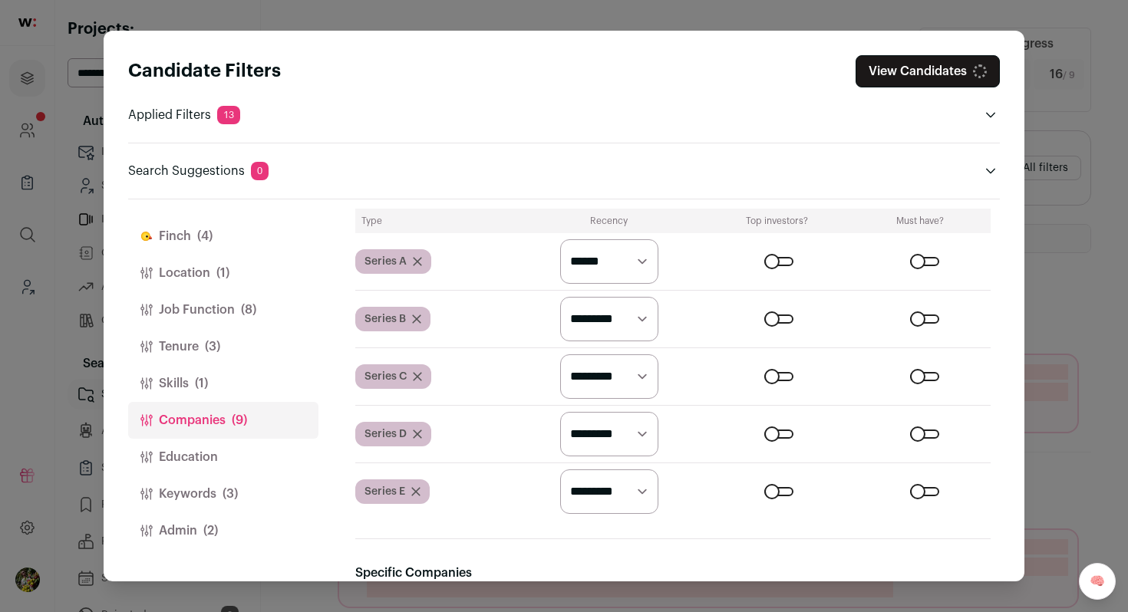
select select "******"
click at [560, 297] on select "********* ******* ******" at bounding box center [609, 319] width 98 height 45
click at [618, 383] on select "********* ******* ******" at bounding box center [609, 377] width 98 height 45
select select "******"
click at [560, 355] on select "********* ******* ******" at bounding box center [609, 377] width 98 height 45
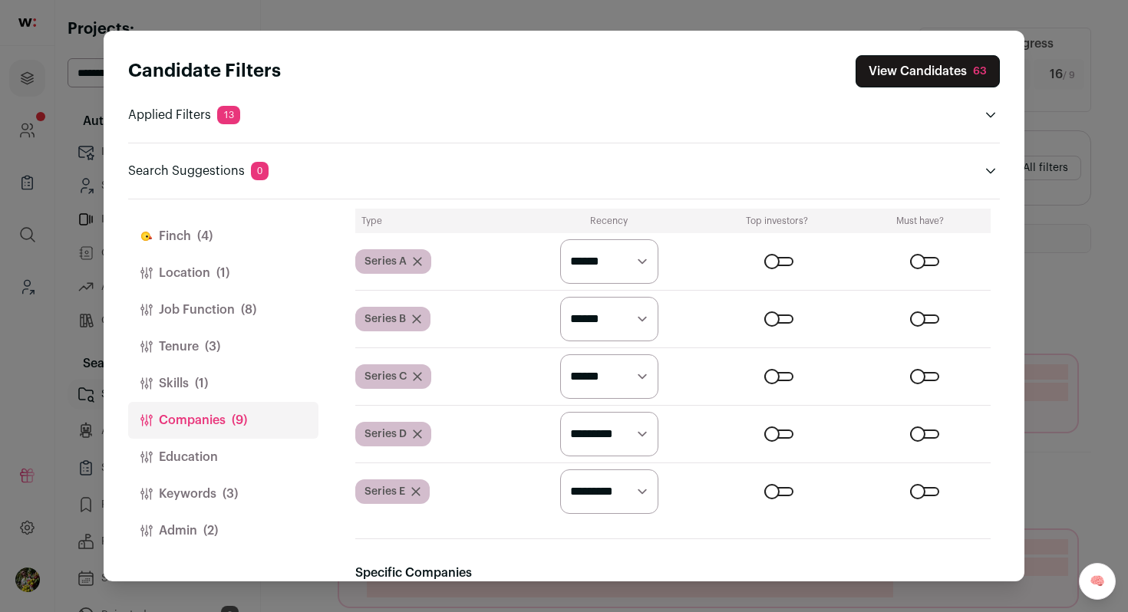
click at [618, 431] on select "********* ******* ******" at bounding box center [609, 434] width 98 height 45
select select "******"
click at [560, 470] on select "********* ******* ******" at bounding box center [609, 492] width 98 height 45
click at [630, 499] on select "********* ******* ******" at bounding box center [609, 492] width 98 height 45
click at [651, 429] on select "********* ******* ******" at bounding box center [609, 434] width 98 height 45
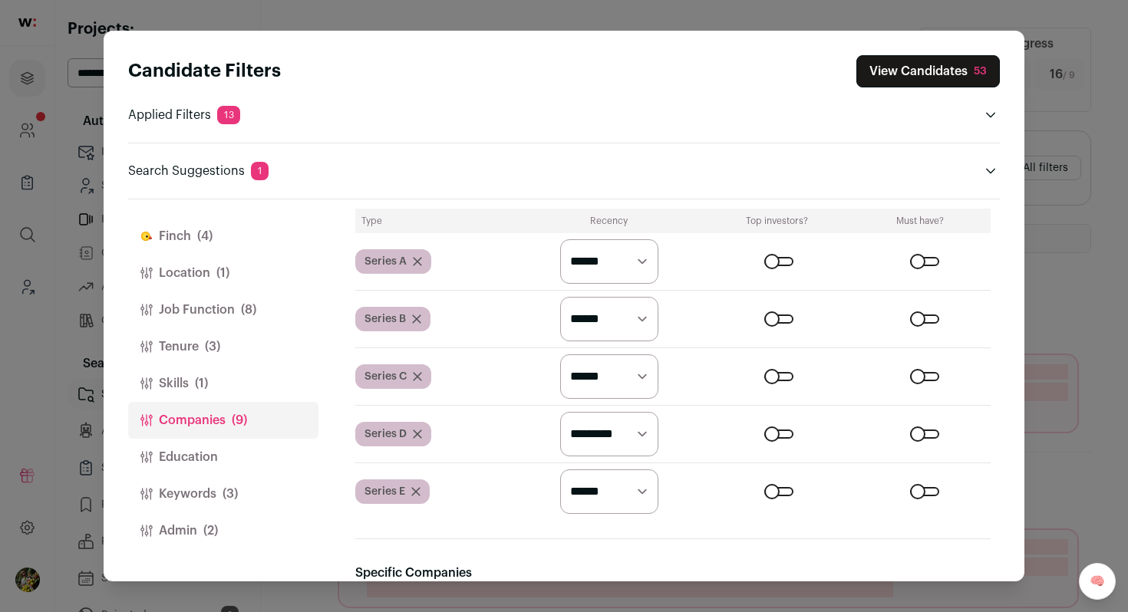
select select "******"
click at [560, 412] on select "********* ******* ******" at bounding box center [609, 434] width 98 height 45
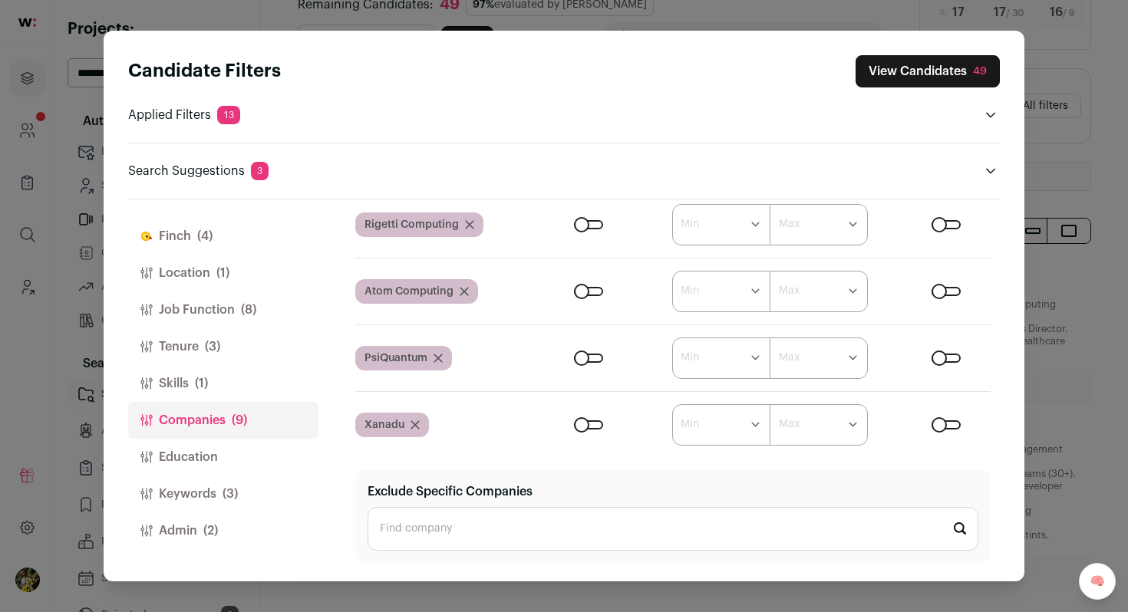
scroll to position [62, 0]
click at [211, 489] on button "Keywords (3)" at bounding box center [223, 494] width 190 height 37
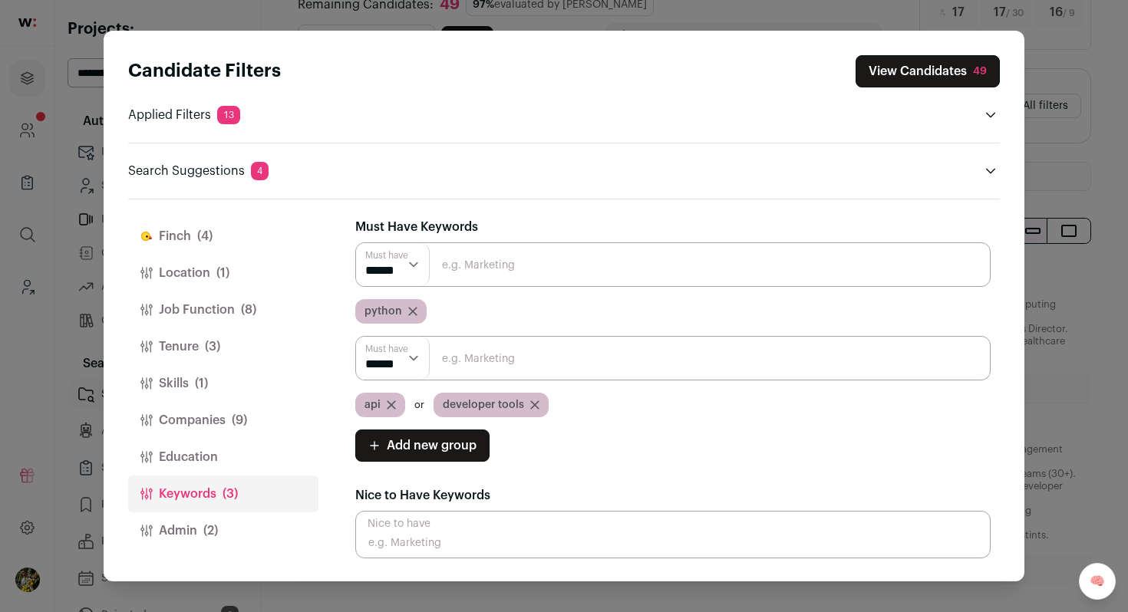
scroll to position [0, 0]
click at [218, 524] on span "(2)" at bounding box center [210, 531] width 15 height 18
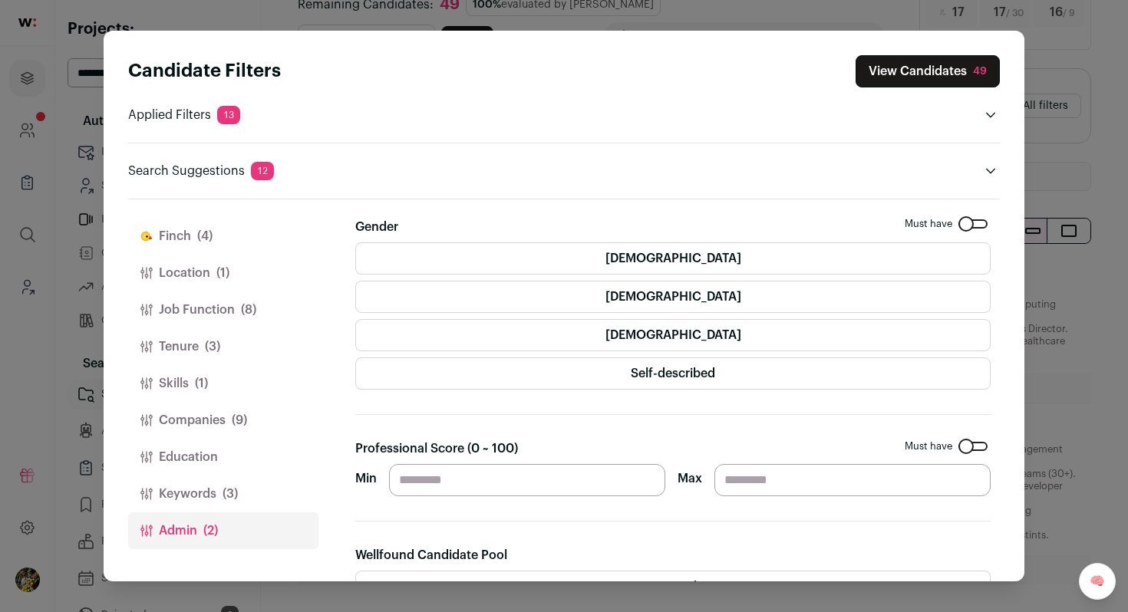
click at [928, 64] on button "View Candidates 49" at bounding box center [928, 71] width 144 height 32
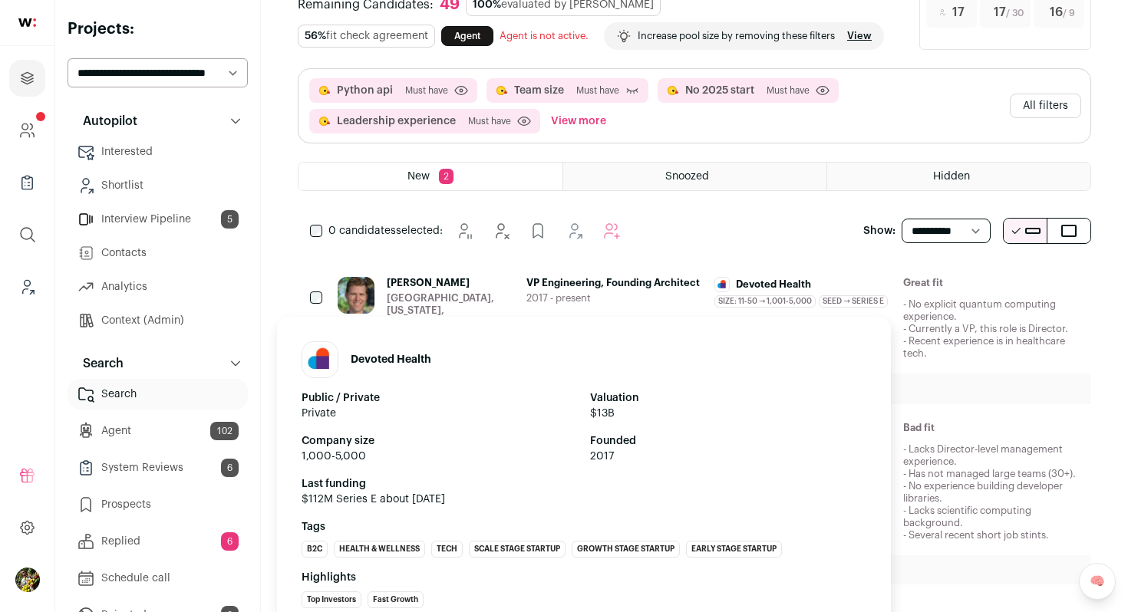
click at [783, 285] on span "Devoted Health" at bounding box center [773, 285] width 75 height 12
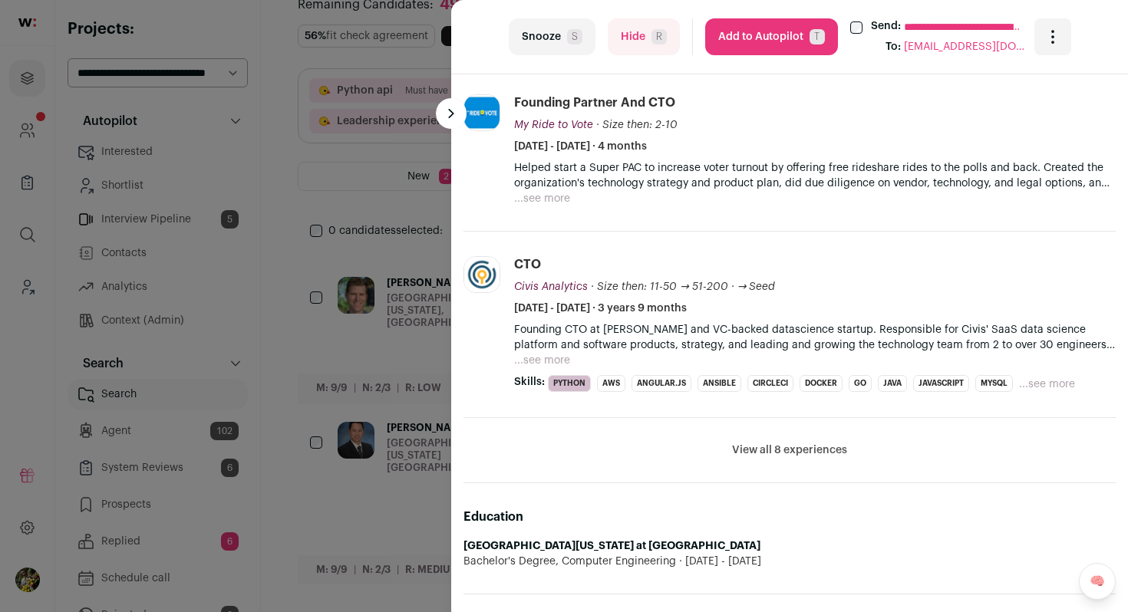
scroll to position [746, 0]
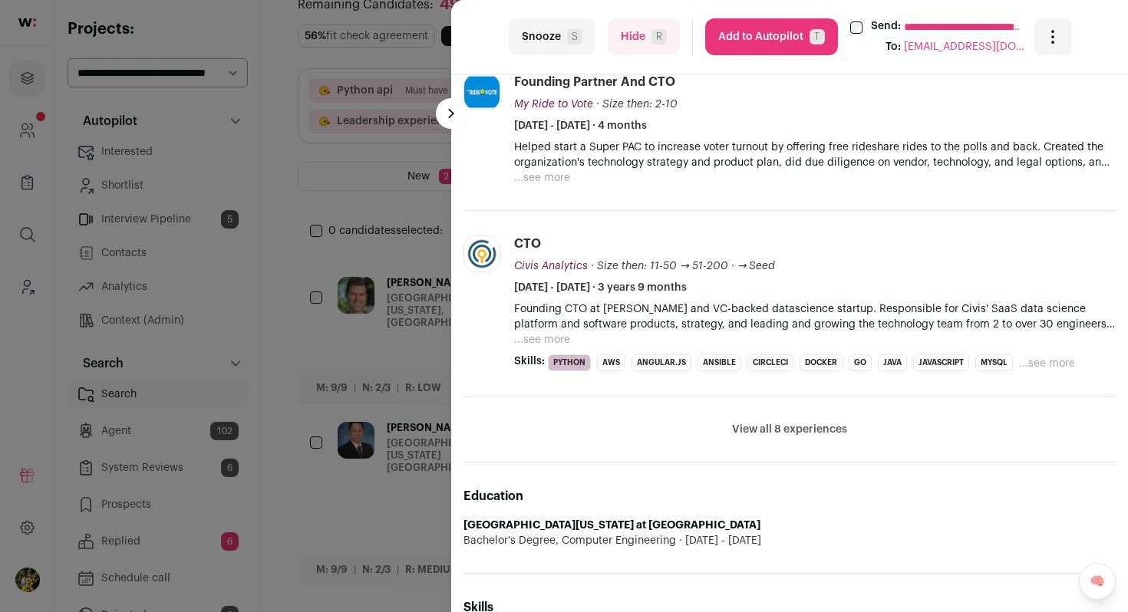
click at [757, 427] on button "View all 8 experiences" at bounding box center [789, 429] width 115 height 15
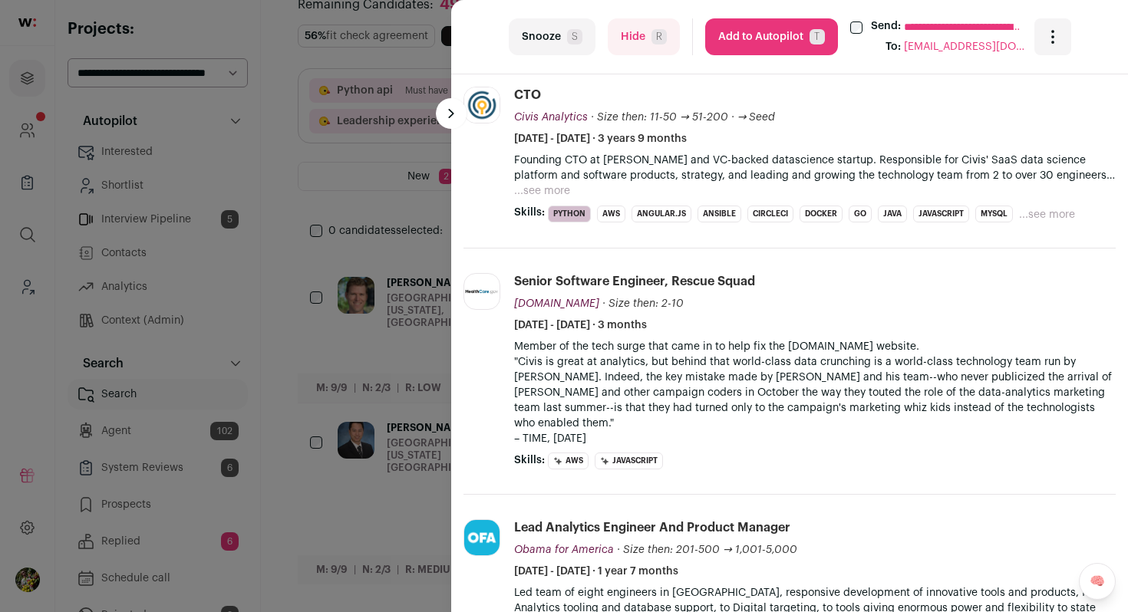
scroll to position [896, 0]
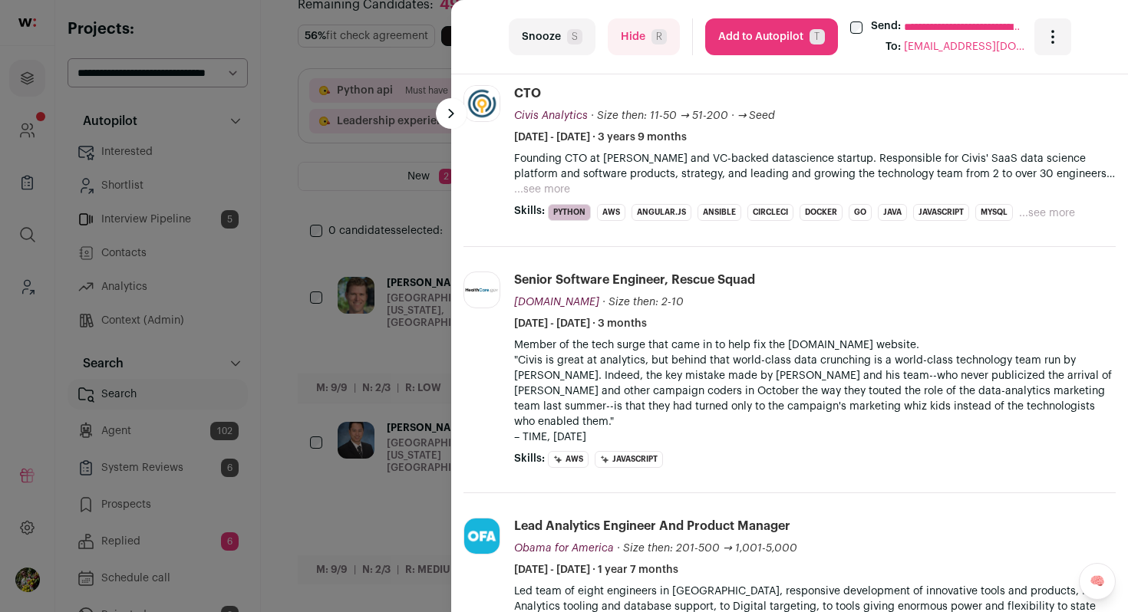
click at [563, 193] on button "...see more" at bounding box center [542, 189] width 56 height 15
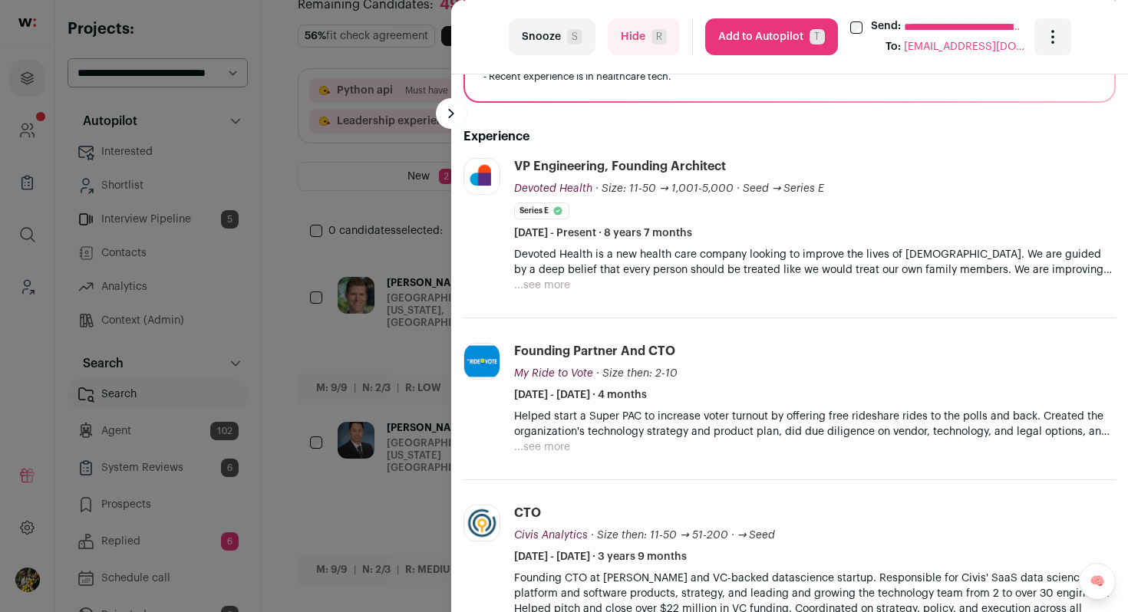
scroll to position [470, 0]
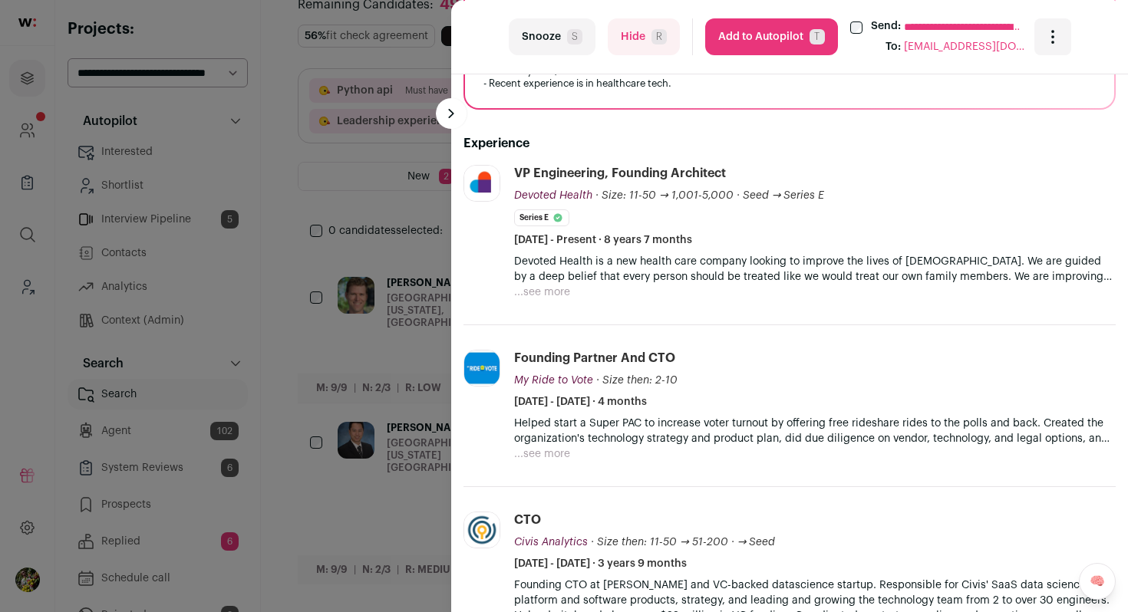
click at [546, 289] on button "...see more" at bounding box center [542, 292] width 56 height 15
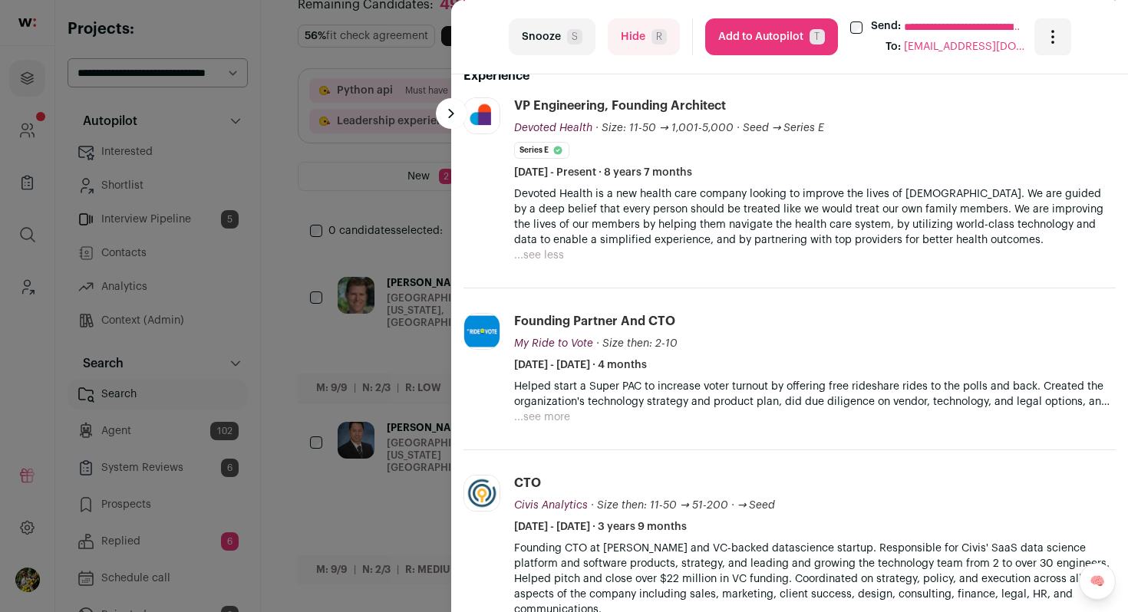
scroll to position [536, 0]
click at [652, 34] on span "R" at bounding box center [659, 36] width 15 height 15
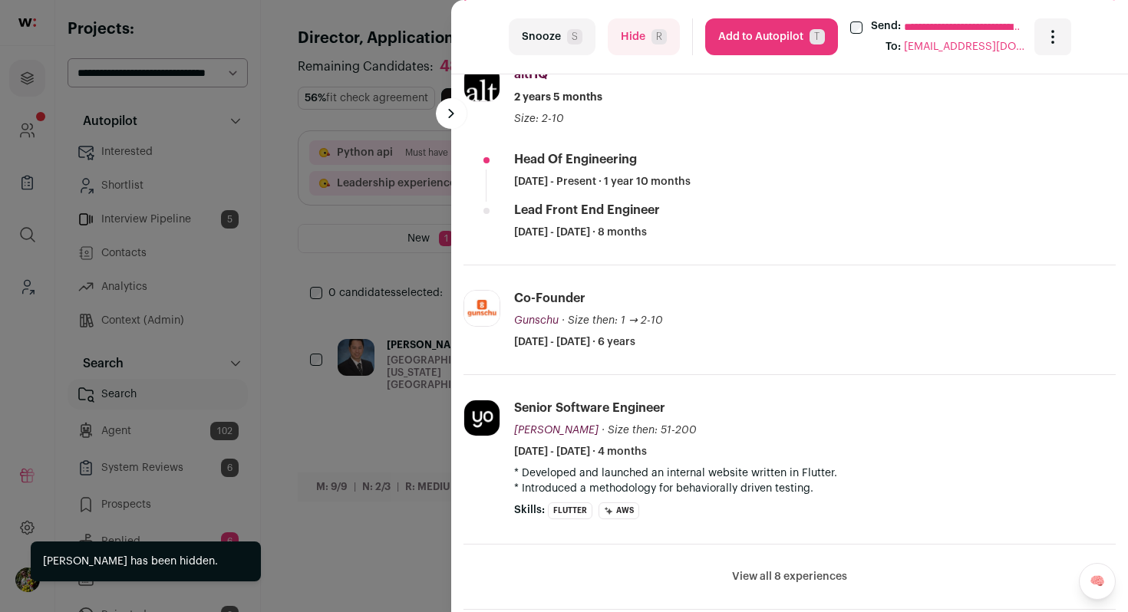
scroll to position [535, 0]
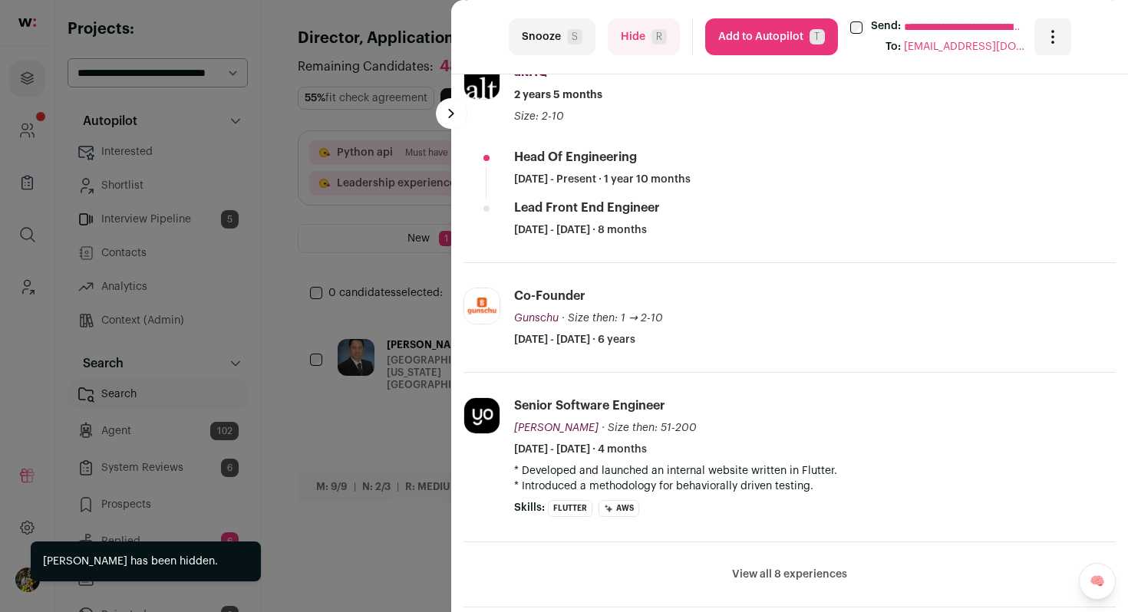
click at [641, 45] on button "Hide R" at bounding box center [644, 36] width 72 height 37
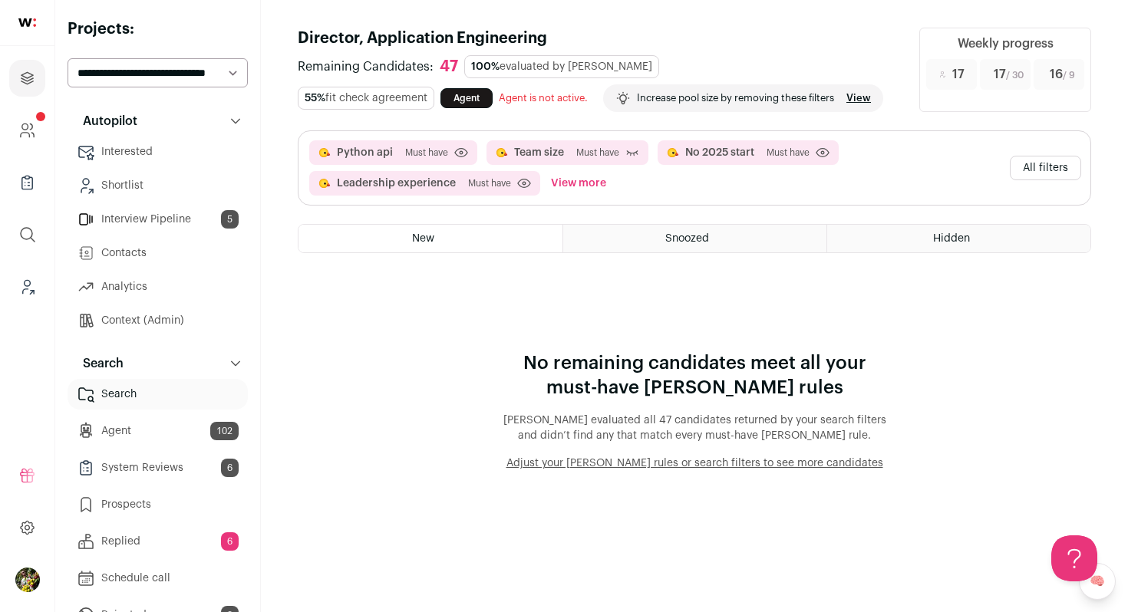
click at [1028, 167] on button "All filters" at bounding box center [1045, 168] width 71 height 25
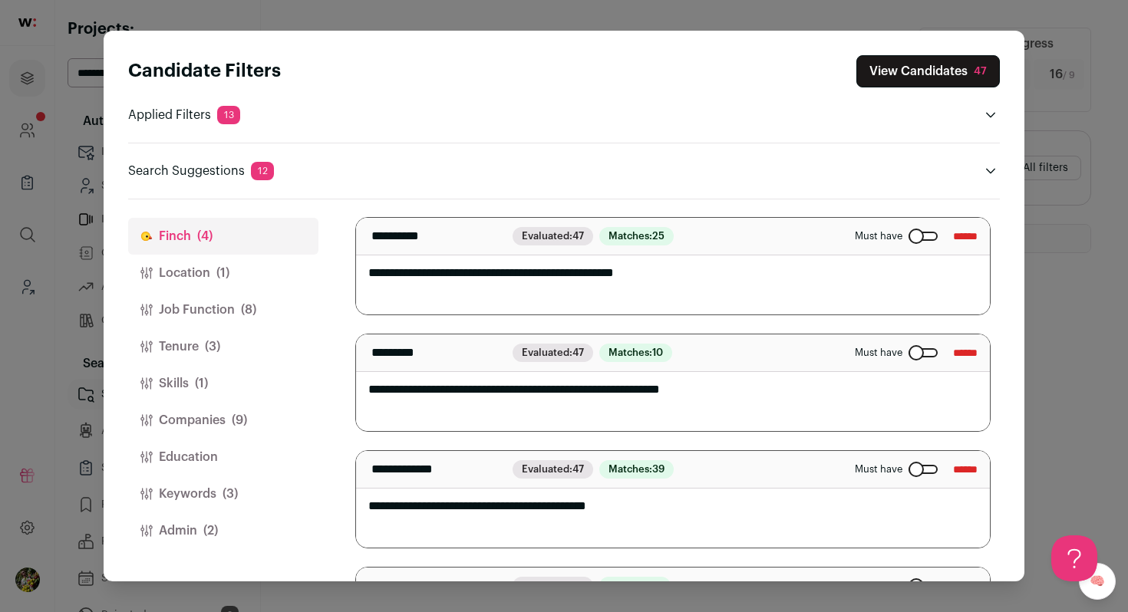
scroll to position [189, 0]
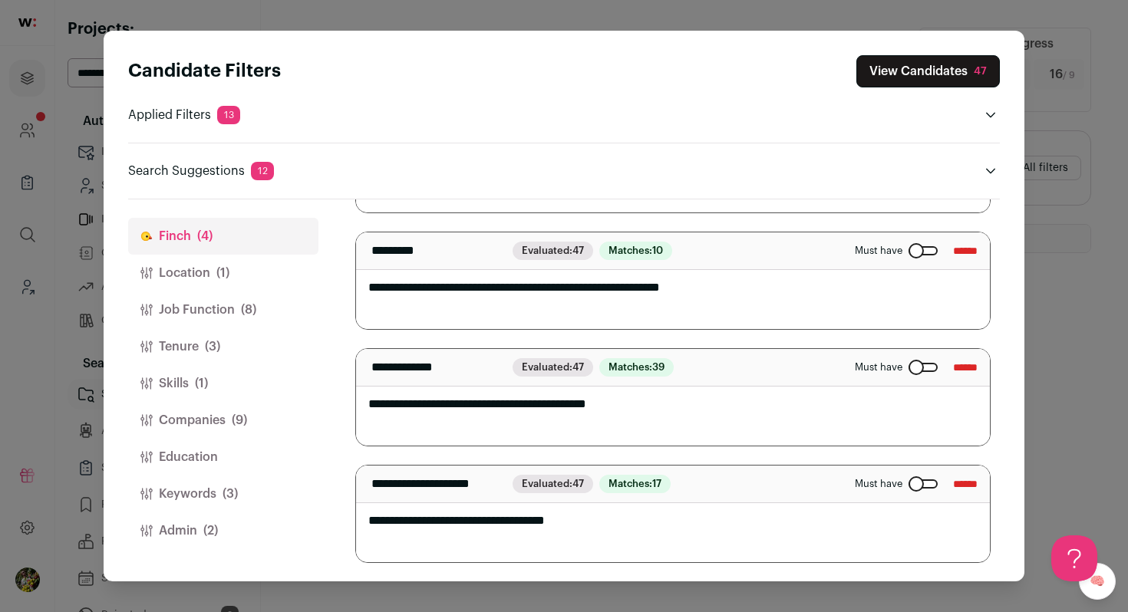
click at [193, 527] on button "Admin (2)" at bounding box center [223, 531] width 190 height 37
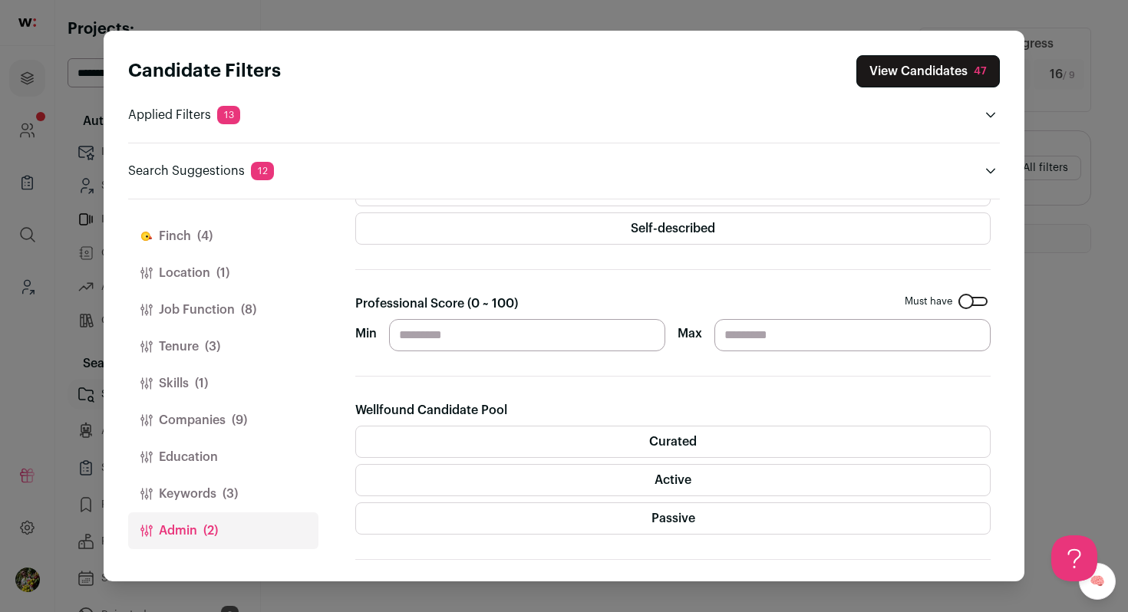
scroll to position [135, 0]
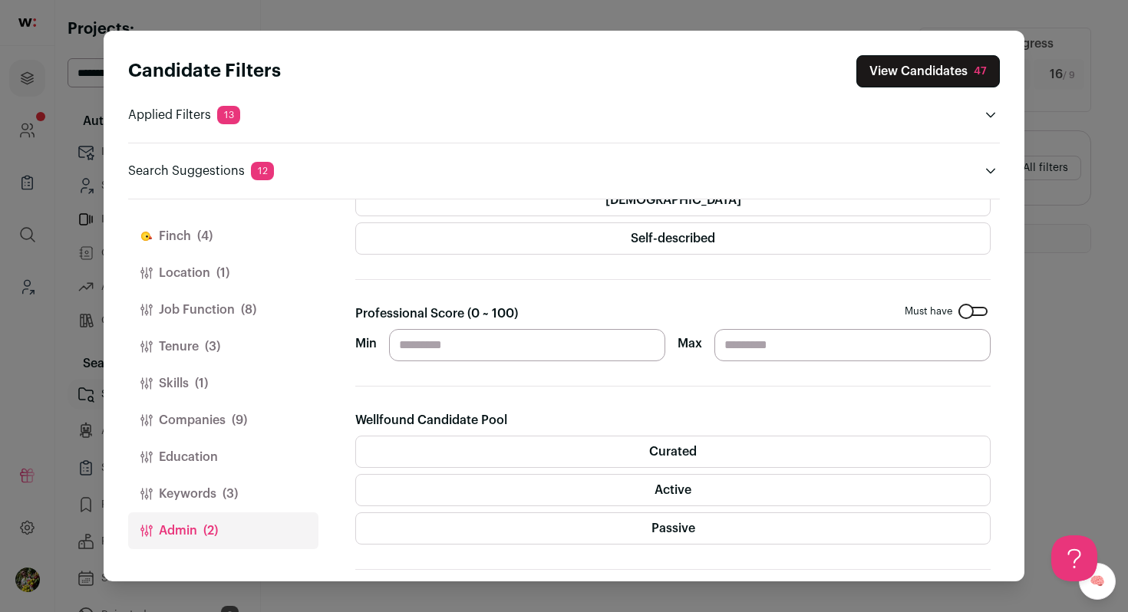
drag, startPoint x: 410, startPoint y: 338, endPoint x: 396, endPoint y: 338, distance: 13.8
click at [396, 338] on input "**" at bounding box center [527, 345] width 276 height 32
type input "*"
click at [563, 305] on div "Professional Score (0 ~ 100) Must have Min ** Max" at bounding box center [672, 333] width 635 height 57
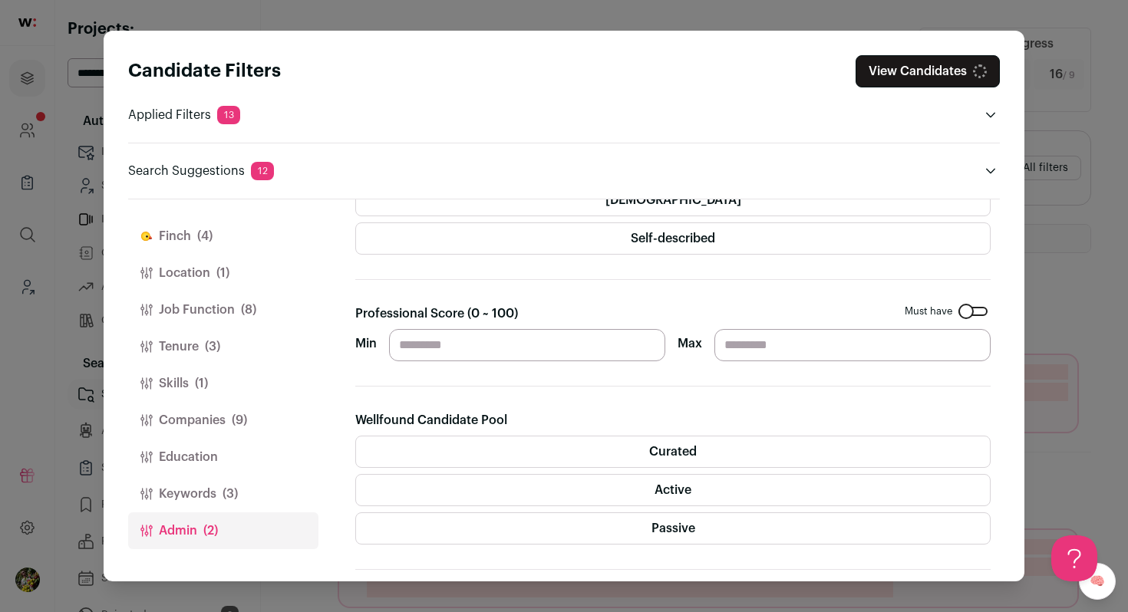
click at [945, 69] on button "View Candidates" at bounding box center [928, 71] width 144 height 32
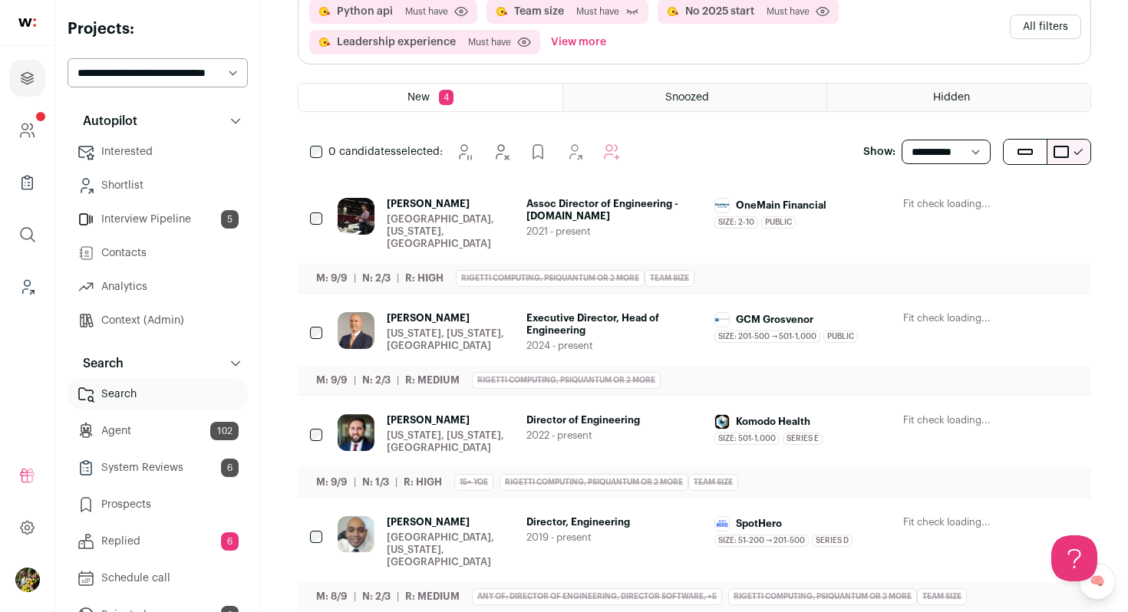
scroll to position [144, 0]
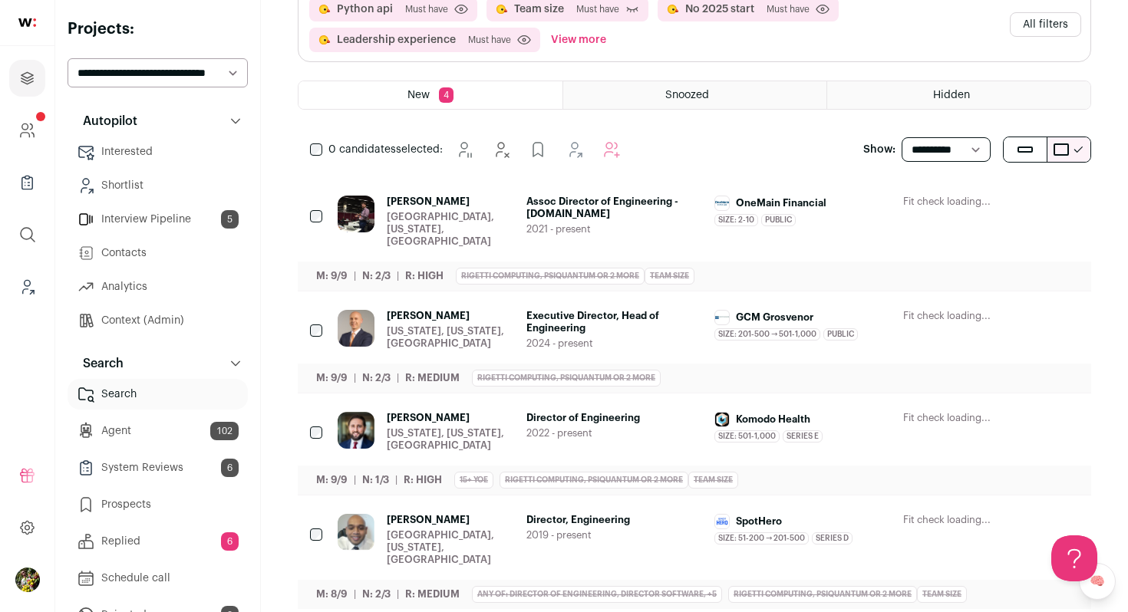
click at [917, 435] on div "Fit check loading..." at bounding box center [991, 432] width 177 height 40
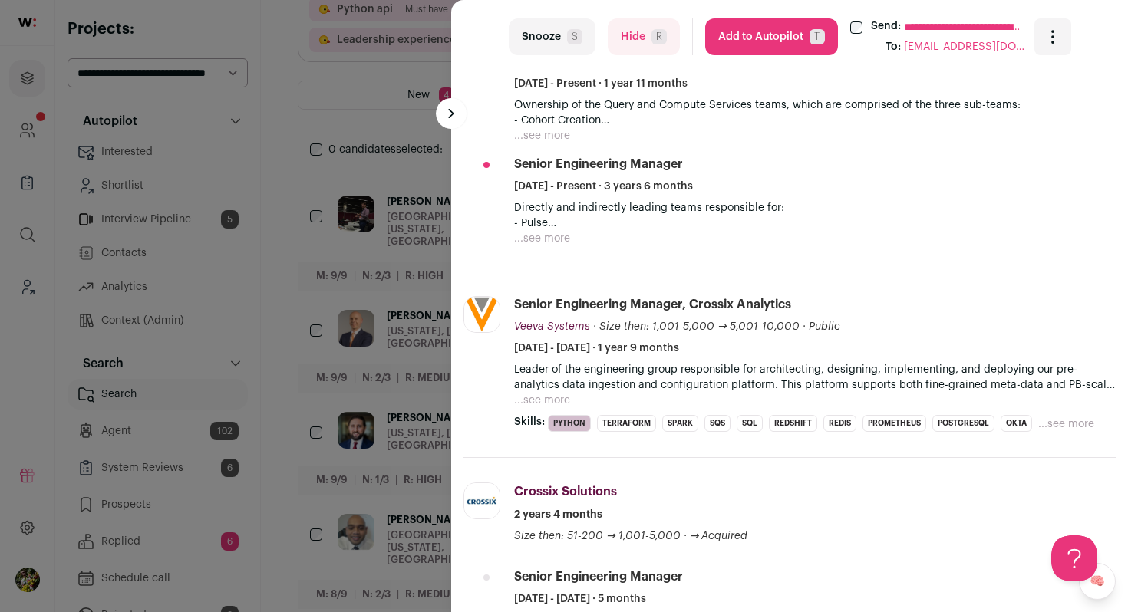
scroll to position [592, 0]
click at [565, 139] on button "...see more" at bounding box center [542, 135] width 56 height 15
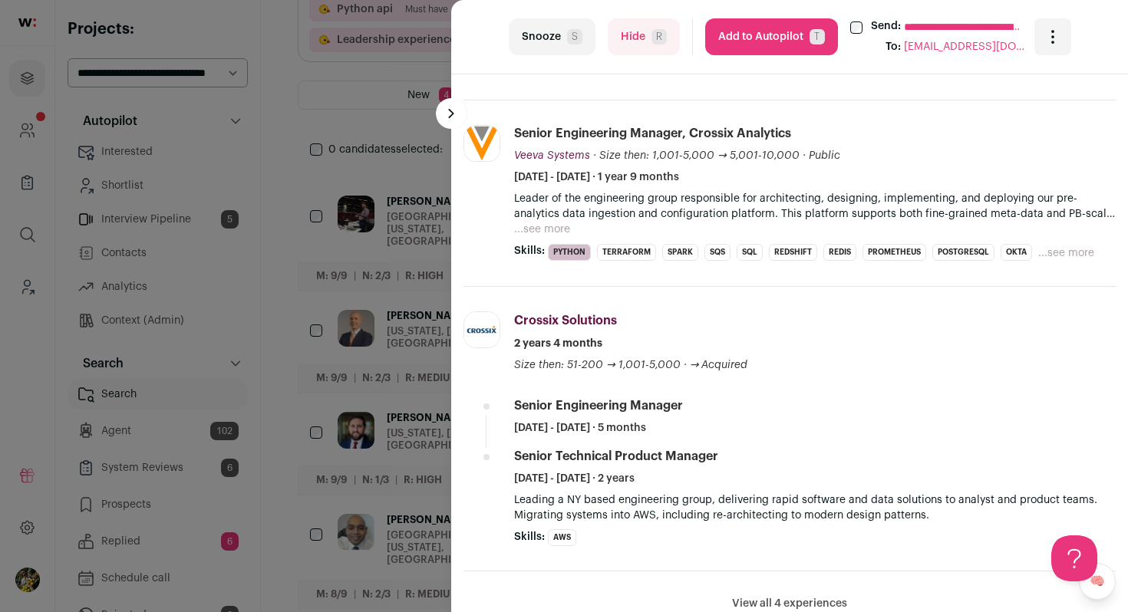
scroll to position [800, 0]
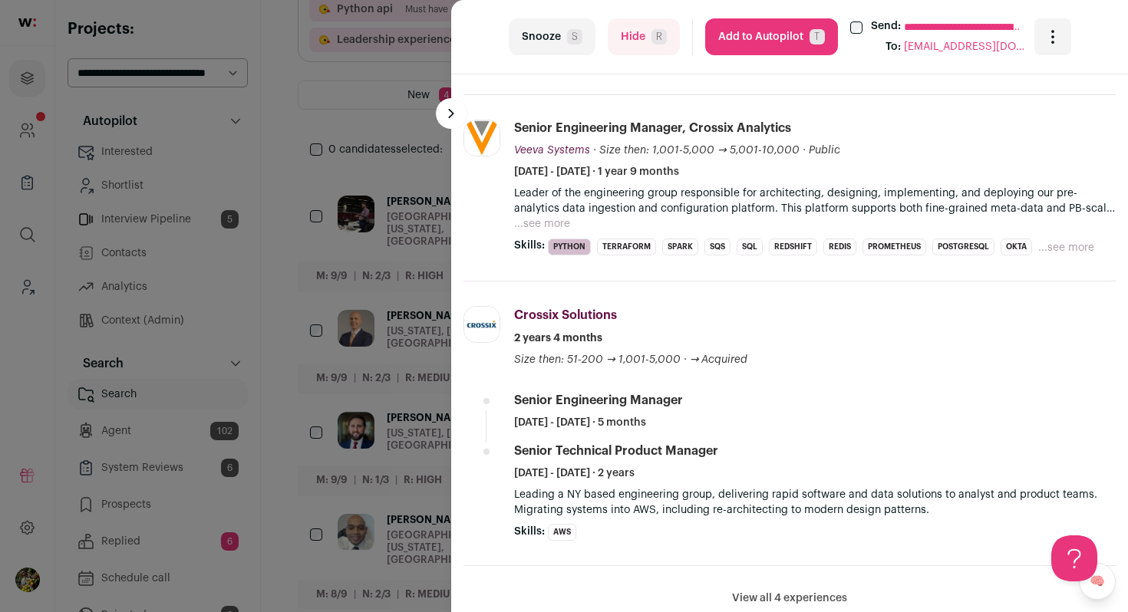
click at [551, 222] on button "...see more" at bounding box center [542, 223] width 56 height 15
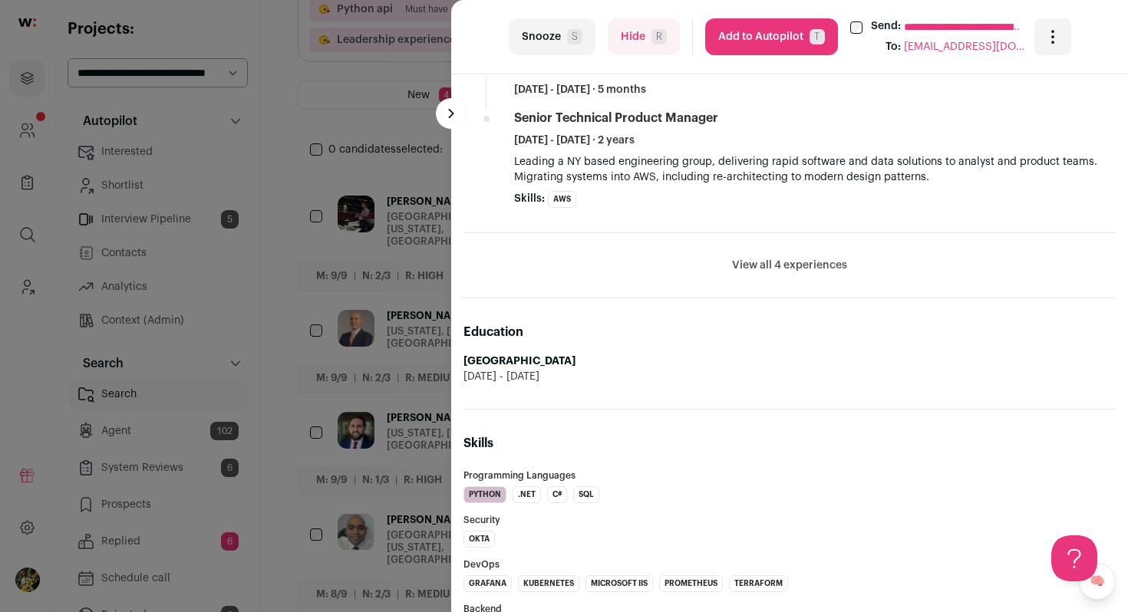
scroll to position [1419, 0]
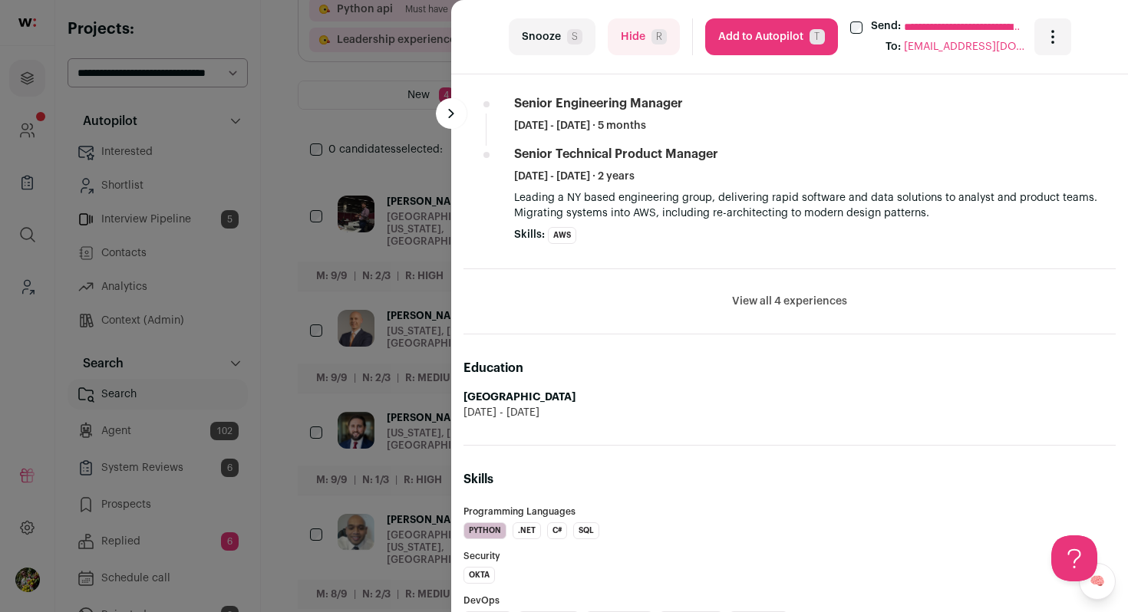
click at [747, 294] on button "View all 4 experiences" at bounding box center [789, 301] width 115 height 15
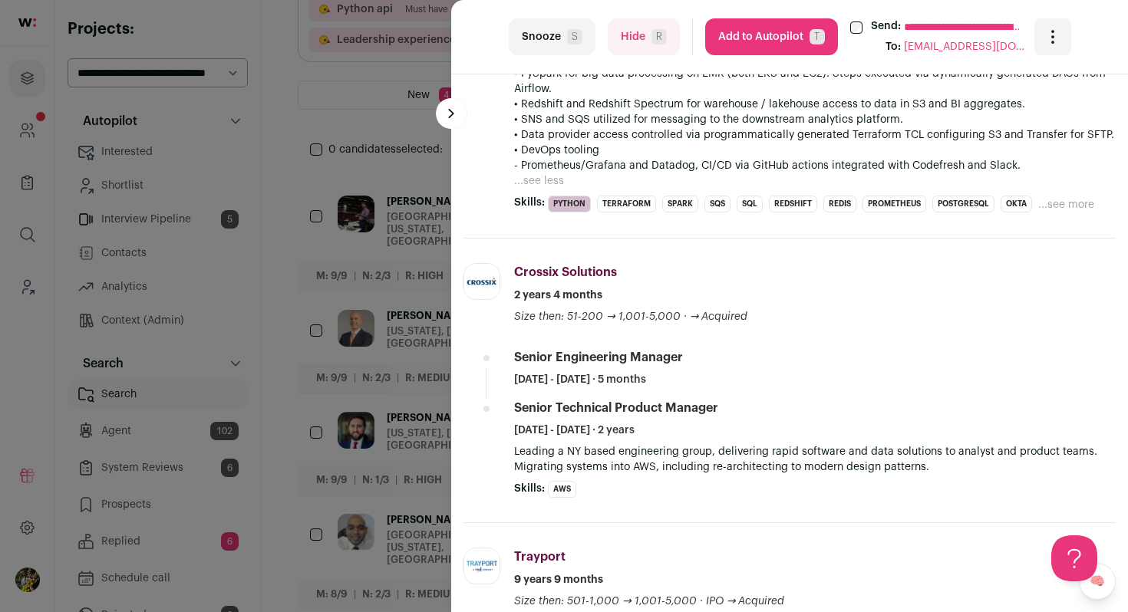
scroll to position [1157, 0]
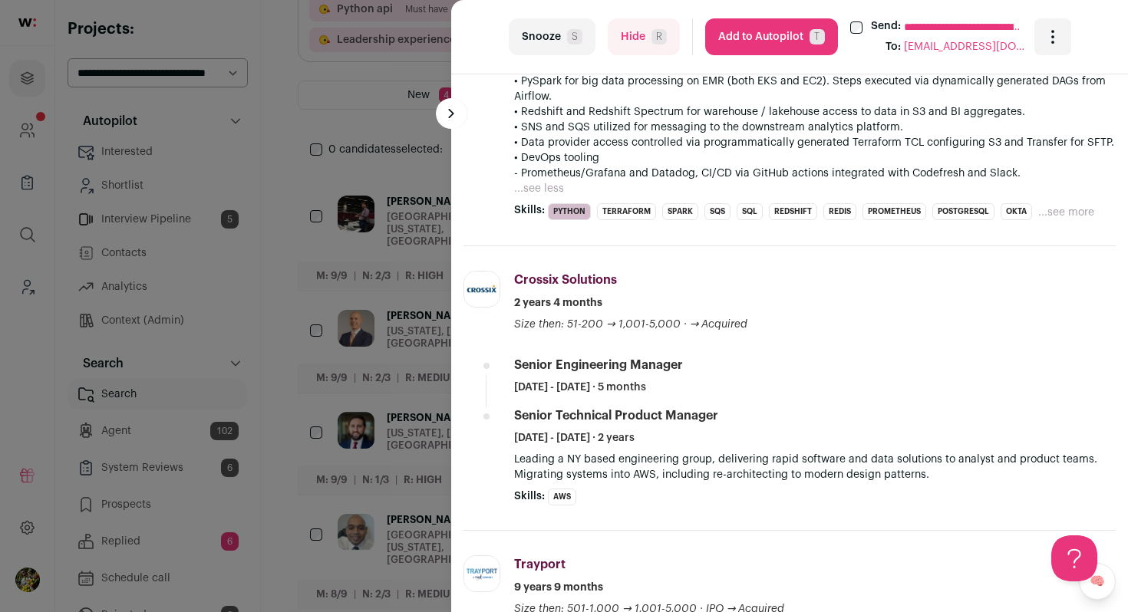
click at [409, 313] on div "**********" at bounding box center [564, 306] width 1128 height 612
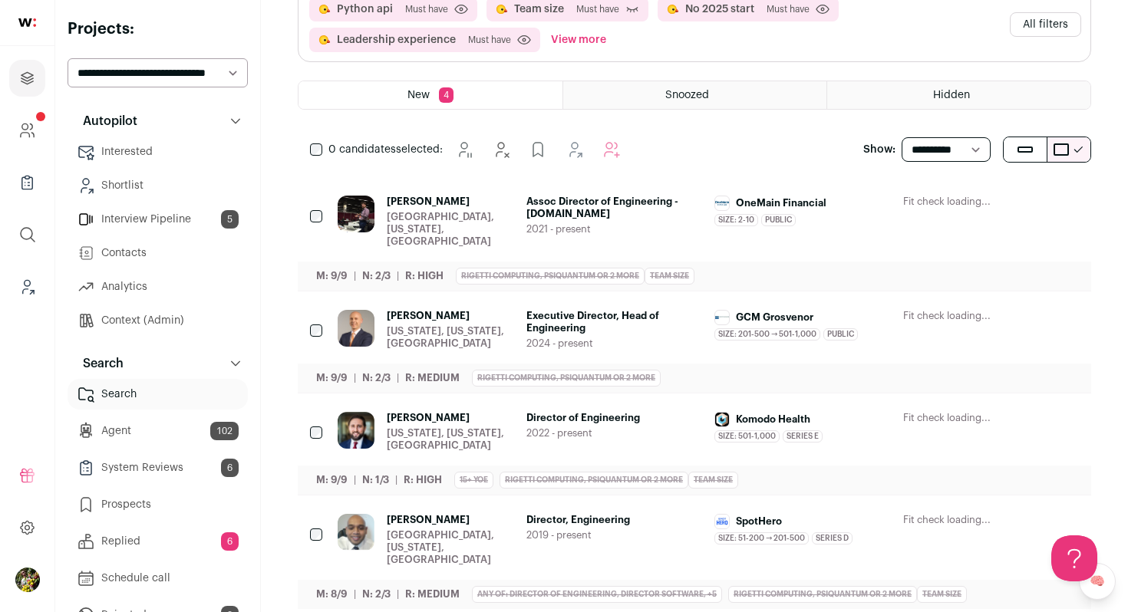
click at [496, 514] on span "Ashwin Sawh" at bounding box center [450, 520] width 127 height 12
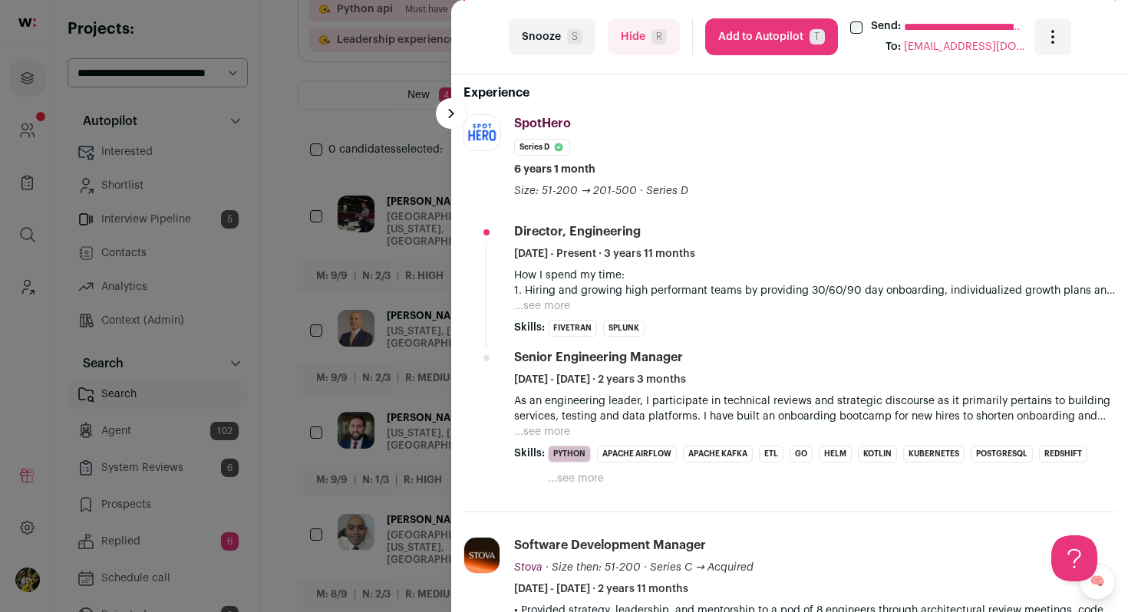
scroll to position [543, 0]
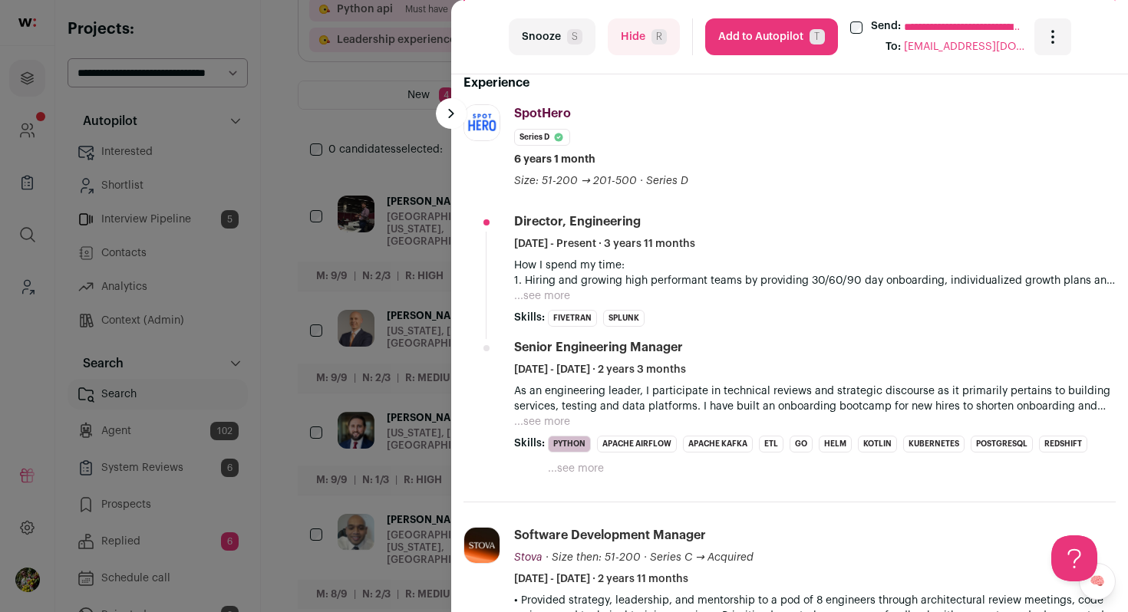
click at [566, 298] on button "...see more" at bounding box center [542, 296] width 56 height 15
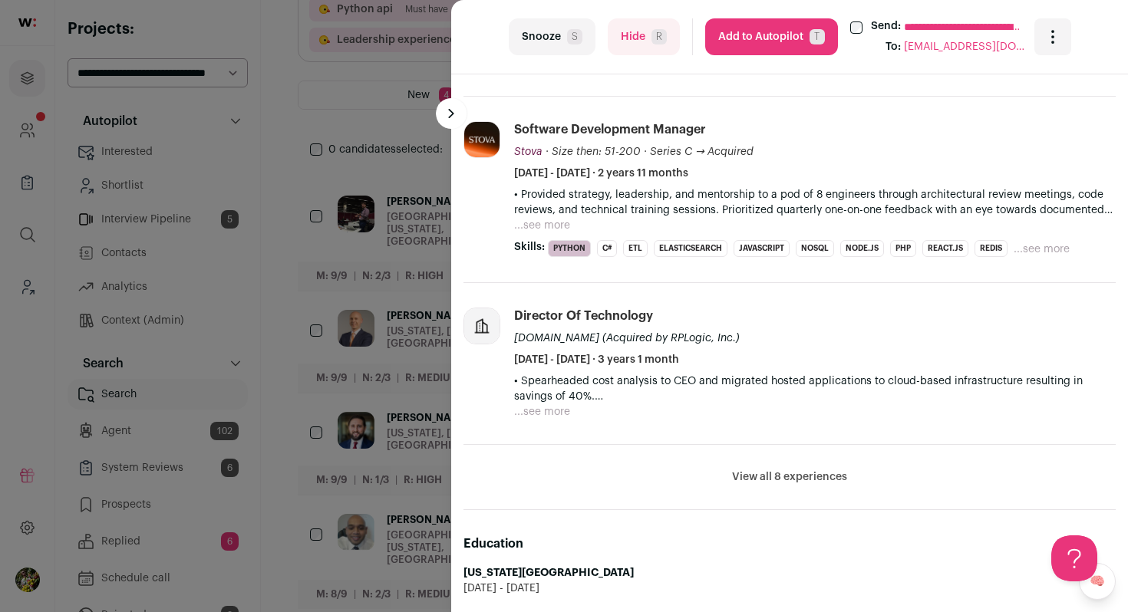
scroll to position [1303, 0]
click at [751, 468] on button "View all 8 experiences" at bounding box center [789, 475] width 115 height 15
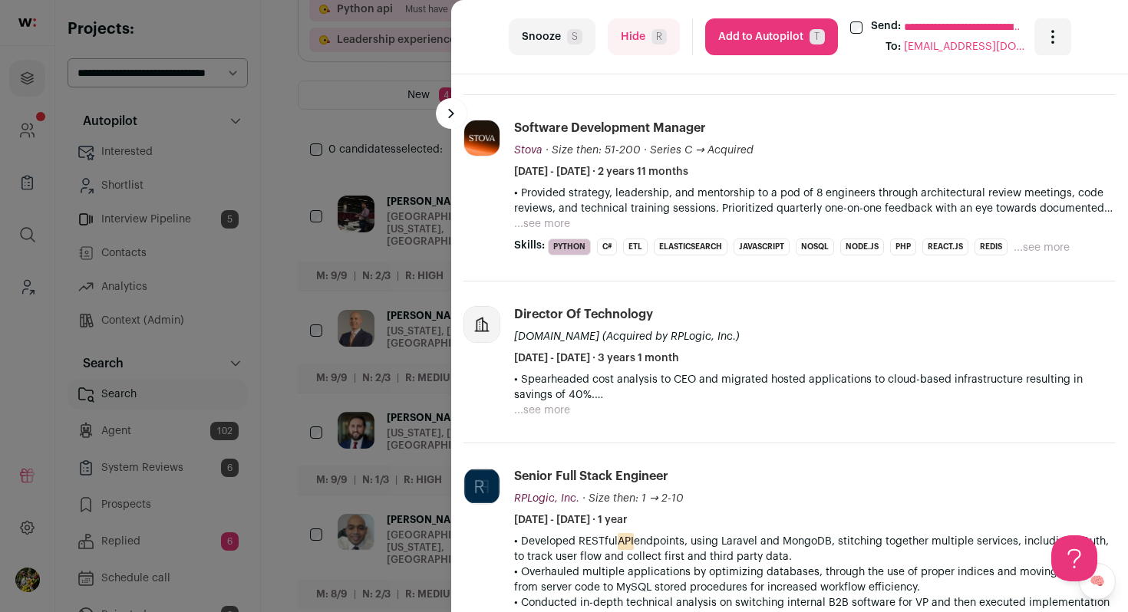
click at [558, 414] on button "...see more" at bounding box center [542, 410] width 56 height 15
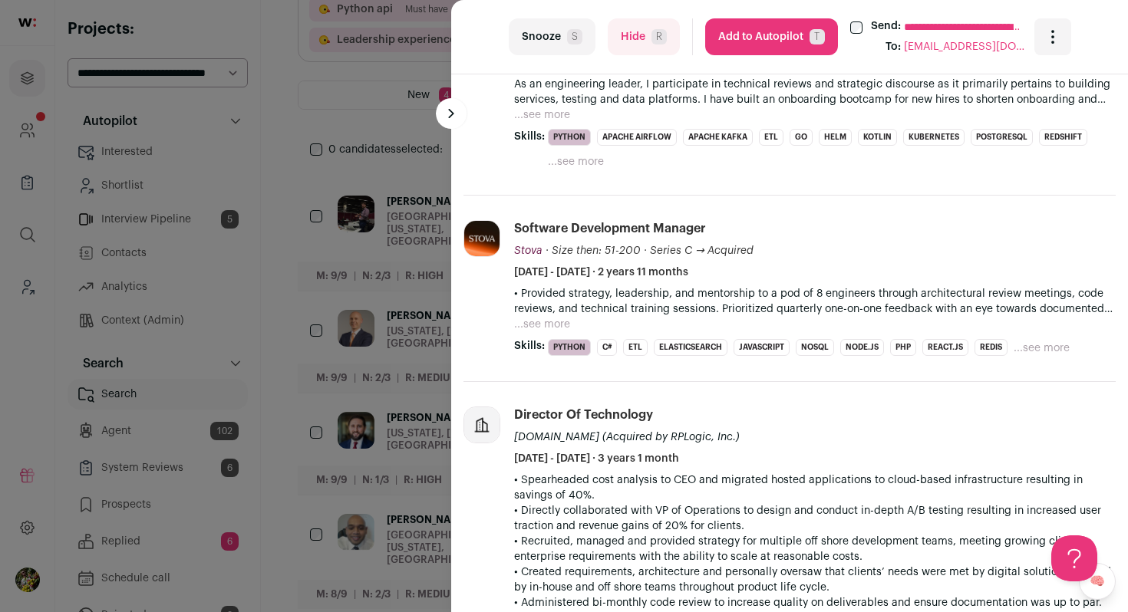
scroll to position [0, 0]
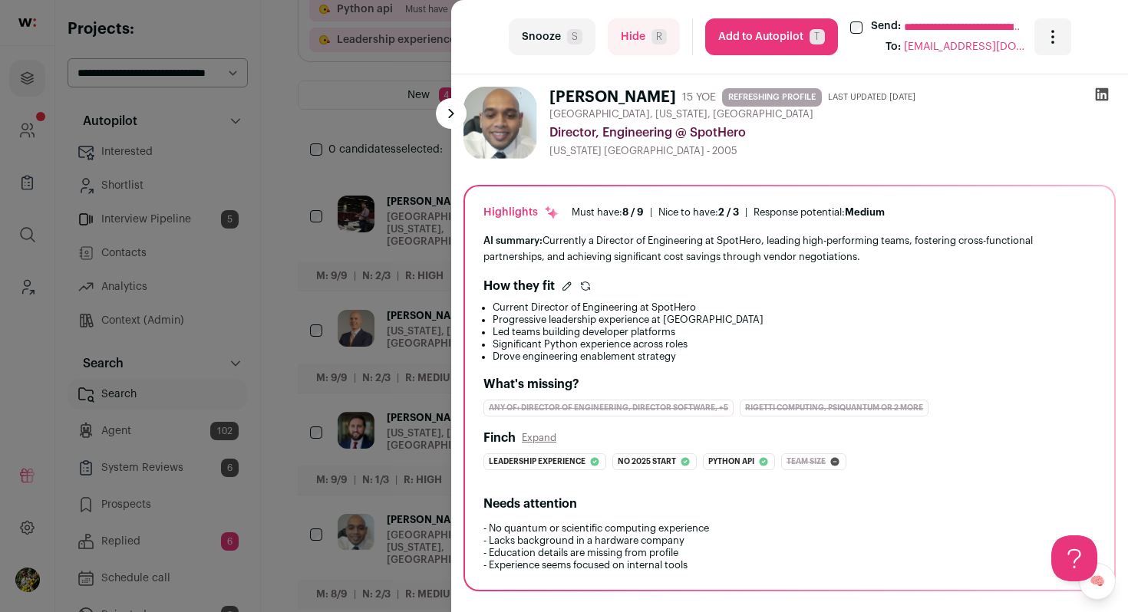
click at [447, 404] on div "**********" at bounding box center [564, 306] width 1128 height 612
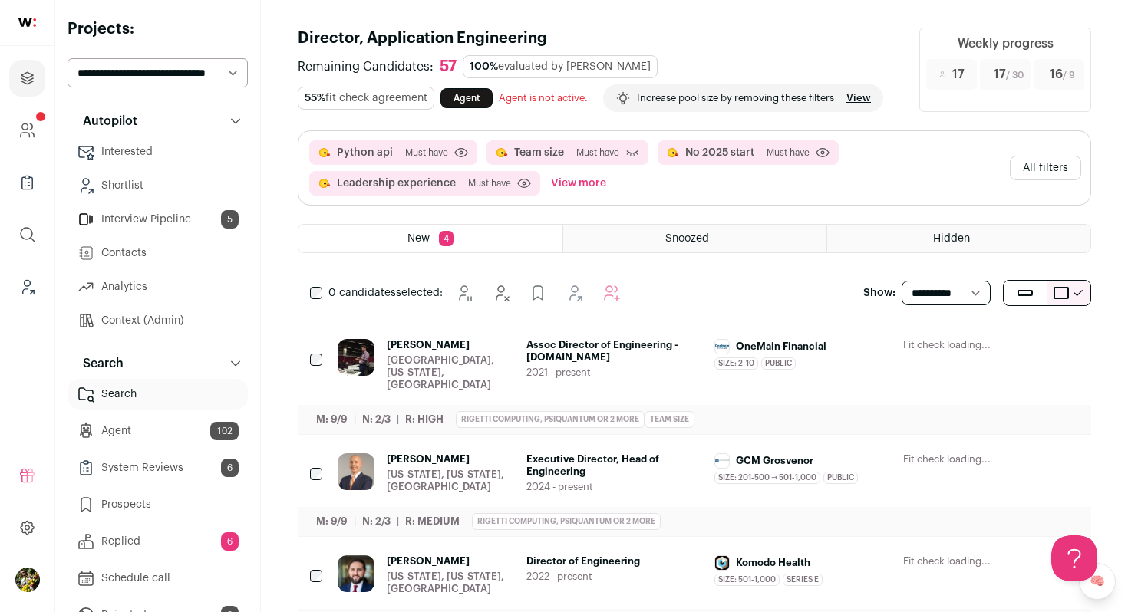
click at [1052, 171] on button "All filters" at bounding box center [1045, 168] width 71 height 25
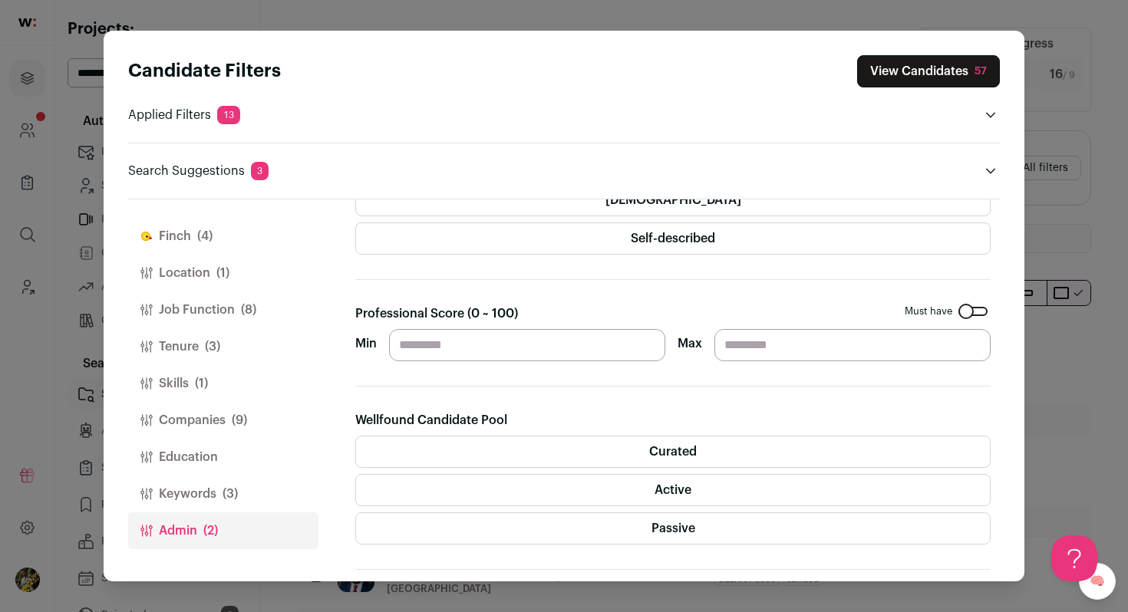
click at [454, 355] on input "**" at bounding box center [527, 345] width 276 height 32
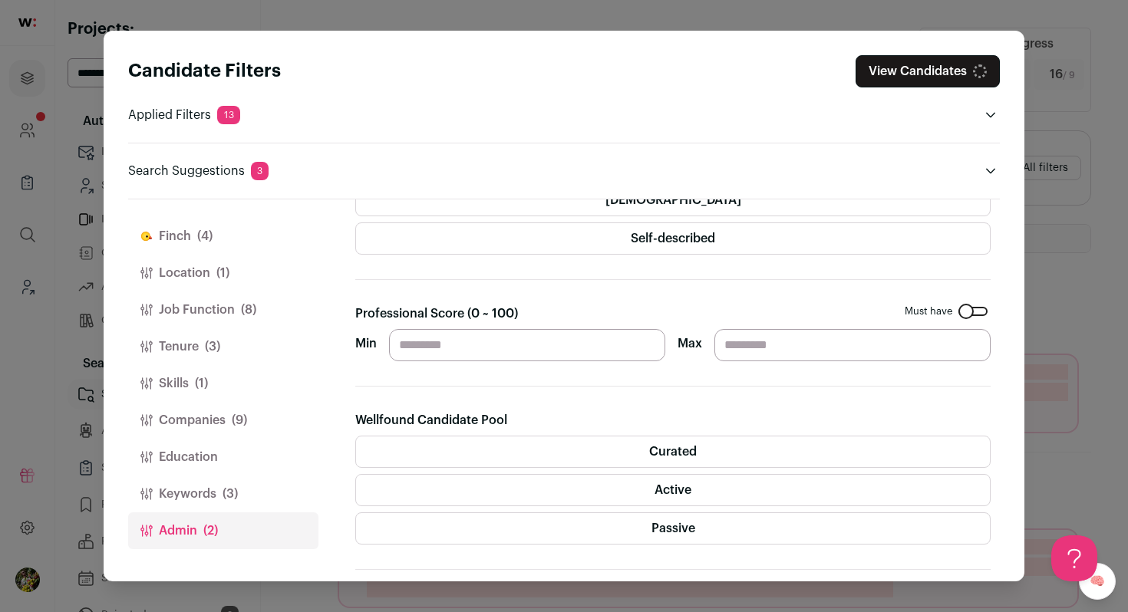
type input "**"
click at [893, 75] on button "View Candidates" at bounding box center [928, 71] width 144 height 32
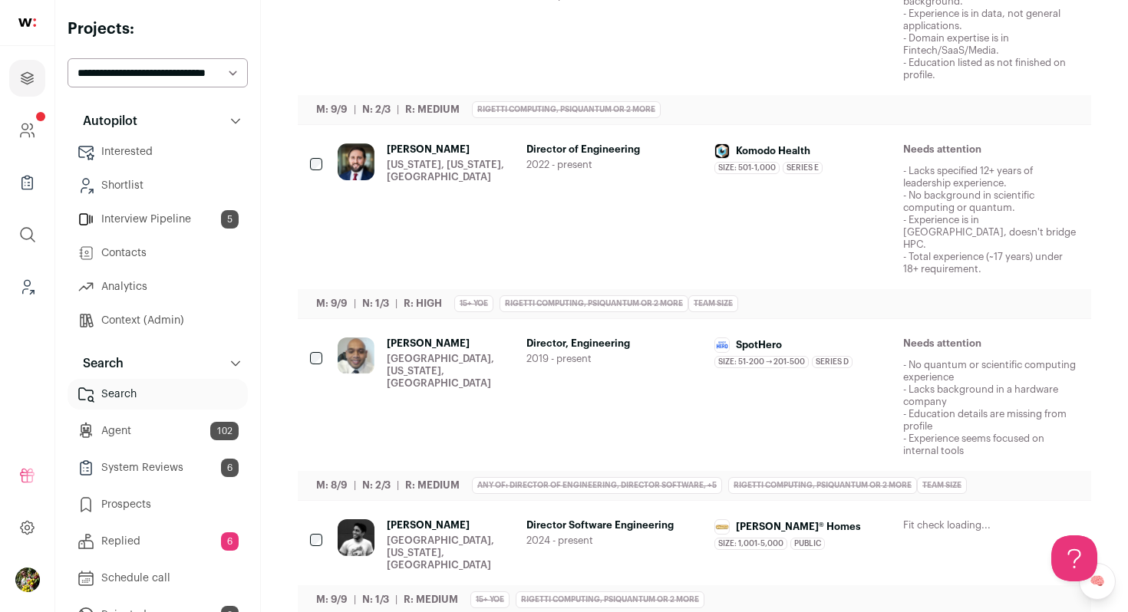
scroll to position [577, 0]
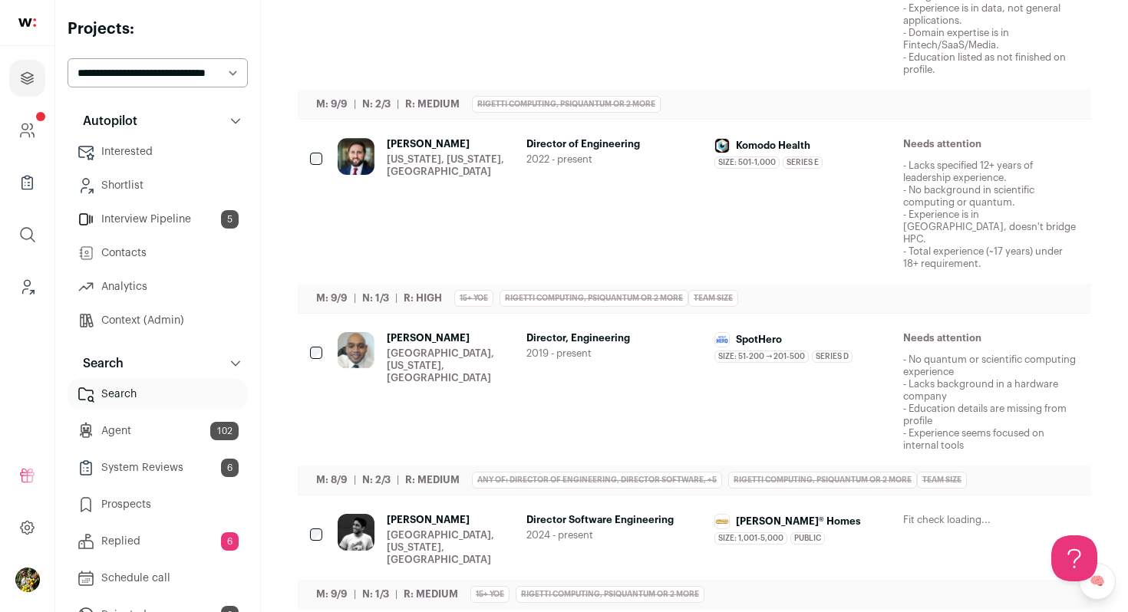
click at [935, 514] on icon "Hide" at bounding box center [941, 521] width 18 height 18
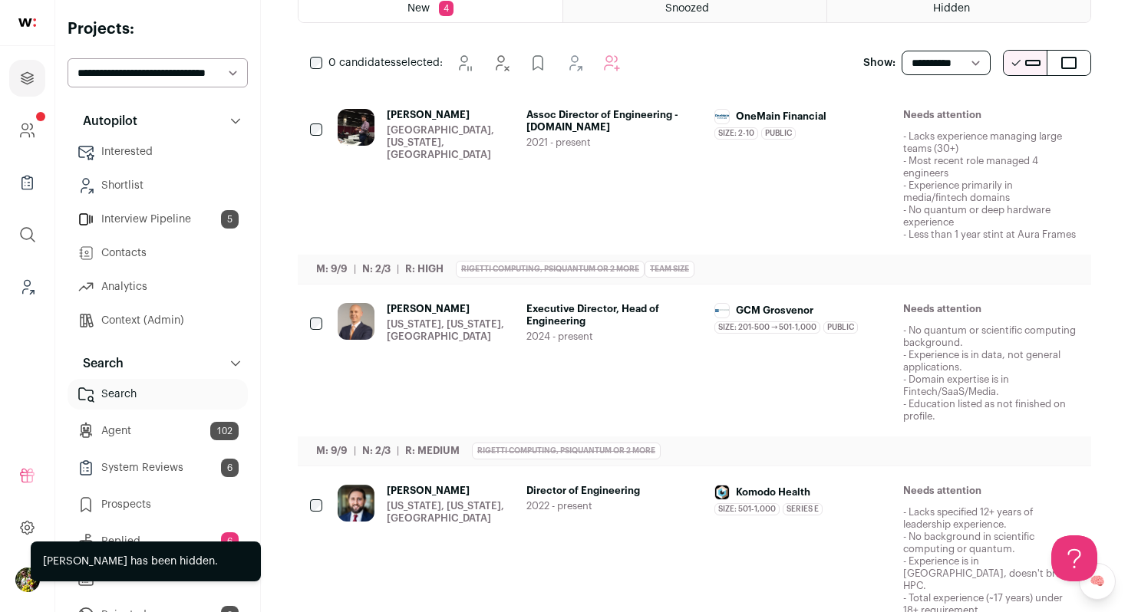
scroll to position [226, 0]
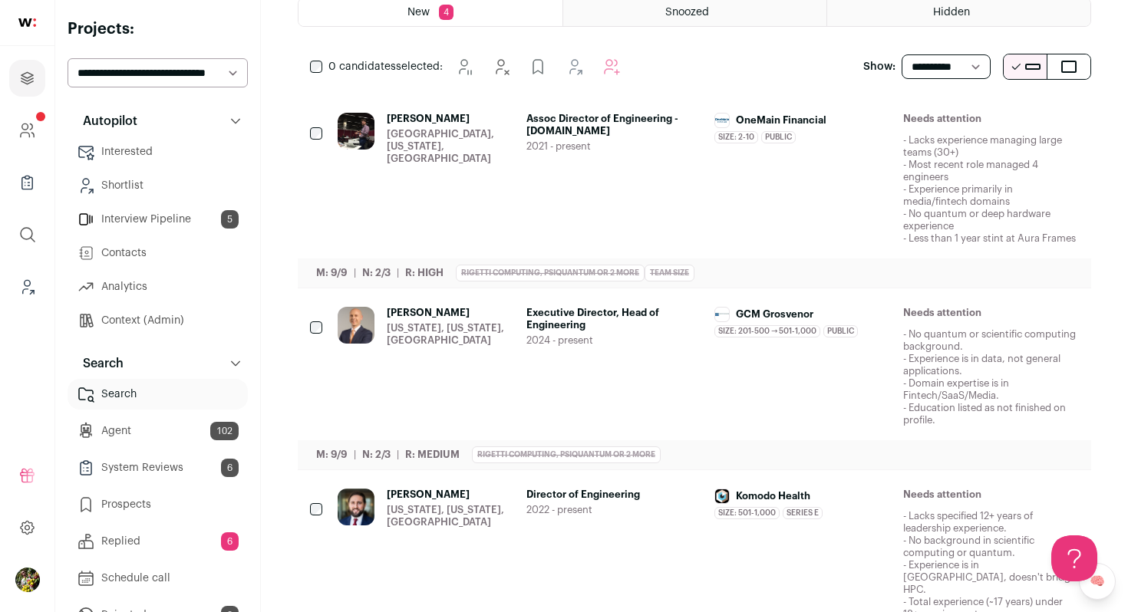
click at [939, 325] on button "Hide" at bounding box center [942, 314] width 32 height 32
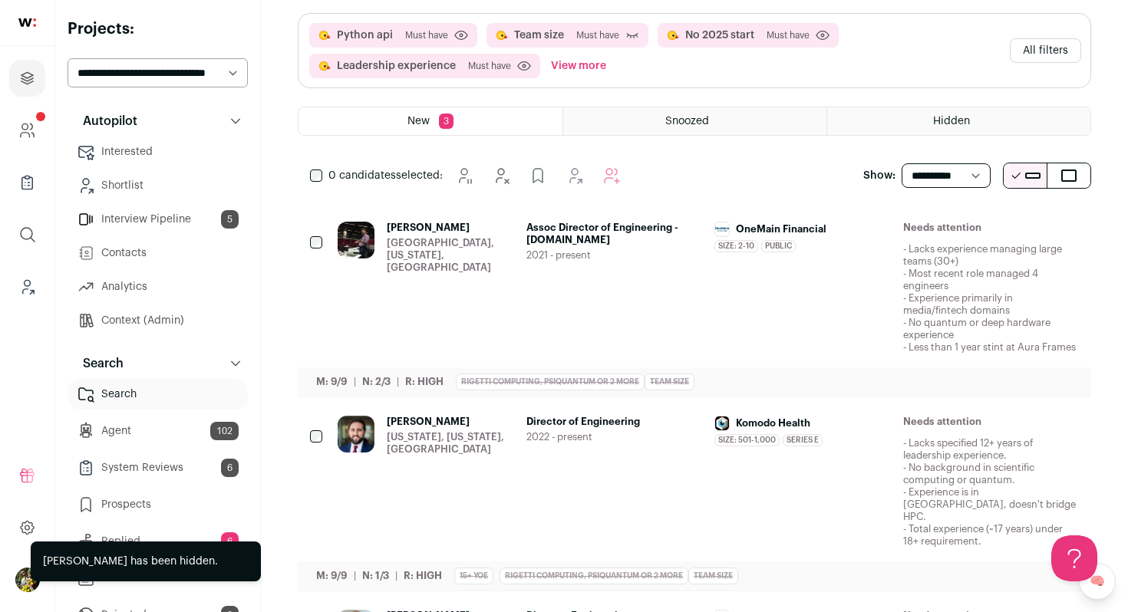
scroll to position [112, 0]
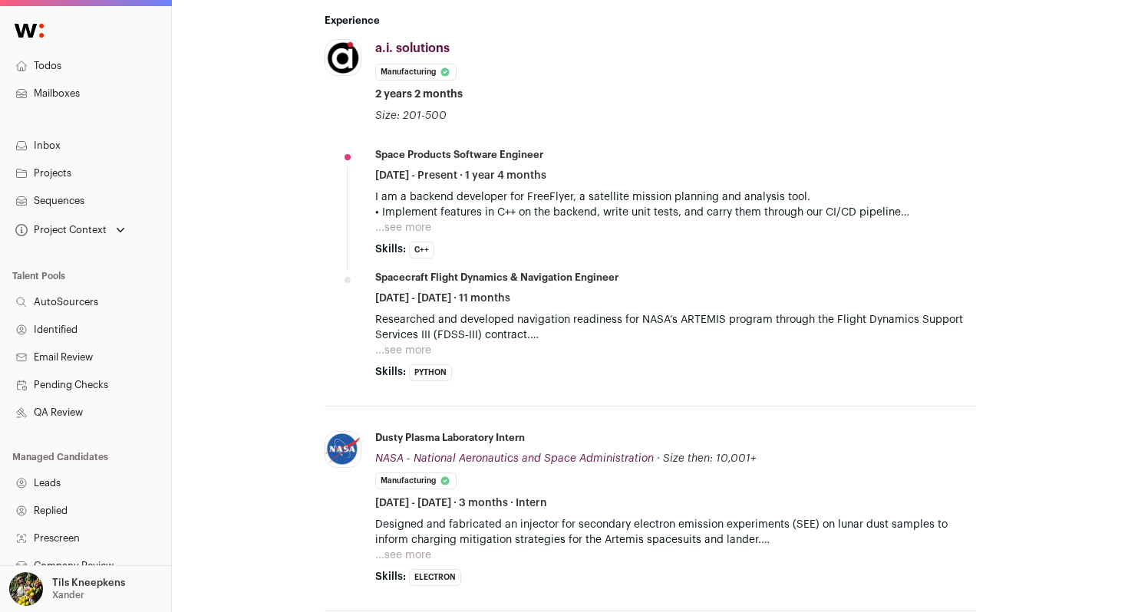
scroll to position [617, 0]
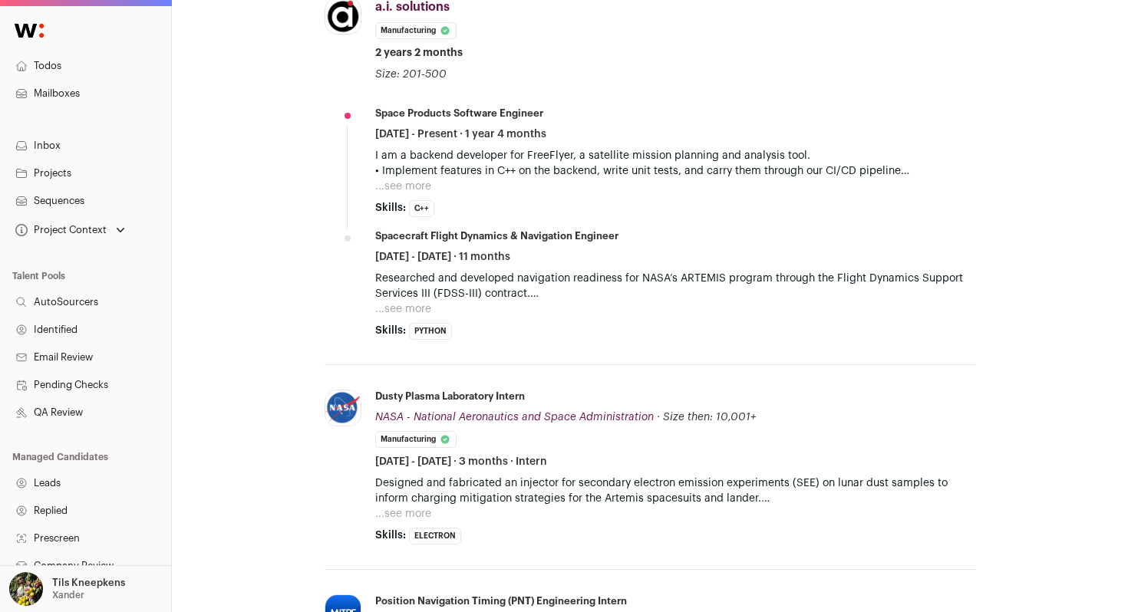
click at [420, 190] on button "...see more" at bounding box center [403, 186] width 56 height 15
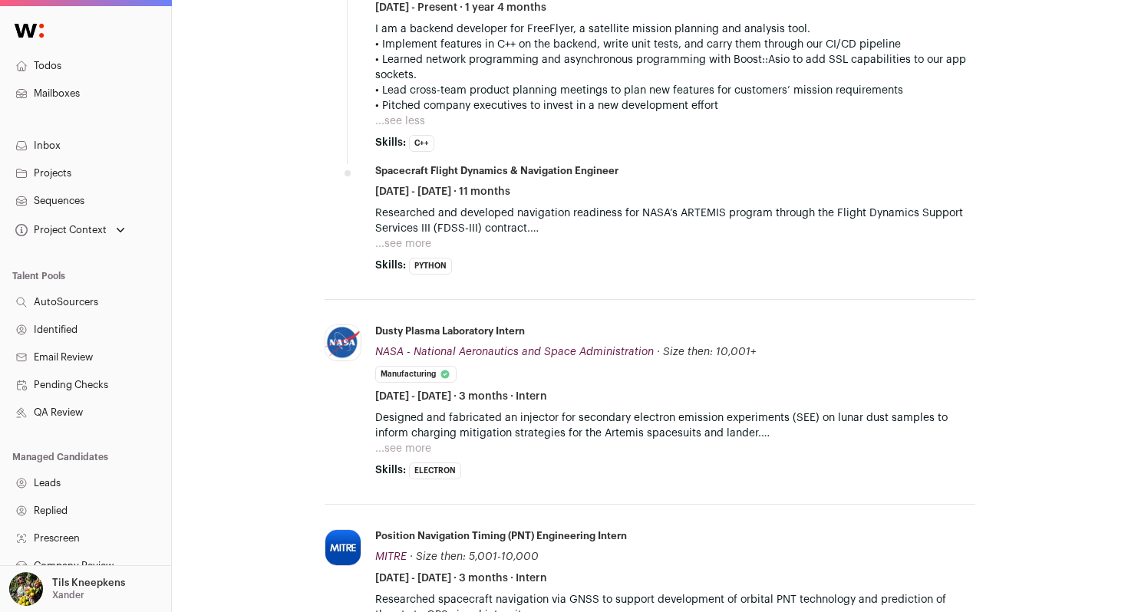
scroll to position [747, 0]
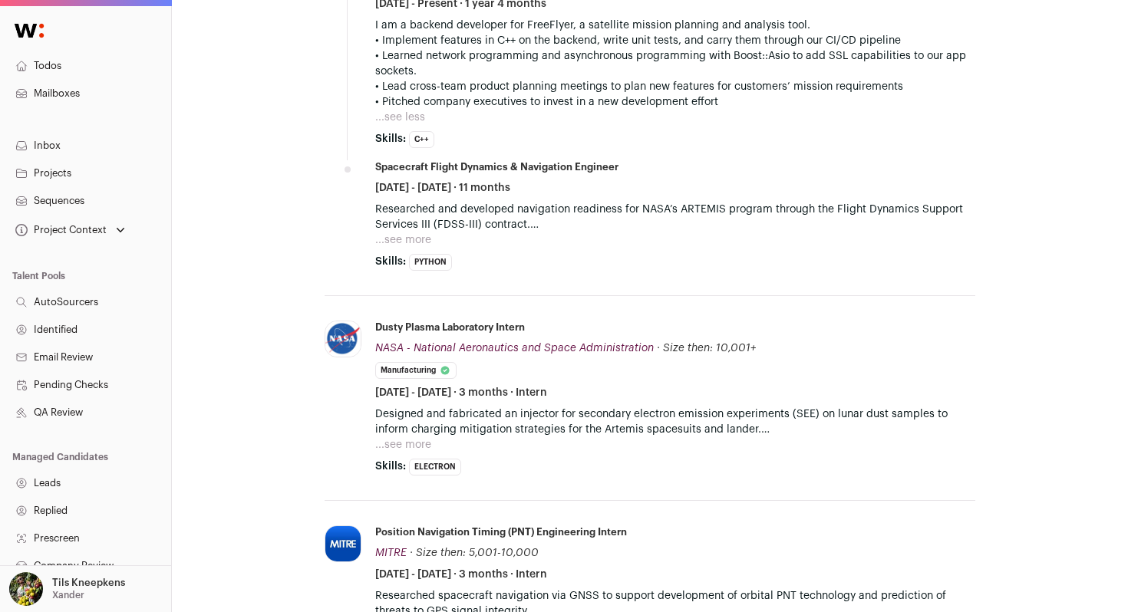
click at [417, 243] on button "...see more" at bounding box center [403, 240] width 56 height 15
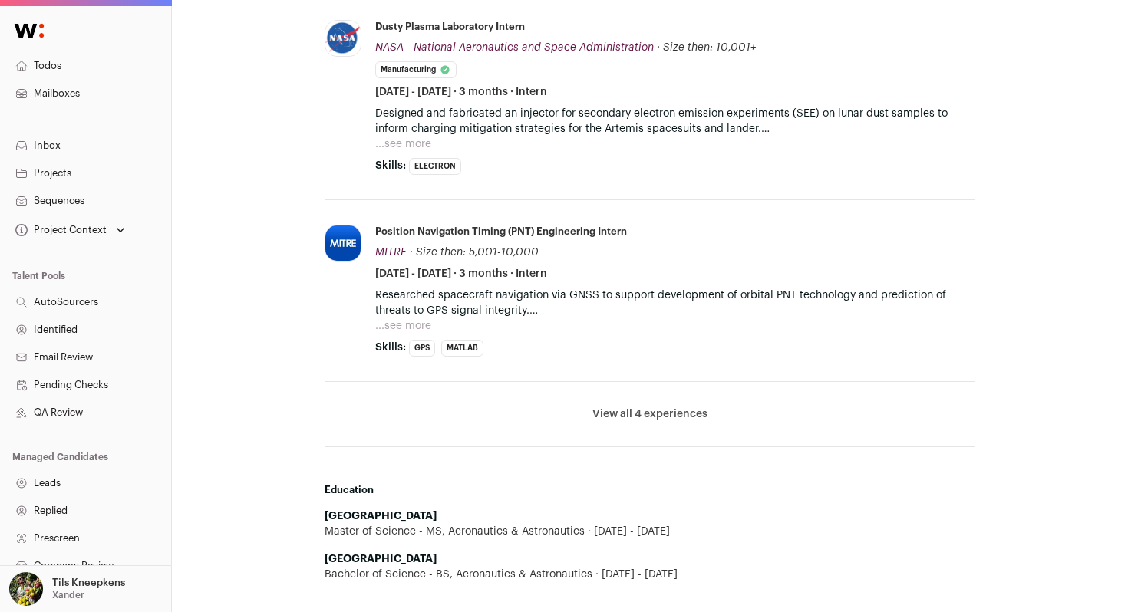
scroll to position [1128, 0]
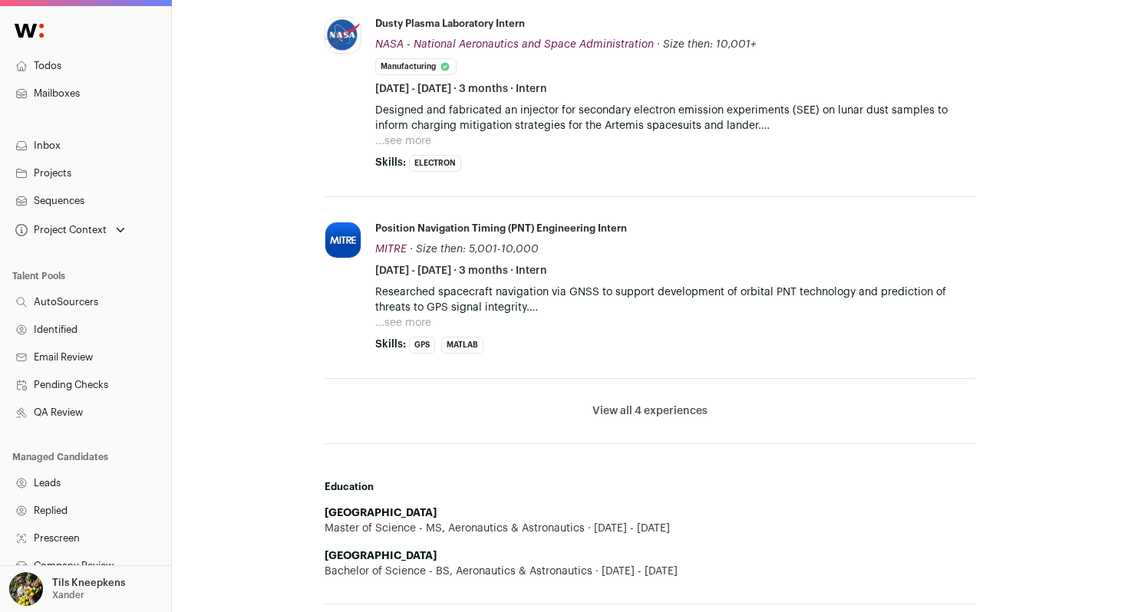
click at [598, 407] on button "View all 4 experiences" at bounding box center [649, 411] width 115 height 15
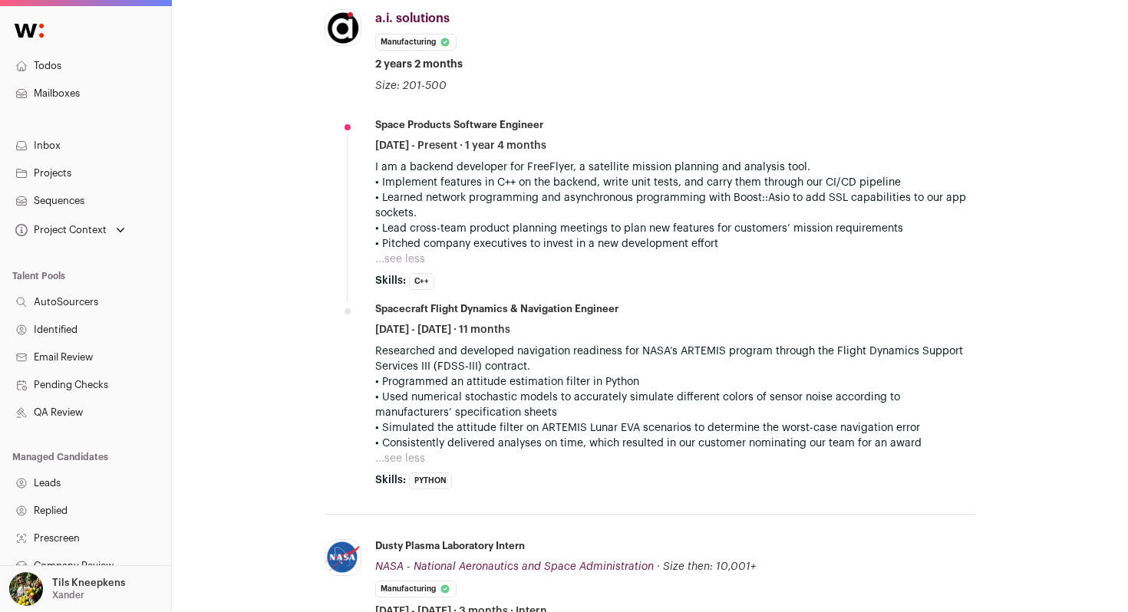
scroll to position [0, 0]
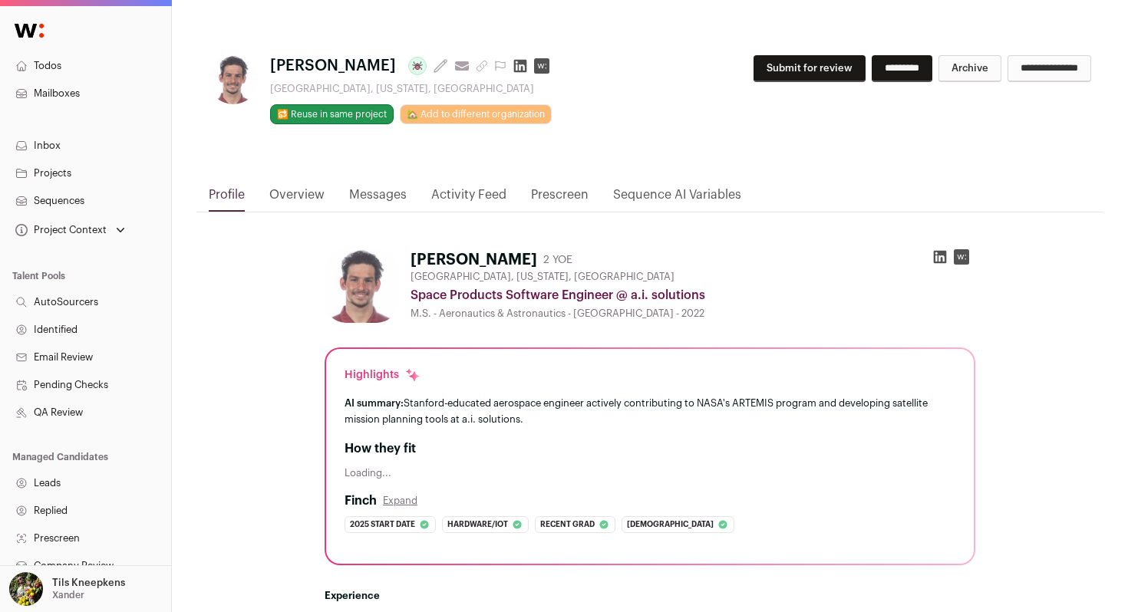
click at [799, 64] on button "Submit for review" at bounding box center [810, 68] width 112 height 27
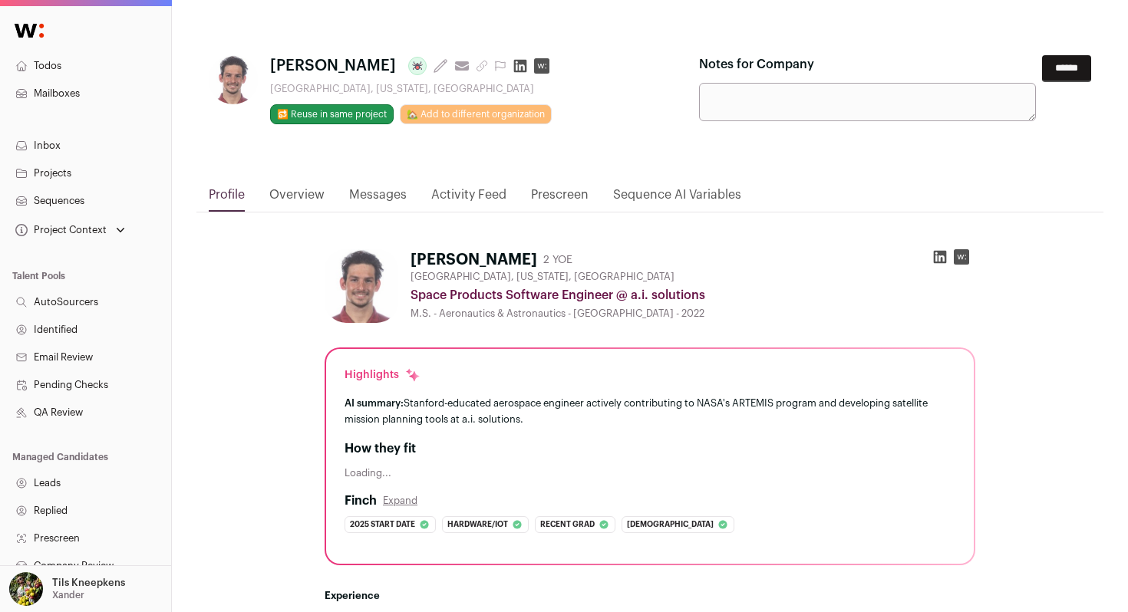
click at [1059, 71] on input "******" at bounding box center [1066, 68] width 49 height 27
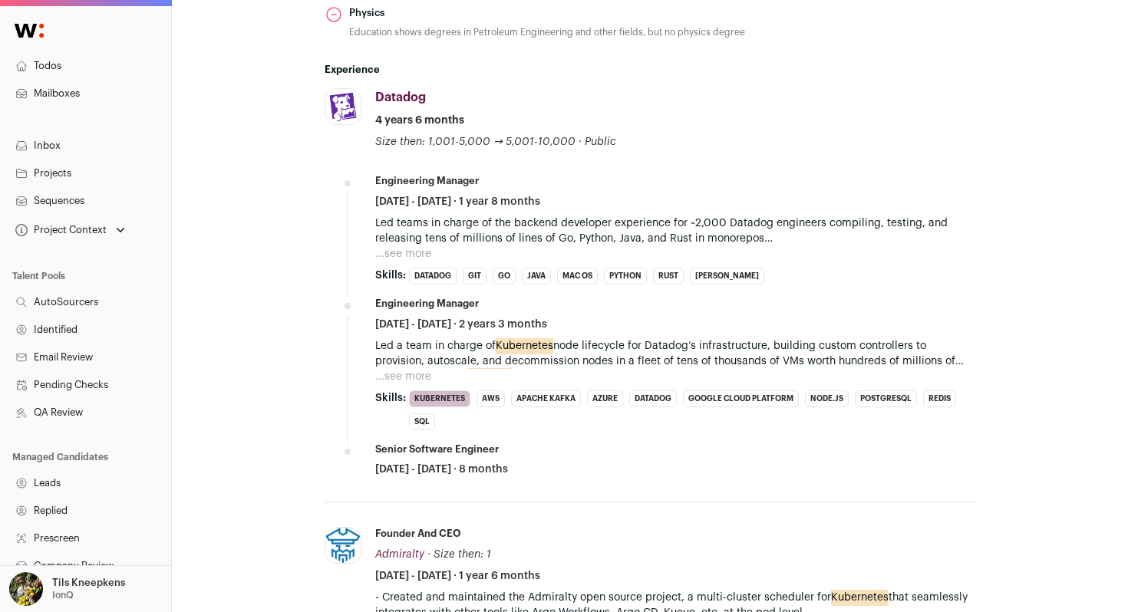
scroll to position [911, 0]
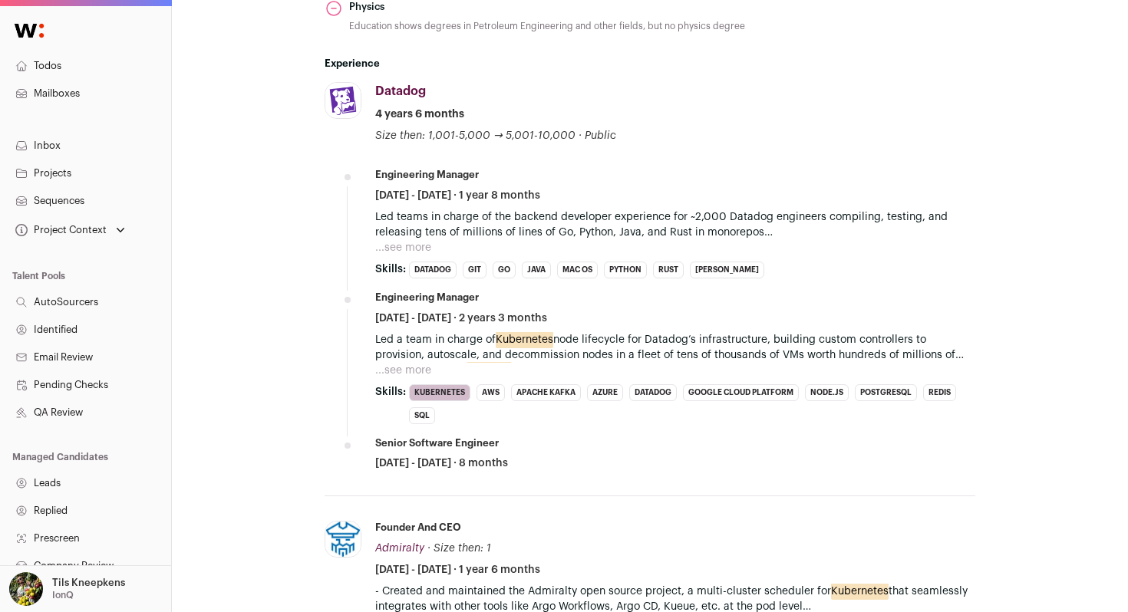
click at [410, 243] on button "...see more" at bounding box center [403, 247] width 56 height 15
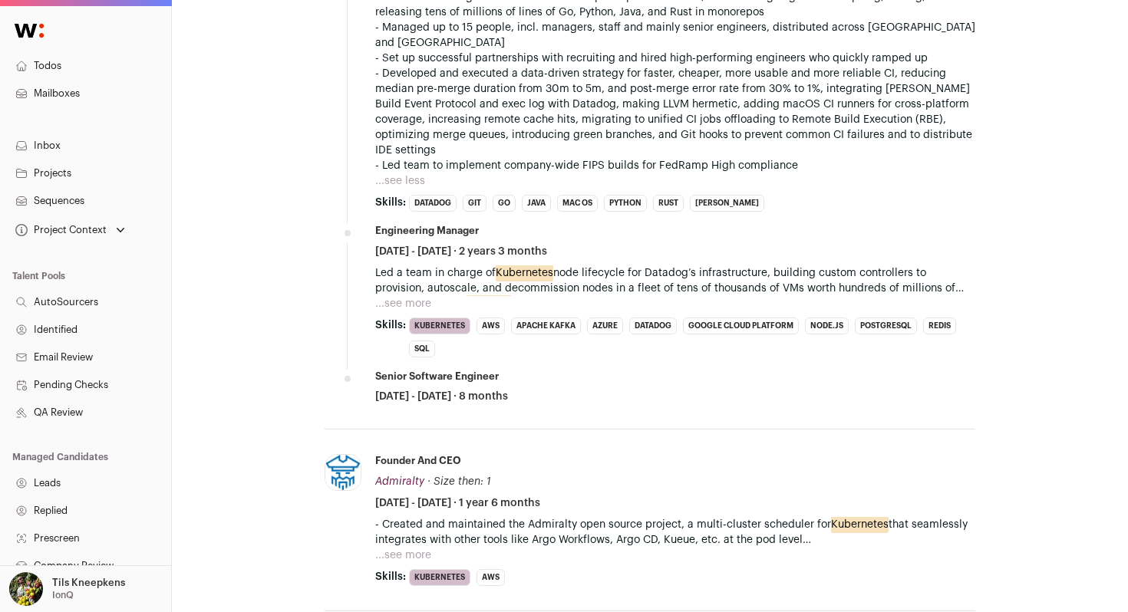
scroll to position [1154, 0]
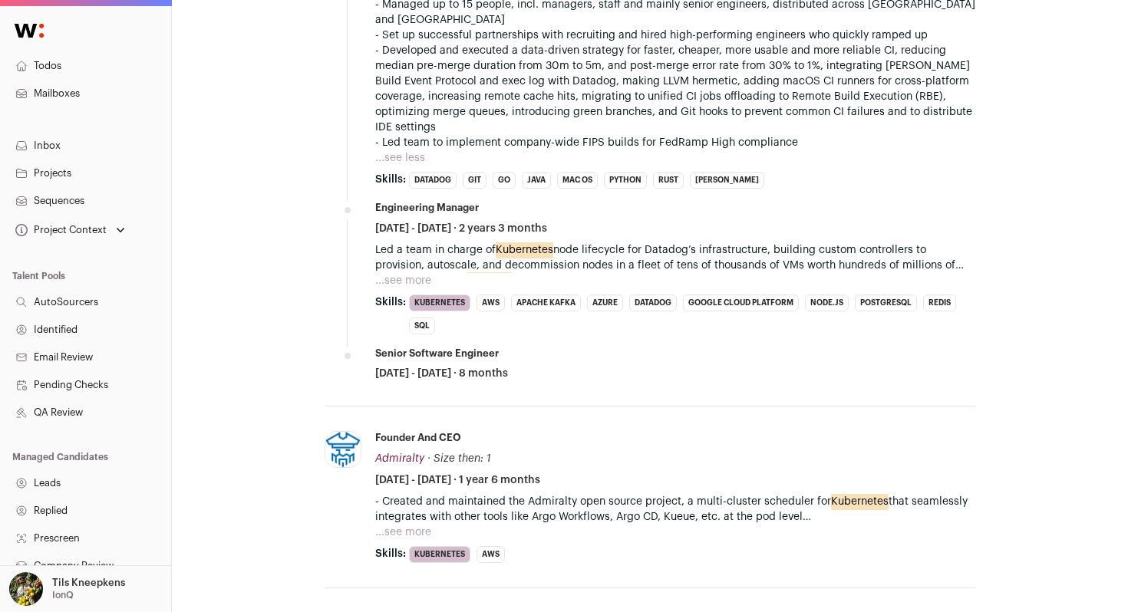
click at [421, 273] on button "...see more" at bounding box center [403, 280] width 56 height 15
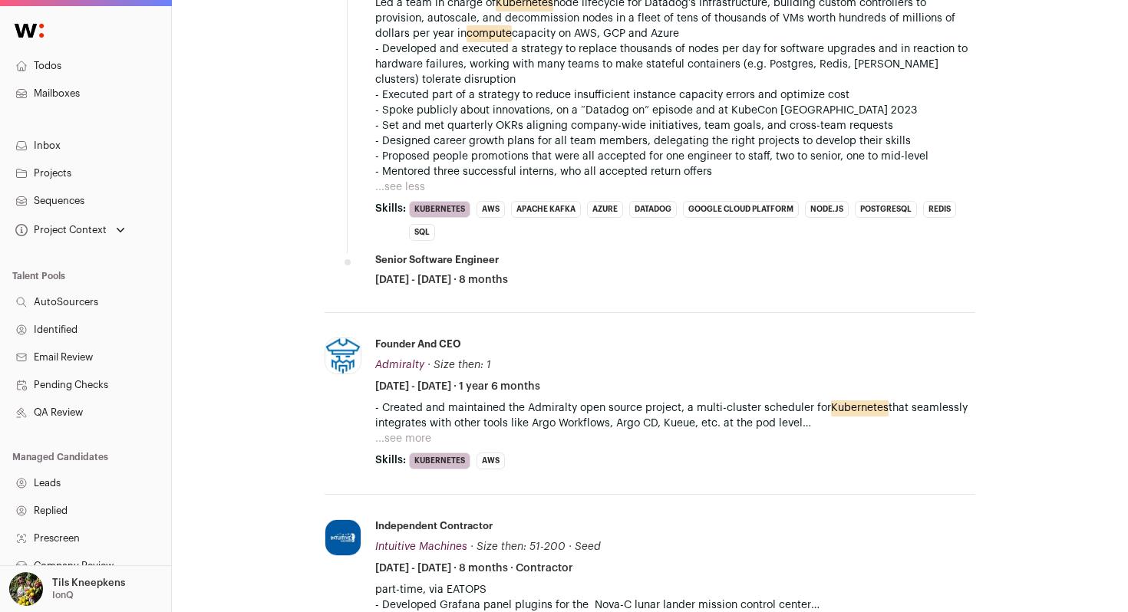
scroll to position [1437, 0]
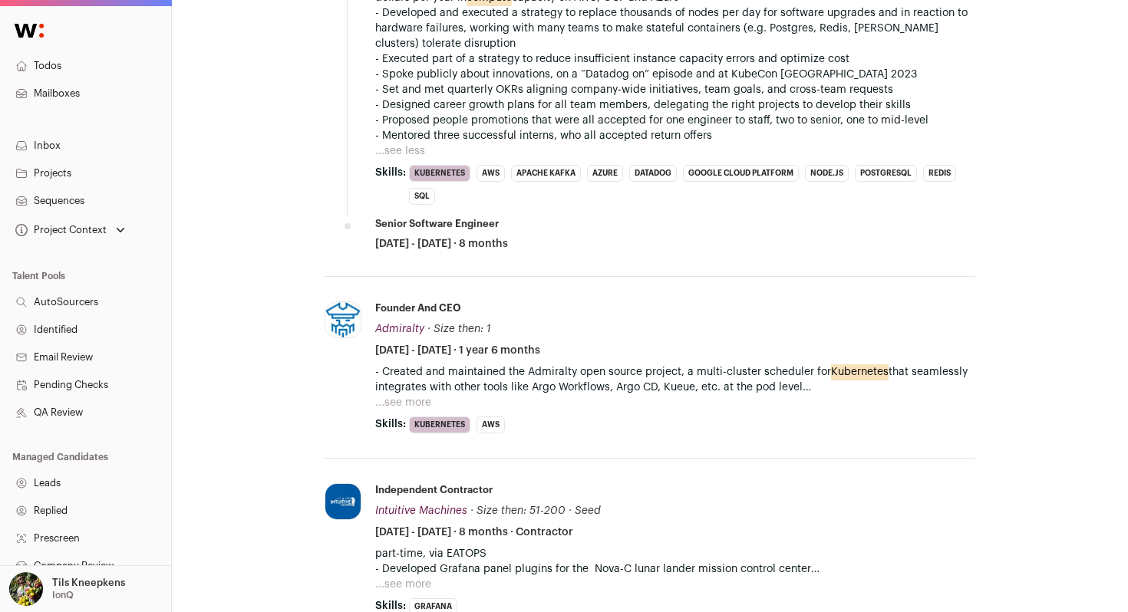
click at [408, 395] on button "...see more" at bounding box center [403, 402] width 56 height 15
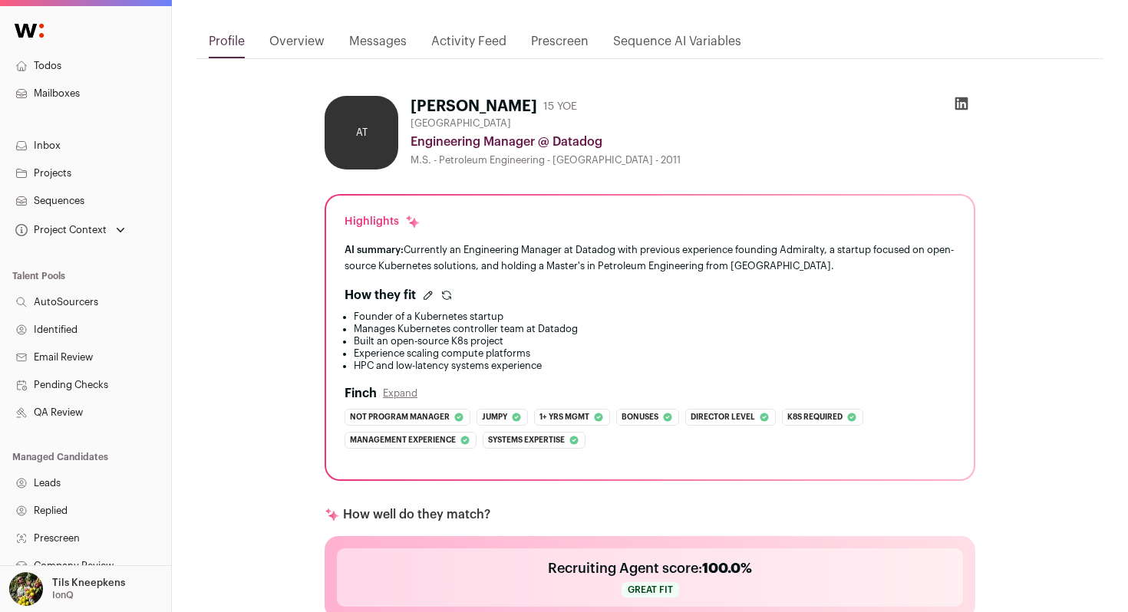
scroll to position [0, 0]
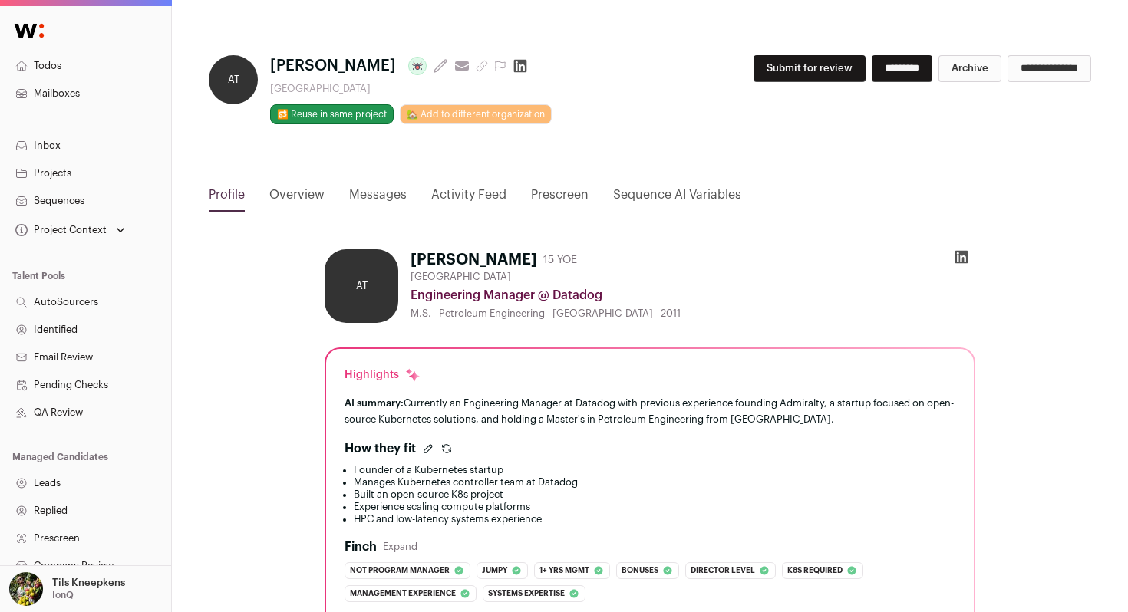
click at [775, 67] on button "Submit for review" at bounding box center [810, 68] width 112 height 27
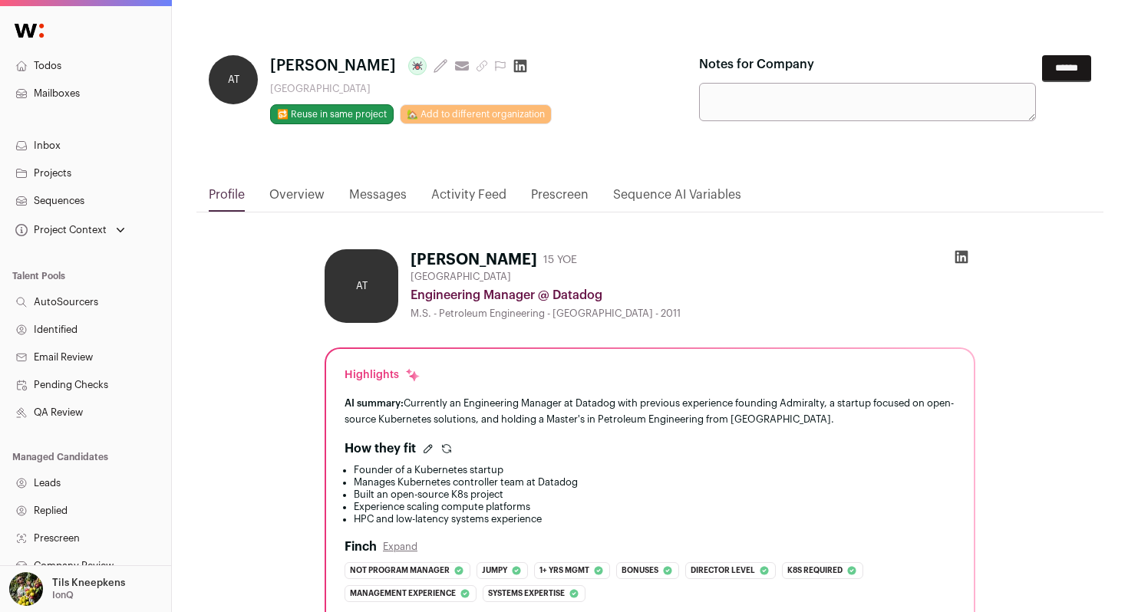
click at [525, 67] on icon at bounding box center [520, 66] width 13 height 13
click at [1069, 64] on input "******" at bounding box center [1066, 68] width 49 height 27
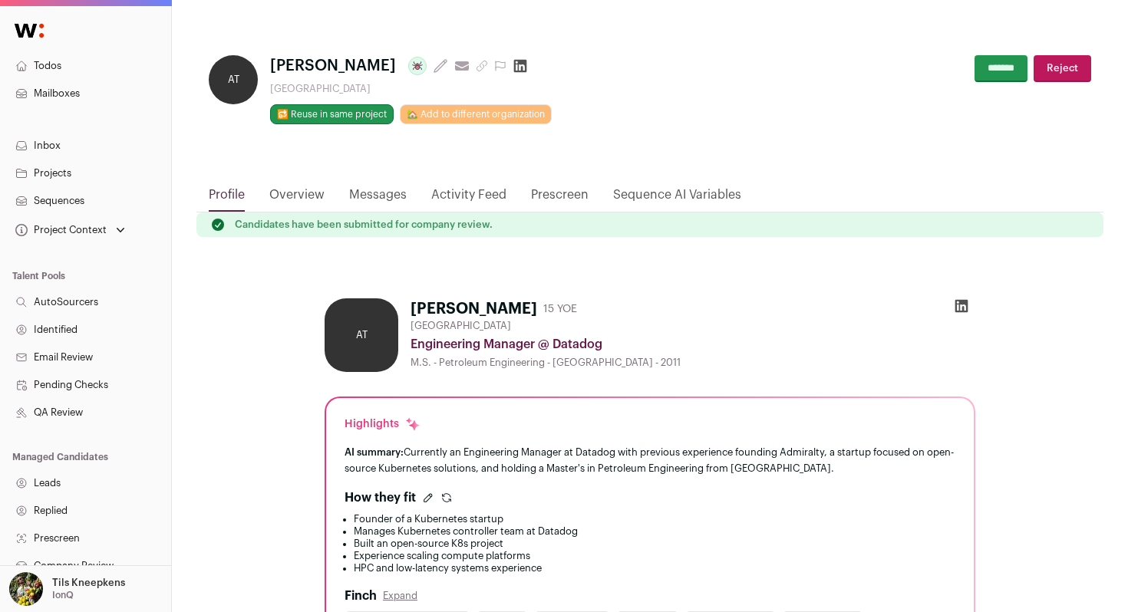
click at [517, 68] on icon at bounding box center [520, 66] width 13 height 13
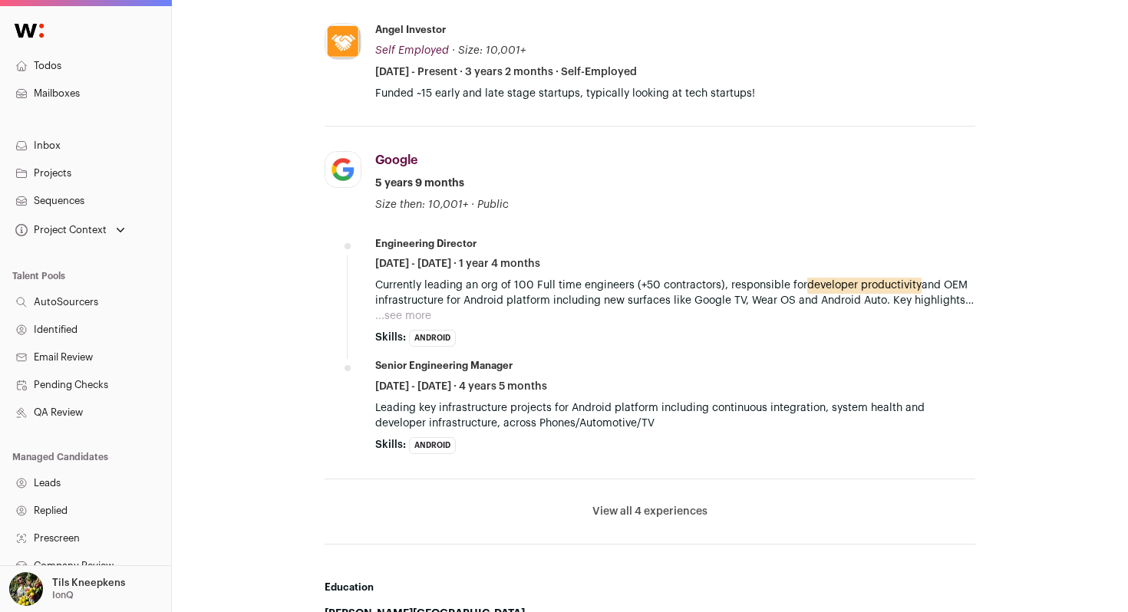
scroll to position [1001, 0]
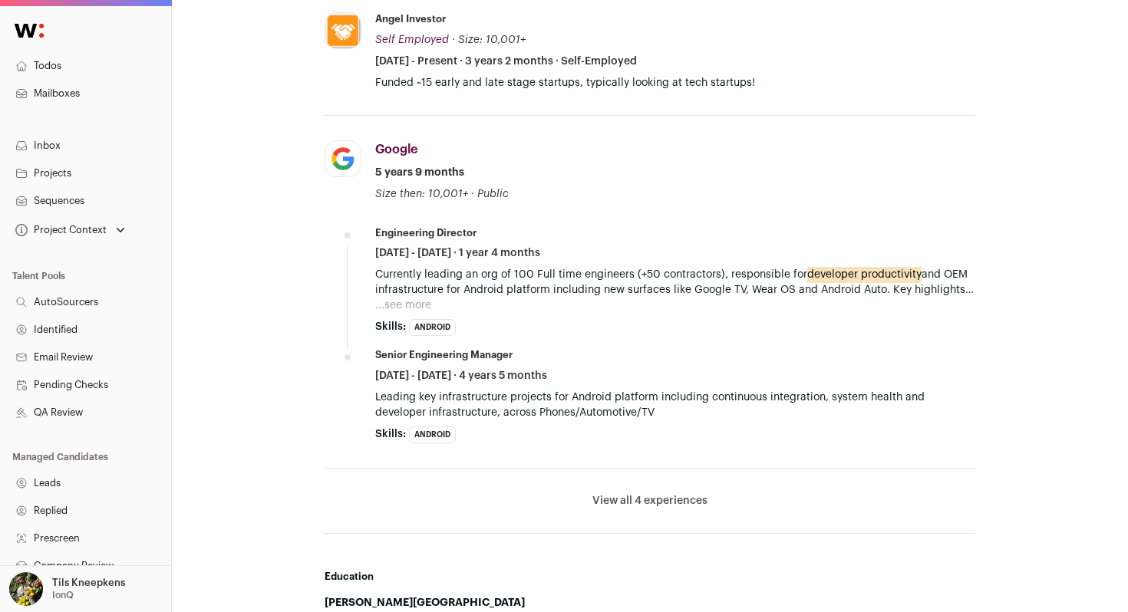
click at [420, 305] on button "...see more" at bounding box center [403, 305] width 56 height 15
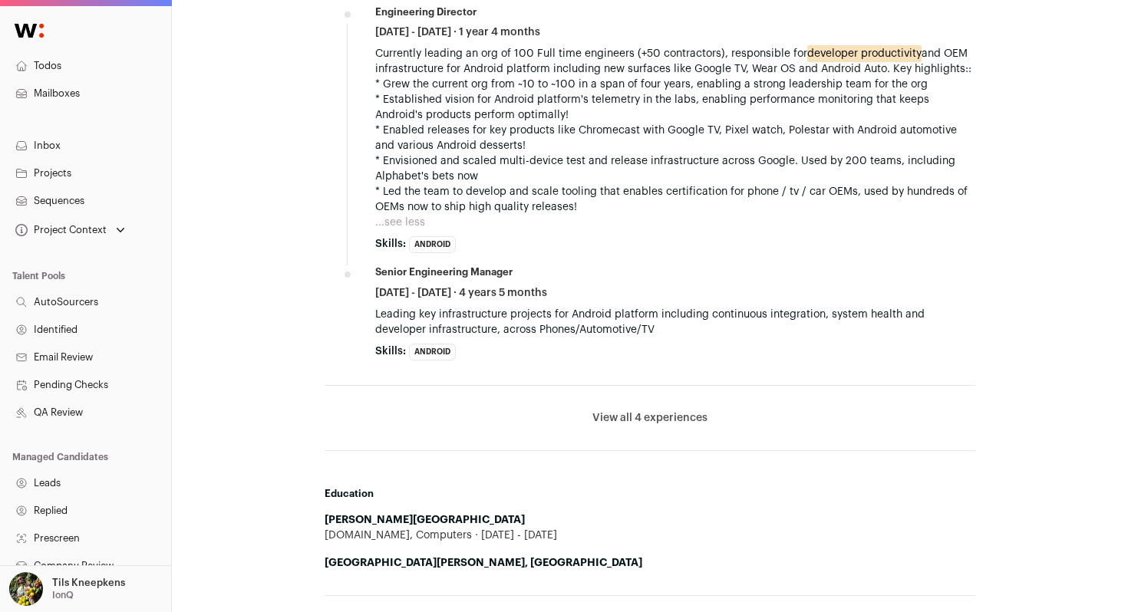
scroll to position [1225, 0]
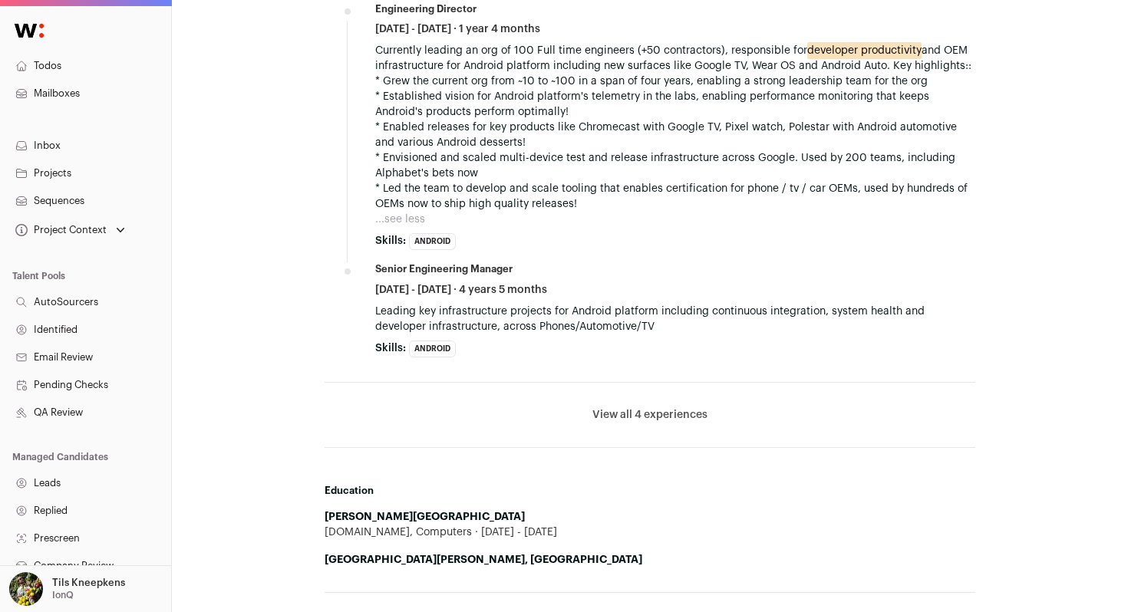
click at [611, 413] on button "View all 4 experiences" at bounding box center [649, 415] width 115 height 15
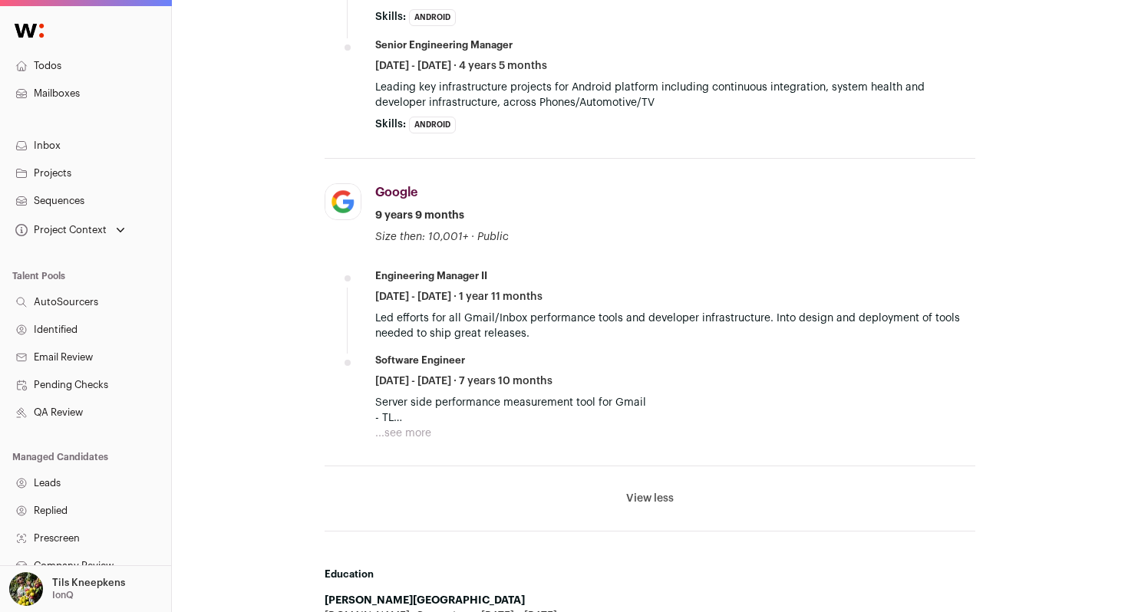
scroll to position [1556, 0]
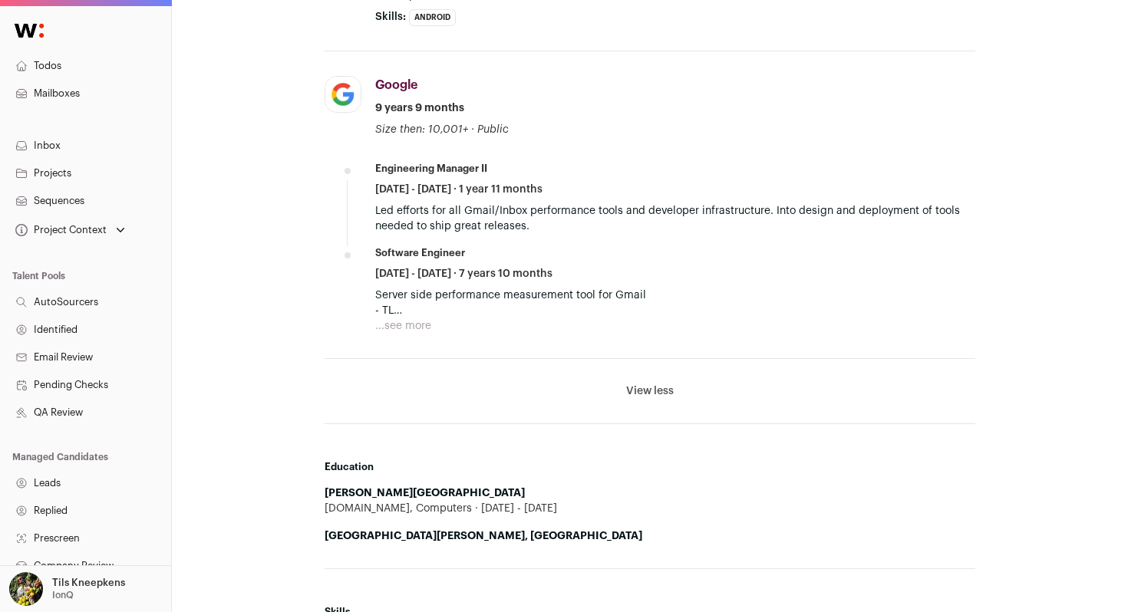
click at [414, 331] on button "...see more" at bounding box center [403, 325] width 56 height 15
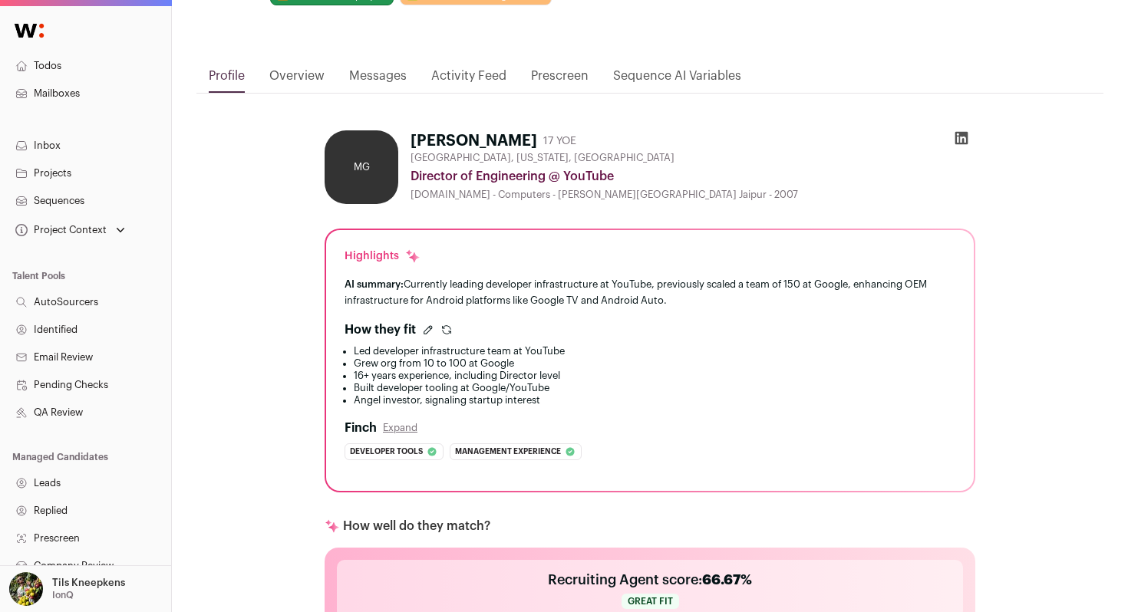
scroll to position [0, 0]
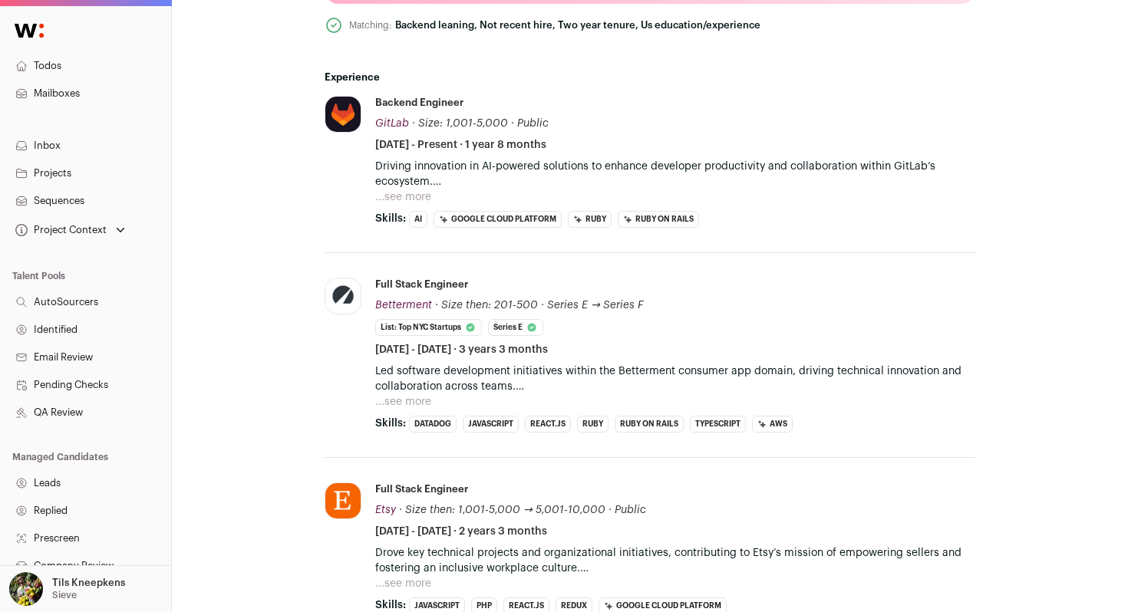
scroll to position [739, 0]
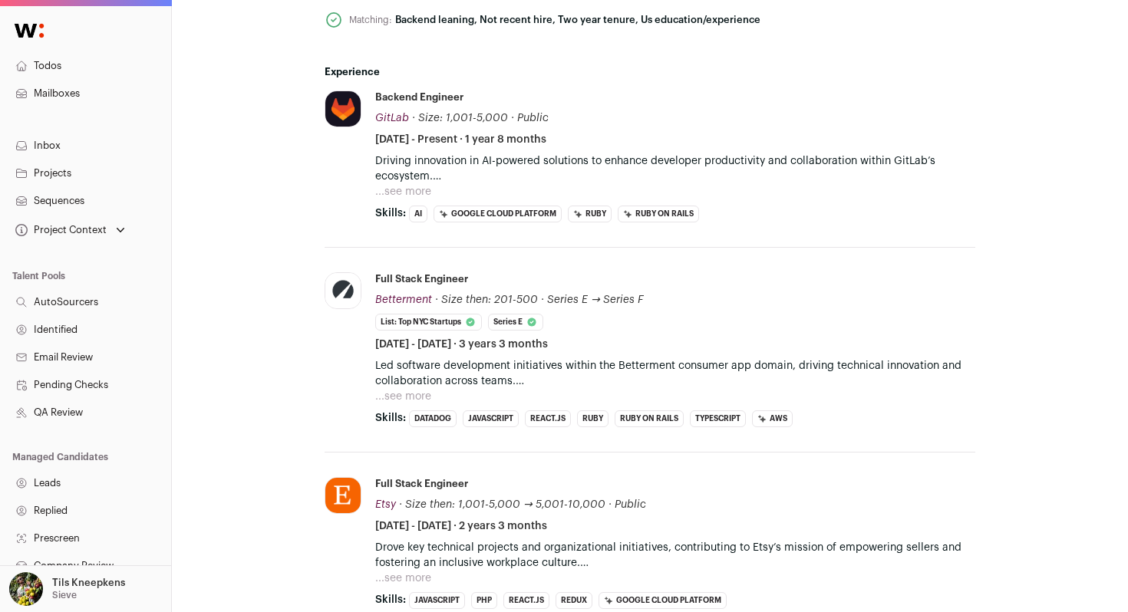
click at [416, 186] on button "...see more" at bounding box center [403, 191] width 56 height 15
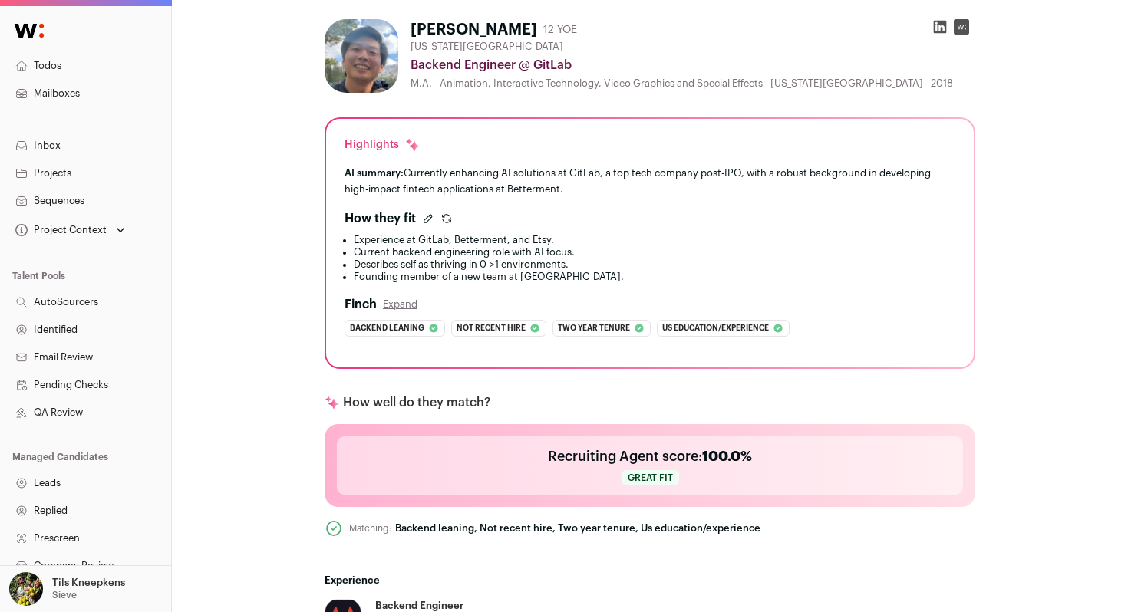
scroll to position [0, 0]
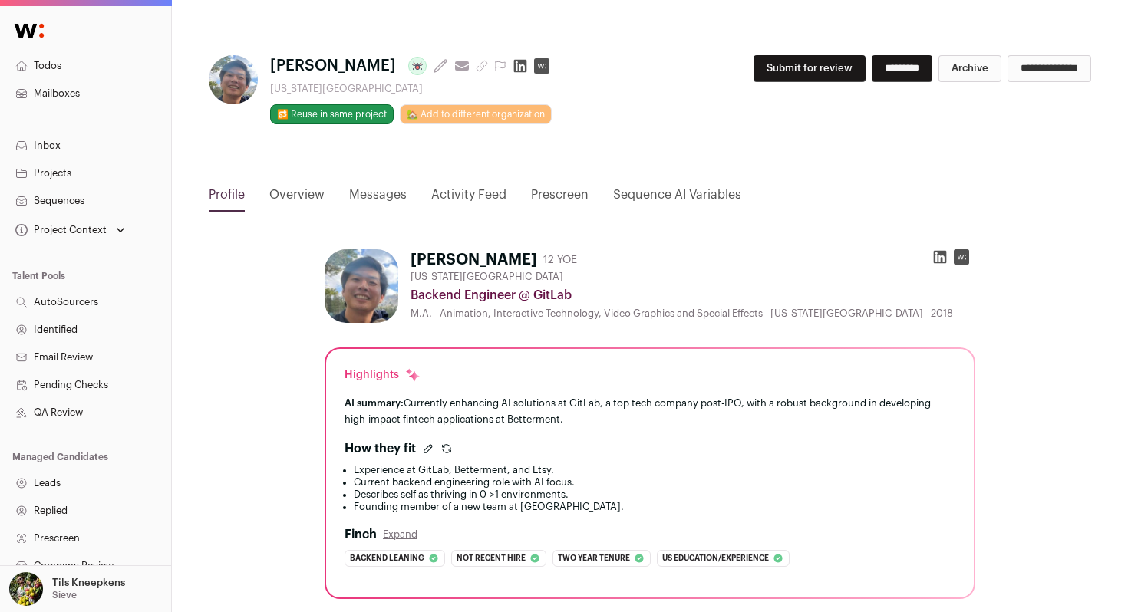
click at [514, 68] on icon at bounding box center [520, 66] width 13 height 13
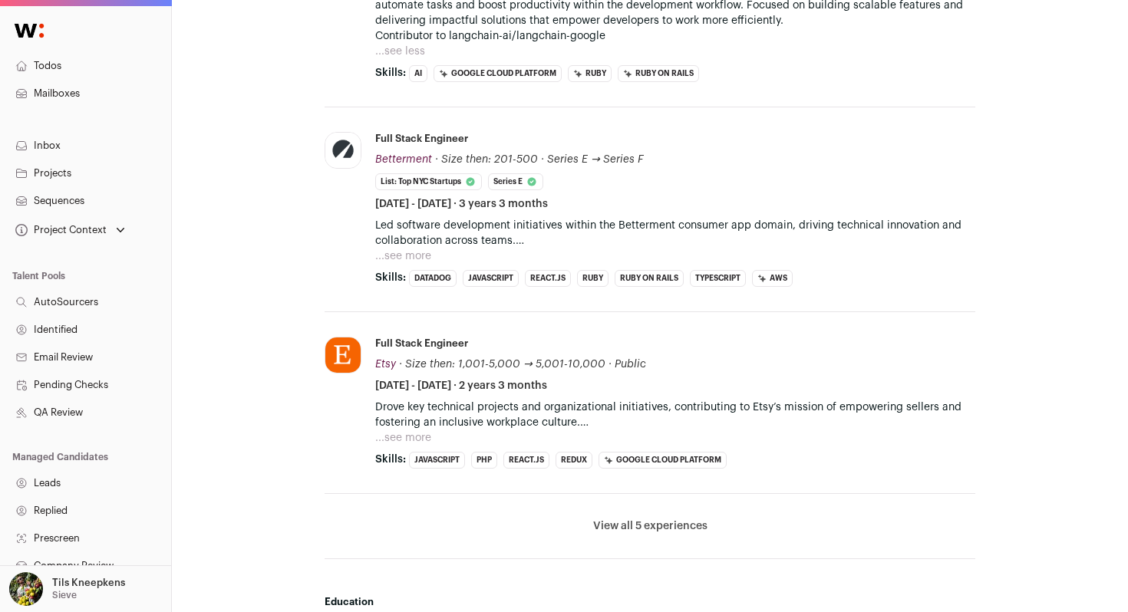
scroll to position [975, 0]
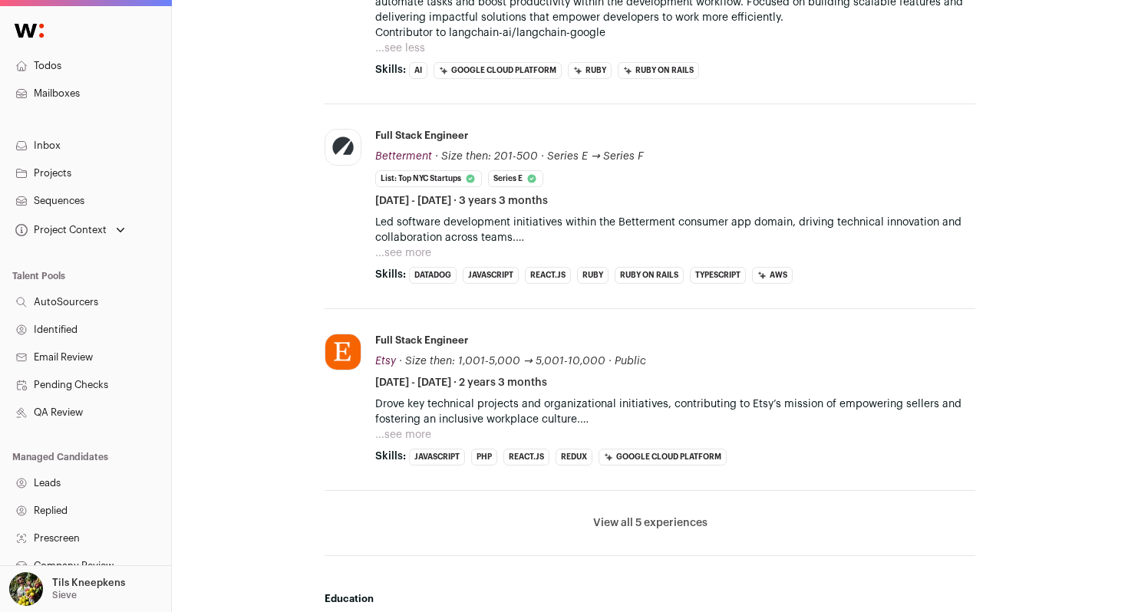
click at [405, 248] on button "...see more" at bounding box center [403, 253] width 56 height 15
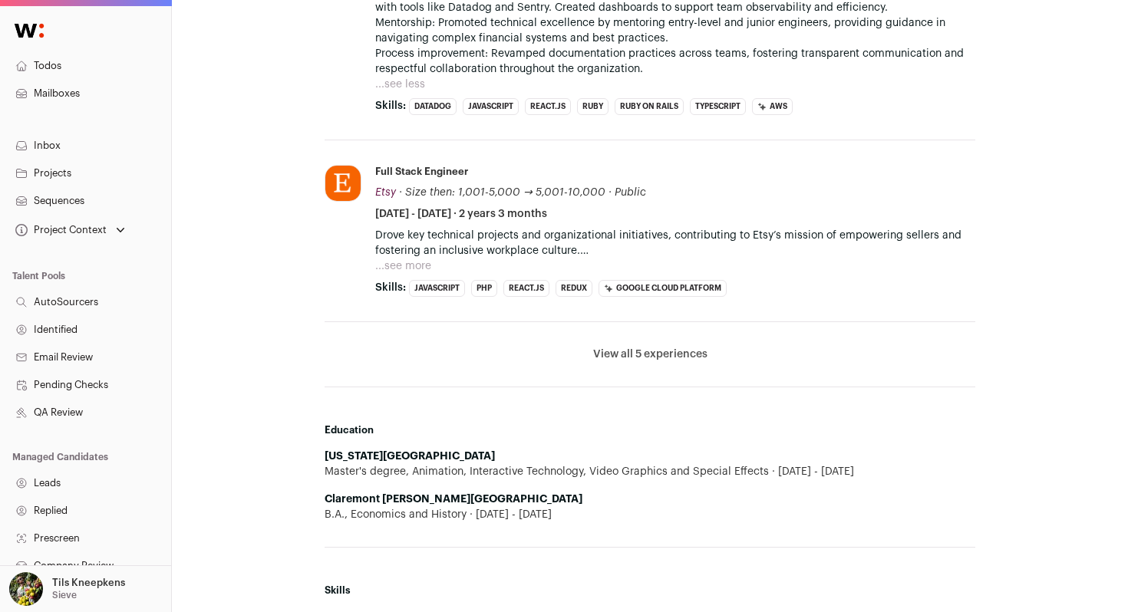
scroll to position [1488, 0]
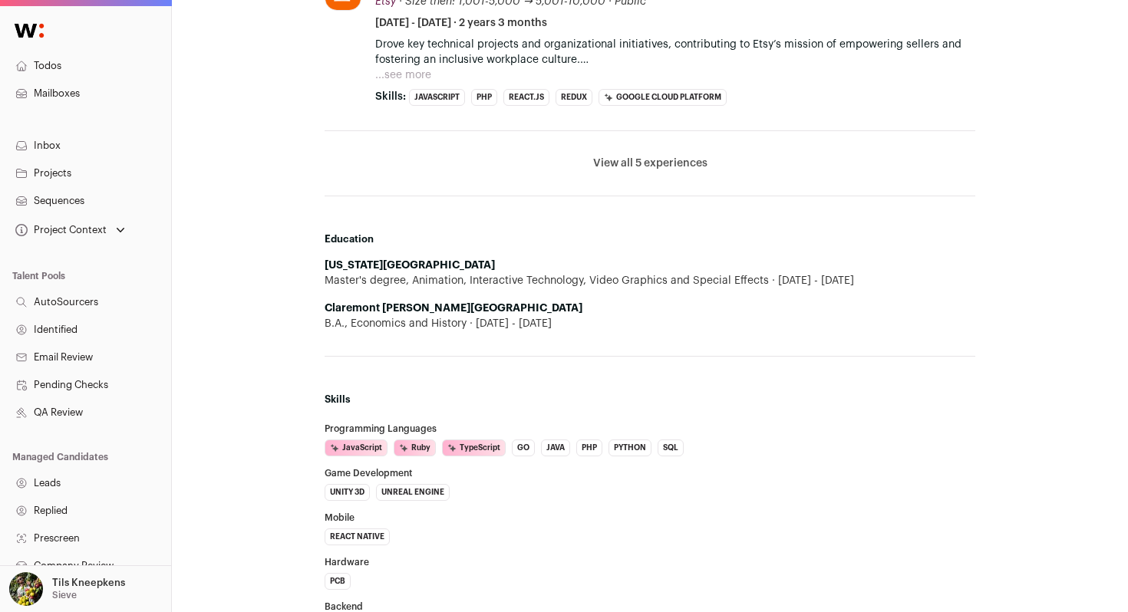
click at [671, 164] on button "View all 5 experiences" at bounding box center [650, 163] width 114 height 15
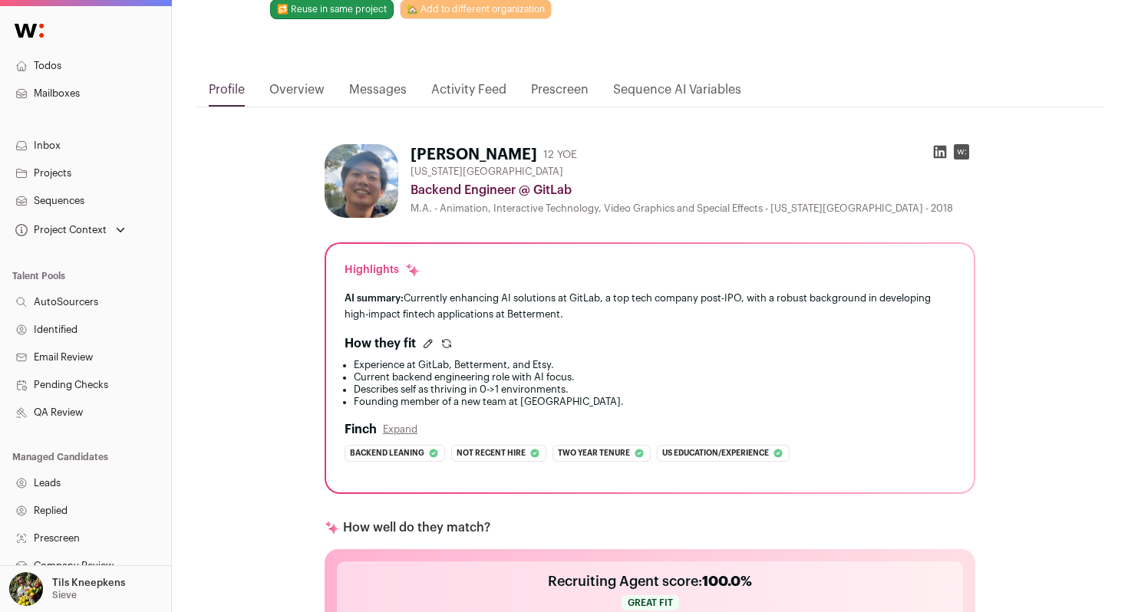
scroll to position [0, 0]
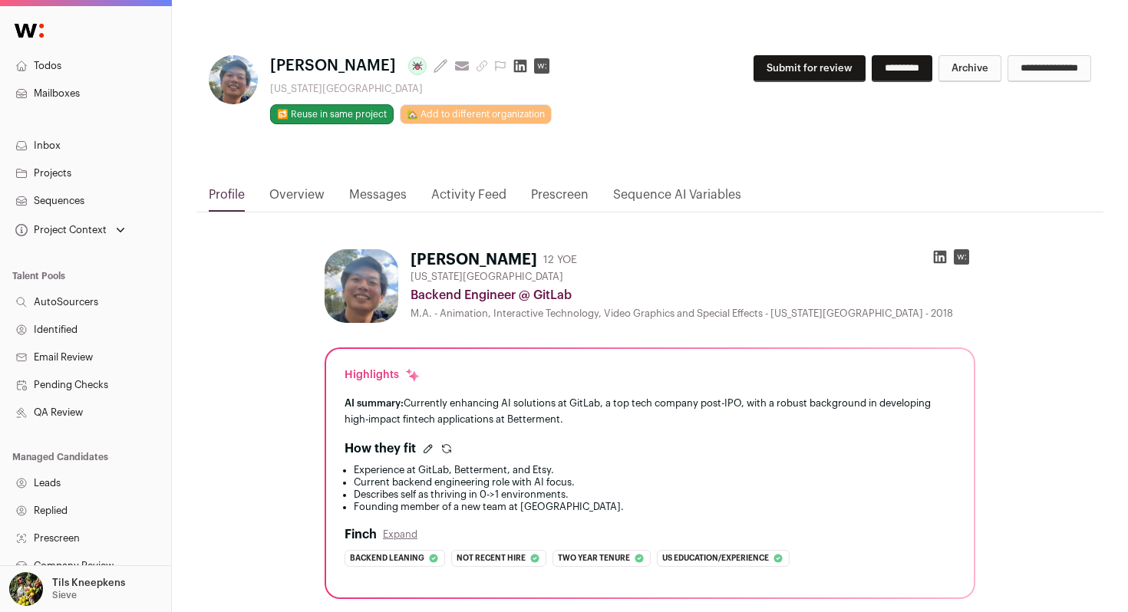
click at [754, 70] on button "Submit for review" at bounding box center [810, 68] width 112 height 27
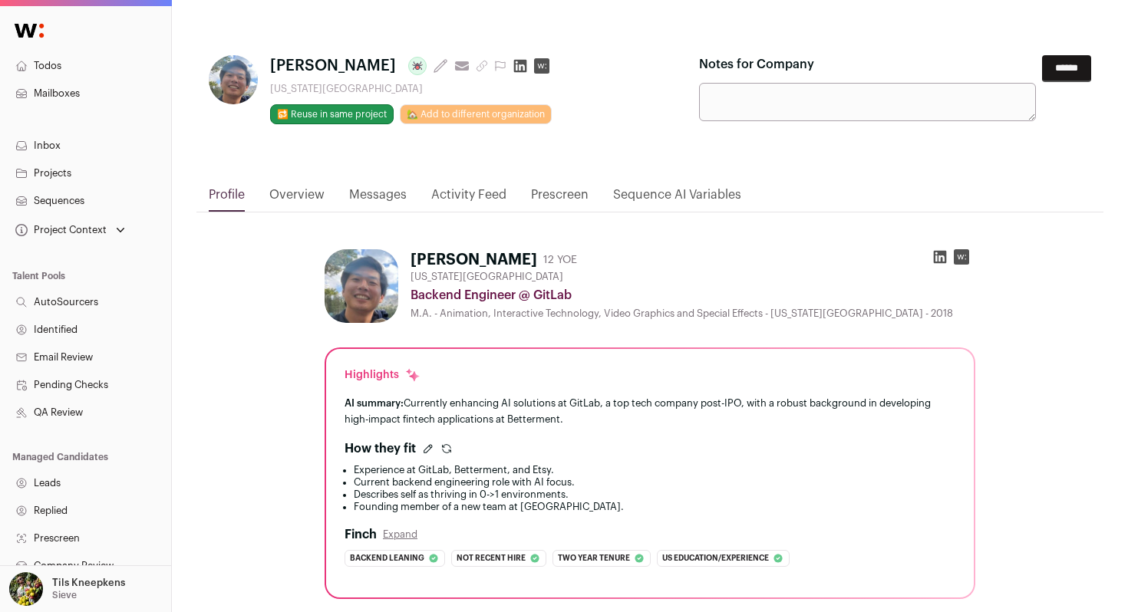
click at [1056, 71] on input "******" at bounding box center [1066, 68] width 49 height 27
